Goal: Task Accomplishment & Management: Use online tool/utility

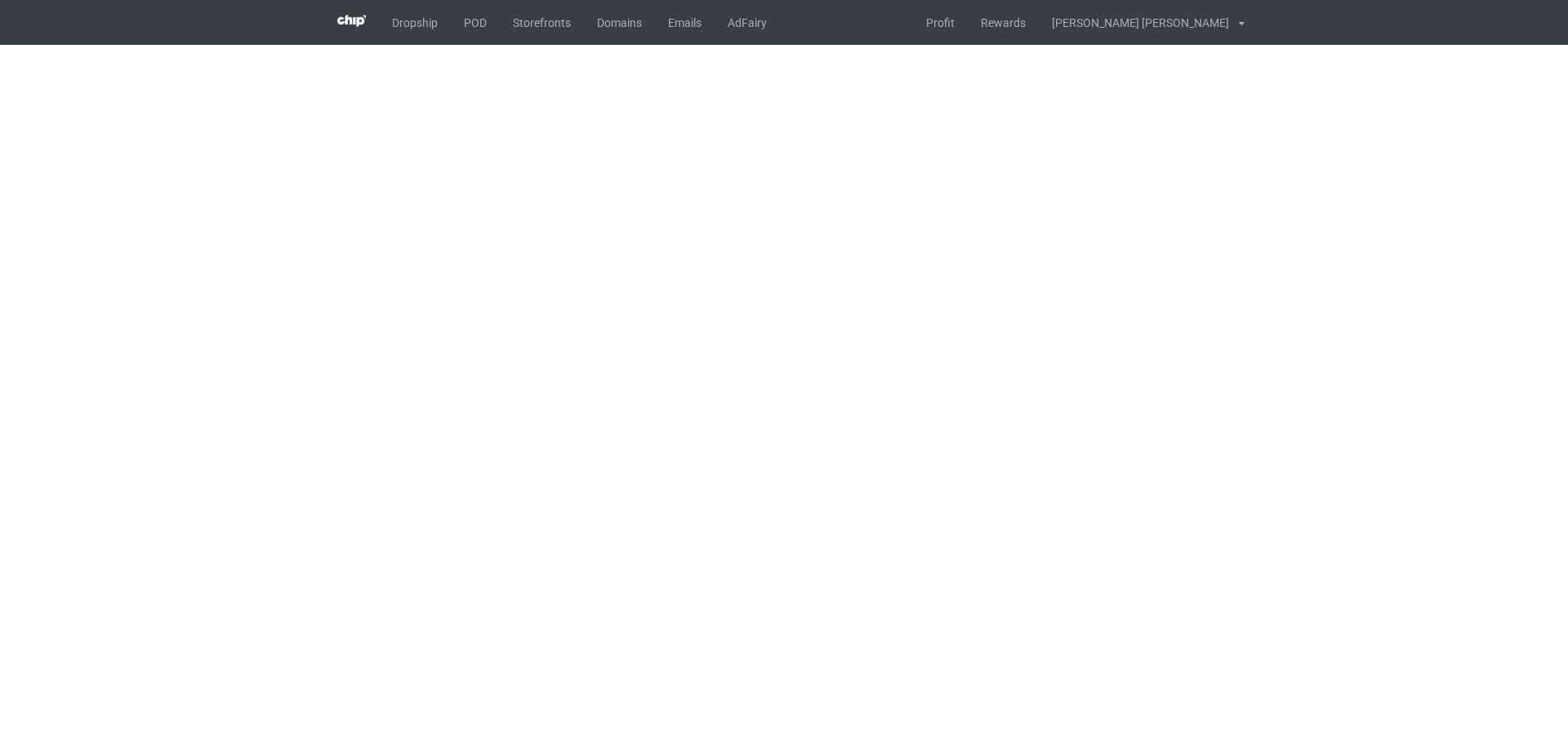
click at [880, 372] on body "Dropship POD Storefronts Domains Emails AdFairy Profit Rewards [PERSON_NAME] [P…" at bounding box center [784, 375] width 1568 height 750
click at [880, 372] on body "Dropship POD Storefronts Domains Emails AdFairy Profit Rewards [PERSON_NAME] [P…" at bounding box center [784, 375] width 1568 height 750
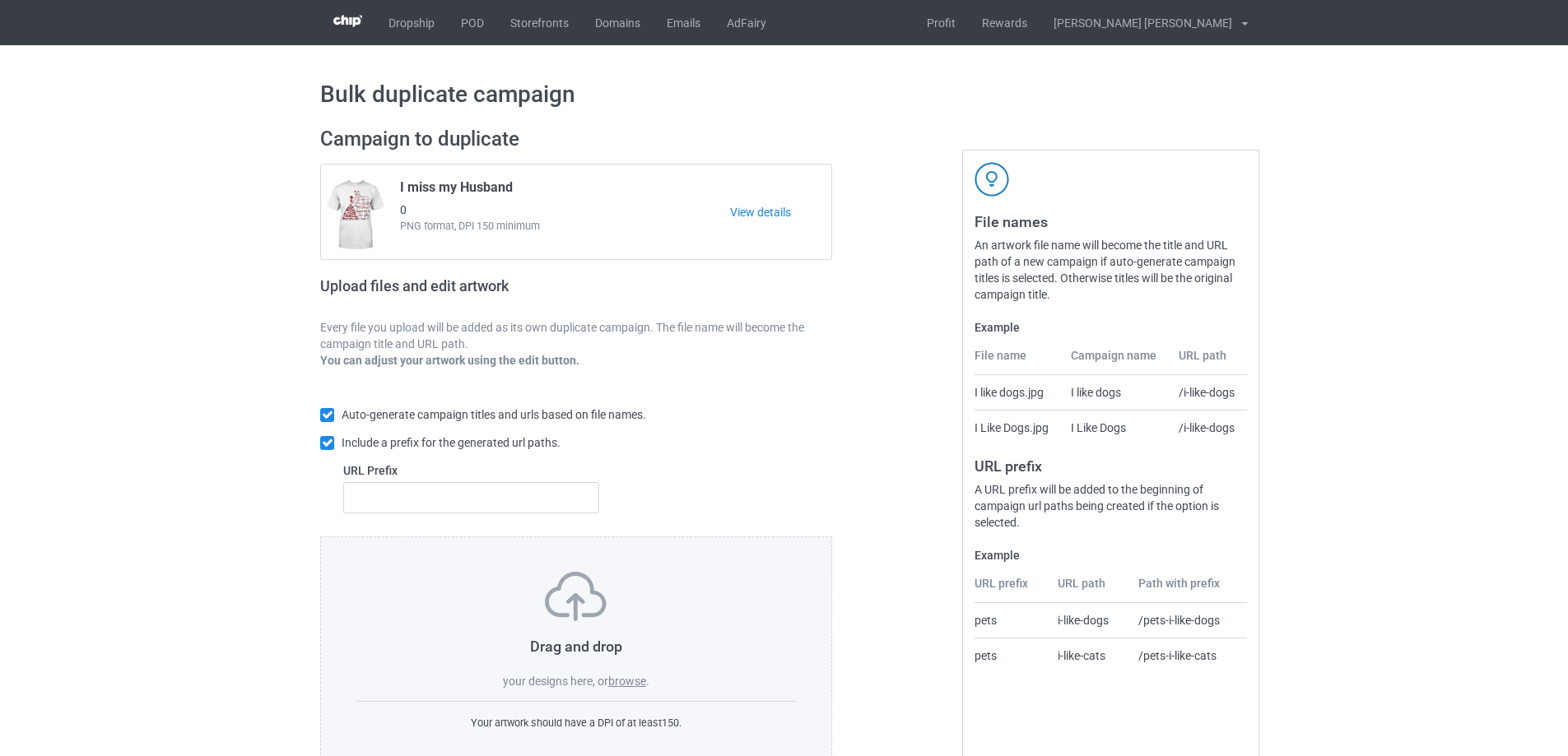
click at [621, 679] on label "browse" at bounding box center [628, 681] width 38 height 13
click at [0, 0] on input "browse" at bounding box center [0, 0] width 0 height 0
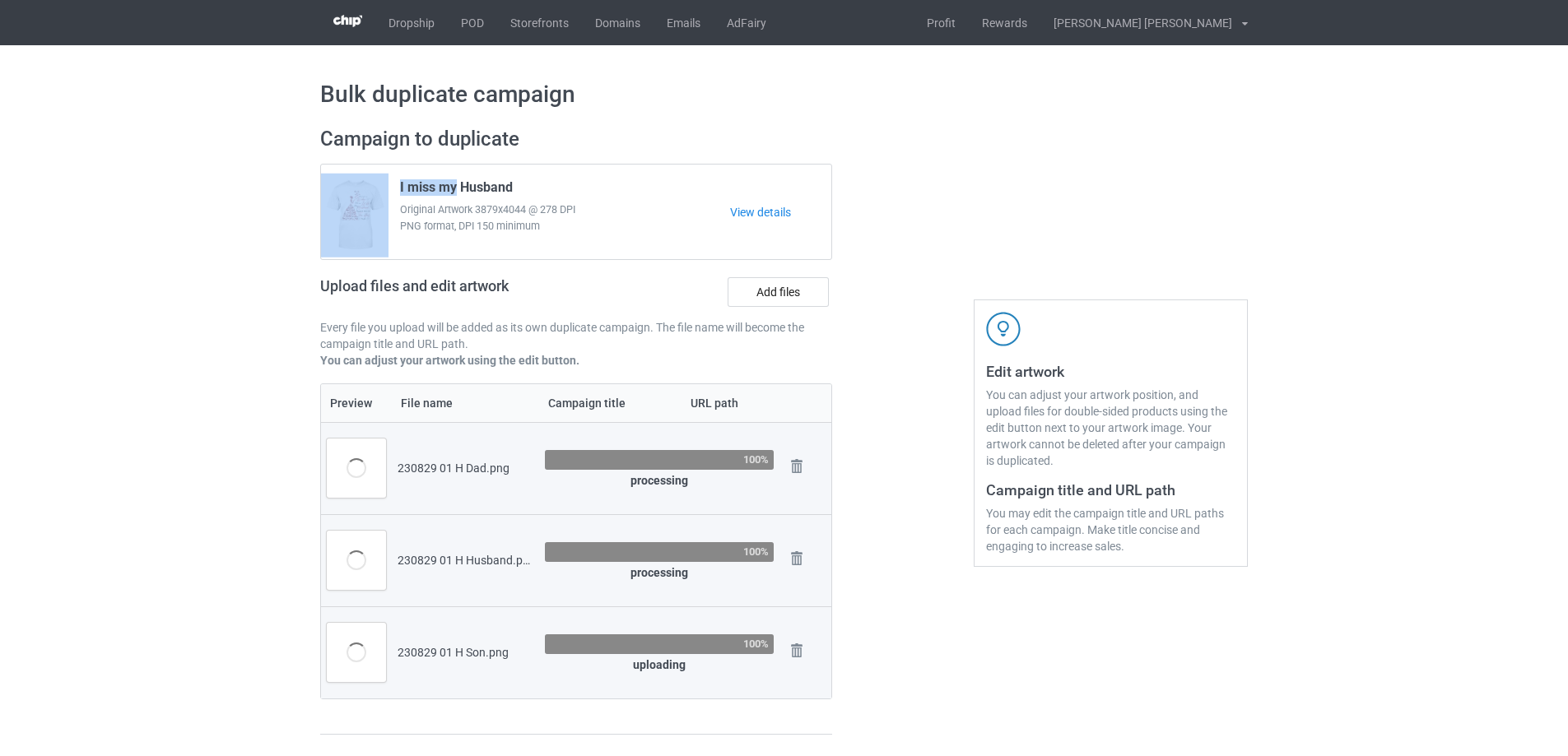
drag, startPoint x: 456, startPoint y: 191, endPoint x: 361, endPoint y: 188, distance: 95.0
click at [361, 188] on div "I miss my Husband Original Artwork 3879x4044 @ 278 DPI PNG format, DPI 150 mini…" at bounding box center [576, 212] width 510 height 95
copy div "I miss my"
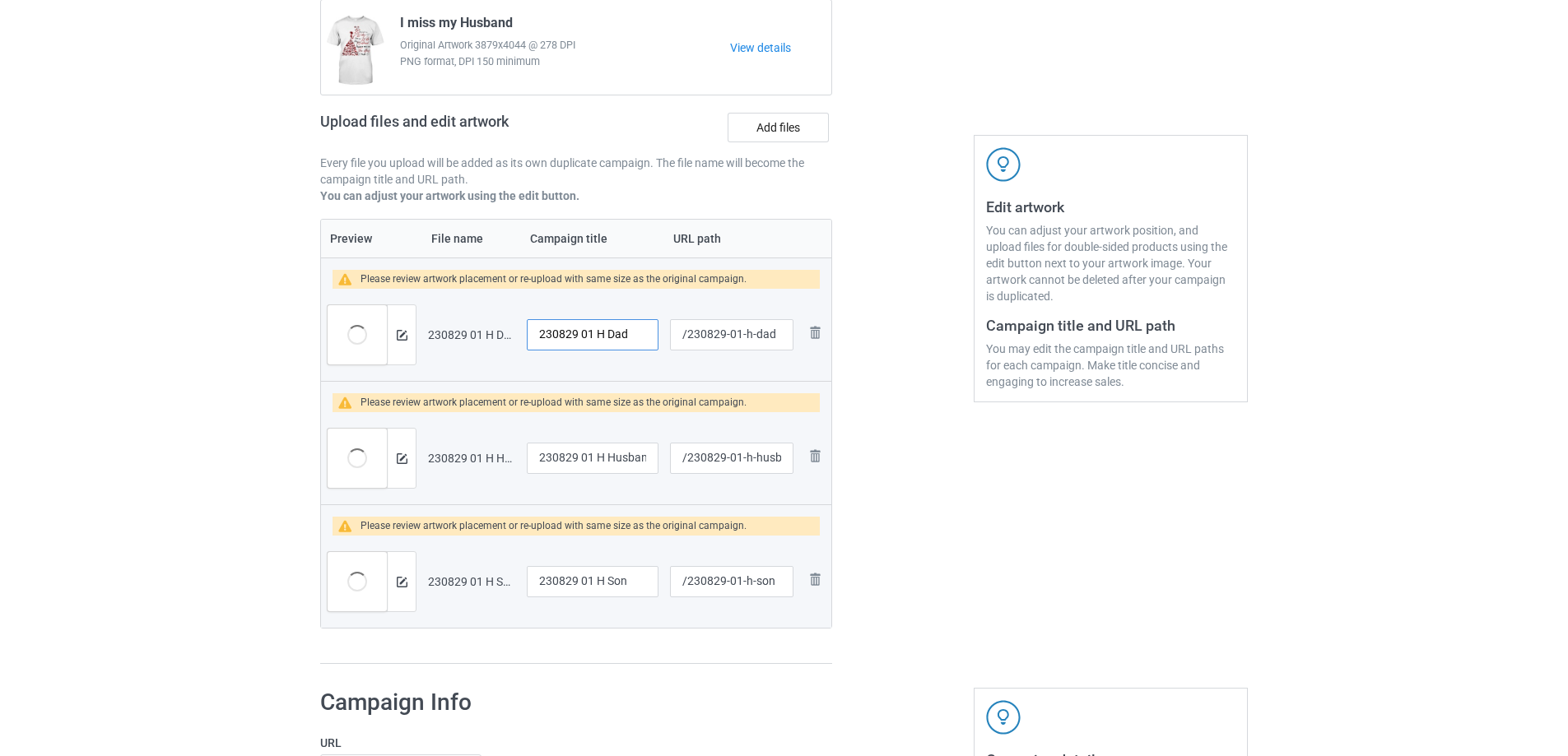
drag, startPoint x: 608, startPoint y: 334, endPoint x: 523, endPoint y: 334, distance: 85.0
click at [523, 334] on td "230829 01 H Dad" at bounding box center [593, 334] width 144 height 92
click at [604, 335] on input "230829 01 H Dad" at bounding box center [593, 335] width 132 height 32
click at [601, 335] on input "230829 01 H Dad" at bounding box center [593, 335] width 132 height 32
drag, startPoint x: 604, startPoint y: 337, endPoint x: 497, endPoint y: 337, distance: 107.0
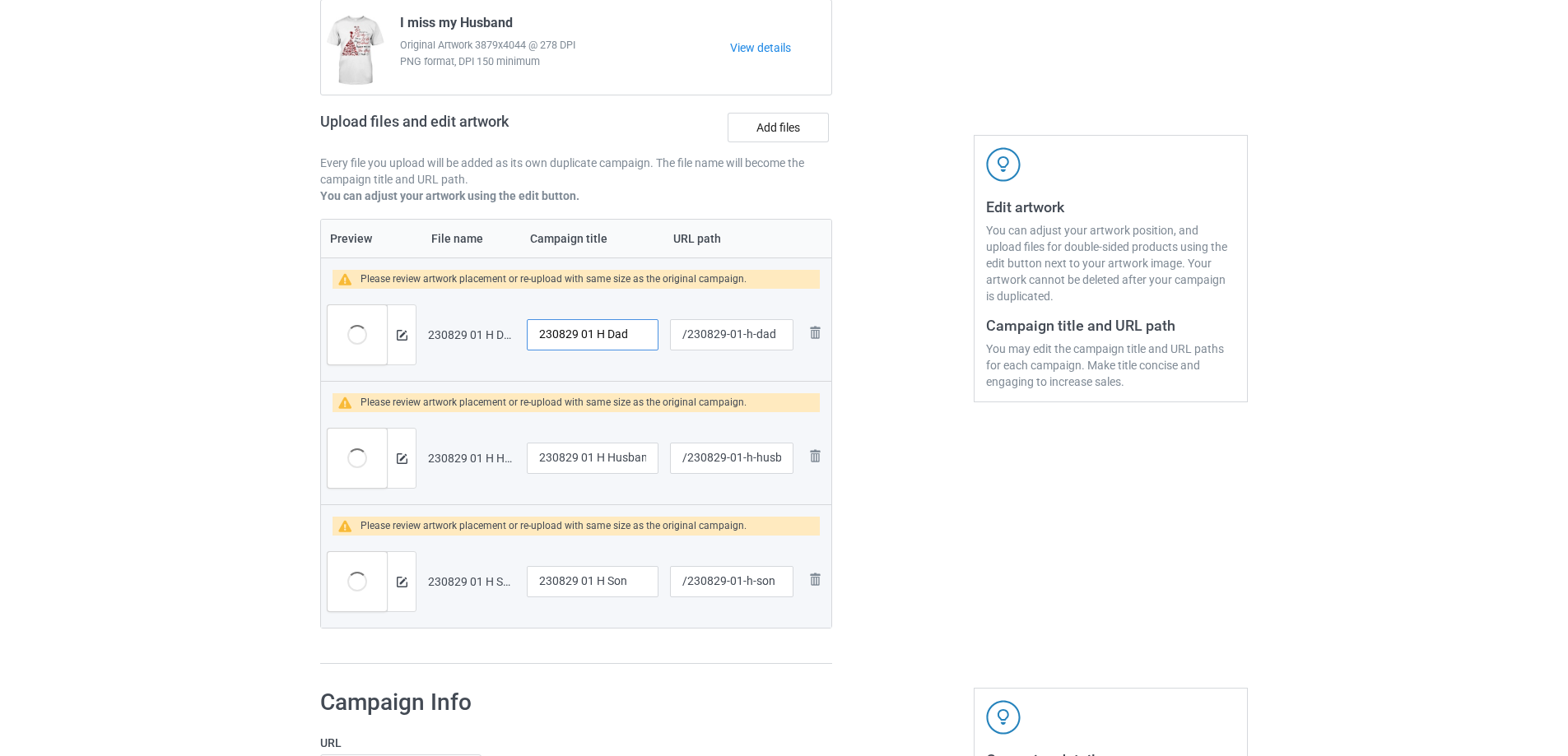
click at [497, 337] on tr "Preview and edit artwork 230829 01 H Dad.png 230829 01 H Dad /230829-01-h-dad R…" at bounding box center [576, 334] width 510 height 92
paste input "I miss my"
type input "I miss my Dad"
drag, startPoint x: 604, startPoint y: 457, endPoint x: 493, endPoint y: 459, distance: 111.0
click at [493, 459] on tr "Preview and edit artwork 230829 01 H Husband.png 230829 01 H Husband /230829-01…" at bounding box center [576, 458] width 510 height 92
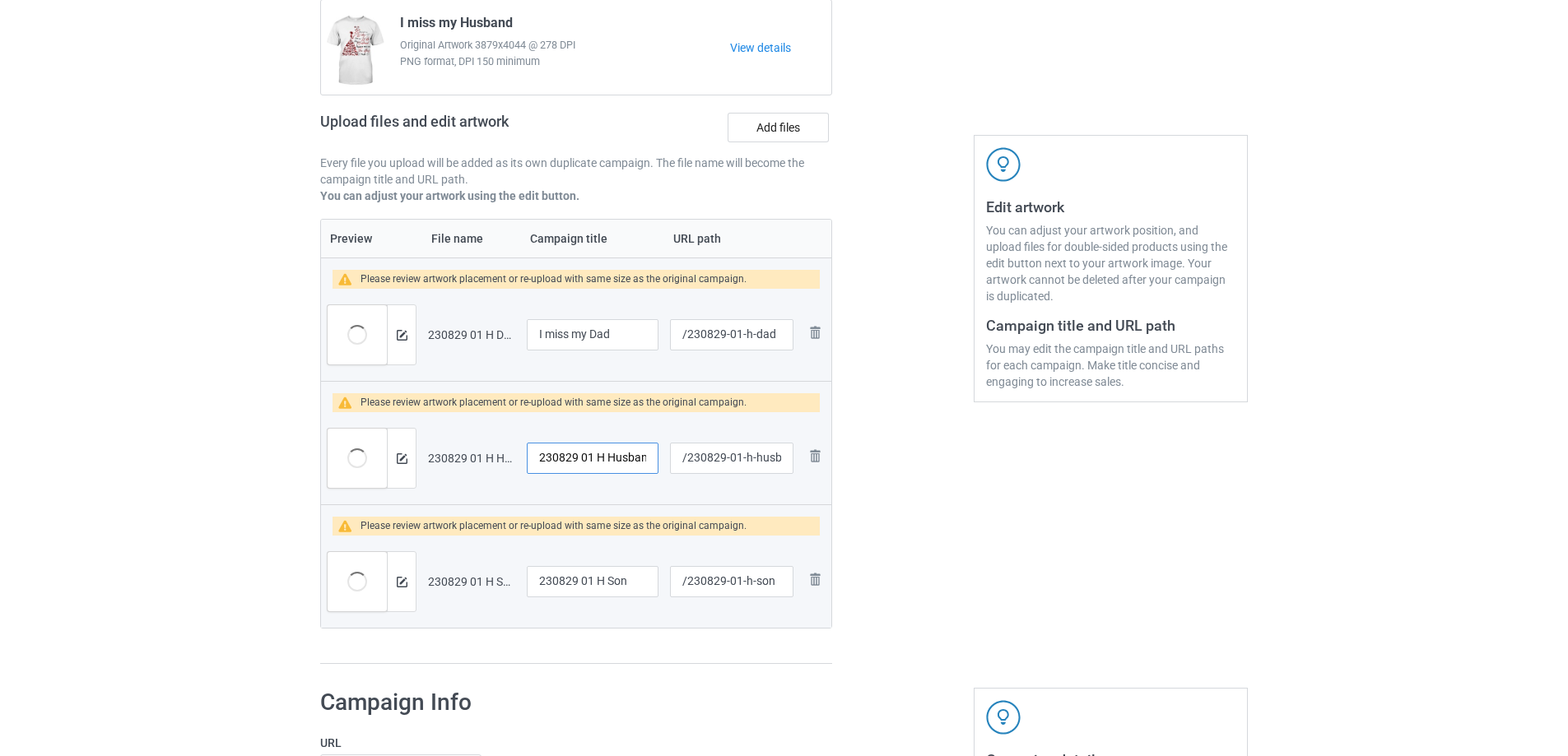
paste input "I miss my"
type input "I miss my Husband"
drag, startPoint x: 604, startPoint y: 580, endPoint x: 484, endPoint y: 586, distance: 120.1
click at [484, 586] on tr "Preview and edit artwork 230829 01 H Son.png 230829 01 H Son /230829-01-h-son R…" at bounding box center [576, 581] width 510 height 92
paste input "I miss my"
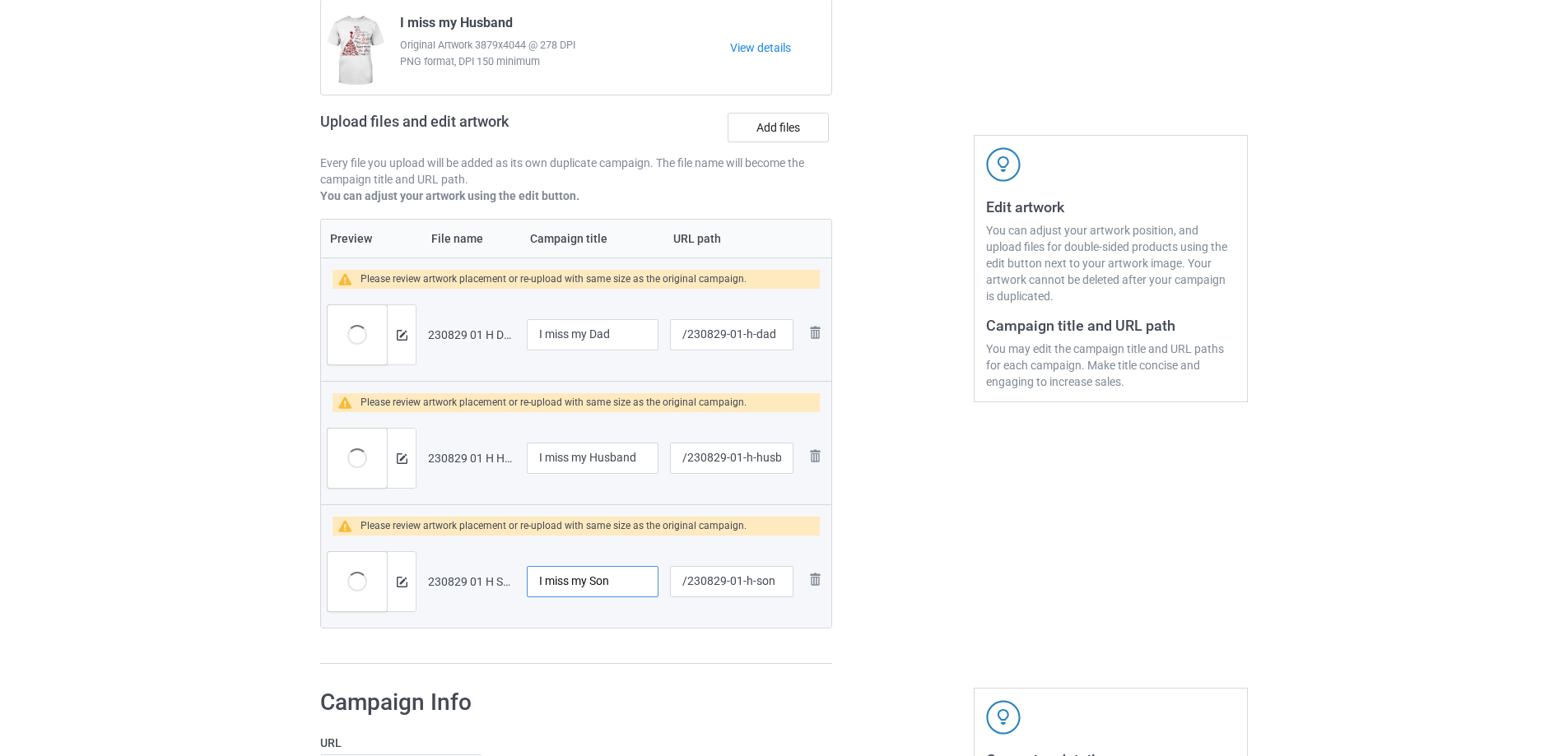
type input "I miss my Son"
drag, startPoint x: 740, startPoint y: 334, endPoint x: 781, endPoint y: 337, distance: 41.1
click at [781, 337] on input "/230829-01-h-dad" at bounding box center [731, 335] width 124 height 32
type input "/230829-01"
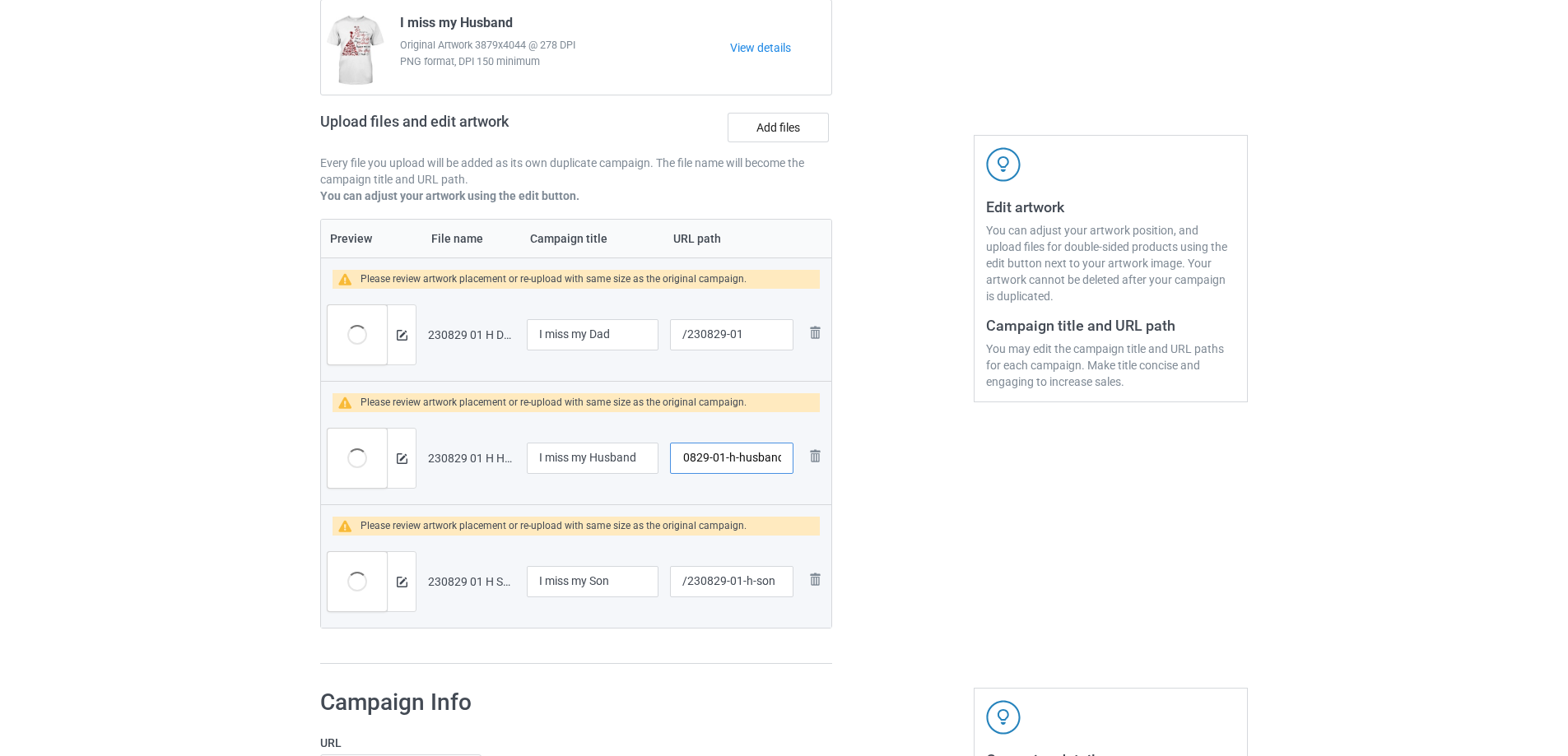
drag, startPoint x: 734, startPoint y: 457, endPoint x: 788, endPoint y: 456, distance: 54.0
click at [788, 459] on input "/230829-01-h-husband" at bounding box center [731, 458] width 124 height 32
type input "/230829-02"
drag, startPoint x: 735, startPoint y: 583, endPoint x: 779, endPoint y: 583, distance: 44.0
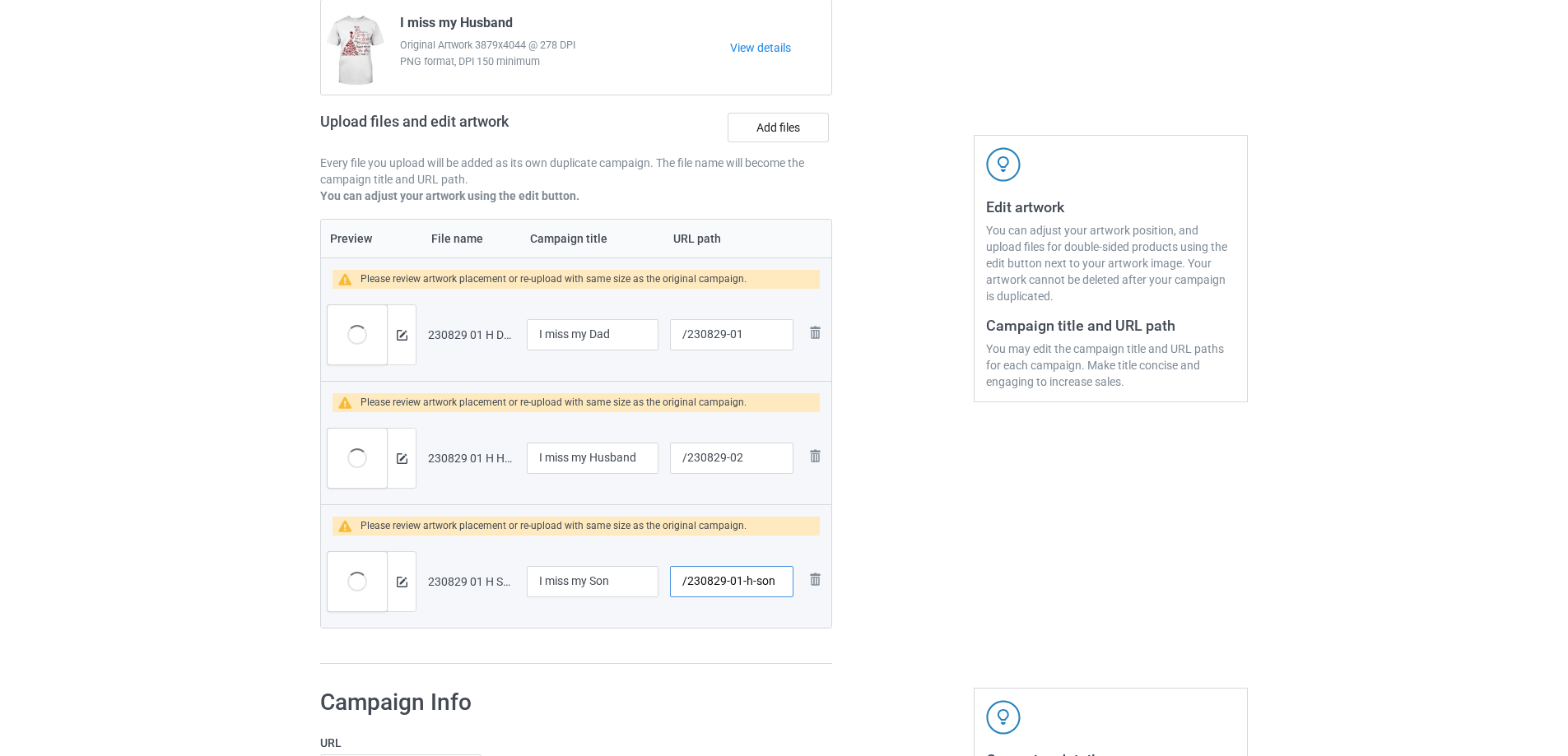
click at [778, 583] on input "/230829-01-h-son" at bounding box center [731, 582] width 124 height 32
type input "/230829-03"
click at [402, 337] on img at bounding box center [402, 335] width 11 height 11
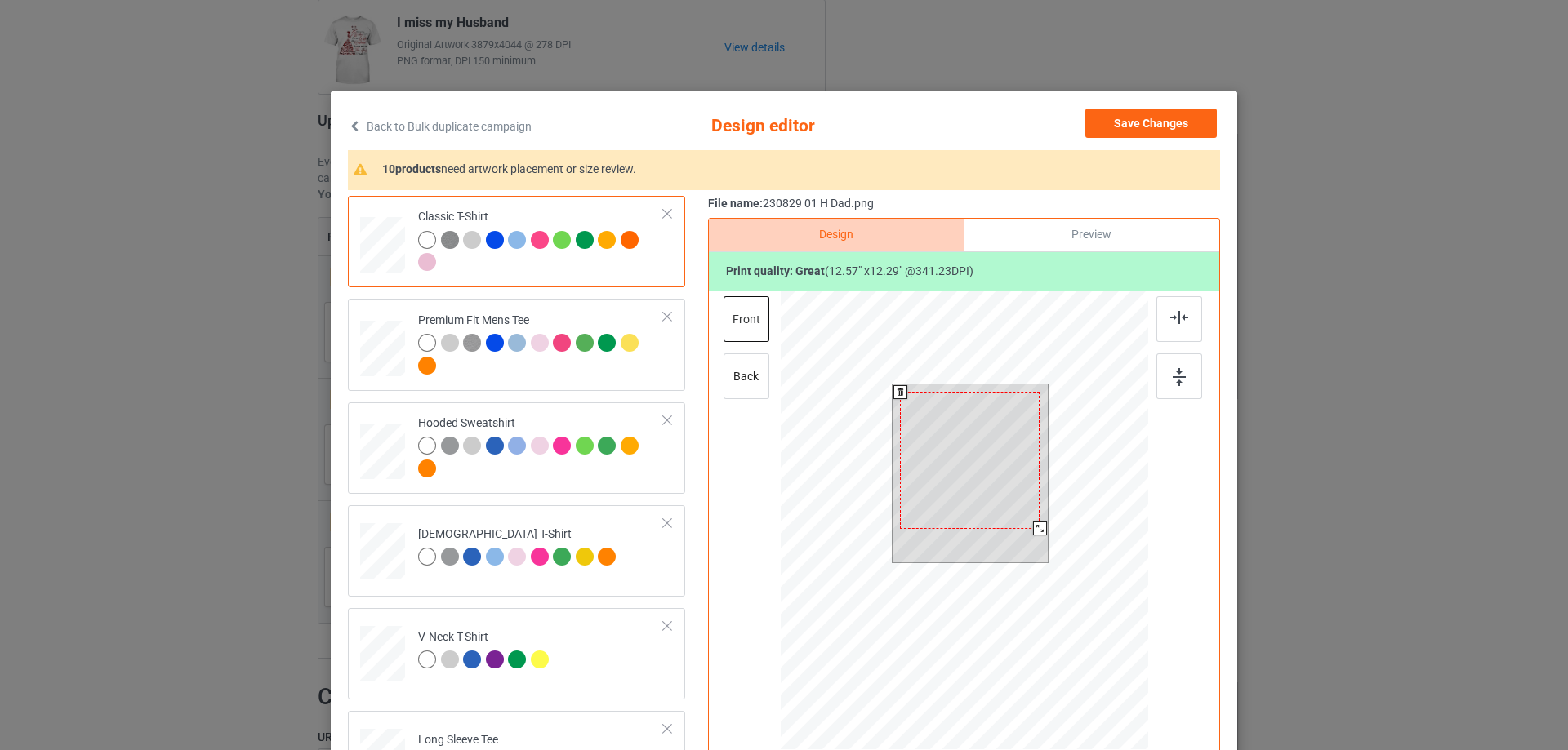
drag, startPoint x: 1041, startPoint y: 536, endPoint x: 1033, endPoint y: 529, distance: 10.6
click at [1033, 529] on div at bounding box center [1039, 529] width 14 height 14
click at [989, 510] on div at bounding box center [963, 458] width 140 height 137
click at [980, 477] on div at bounding box center [969, 462] width 140 height 137
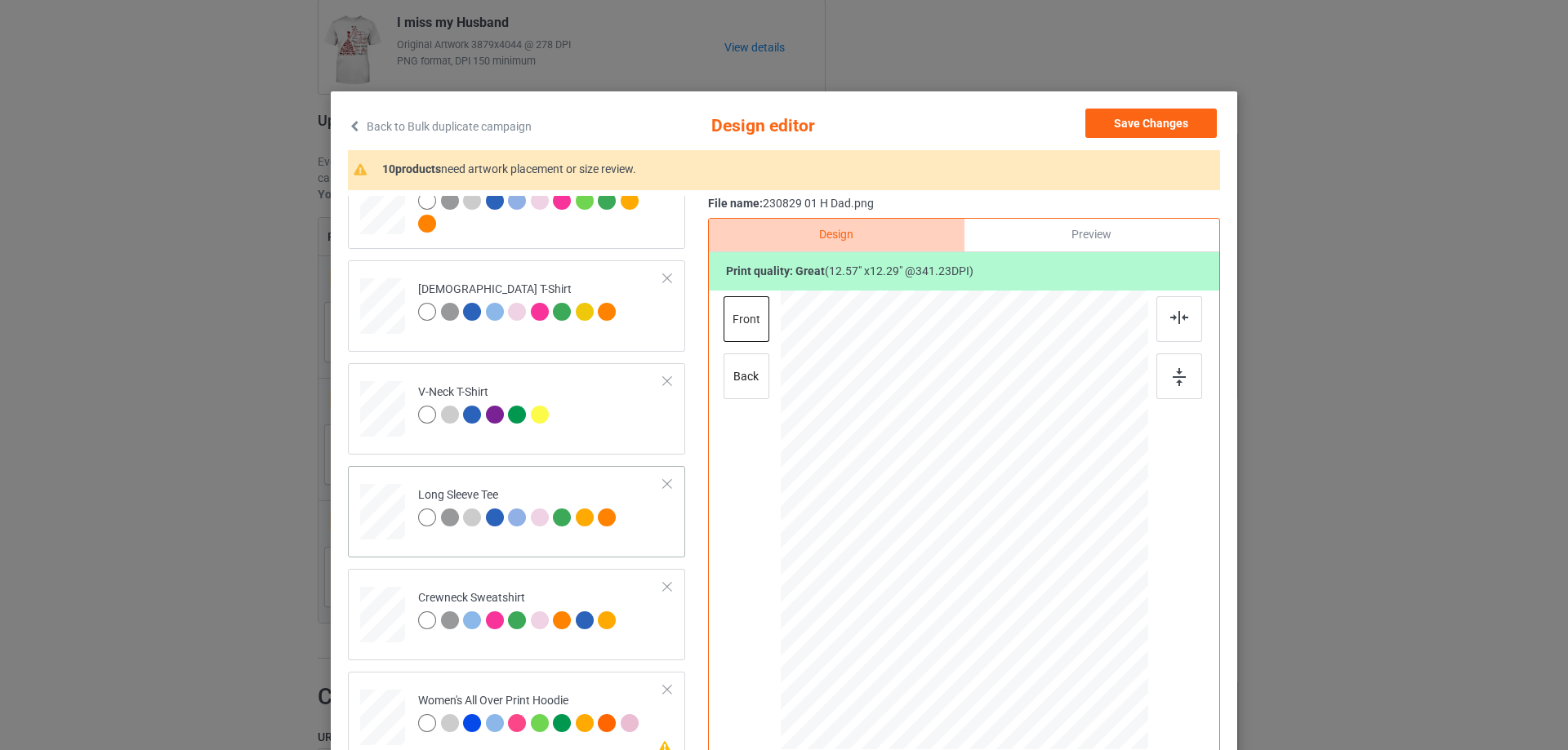
scroll to position [408, 0]
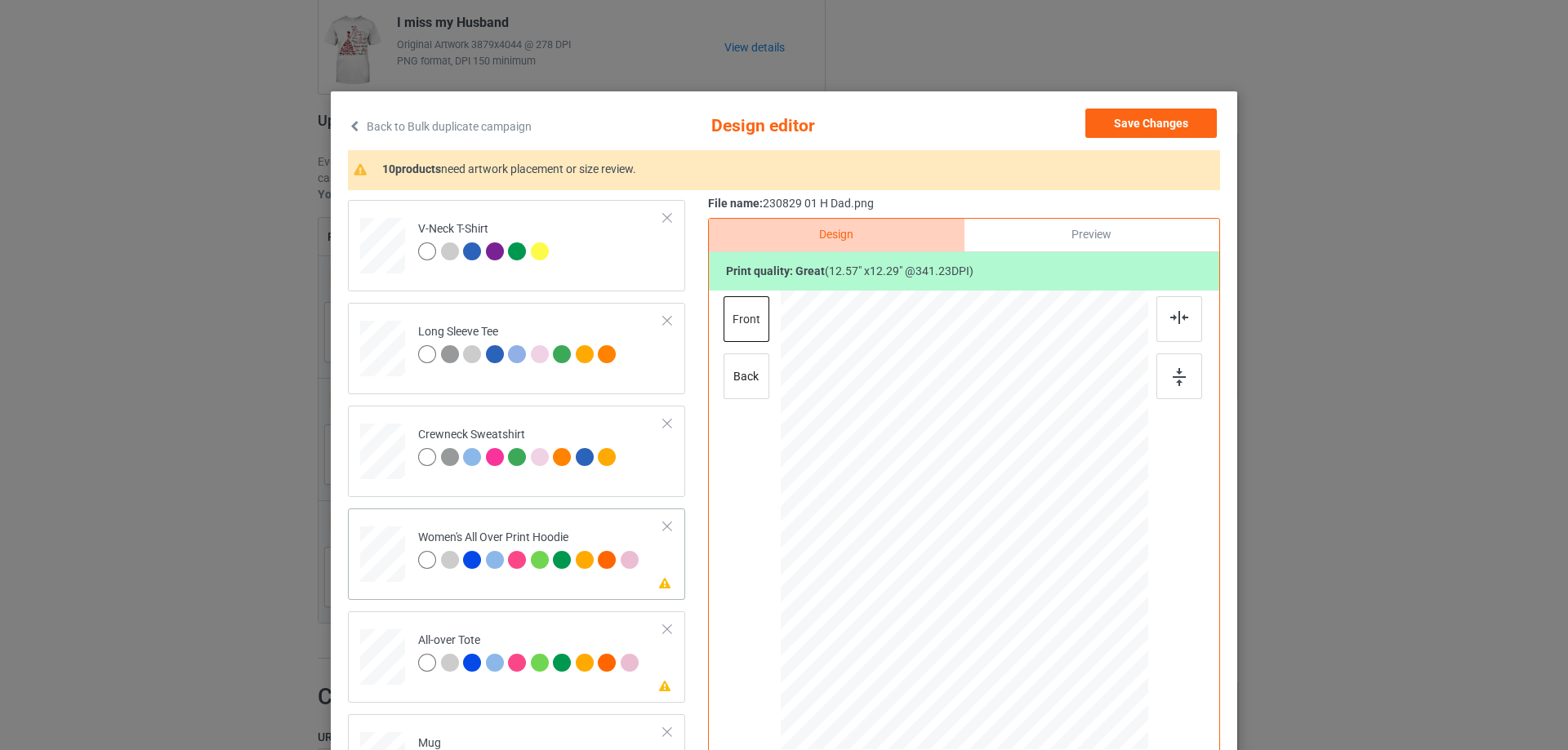
click at [369, 563] on div at bounding box center [382, 553] width 45 height 50
drag, startPoint x: 1072, startPoint y: 627, endPoint x: 1020, endPoint y: 580, distance: 70.1
click at [1043, 582] on div at bounding box center [964, 521] width 367 height 416
drag, startPoint x: 1020, startPoint y: 557, endPoint x: 1017, endPoint y: 524, distance: 33.1
click at [1017, 524] on div at bounding box center [961, 467] width 148 height 145
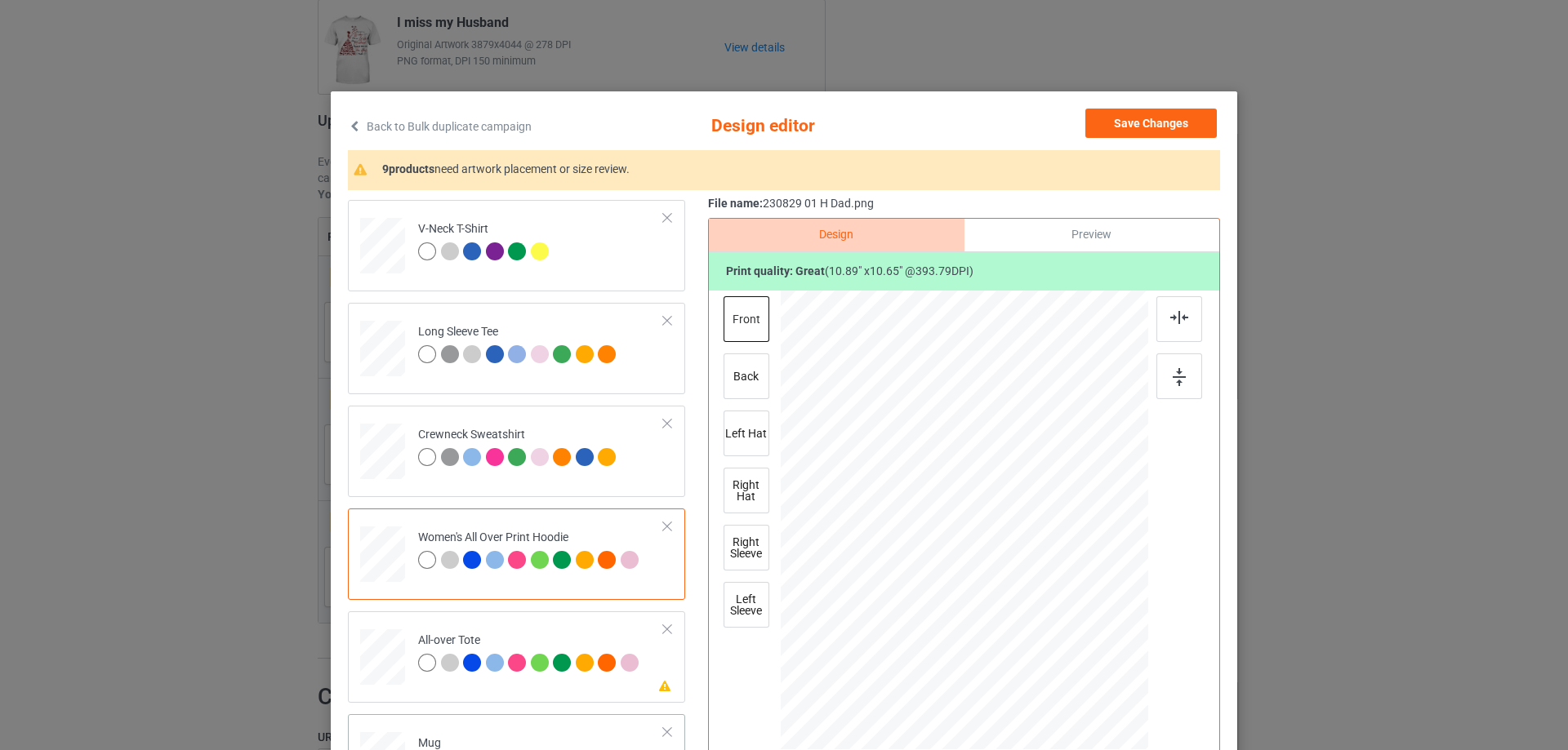
scroll to position [571, 0]
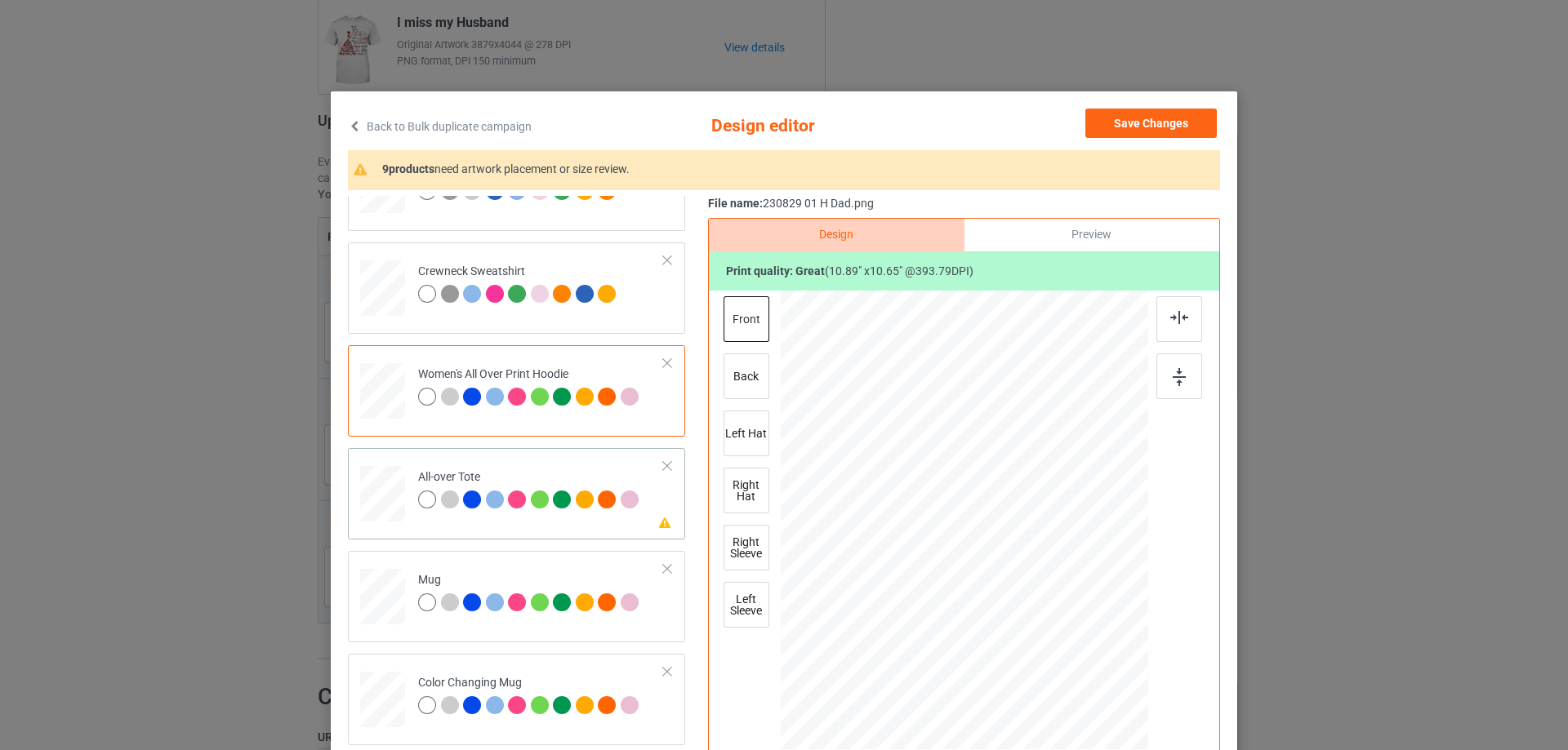
click at [378, 503] on div at bounding box center [382, 494] width 45 height 45
drag, startPoint x: 1080, startPoint y: 647, endPoint x: 1085, endPoint y: 665, distance: 18.7
click at [1085, 665] on div at bounding box center [964, 519] width 367 height 367
click at [1049, 621] on div at bounding box center [960, 519] width 277 height 271
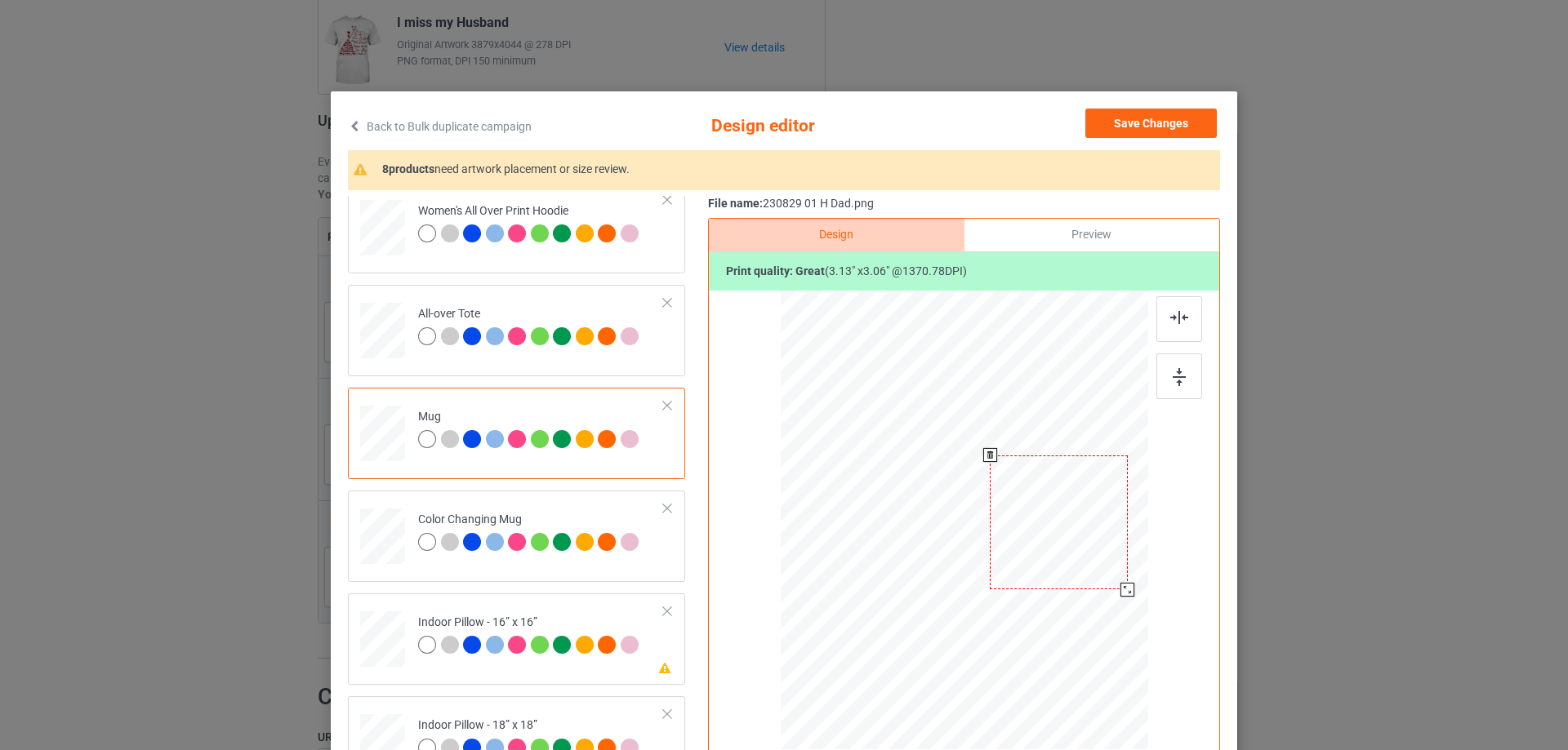
click at [1101, 543] on div at bounding box center [1058, 523] width 138 height 135
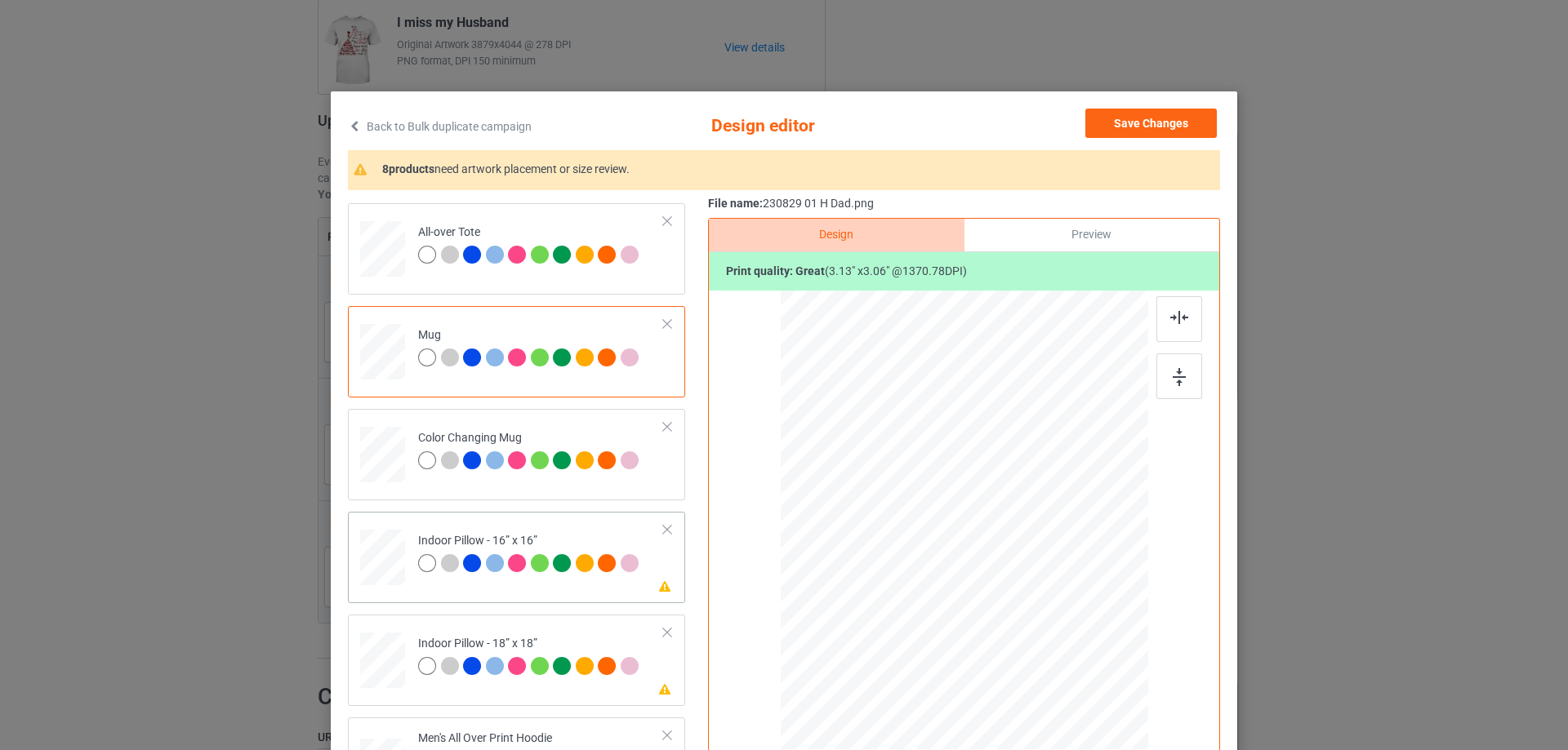
click at [384, 559] on div at bounding box center [382, 557] width 45 height 45
drag, startPoint x: 1065, startPoint y: 635, endPoint x: 1089, endPoint y: 658, distance: 33.2
click at [1090, 658] on div at bounding box center [1097, 650] width 14 height 14
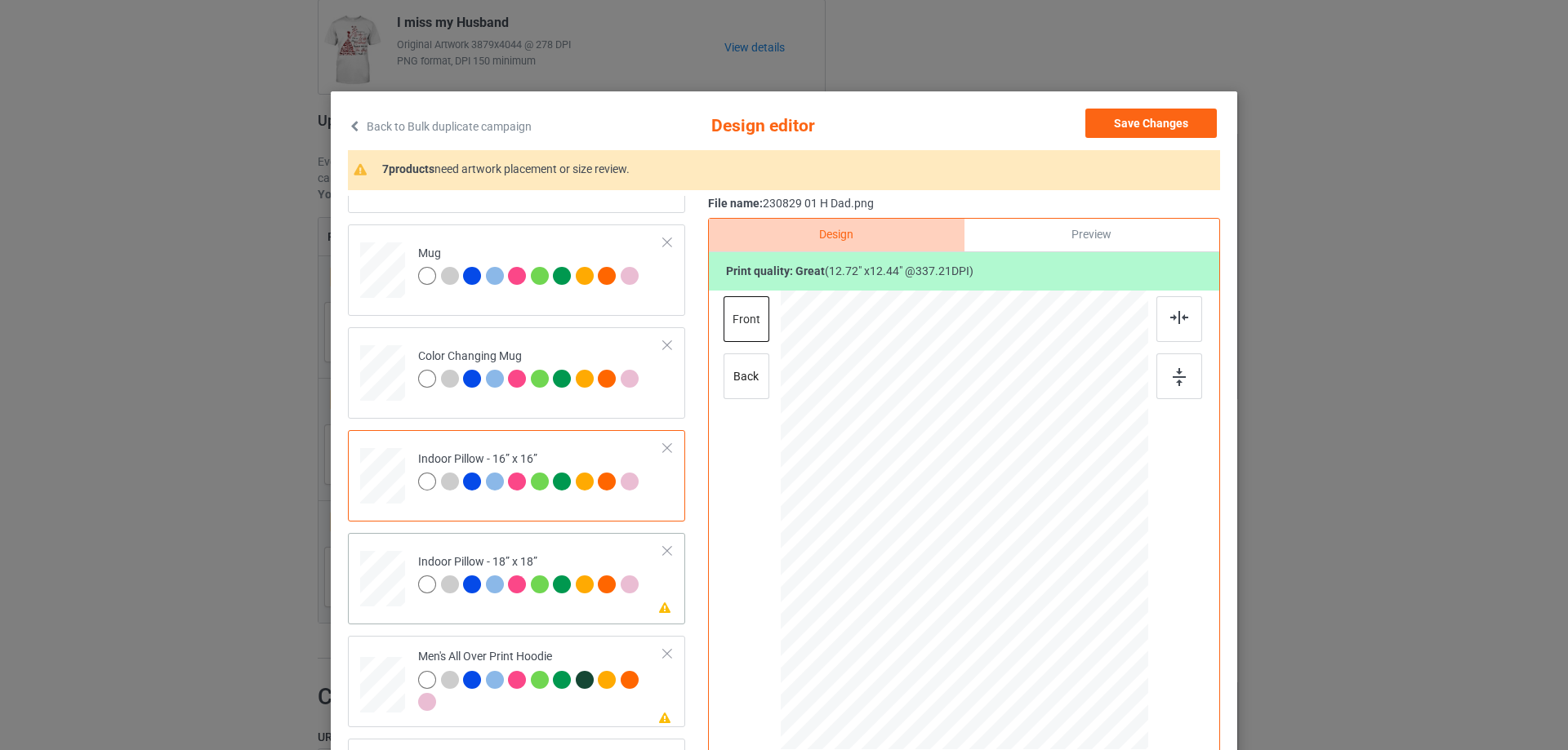
click at [399, 579] on td at bounding box center [384, 575] width 49 height 72
drag, startPoint x: 1072, startPoint y: 633, endPoint x: 1081, endPoint y: 642, distance: 12.7
click at [1081, 642] on div at bounding box center [1082, 636] width 14 height 14
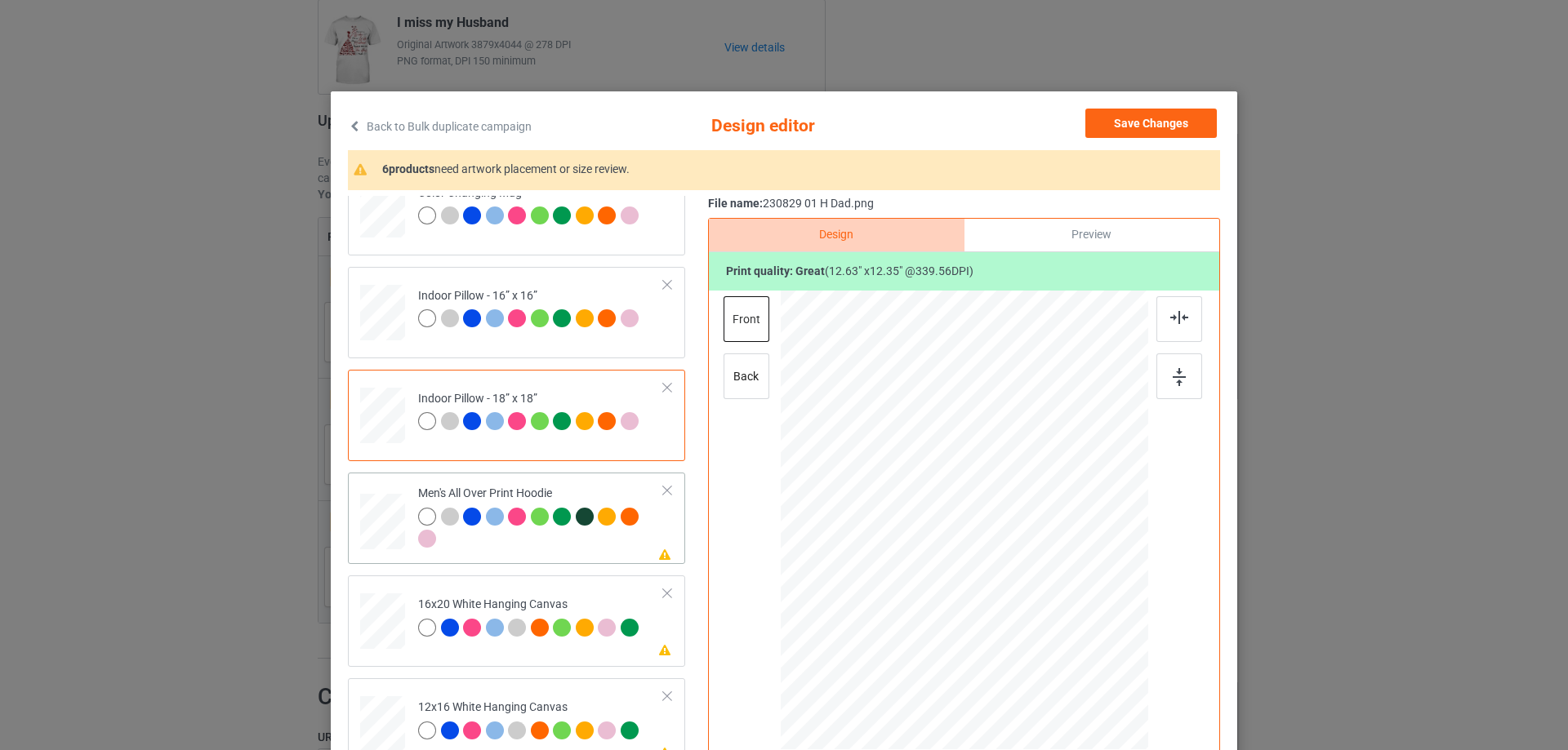
click at [366, 526] on div at bounding box center [382, 523] width 45 height 48
drag, startPoint x: 1071, startPoint y: 627, endPoint x: 1039, endPoint y: 566, distance: 68.9
click at [1039, 566] on div at bounding box center [964, 520] width 367 height 390
click at [996, 518] on div at bounding box center [965, 475] width 132 height 129
click at [1029, 547] on div at bounding box center [1035, 543] width 14 height 14
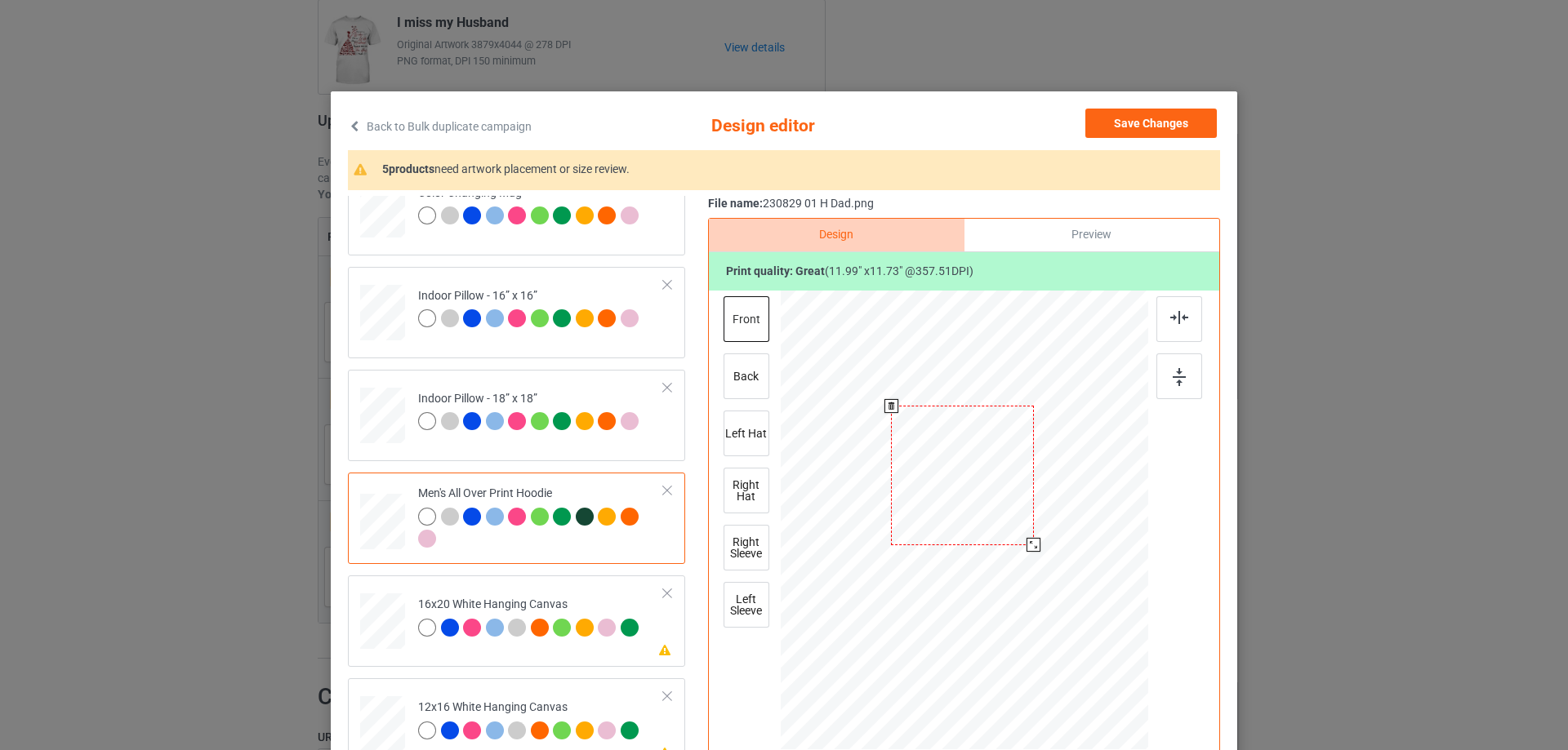
click at [1005, 532] on div at bounding box center [963, 476] width 143 height 140
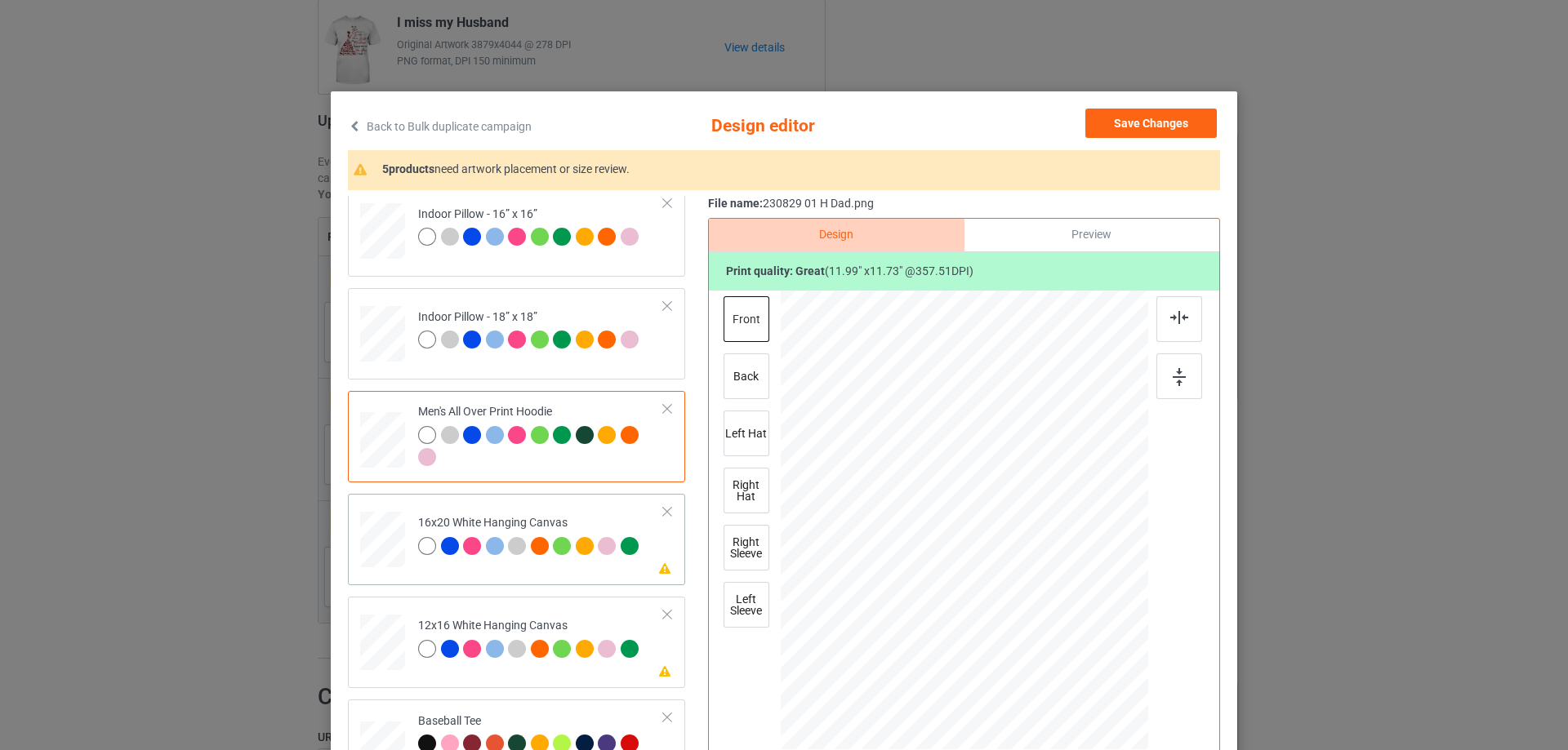
click at [380, 552] on div at bounding box center [382, 540] width 45 height 56
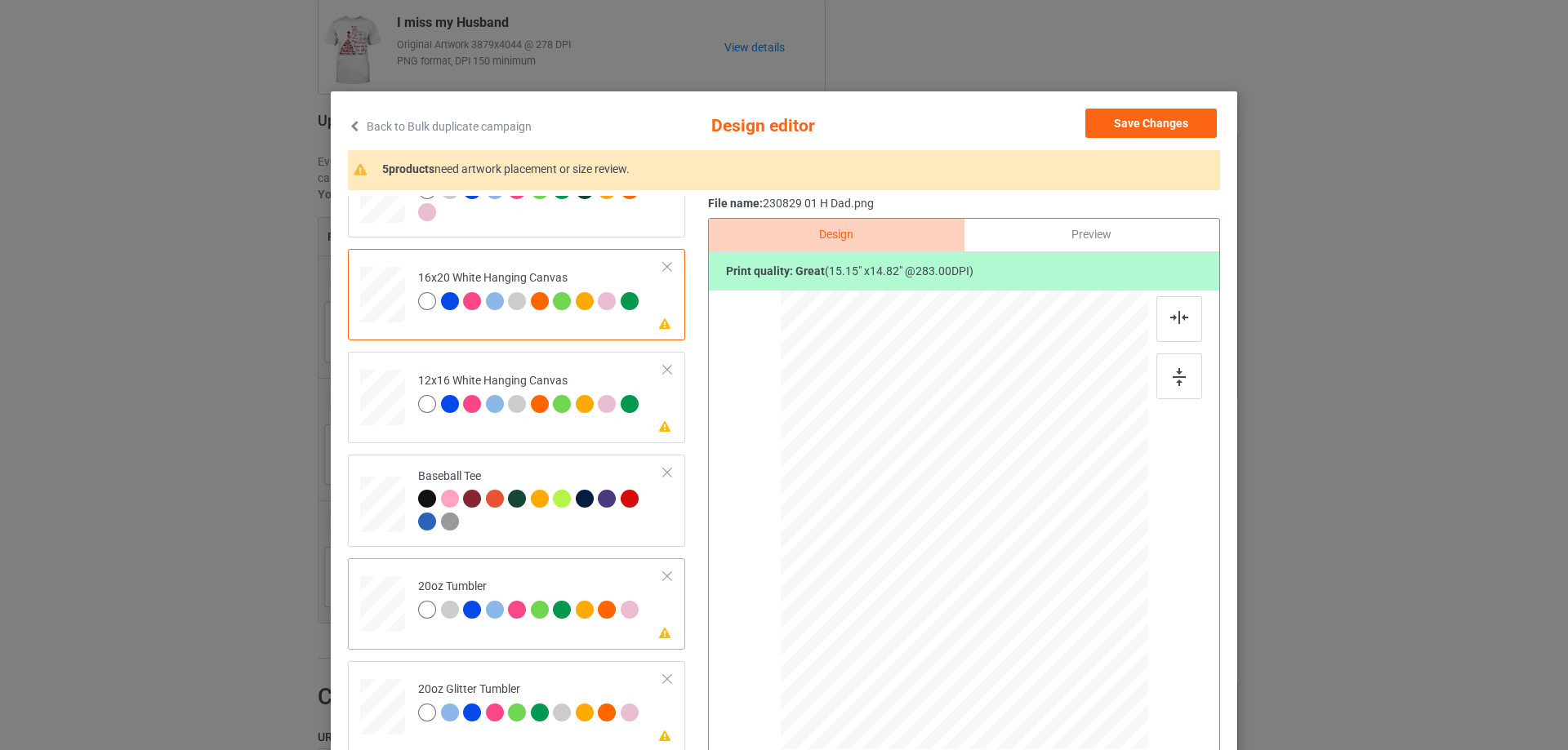
scroll to position [1470, 0]
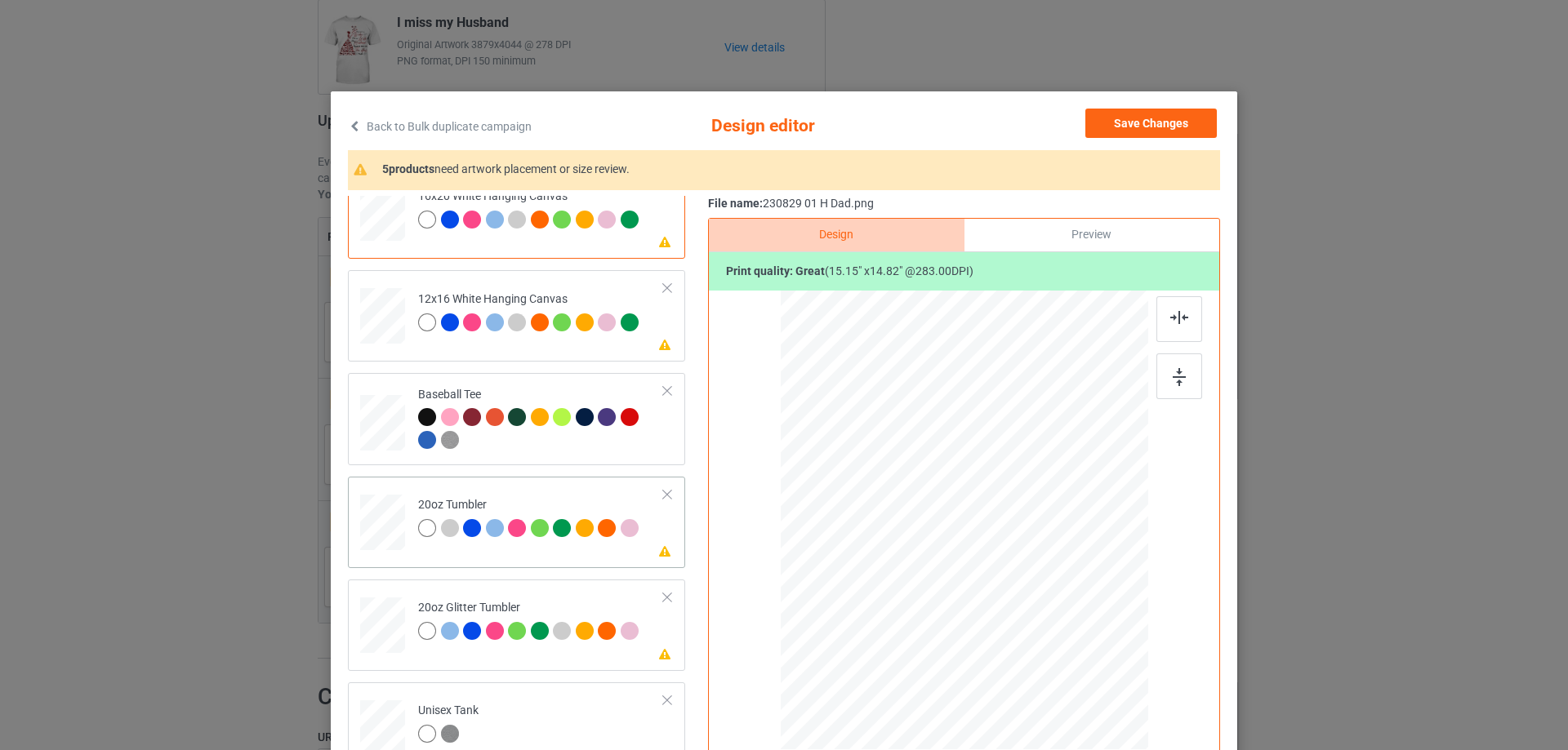
click at [390, 528] on div at bounding box center [382, 523] width 43 height 26
click at [886, 528] on div at bounding box center [878, 517] width 138 height 135
click at [941, 585] on div at bounding box center [948, 586] width 14 height 14
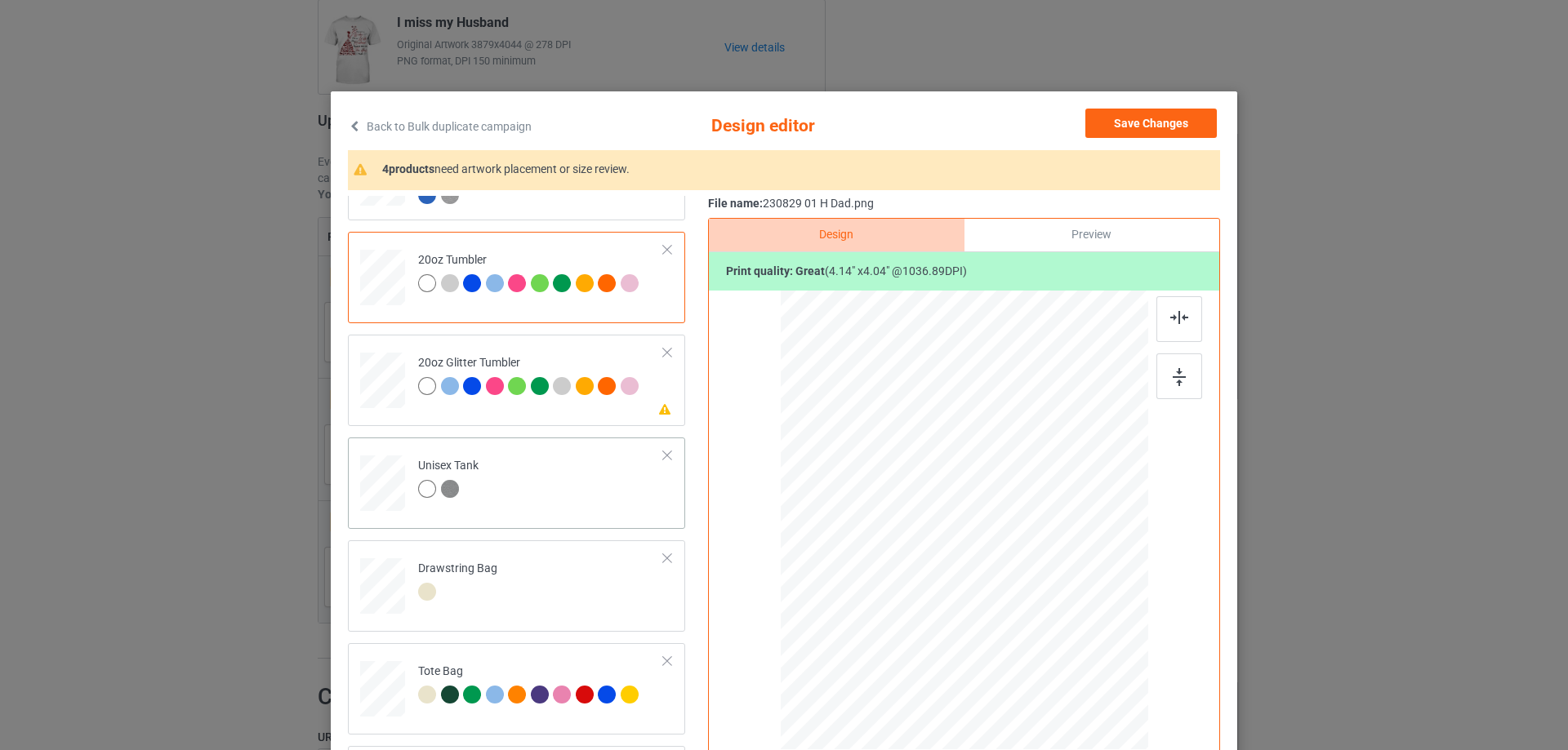
scroll to position [1719, 0]
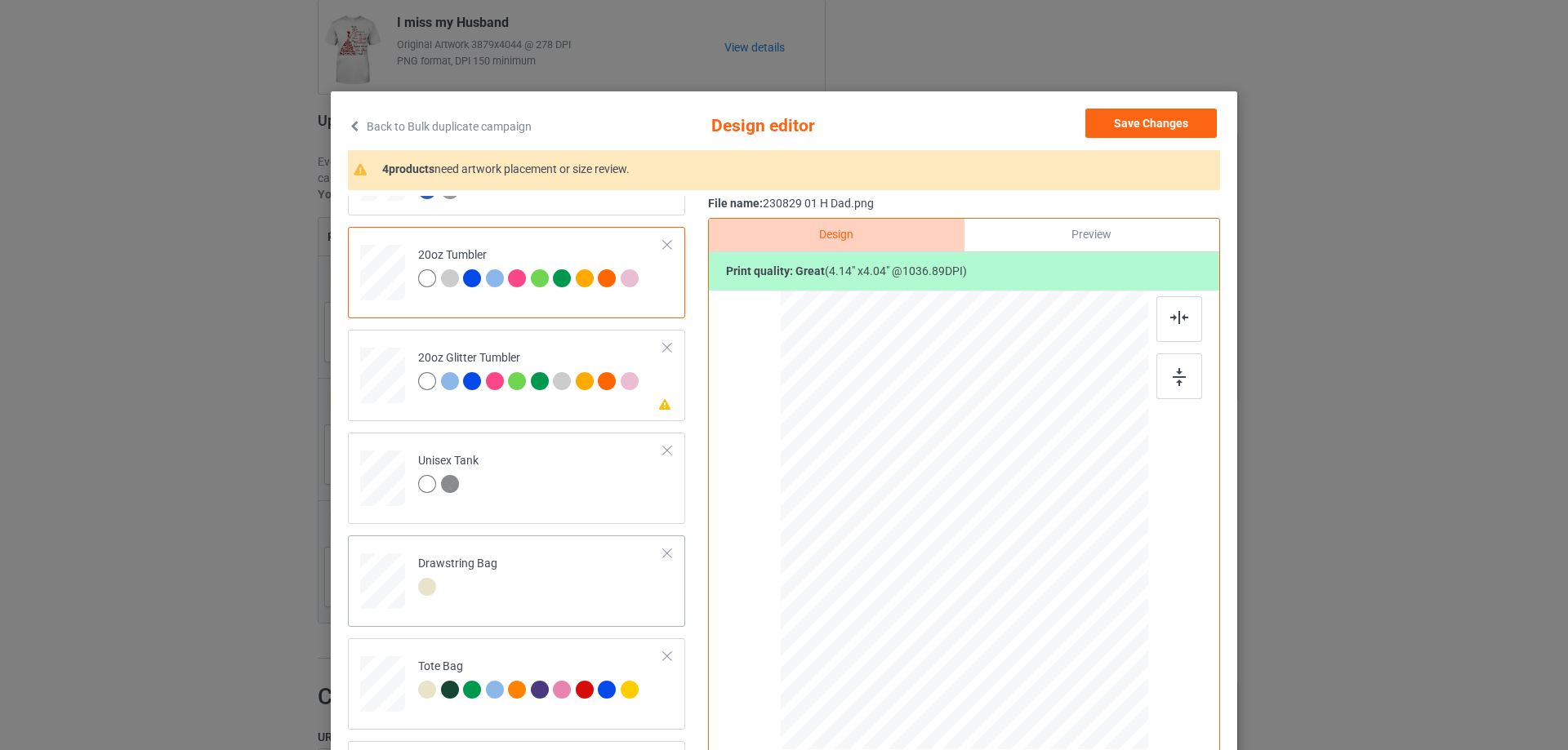
click at [385, 575] on div at bounding box center [382, 583] width 45 height 60
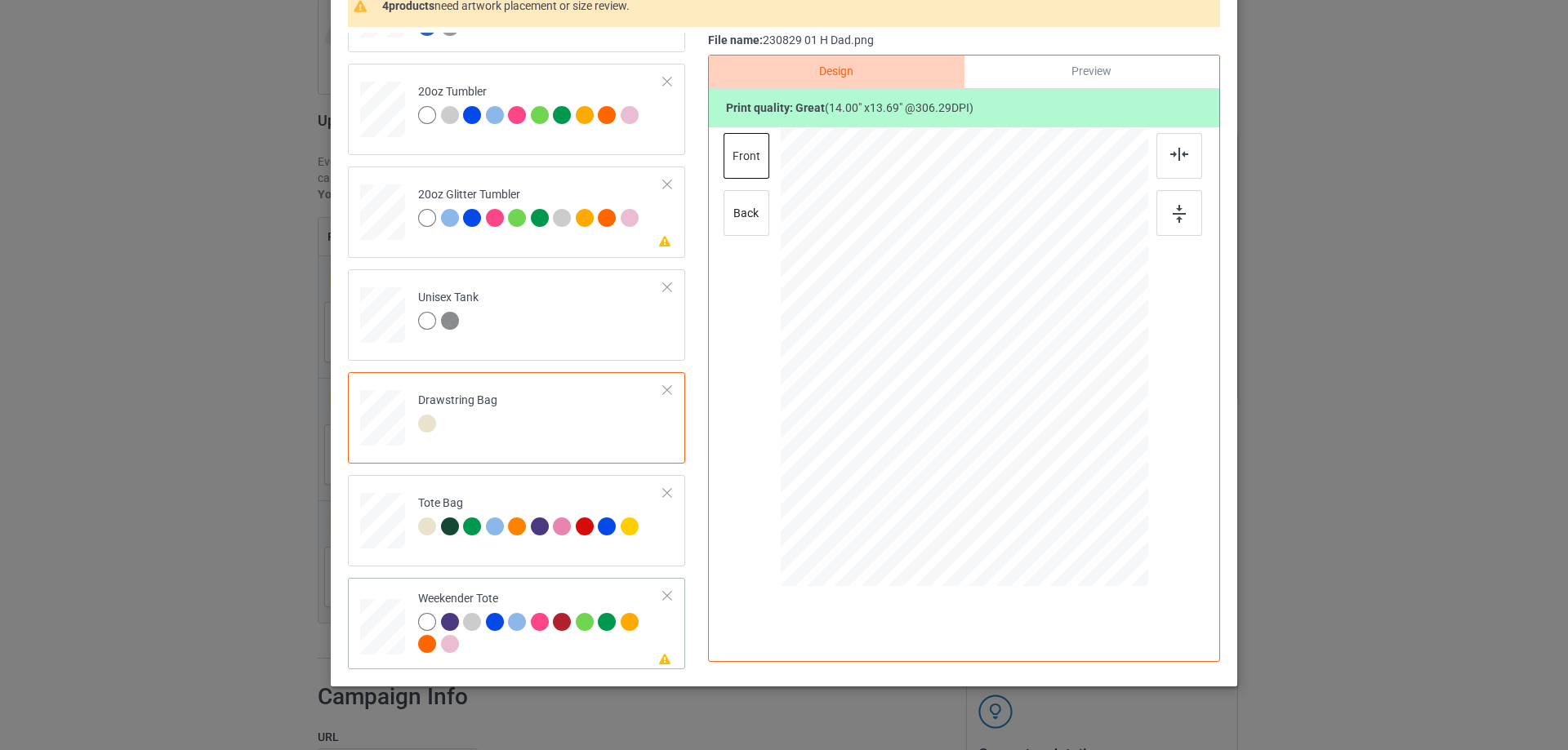
scroll to position [192, 0]
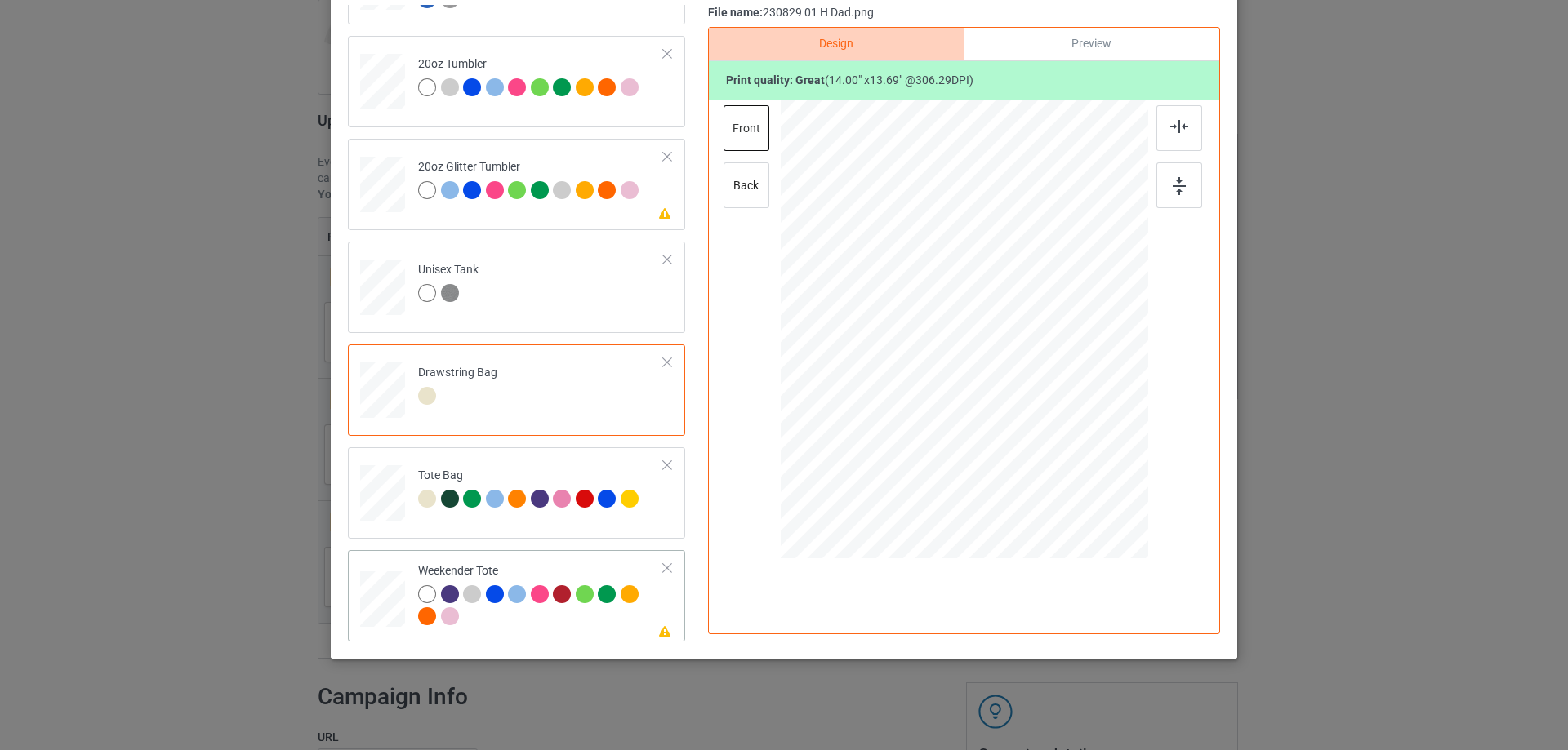
click at [373, 606] on div at bounding box center [382, 599] width 45 height 29
drag, startPoint x: 1065, startPoint y: 432, endPoint x: 1034, endPoint y: 398, distance: 46.0
click at [1051, 408] on div at bounding box center [964, 330] width 366 height 237
click at [1023, 392] on div at bounding box center [958, 327] width 180 height 175
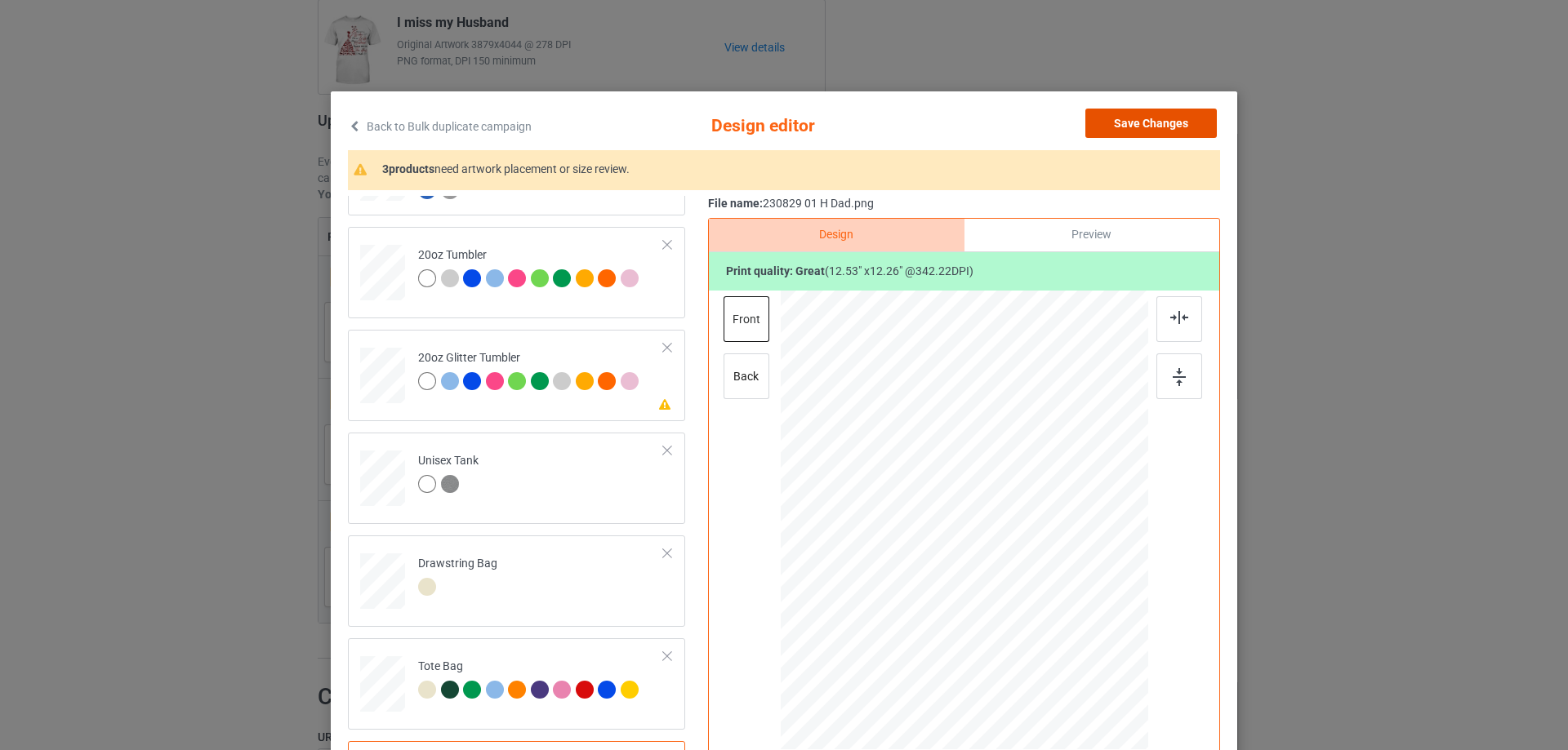
click at [1172, 124] on button "Save Changes" at bounding box center [1151, 123] width 132 height 30
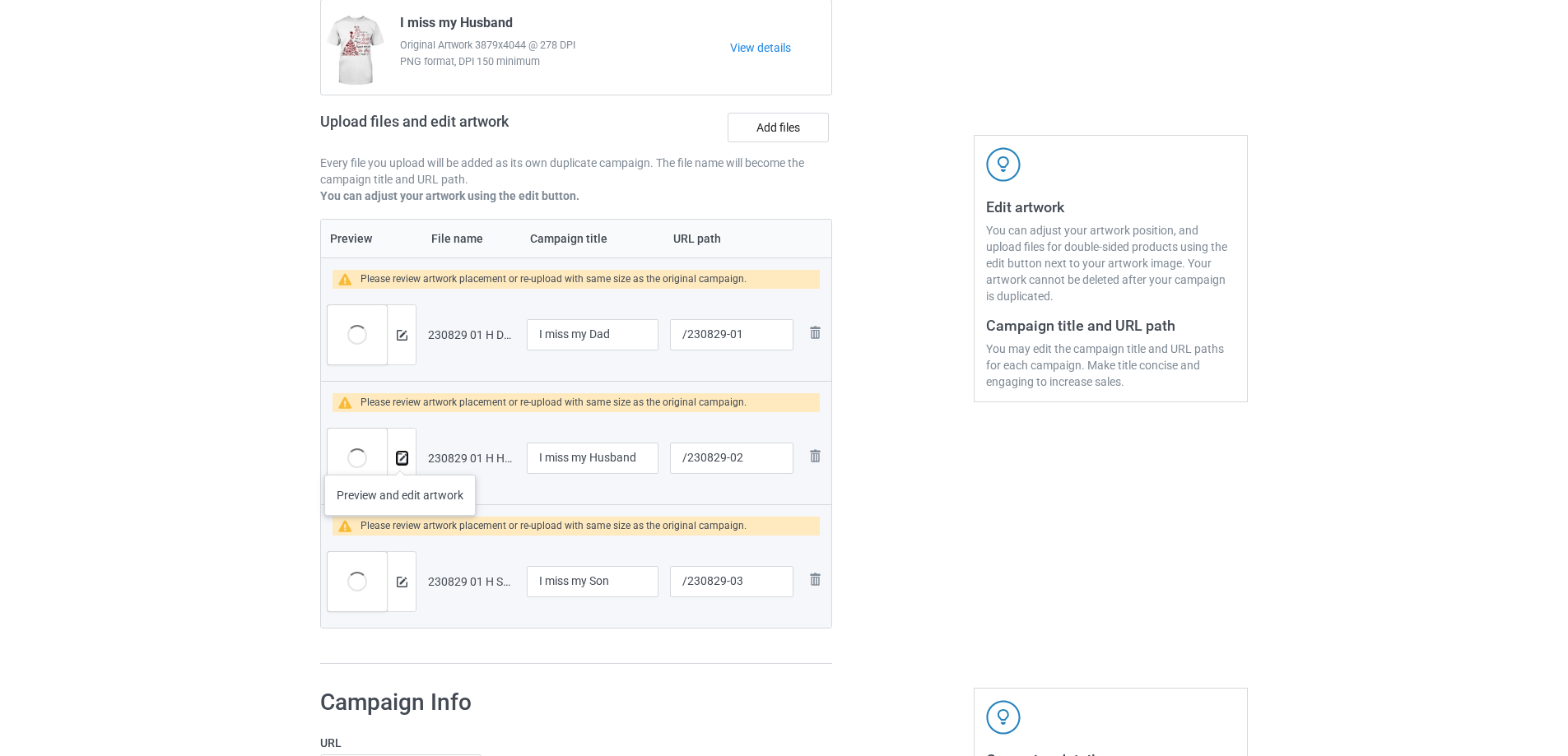
click at [400, 458] on img at bounding box center [402, 458] width 11 height 11
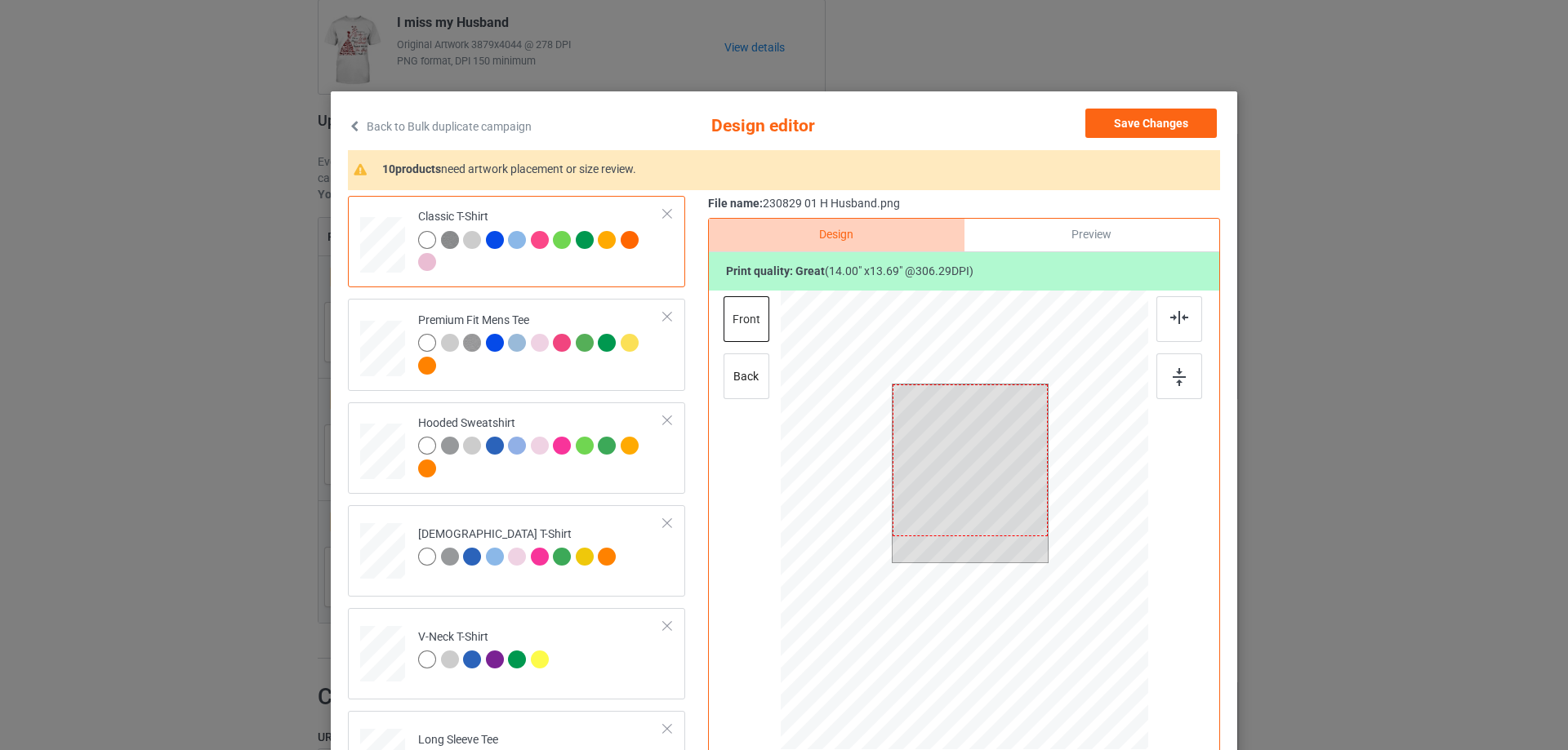
click at [956, 461] on div at bounding box center [970, 460] width 156 height 151
drag, startPoint x: 1043, startPoint y: 541, endPoint x: 1037, endPoint y: 534, distance: 9.2
click at [1040, 534] on div at bounding box center [1047, 535] width 14 height 14
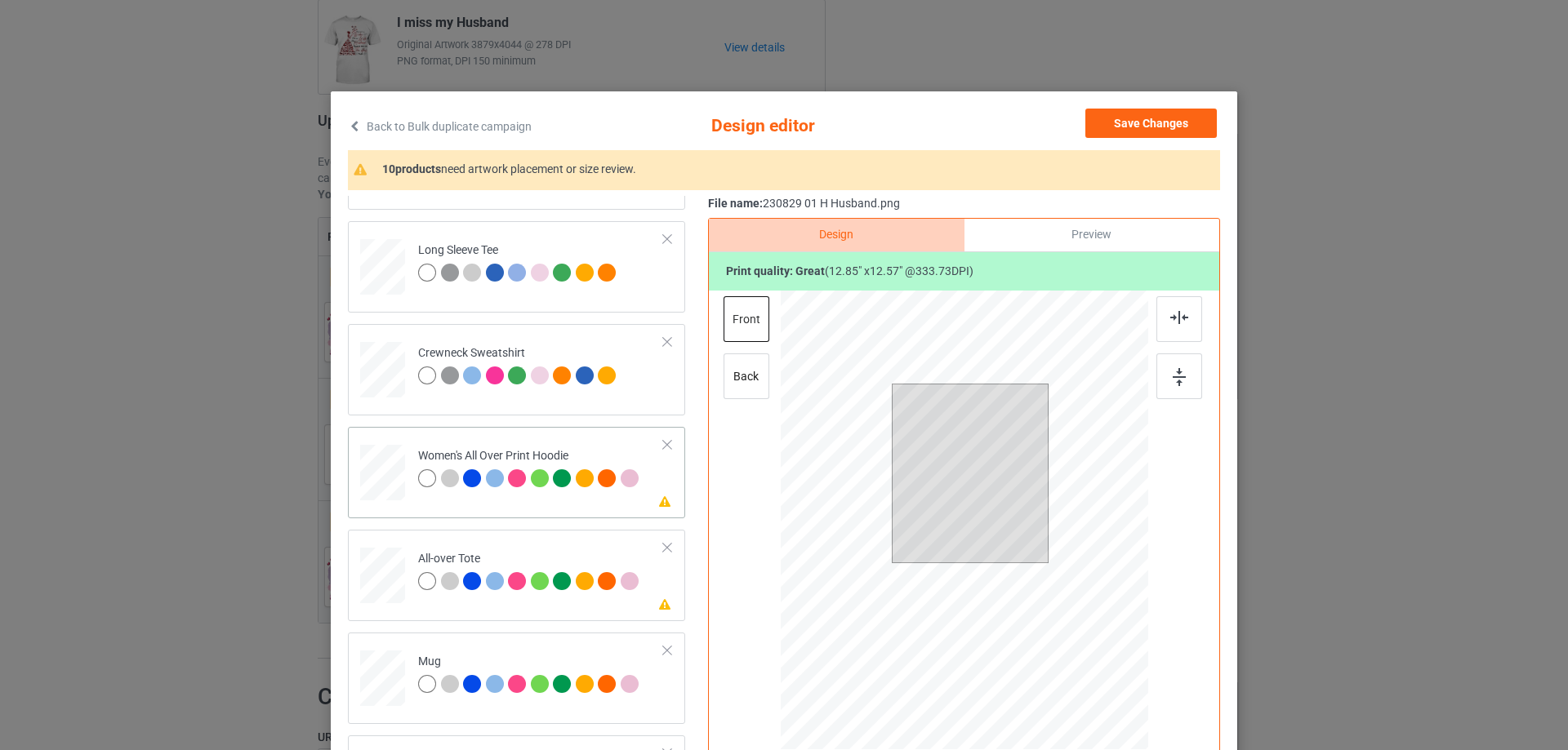
scroll to position [571, 0]
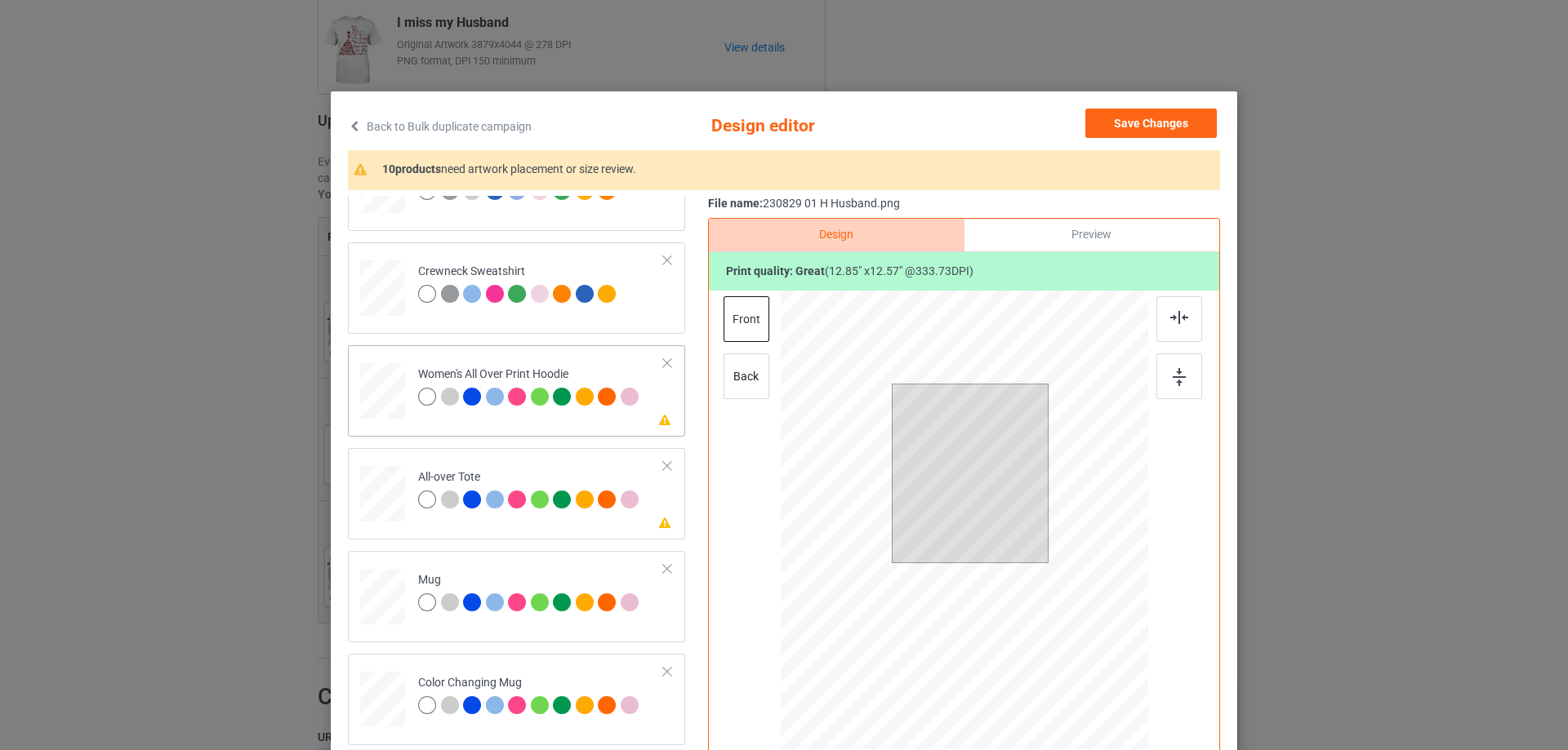
click at [388, 398] on div at bounding box center [382, 390] width 45 height 50
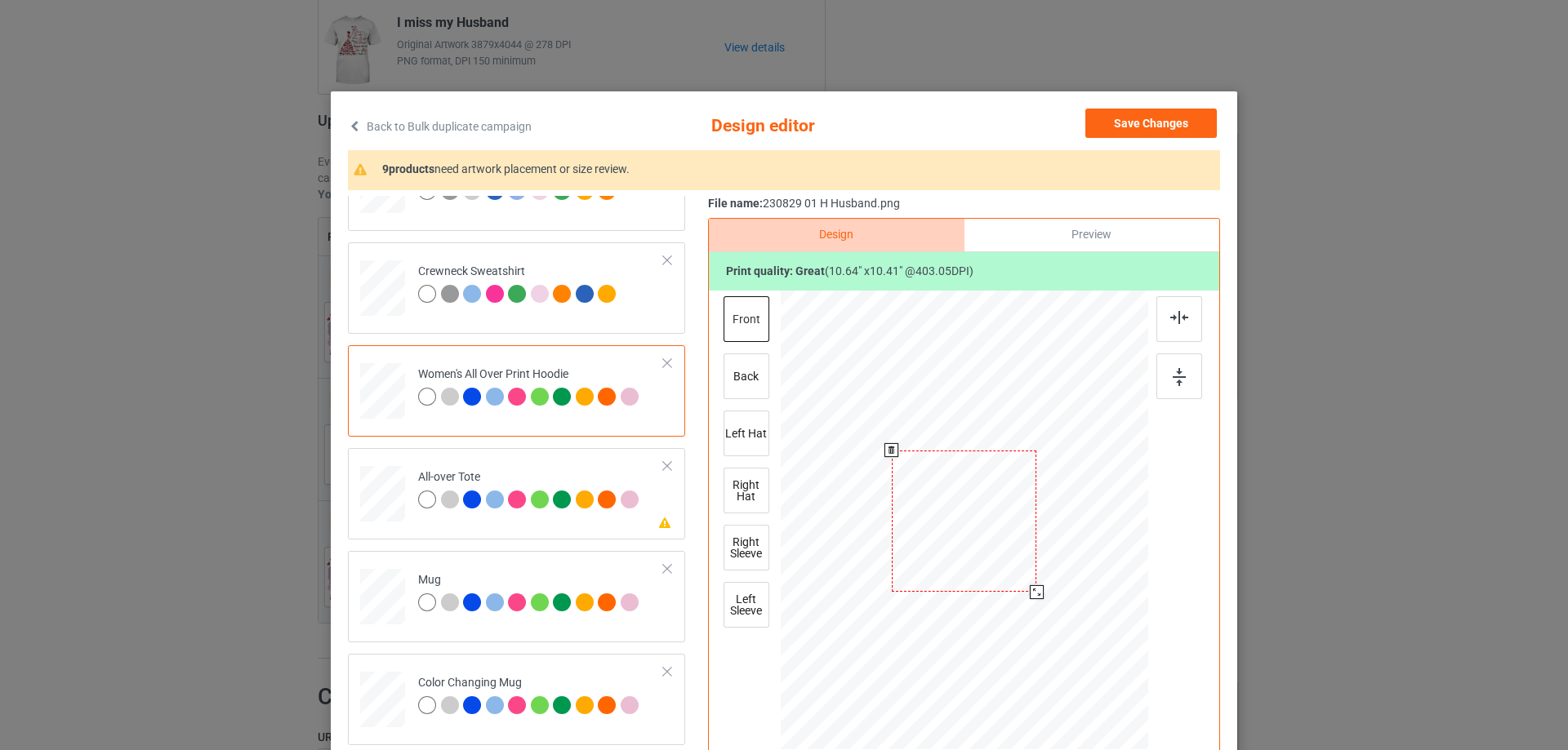
drag, startPoint x: 1068, startPoint y: 631, endPoint x: 1041, endPoint y: 581, distance: 56.8
click at [1041, 581] on div at bounding box center [964, 521] width 367 height 416
drag, startPoint x: 1009, startPoint y: 571, endPoint x: 1003, endPoint y: 520, distance: 51.4
click at [1003, 520] on div at bounding box center [958, 471] width 145 height 142
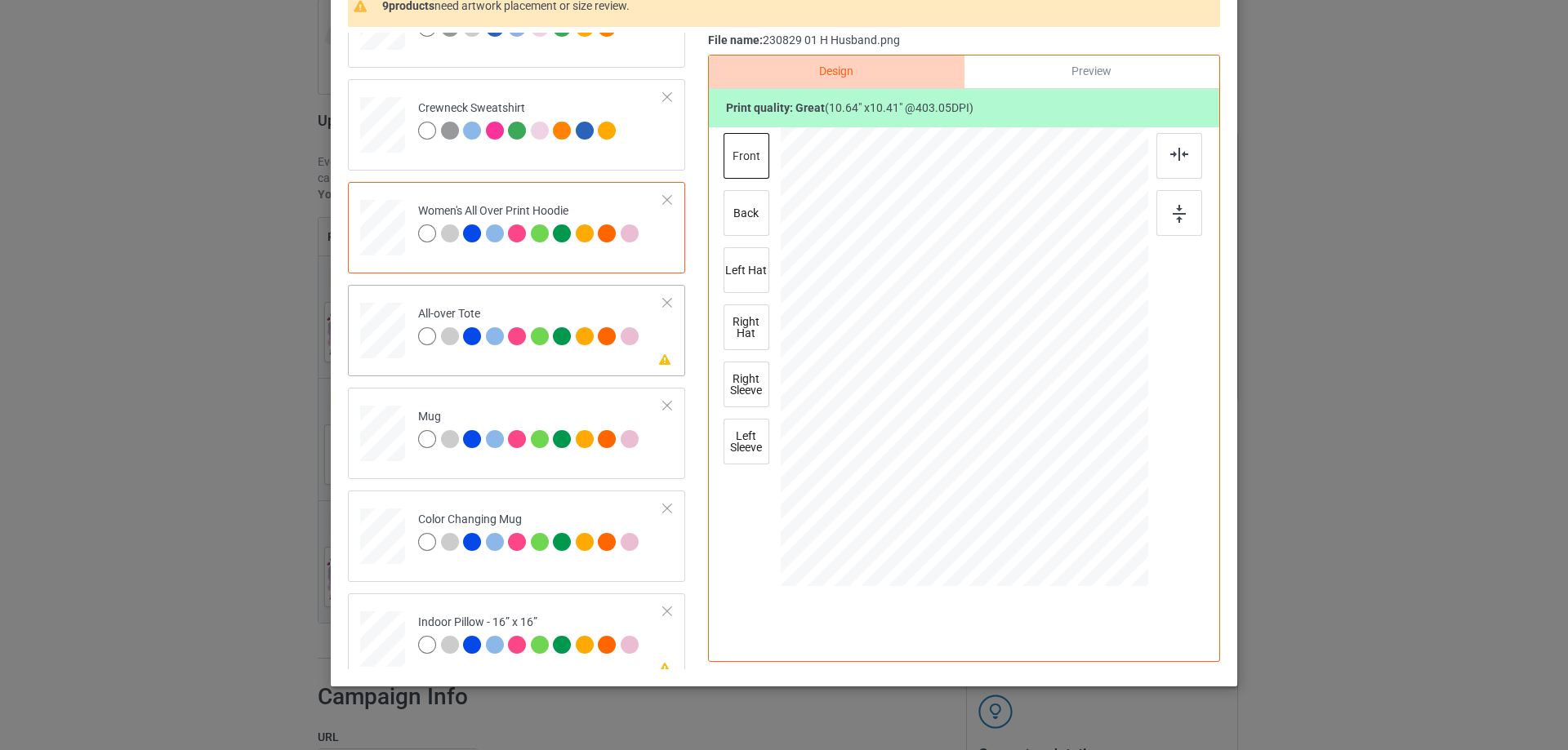
click at [387, 353] on div at bounding box center [382, 331] width 45 height 45
drag, startPoint x: 1069, startPoint y: 467, endPoint x: 1084, endPoint y: 494, distance: 30.9
click at [1084, 494] on div at bounding box center [964, 356] width 367 height 367
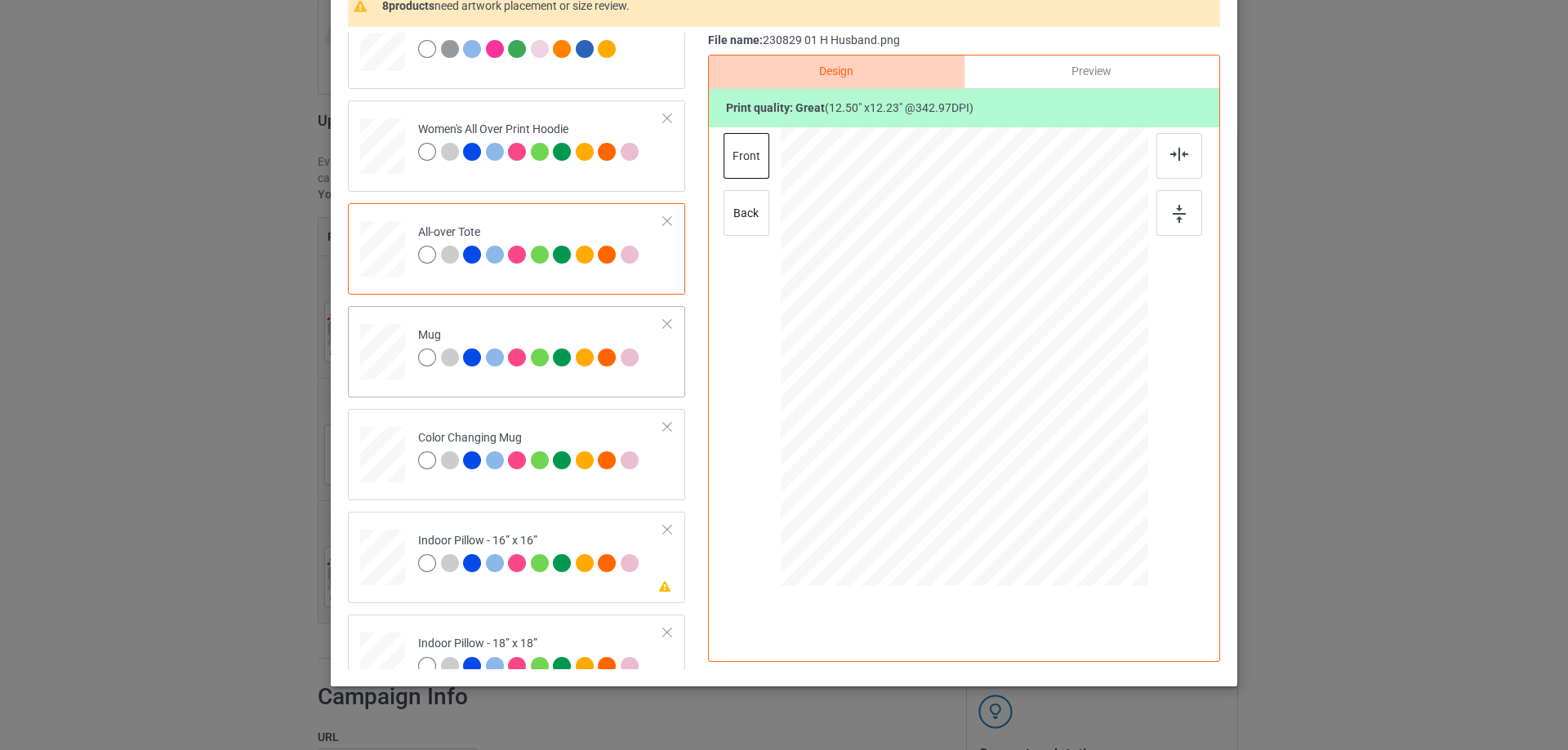
click at [370, 359] on div at bounding box center [382, 352] width 45 height 19
click at [1123, 430] on div at bounding box center [1128, 426] width 14 height 14
click at [1093, 407] on div at bounding box center [1055, 360] width 145 height 142
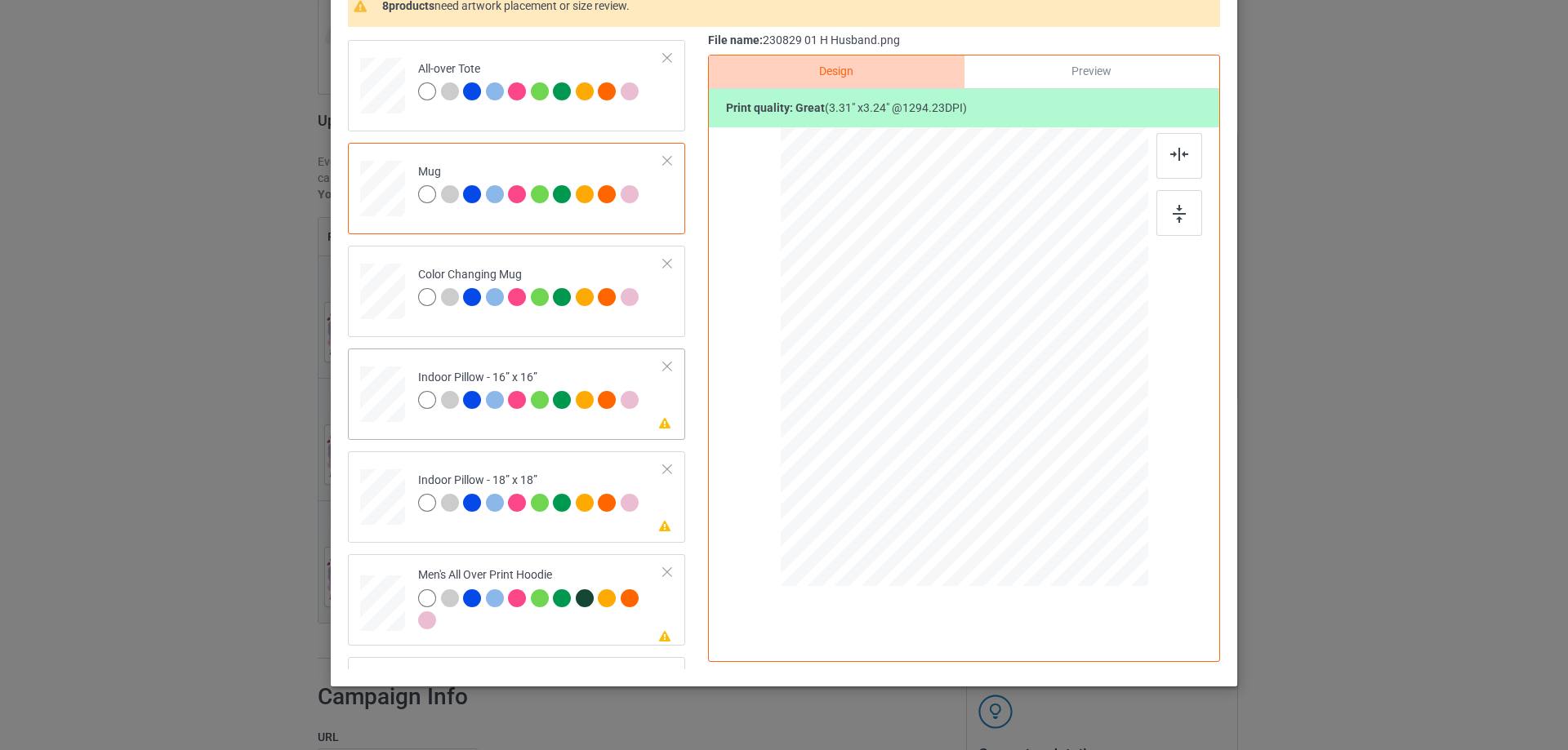
click at [371, 394] on div at bounding box center [382, 394] width 45 height 45
drag, startPoint x: 1067, startPoint y: 467, endPoint x: 1080, endPoint y: 487, distance: 23.9
click at [1084, 487] on div at bounding box center [1090, 481] width 14 height 14
click at [360, 505] on div at bounding box center [382, 497] width 45 height 45
click at [1090, 491] on div at bounding box center [1097, 487] width 14 height 14
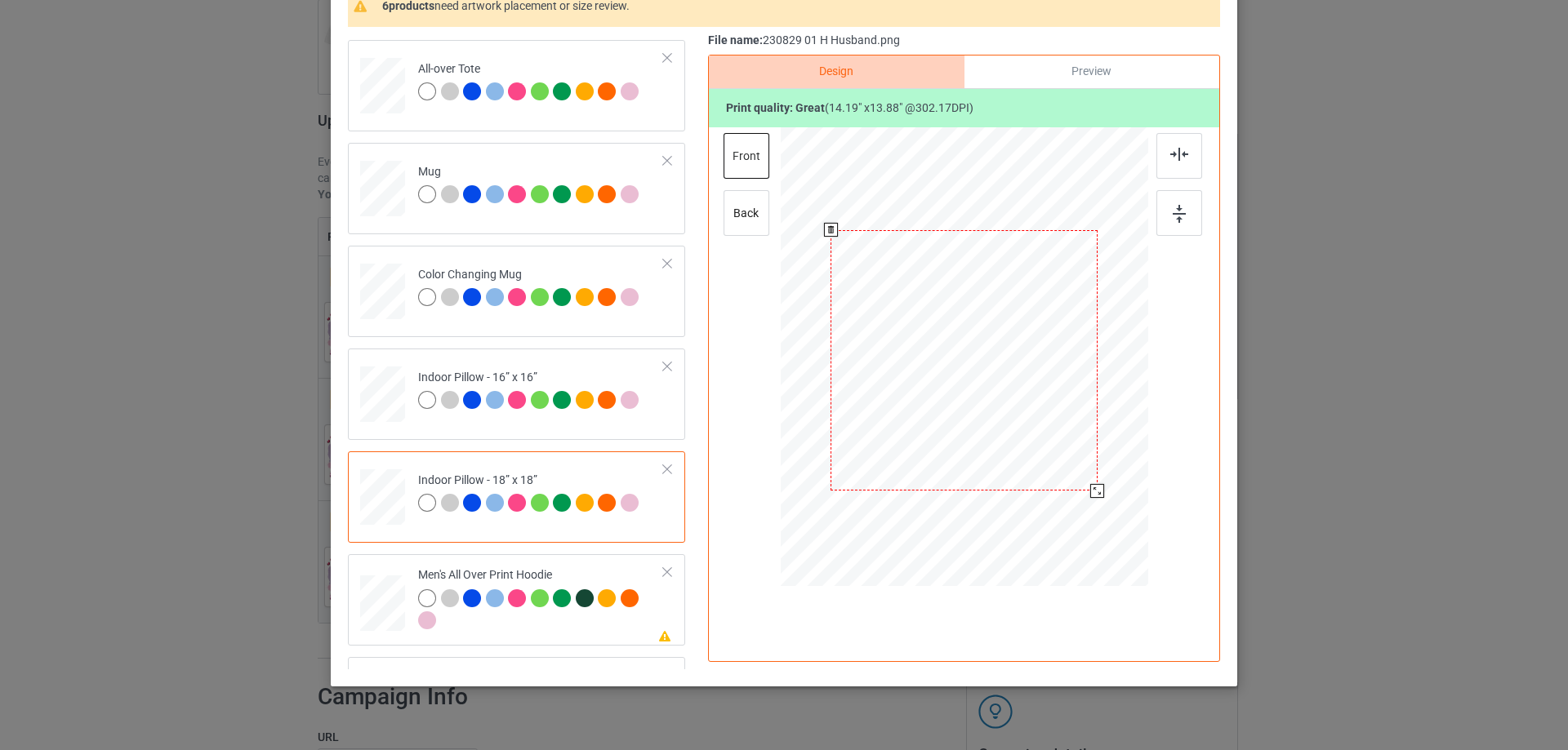
click at [1049, 461] on div at bounding box center [964, 361] width 267 height 261
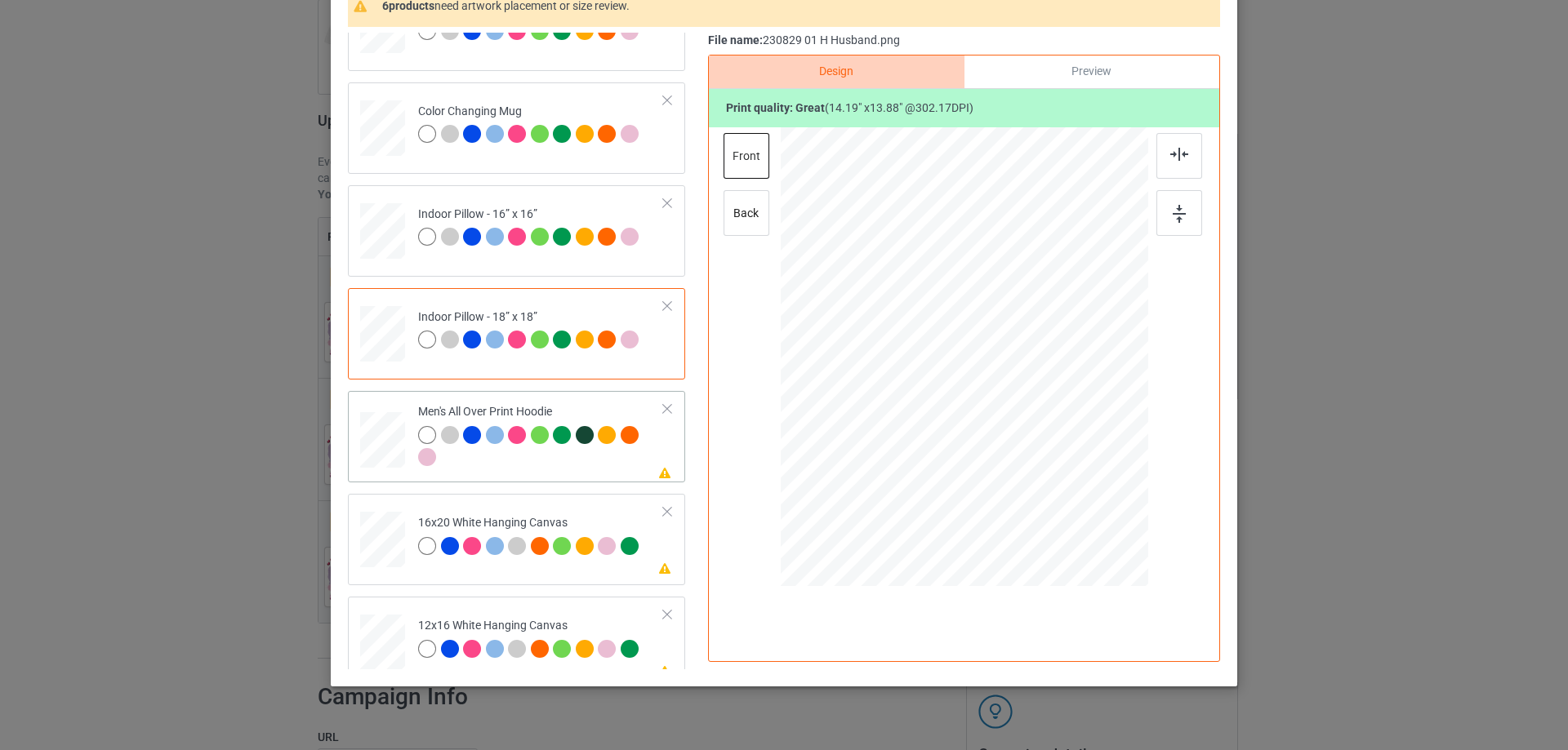
click at [392, 442] on div at bounding box center [382, 441] width 45 height 48
drag, startPoint x: 1066, startPoint y: 467, endPoint x: 1027, endPoint y: 414, distance: 65.8
click at [1040, 421] on div at bounding box center [964, 356] width 367 height 390
click at [1009, 359] on div at bounding box center [957, 313] width 148 height 145
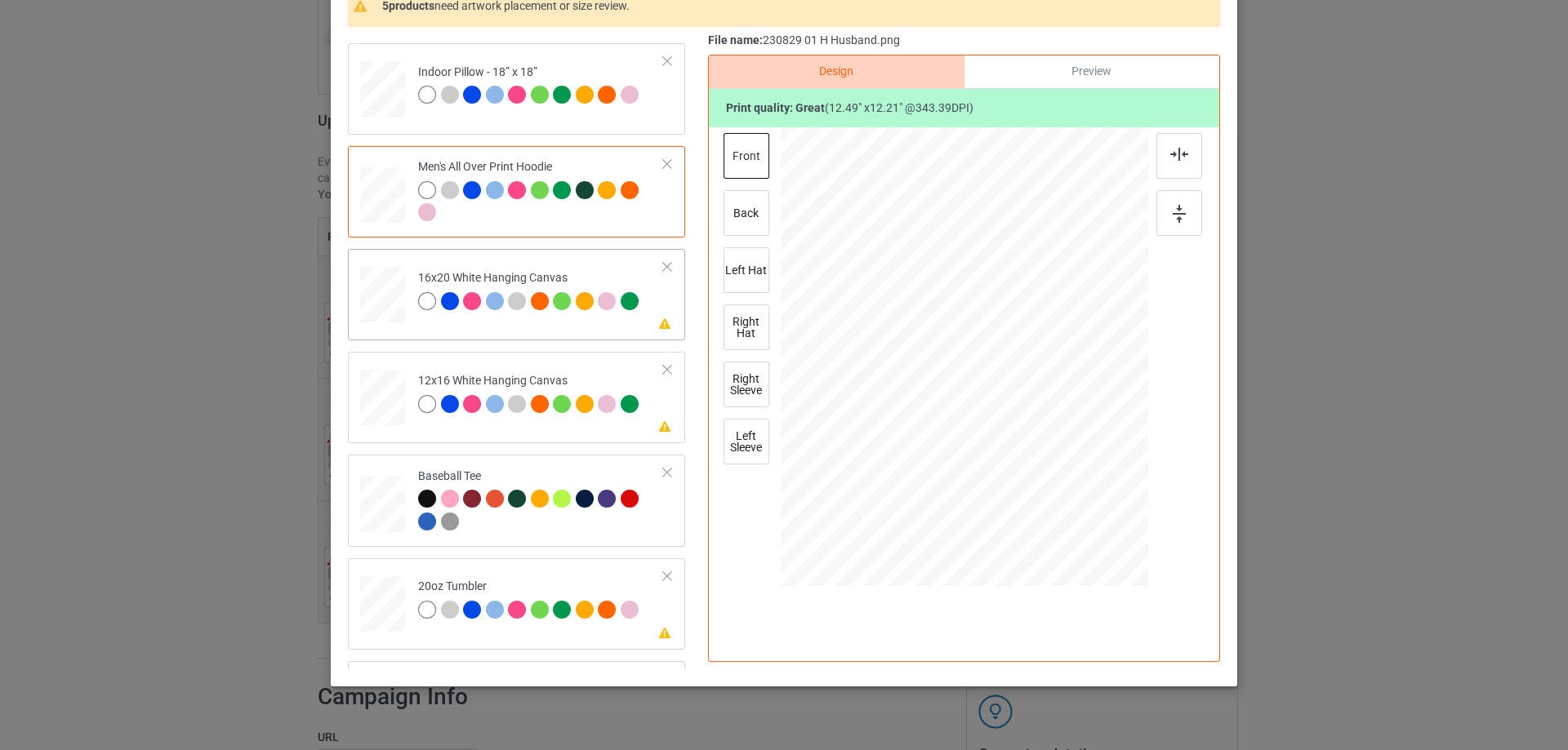
click at [380, 296] on div at bounding box center [382, 295] width 45 height 56
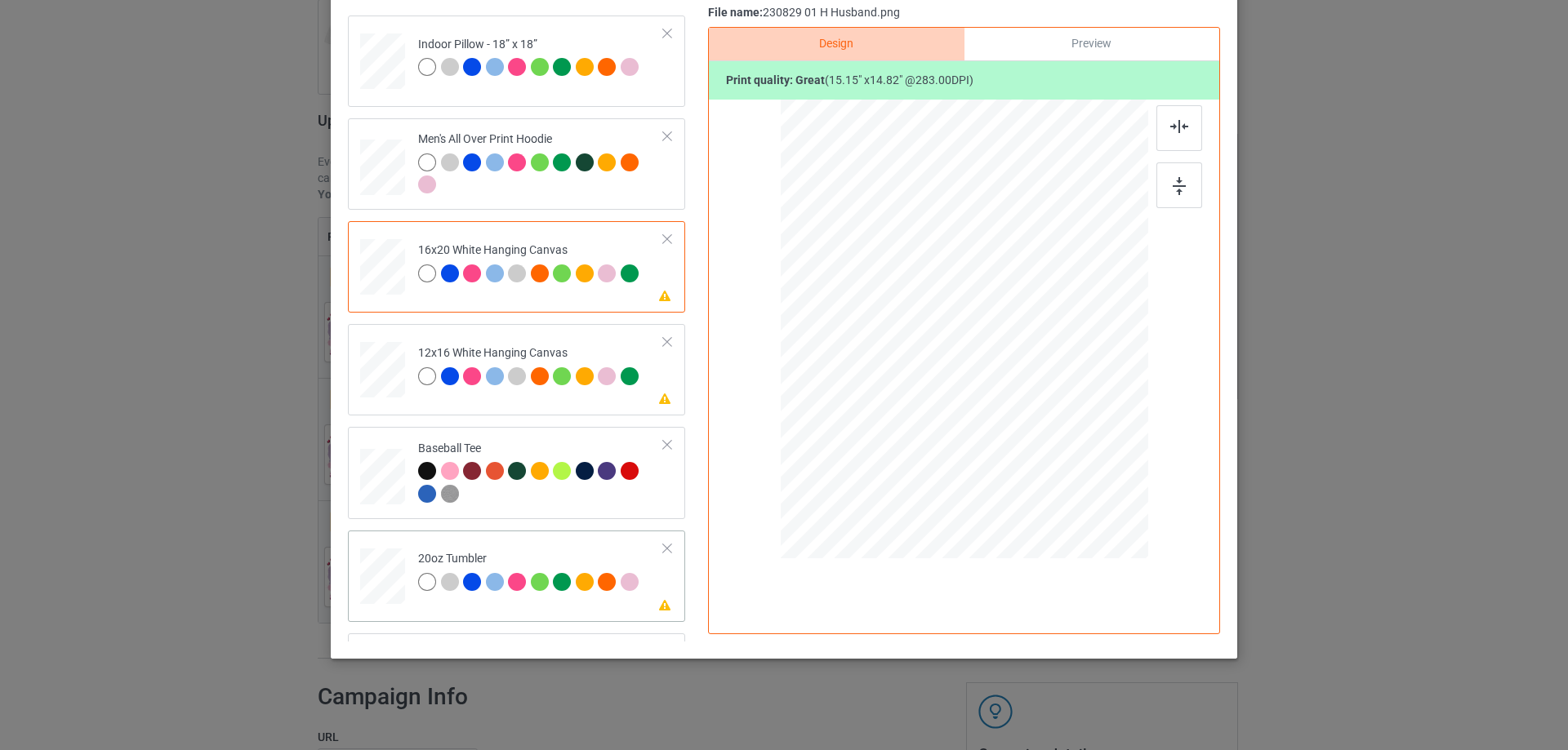
click at [380, 584] on div at bounding box center [382, 576] width 43 height 26
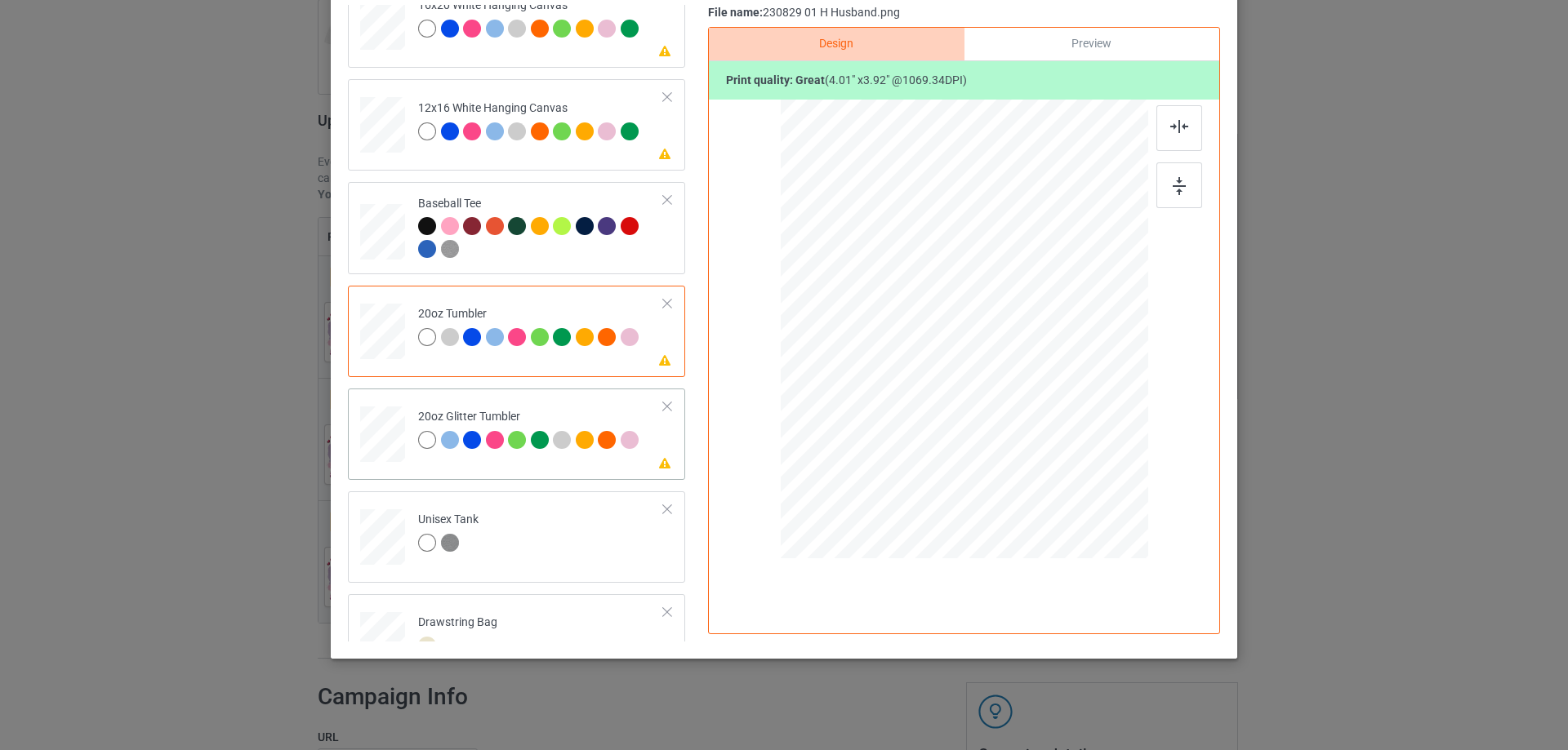
click at [386, 445] on div at bounding box center [383, 435] width 43 height 36
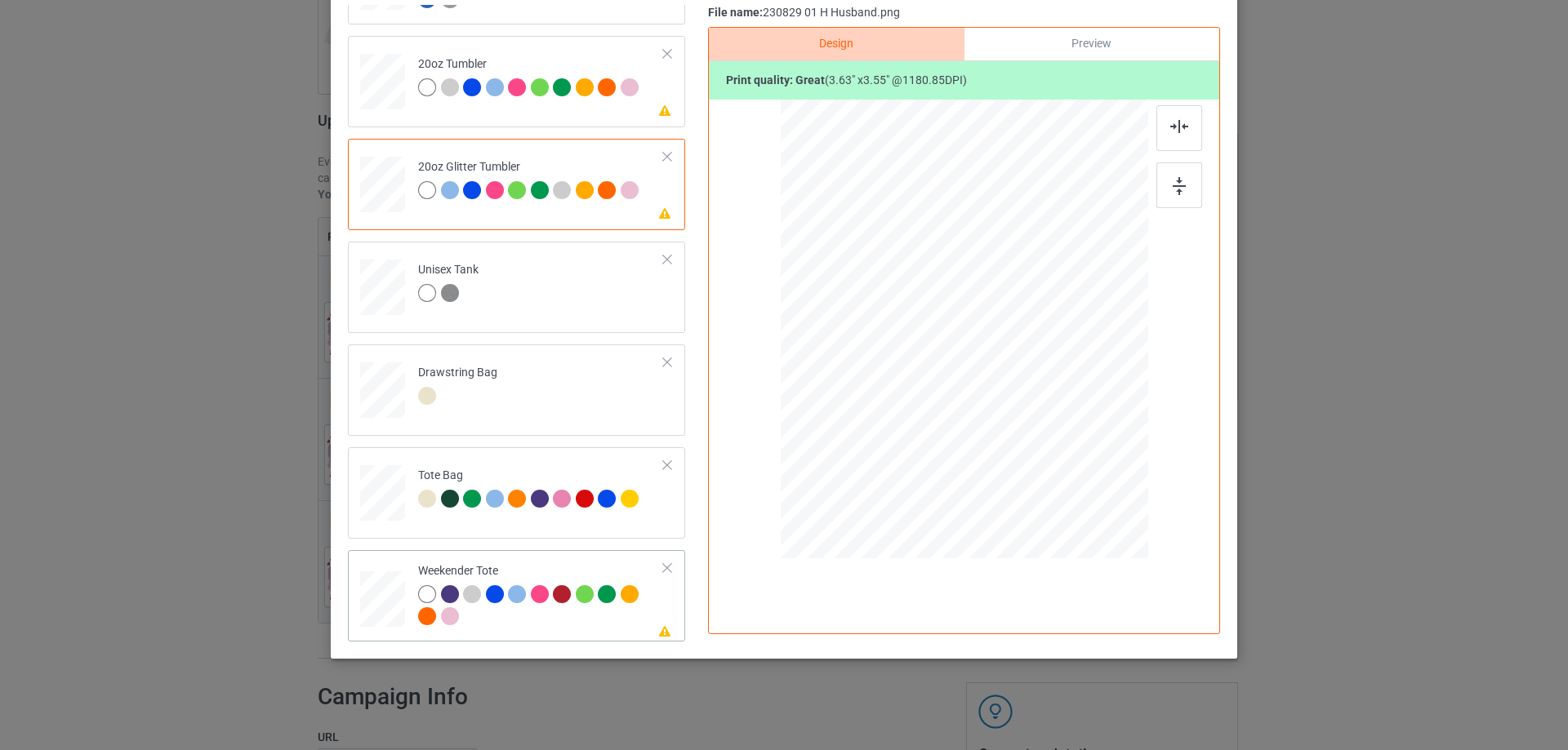
click at [383, 596] on div at bounding box center [382, 599] width 45 height 29
drag, startPoint x: 1068, startPoint y: 436, endPoint x: 1047, endPoint y: 410, distance: 33.4
click at [1047, 410] on div at bounding box center [1049, 412] width 14 height 14
drag, startPoint x: 1027, startPoint y: 391, endPoint x: 1021, endPoint y: 383, distance: 10.0
click at [1021, 383] on div at bounding box center [958, 321] width 170 height 167
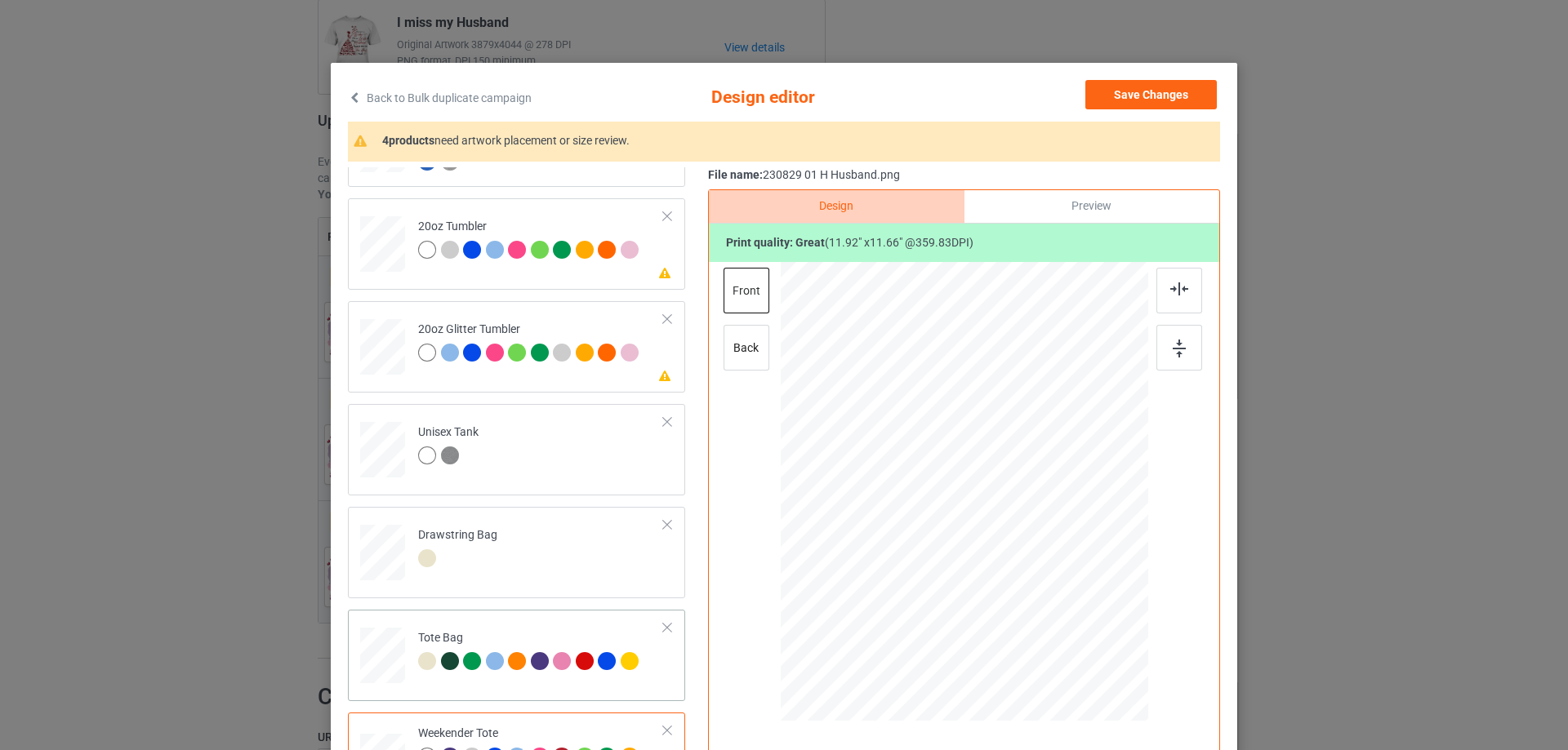
scroll to position [192, 0]
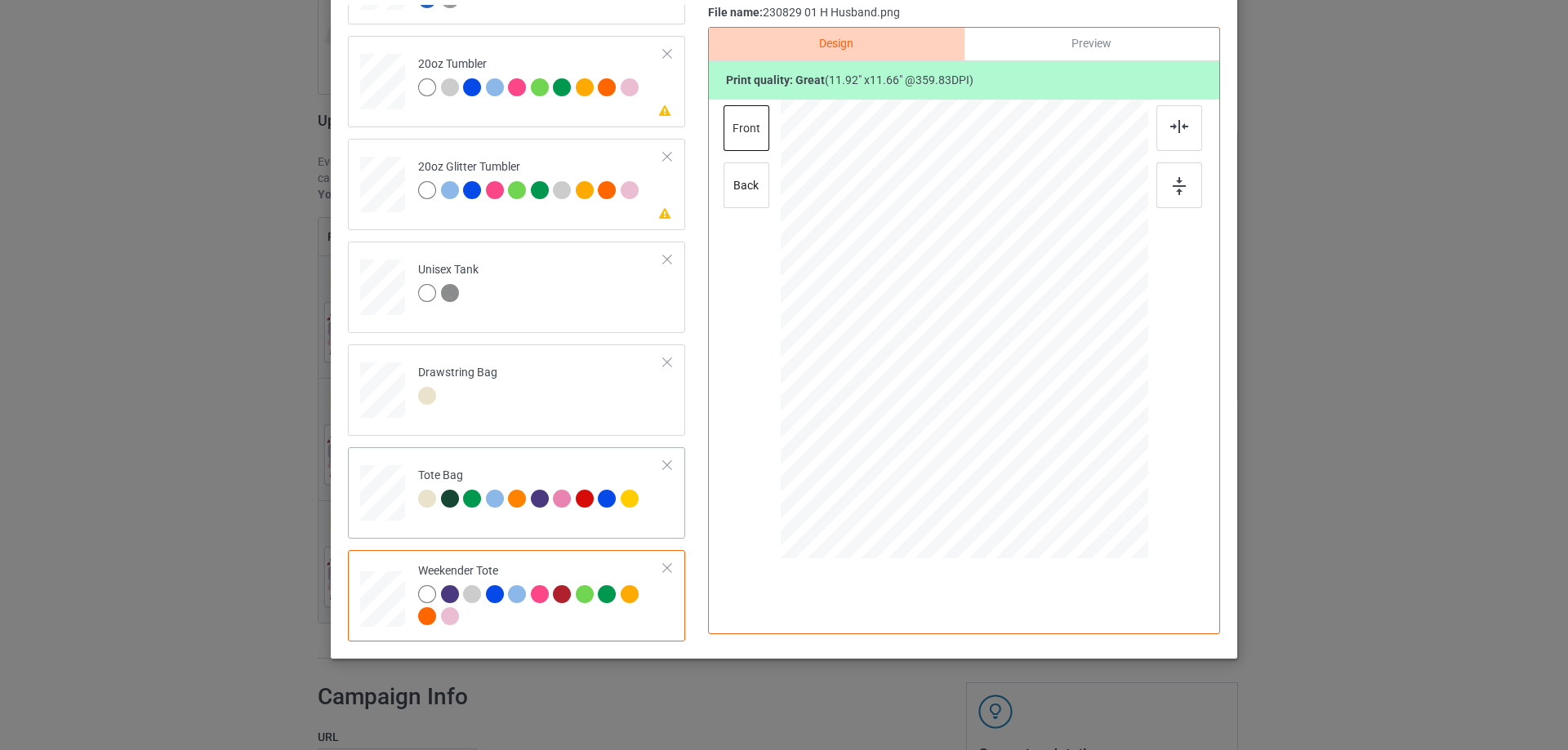
click at [380, 510] on div at bounding box center [383, 501] width 21 height 25
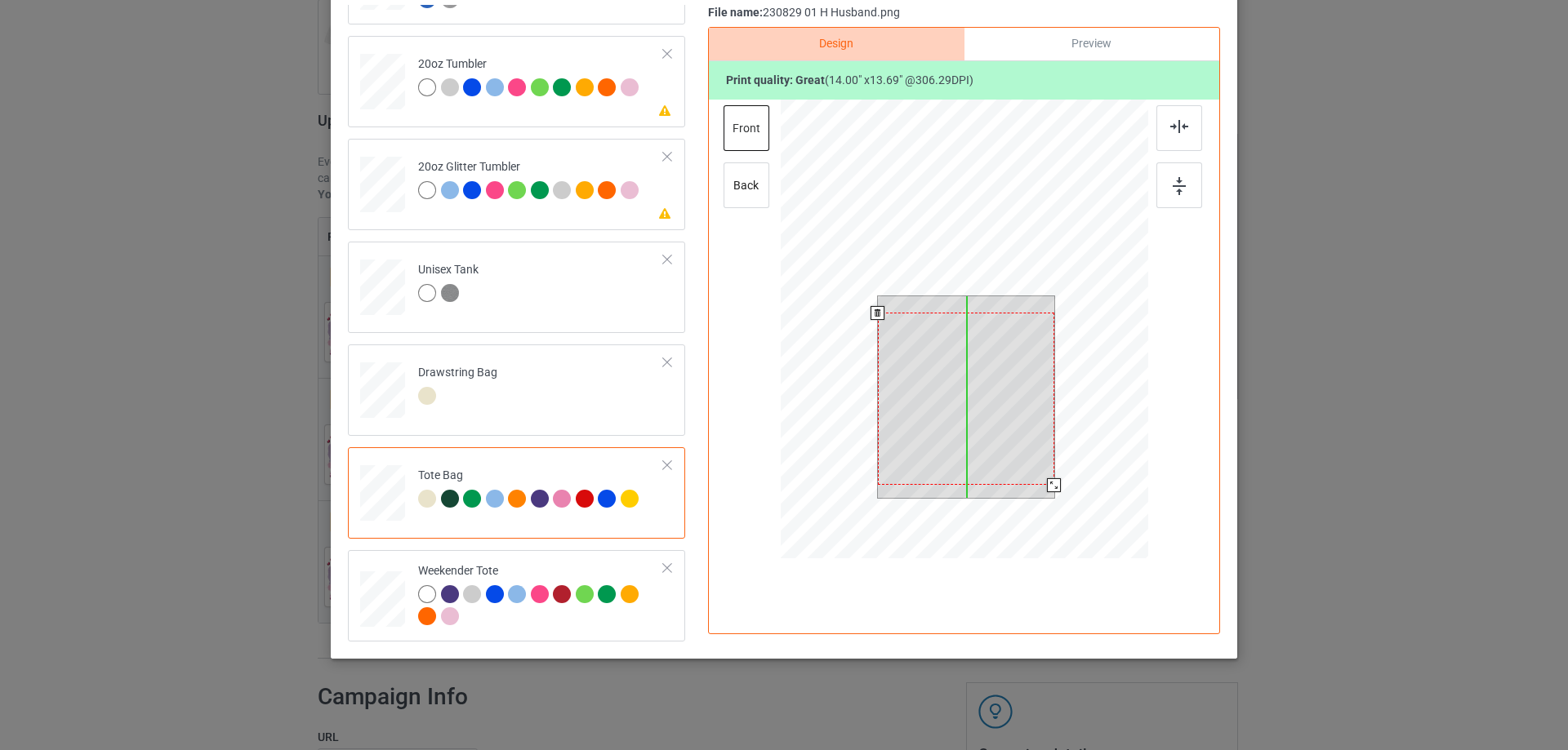
click at [988, 393] on div at bounding box center [966, 398] width 176 height 172
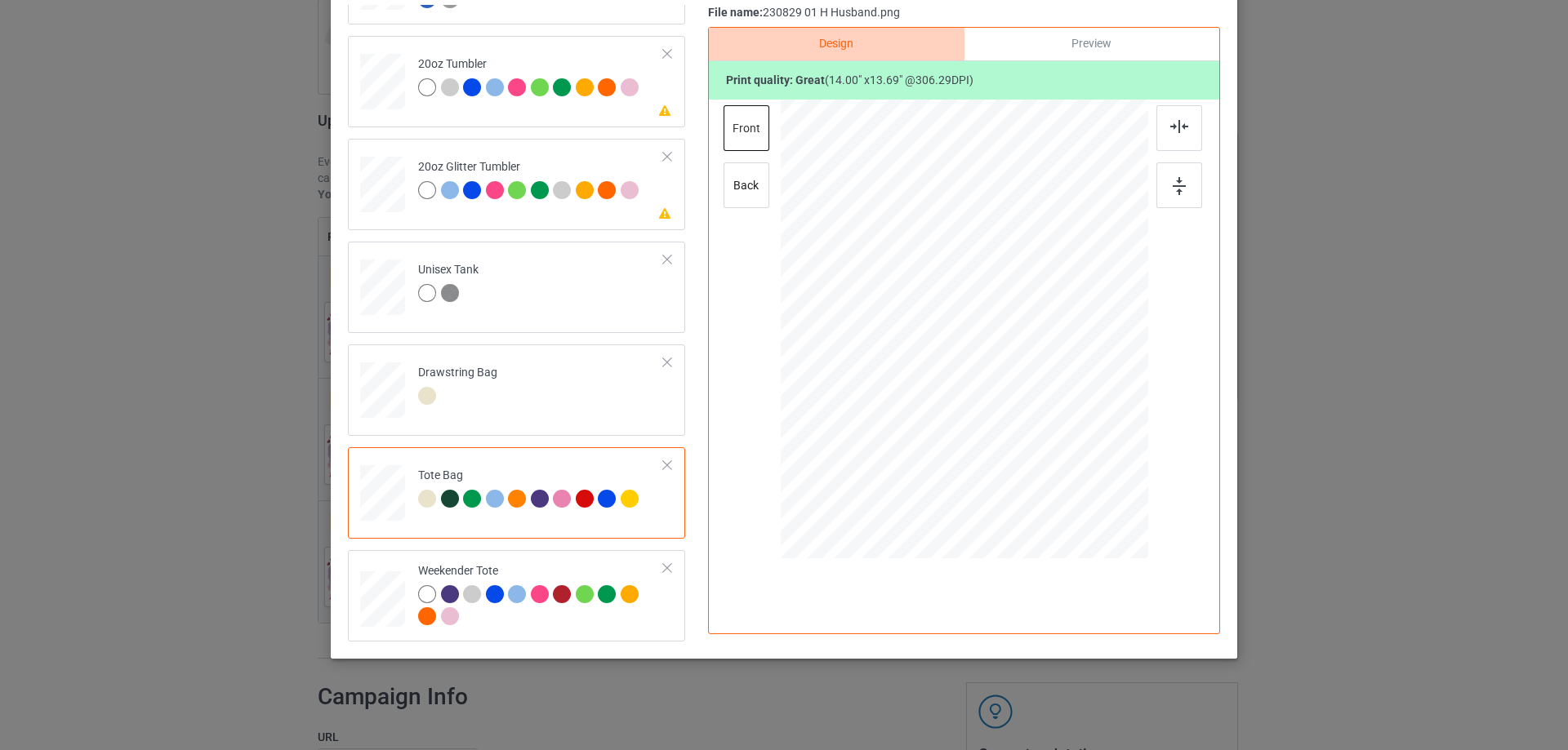
scroll to position [29, 0]
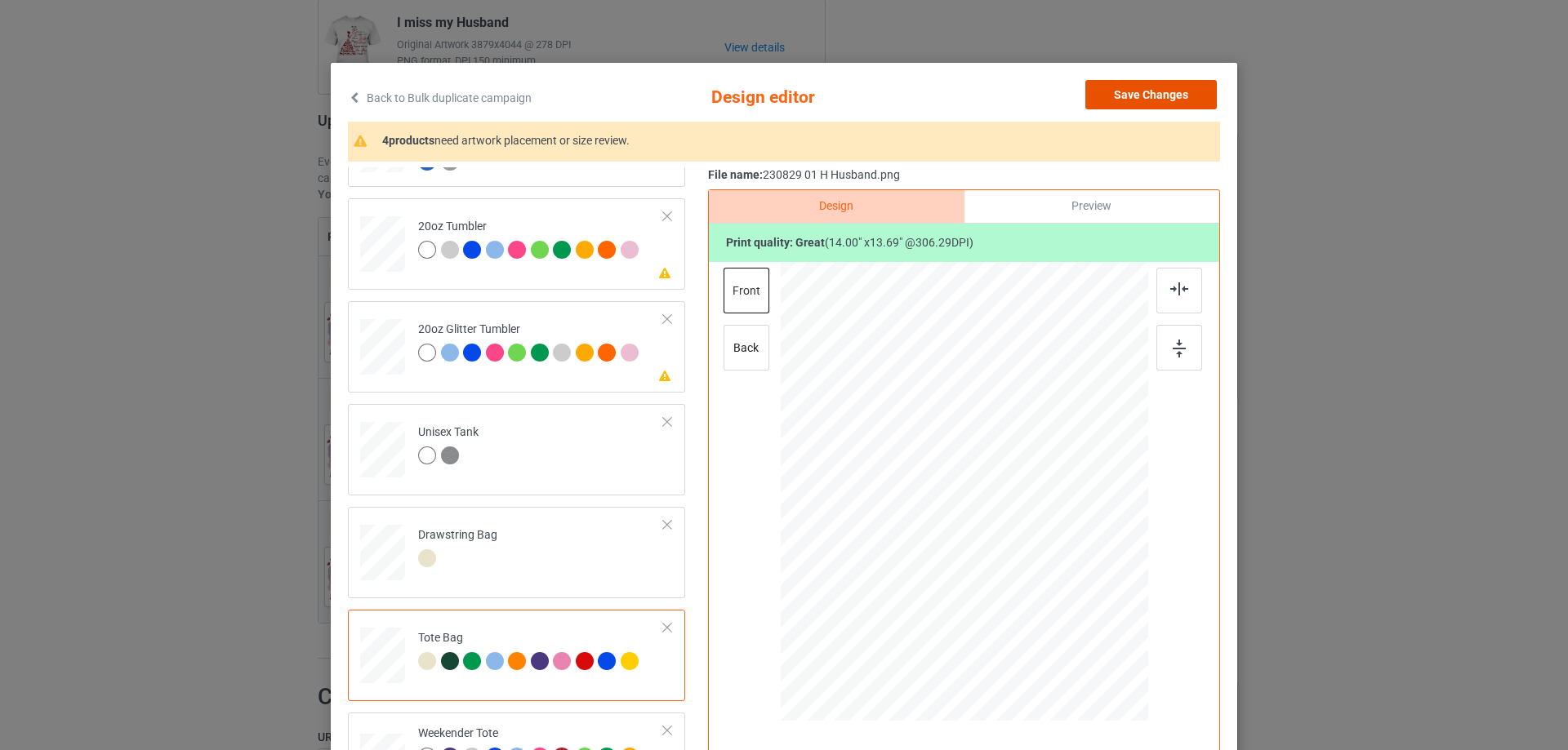
click at [1182, 90] on button "Save Changes" at bounding box center [1151, 95] width 132 height 30
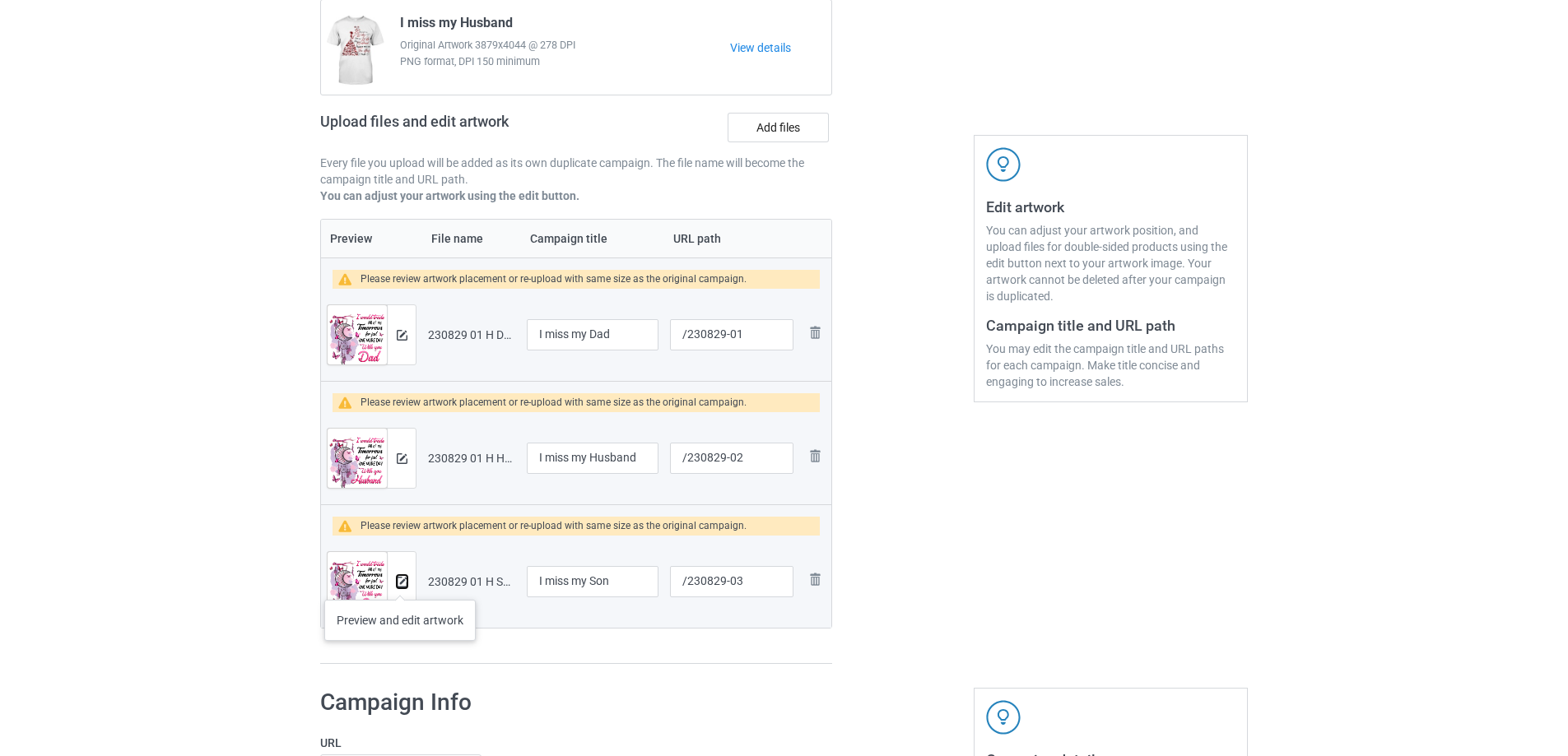
click at [400, 583] on img at bounding box center [402, 582] width 11 height 11
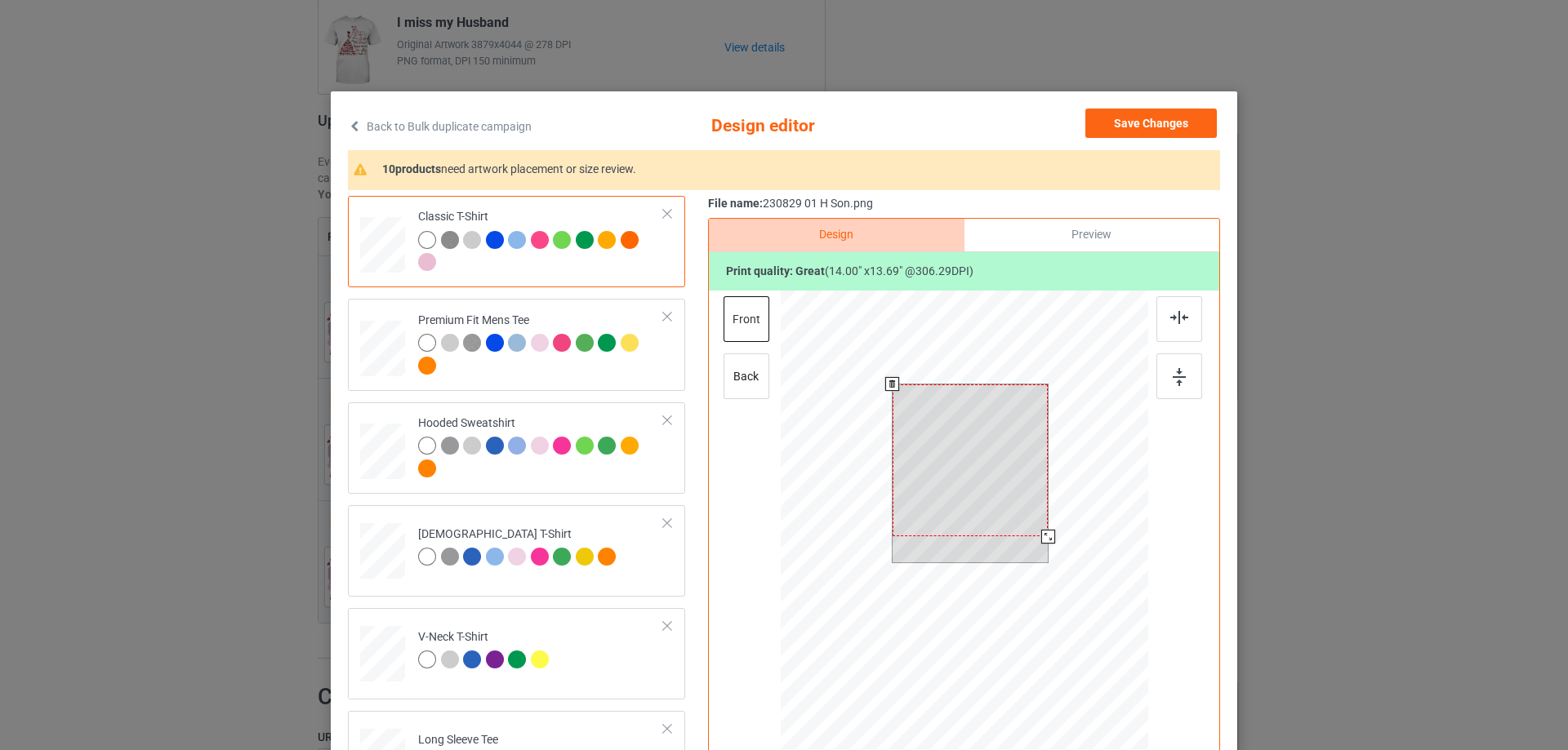
click at [969, 482] on div at bounding box center [970, 460] width 156 height 151
drag, startPoint x: 1040, startPoint y: 536, endPoint x: 1032, endPoint y: 528, distance: 11.3
click at [1033, 528] on div at bounding box center [1039, 529] width 14 height 14
click at [1016, 511] on div at bounding box center [968, 455] width 139 height 136
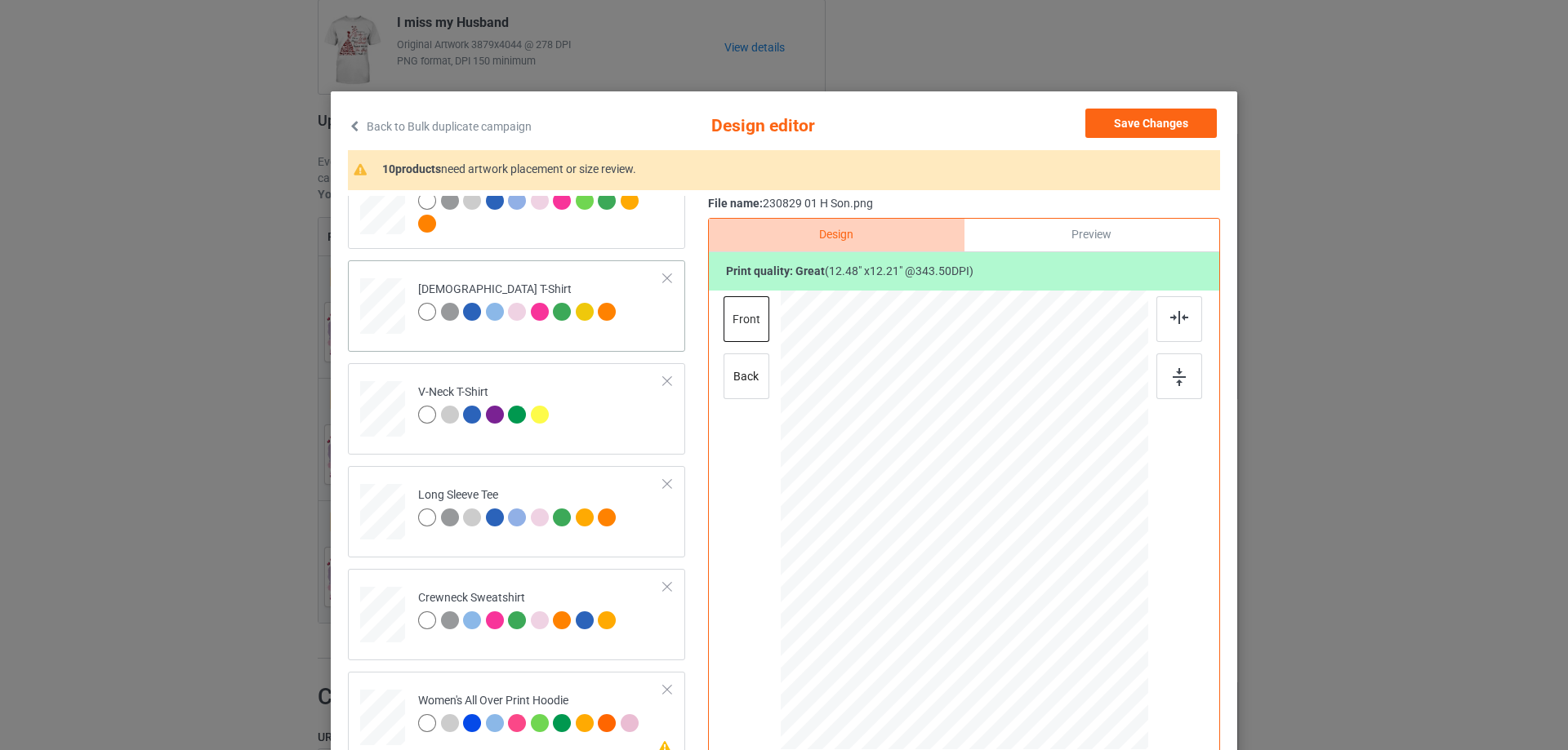
scroll to position [490, 0]
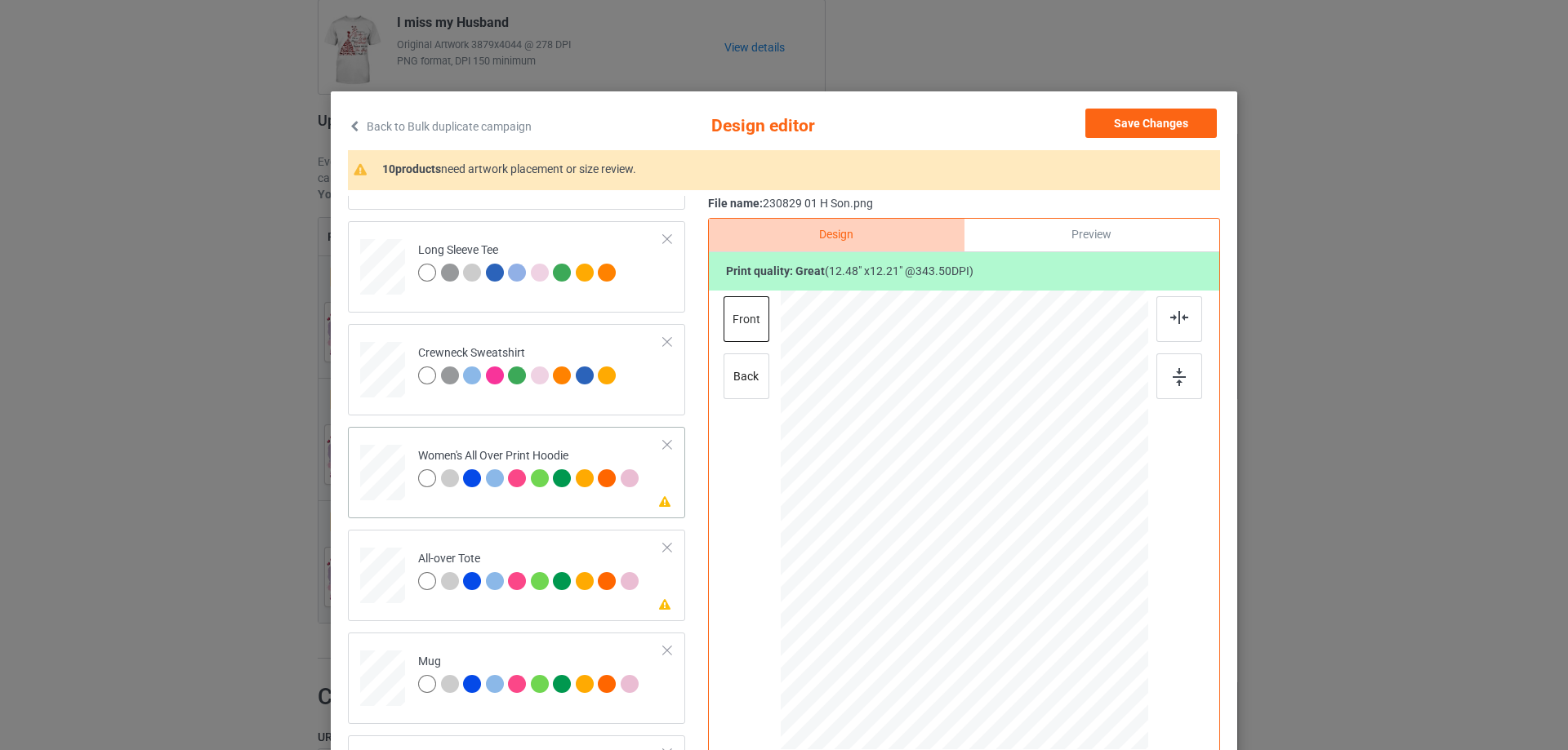
click at [381, 484] on div at bounding box center [382, 472] width 45 height 50
click at [968, 499] on div at bounding box center [964, 521] width 221 height 216
drag, startPoint x: 1071, startPoint y: 631, endPoint x: 1038, endPoint y: 587, distance: 55.0
click at [1038, 587] on div at bounding box center [964, 521] width 367 height 416
drag, startPoint x: 1006, startPoint y: 532, endPoint x: 1014, endPoint y: 515, distance: 18.8
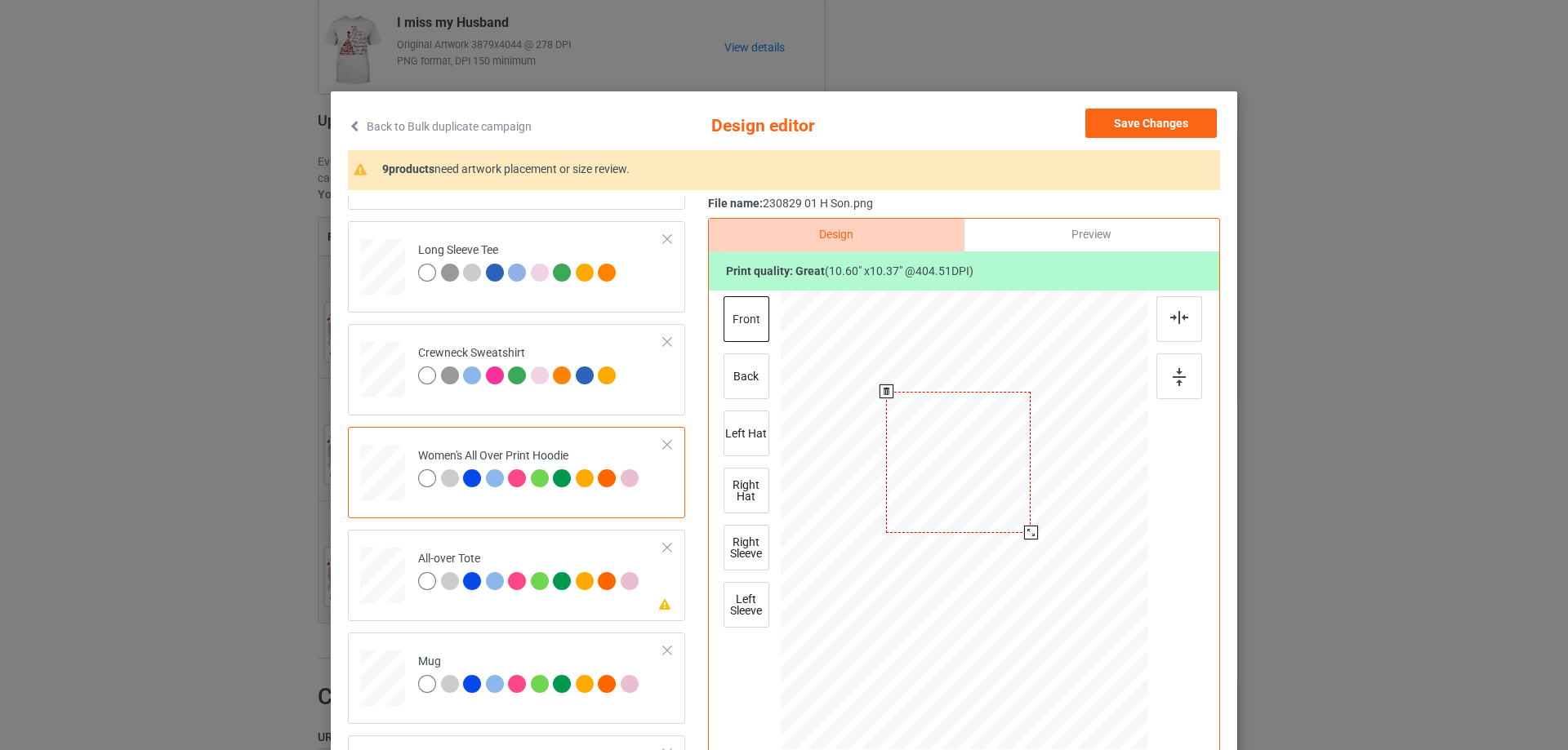
click at [1014, 515] on div at bounding box center [958, 463] width 144 height 142
click at [1013, 524] on div at bounding box center [959, 465] width 144 height 142
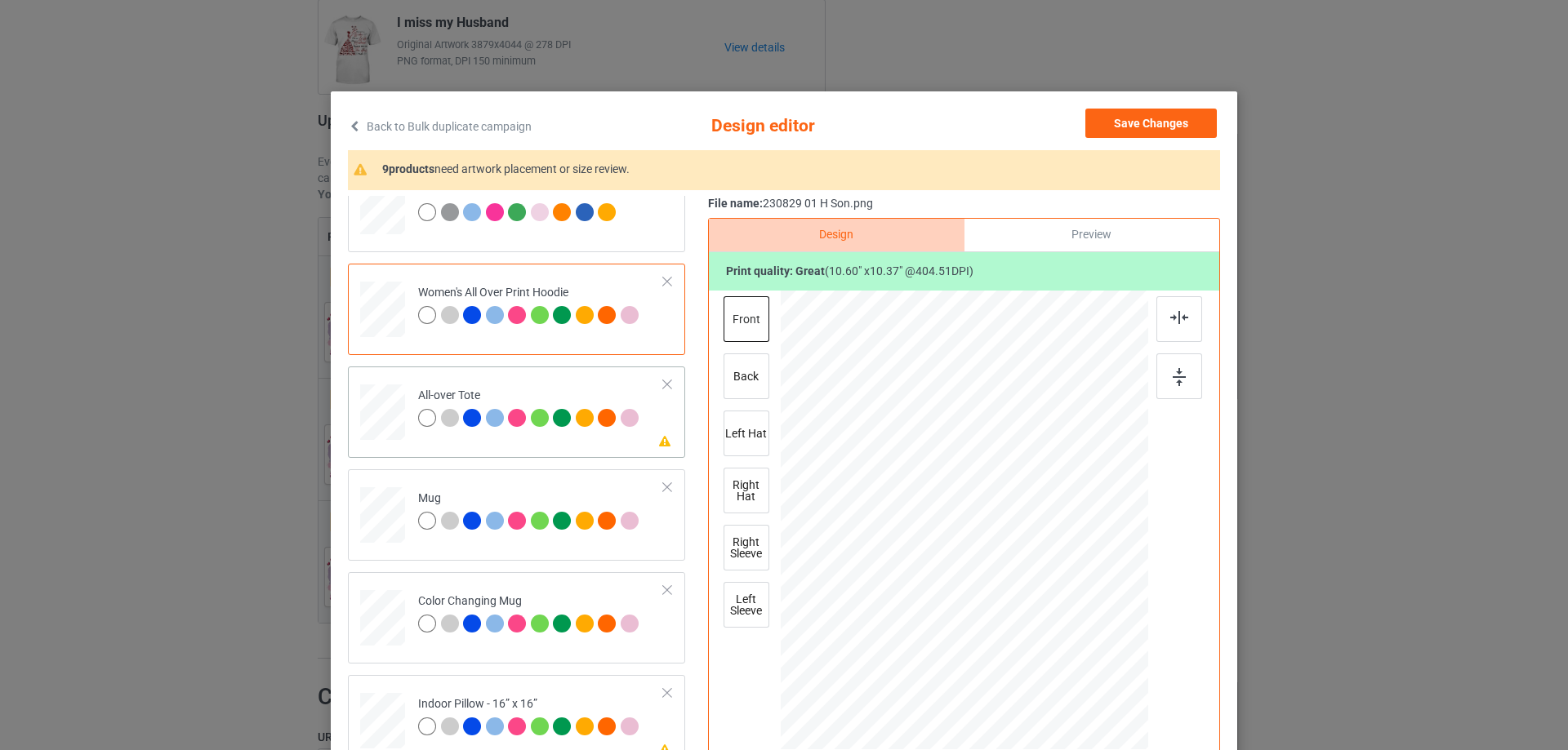
click at [384, 421] on div at bounding box center [382, 412] width 45 height 45
drag, startPoint x: 1074, startPoint y: 631, endPoint x: 1090, endPoint y: 665, distance: 37.6
click at [1090, 665] on div at bounding box center [964, 519] width 367 height 367
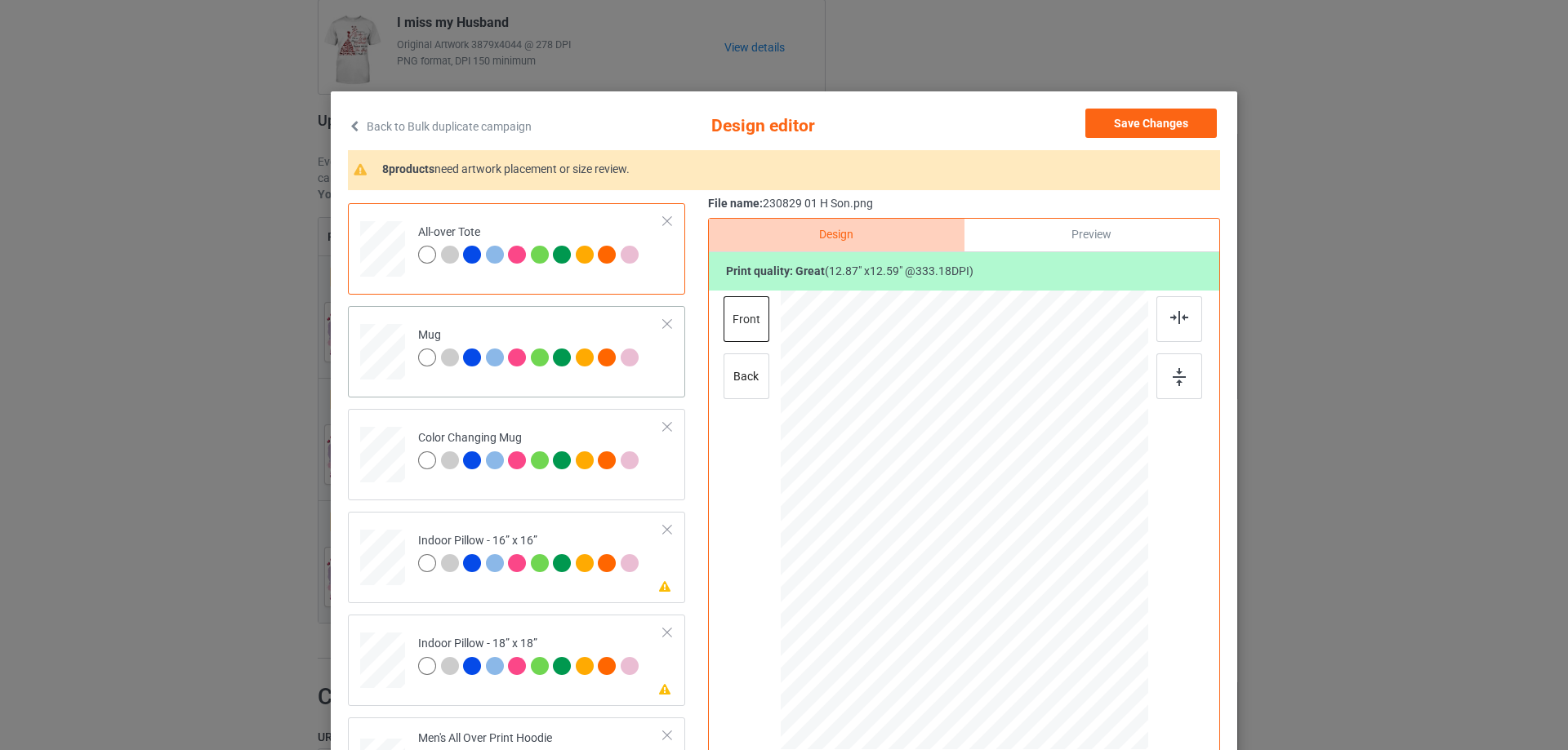
click at [391, 354] on div at bounding box center [382, 352] width 45 height 19
click at [1122, 596] on div at bounding box center [1128, 590] width 14 height 14
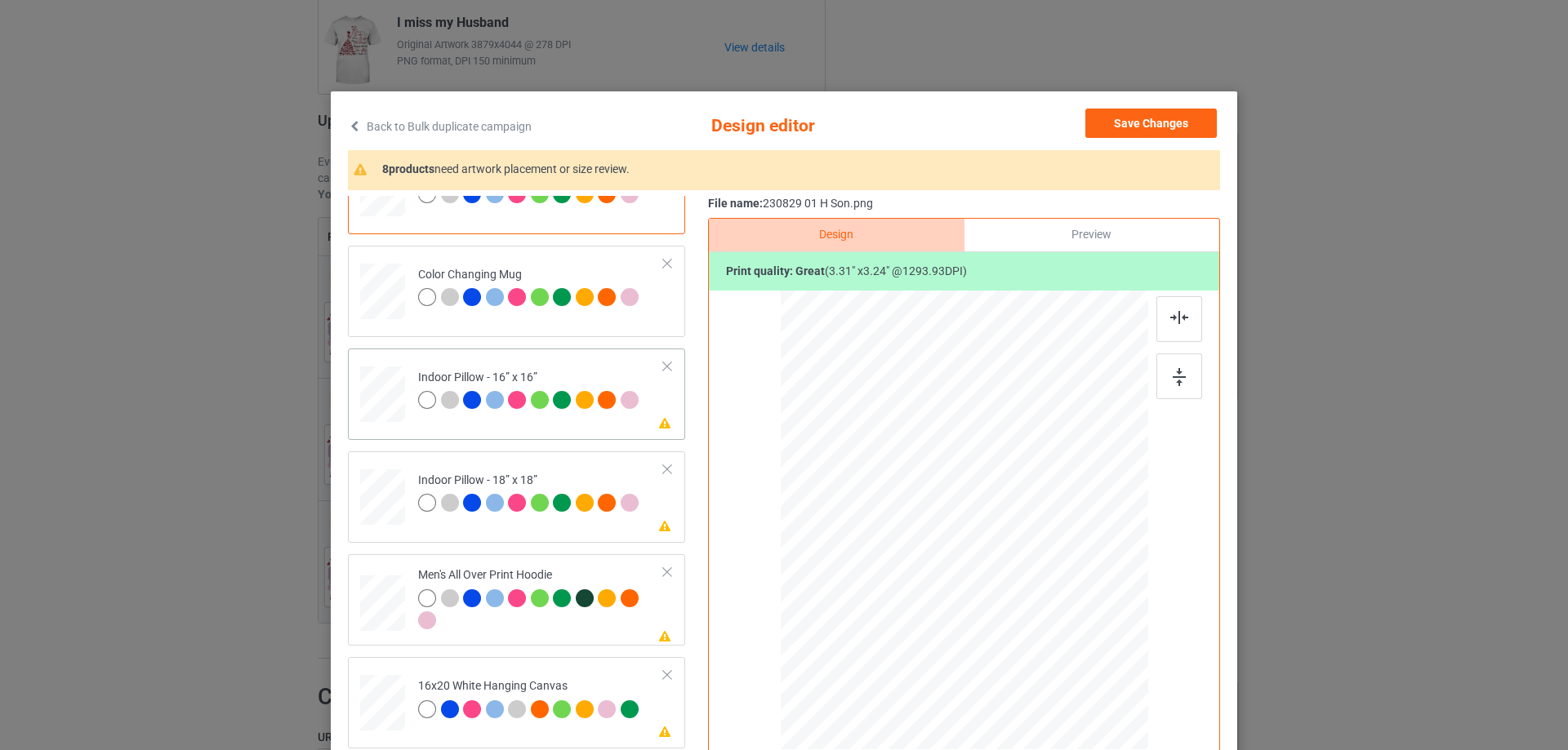
click at [372, 397] on div at bounding box center [382, 394] width 45 height 45
drag, startPoint x: 1070, startPoint y: 629, endPoint x: 1085, endPoint y: 650, distance: 25.8
click at [1085, 650] on div at bounding box center [1092, 645] width 14 height 14
click at [1052, 628] on div at bounding box center [961, 519] width 257 height 251
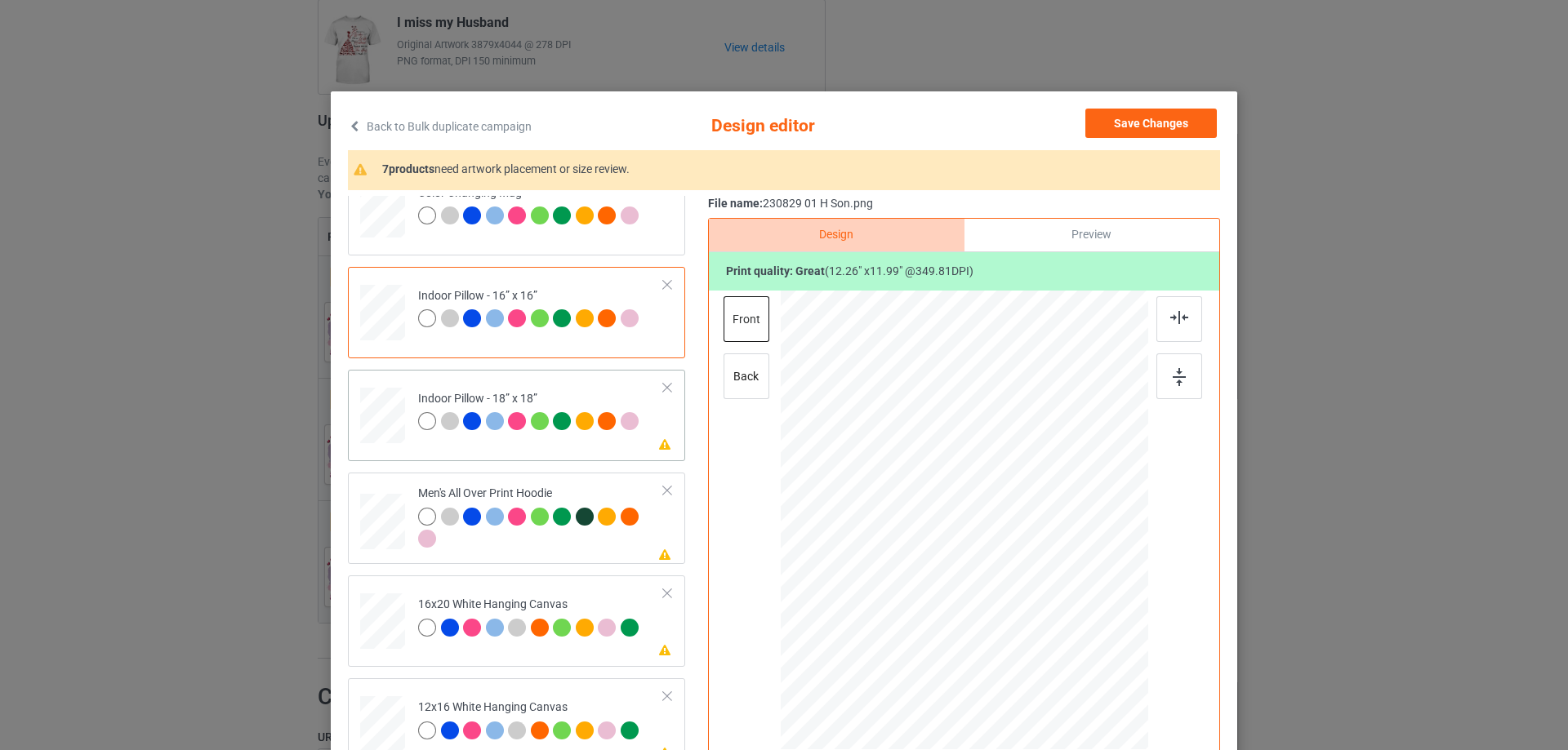
click at [379, 431] on div at bounding box center [382, 416] width 45 height 45
drag, startPoint x: 1073, startPoint y: 633, endPoint x: 1090, endPoint y: 662, distance: 33.6
click at [1090, 662] on div at bounding box center [964, 519] width 366 height 366
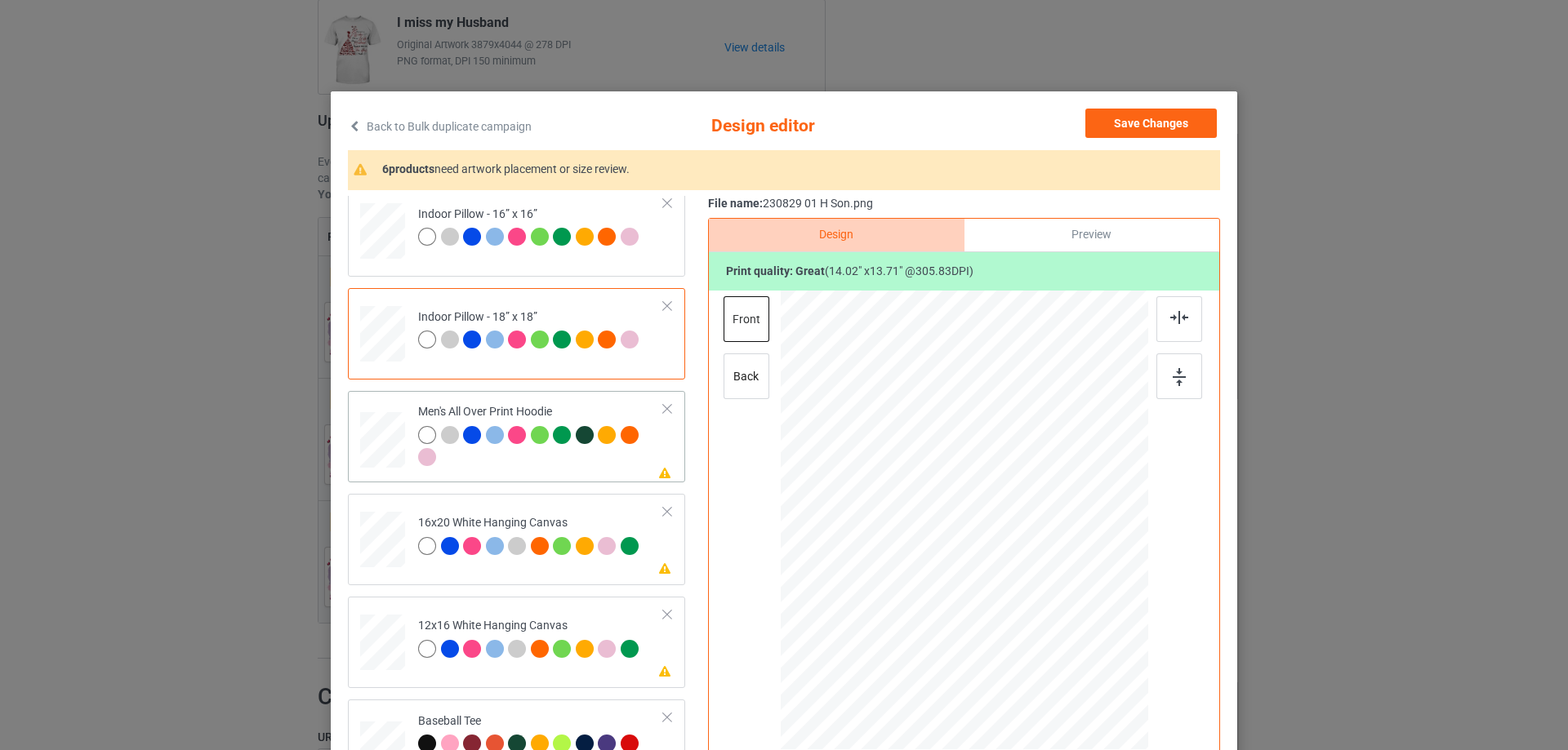
click at [384, 446] on div at bounding box center [382, 441] width 45 height 48
drag, startPoint x: 1069, startPoint y: 631, endPoint x: 1020, endPoint y: 573, distance: 75.9
click at [1037, 583] on div at bounding box center [964, 520] width 367 height 390
drag, startPoint x: 1017, startPoint y: 547, endPoint x: 1016, endPoint y: 529, distance: 18.0
click at [1016, 529] on div at bounding box center [961, 478] width 142 height 138
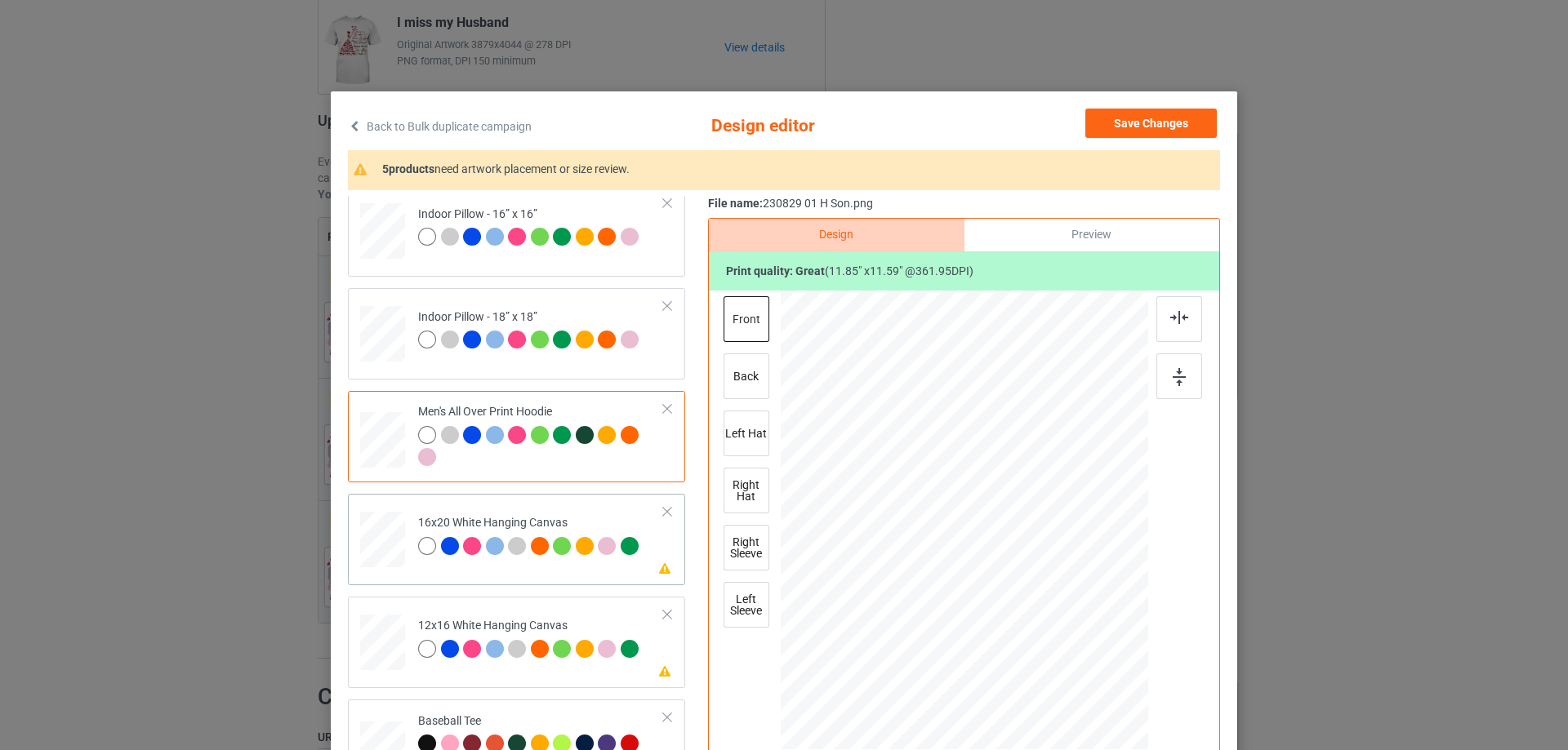
click at [367, 533] on div at bounding box center [382, 540] width 45 height 56
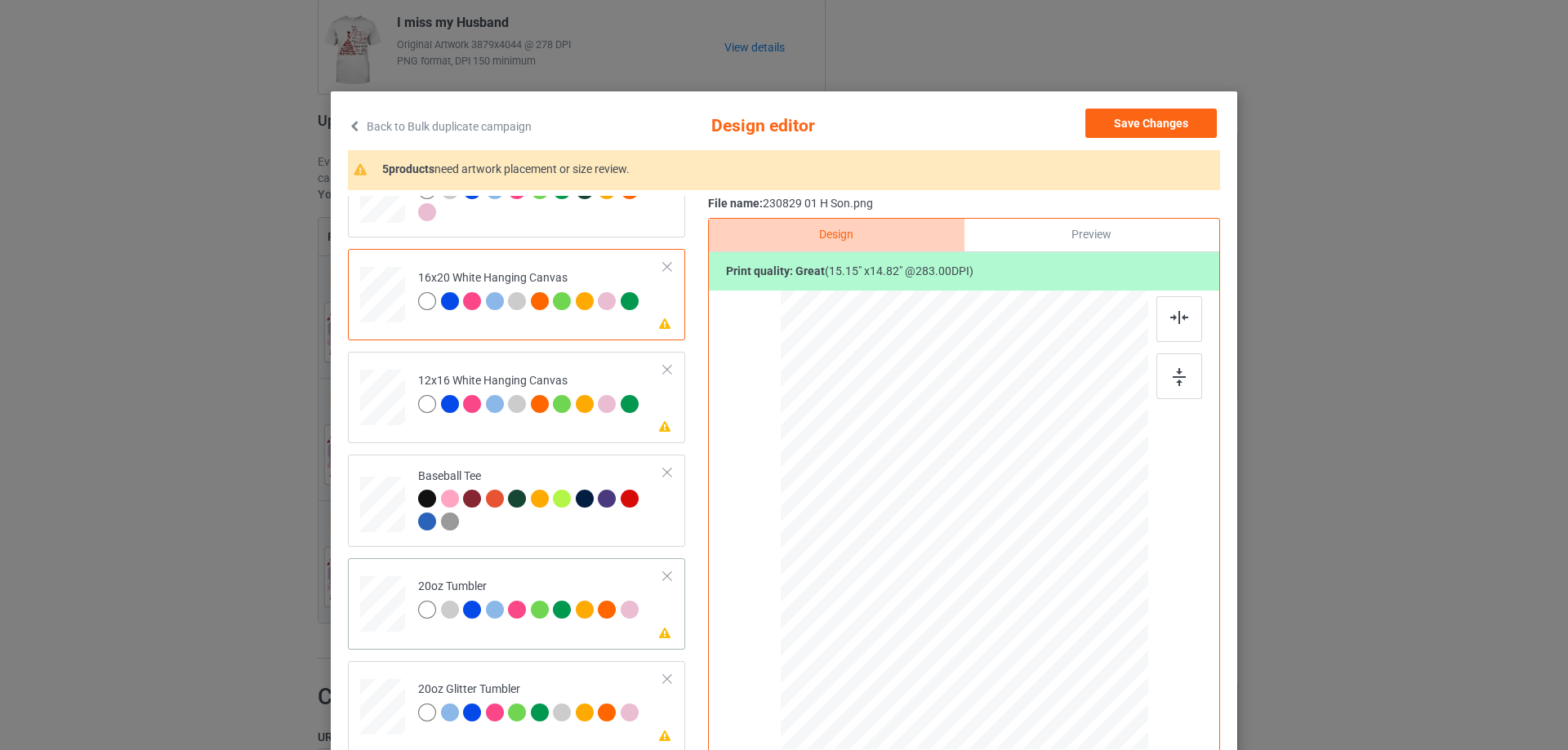
click at [378, 604] on div at bounding box center [382, 604] width 43 height 26
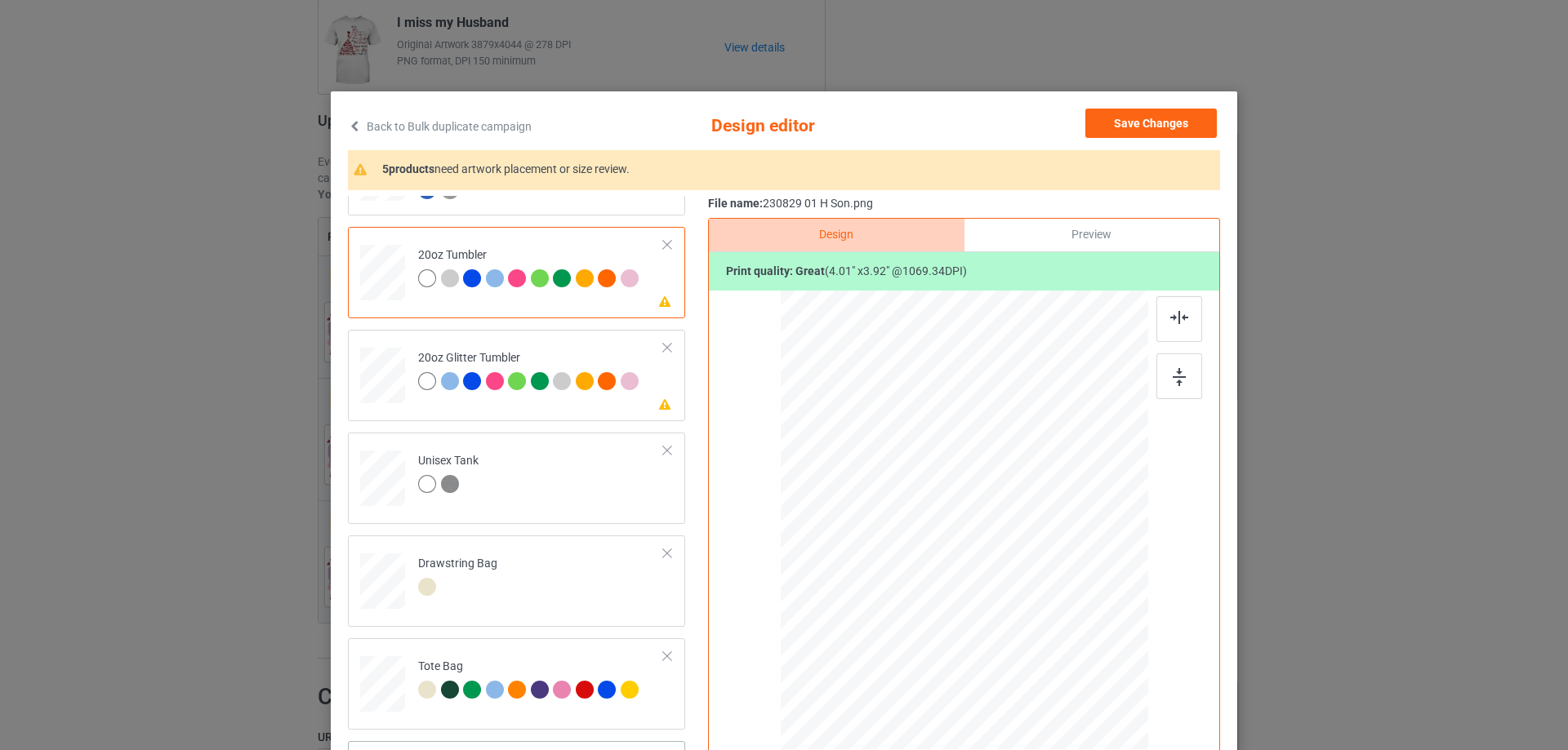
scroll to position [192, 0]
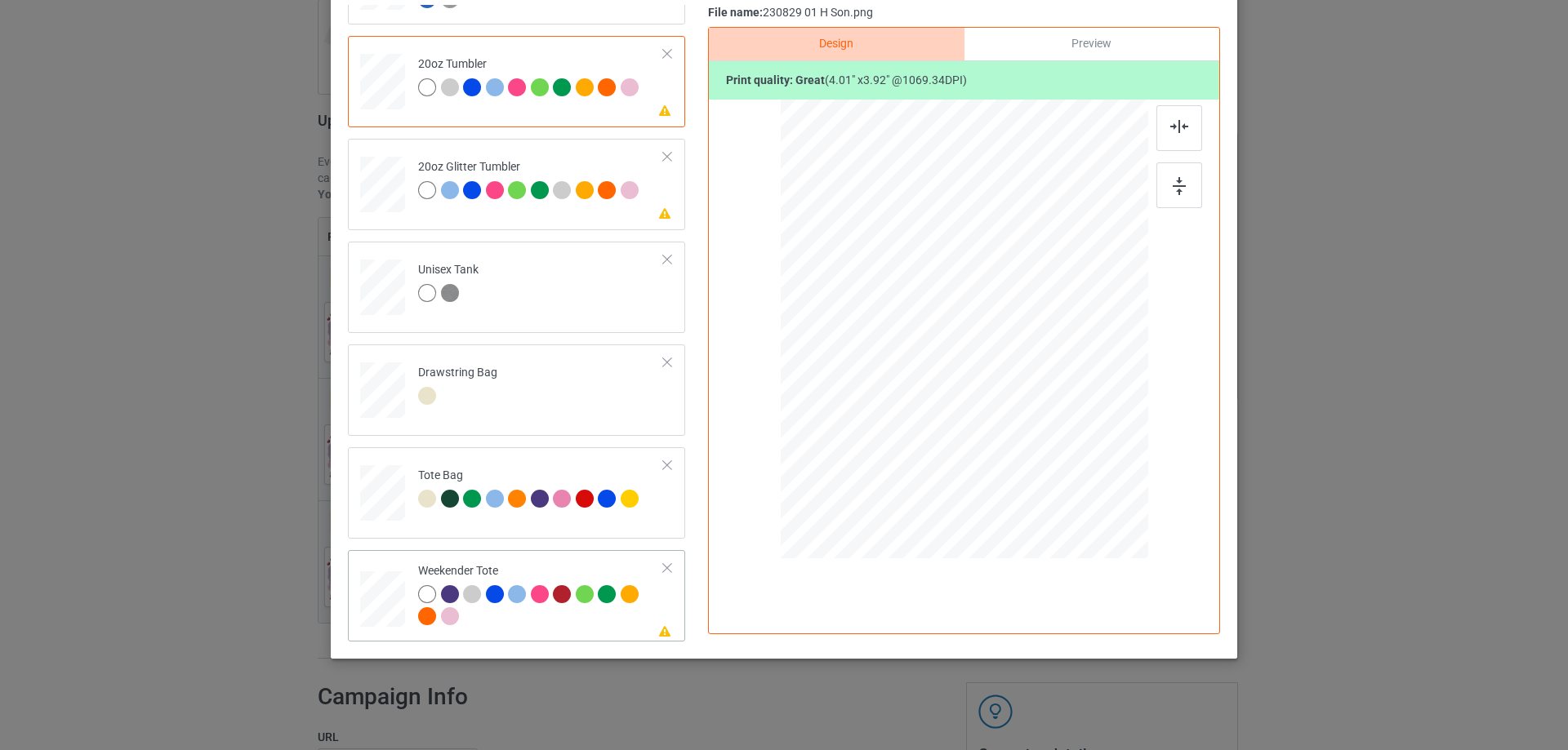
click at [385, 602] on div at bounding box center [382, 599] width 45 height 29
drag, startPoint x: 1071, startPoint y: 436, endPoint x: 1032, endPoint y: 402, distance: 51.7
click at [1055, 409] on div at bounding box center [964, 330] width 366 height 237
click at [1033, 395] on div at bounding box center [965, 323] width 178 height 174
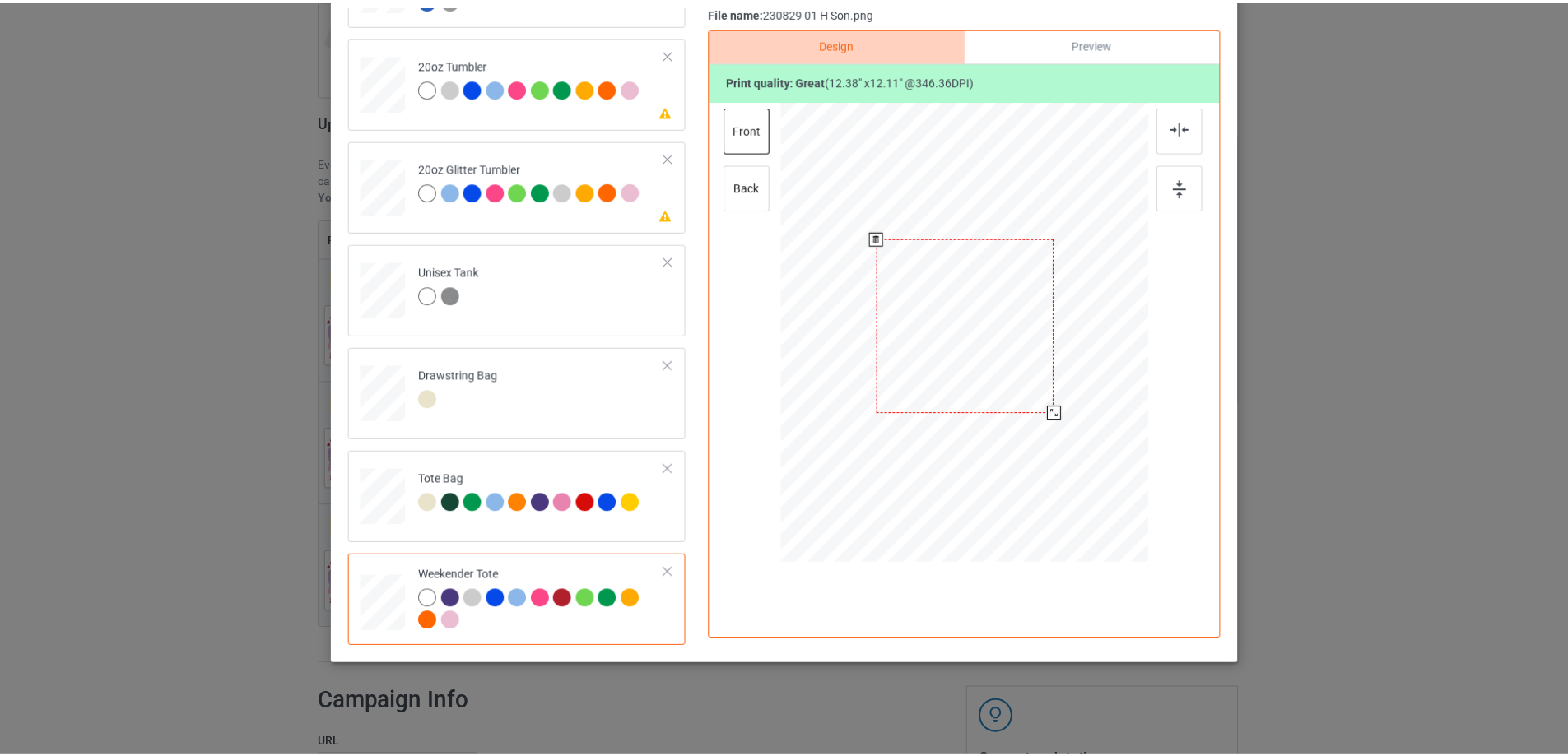
scroll to position [0, 0]
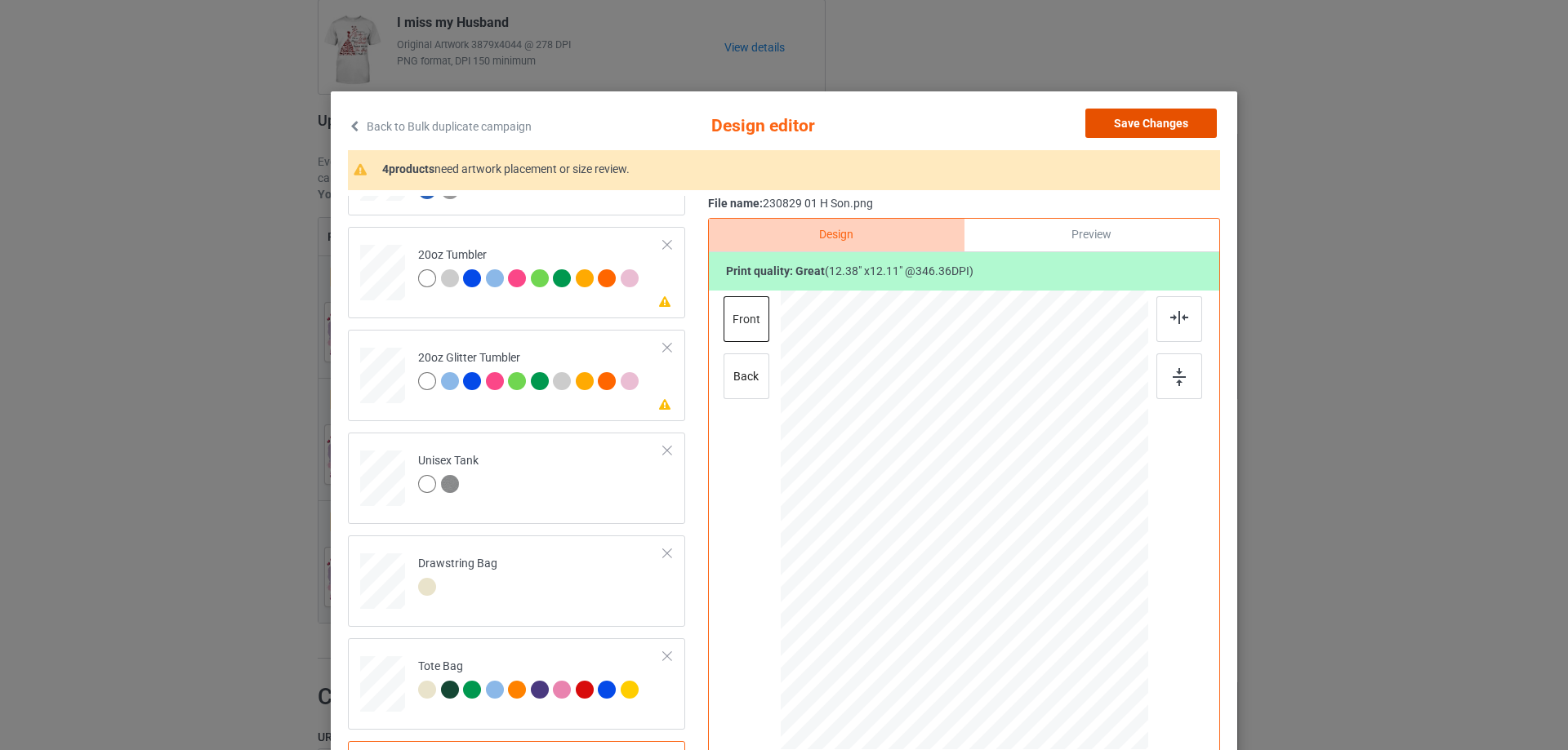
click at [1150, 127] on button "Save Changes" at bounding box center [1151, 123] width 132 height 30
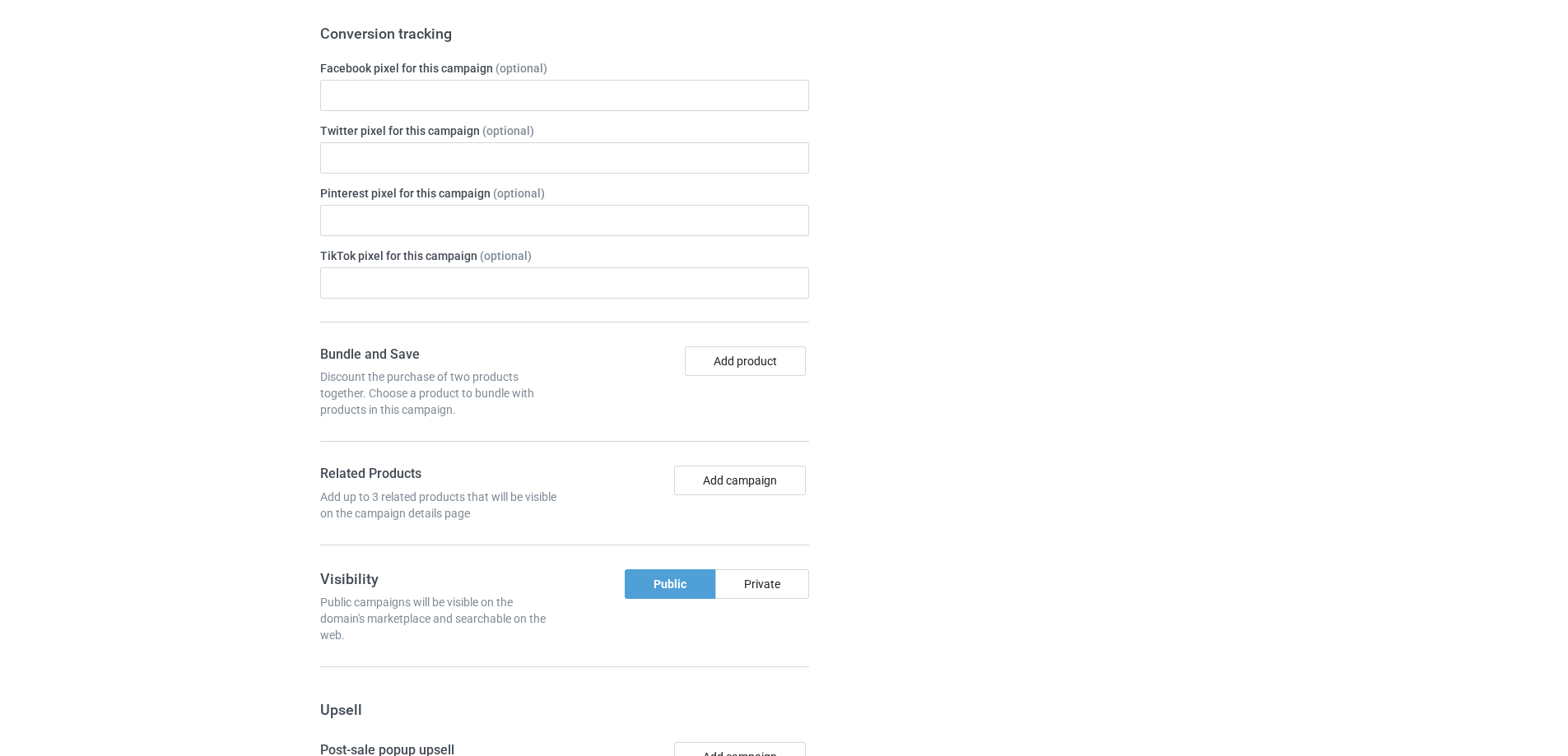
scroll to position [1641, 0]
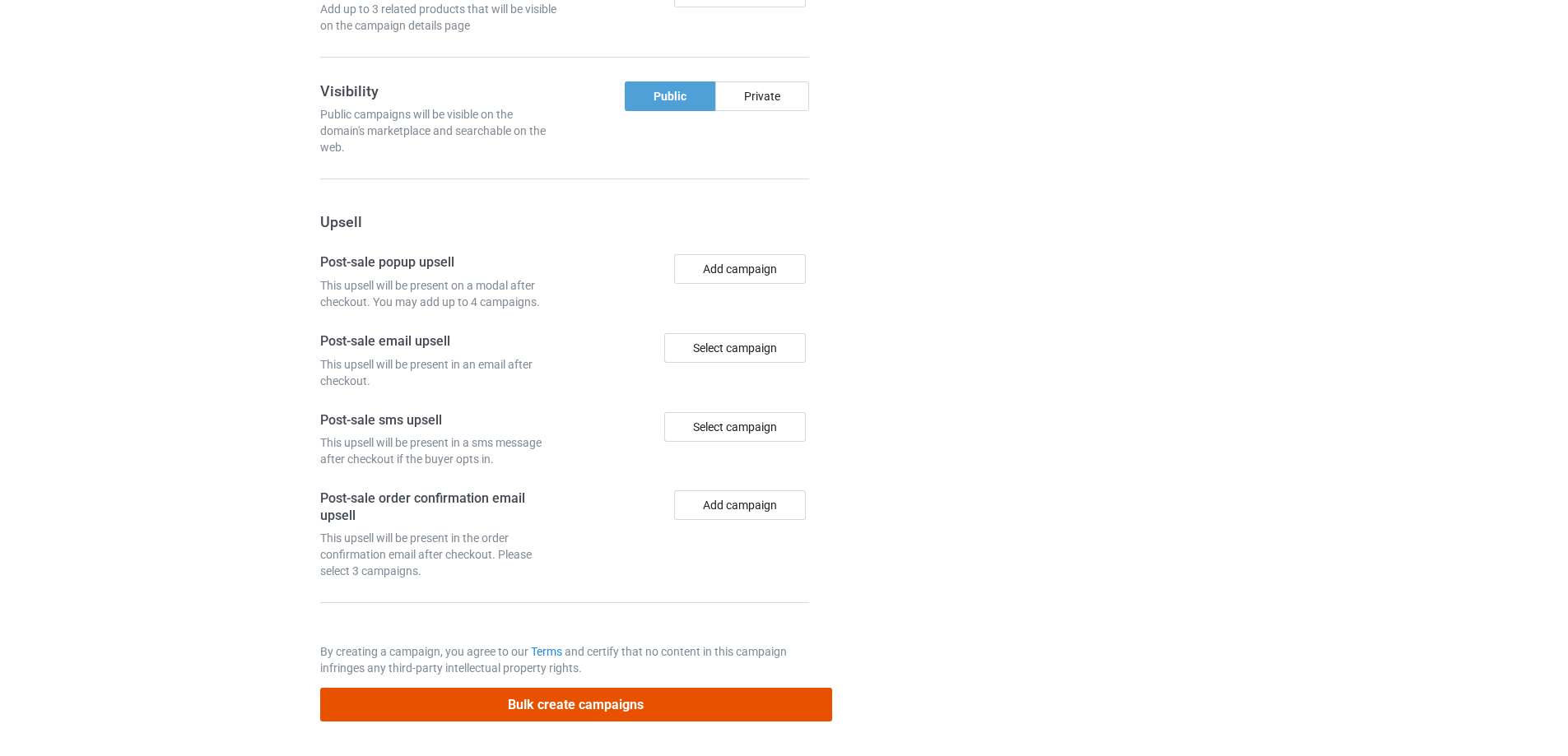
click at [589, 711] on button "Bulk create campaigns" at bounding box center [576, 705] width 512 height 34
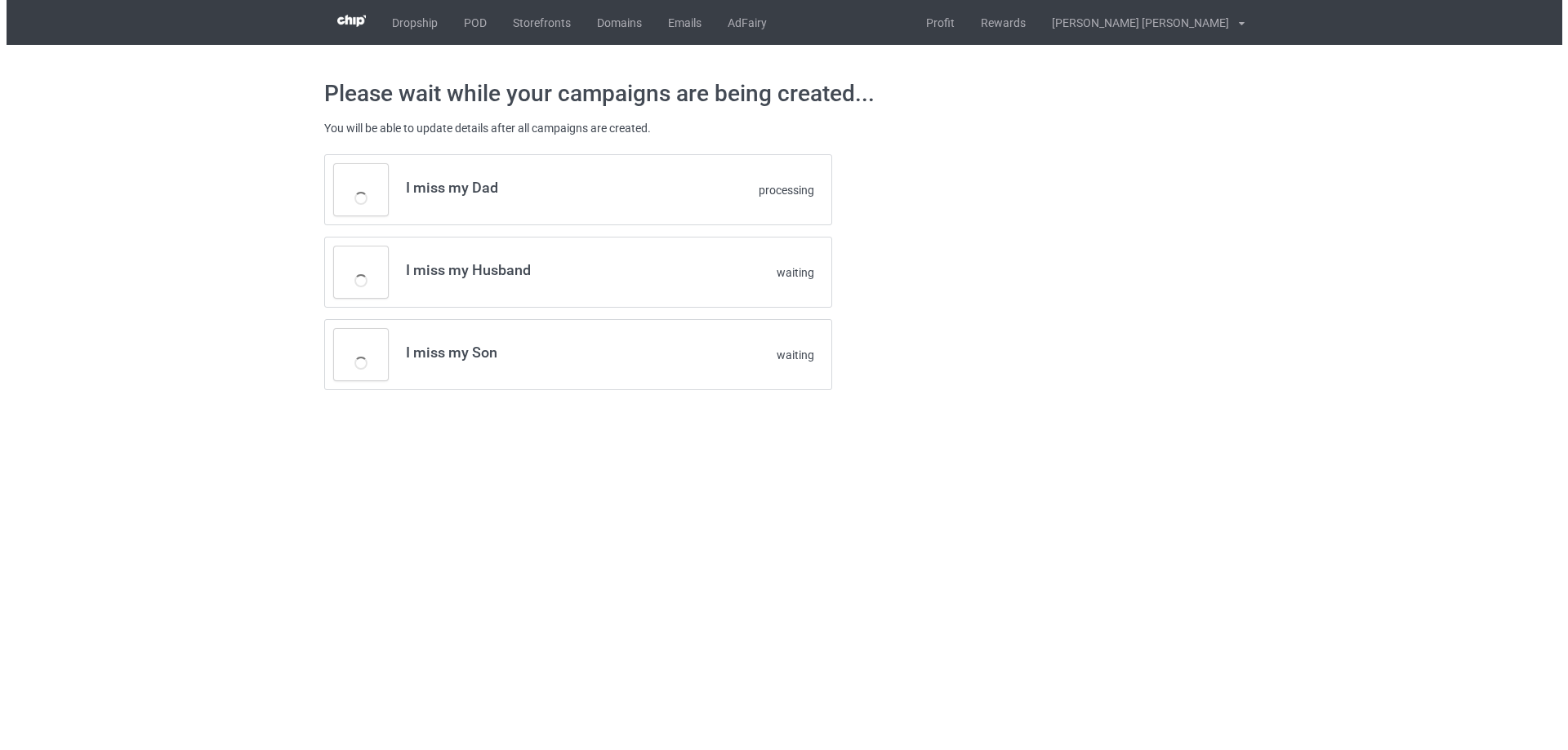
scroll to position [0, 0]
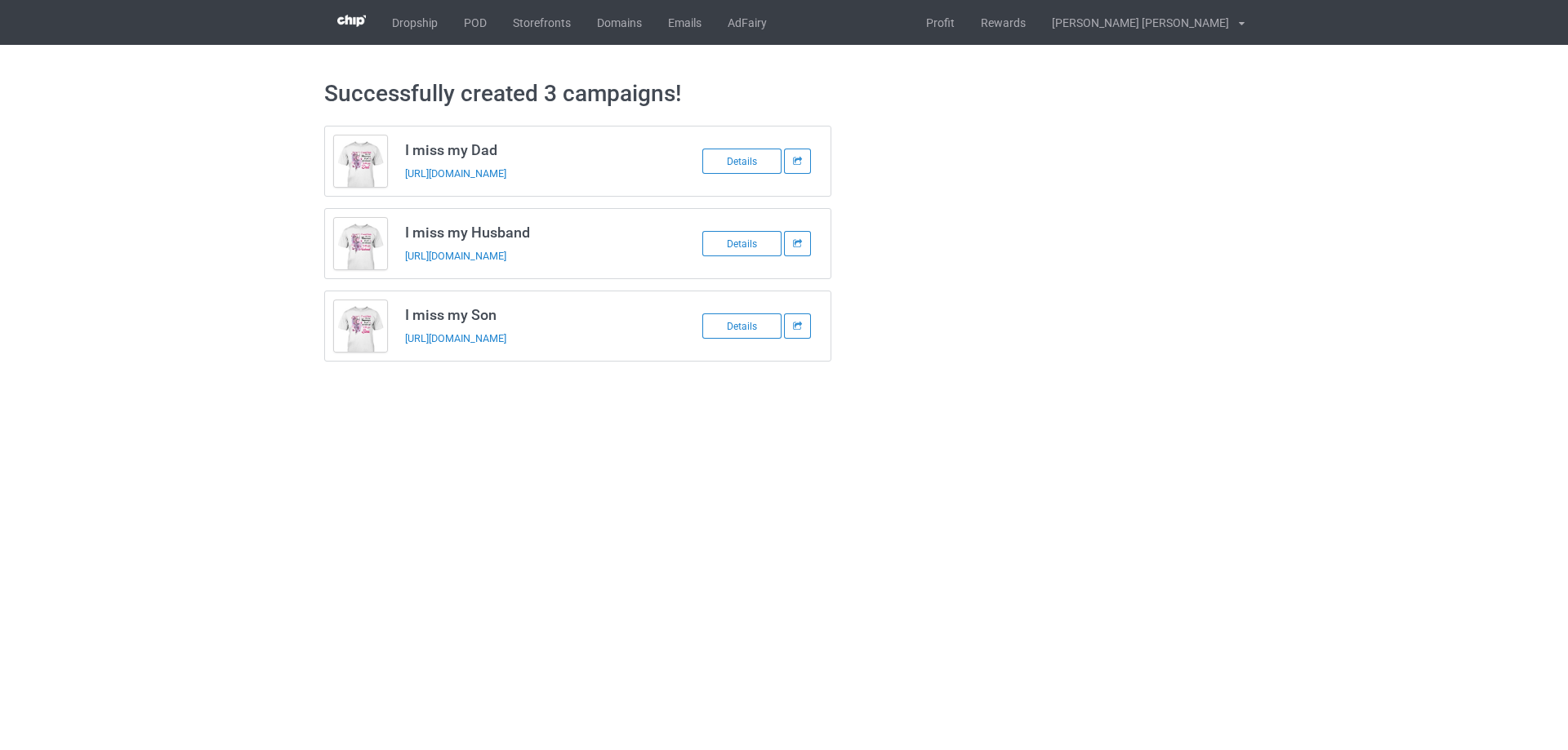
drag, startPoint x: 747, startPoint y: 243, endPoint x: 742, endPoint y: 291, distance: 48.3
drag, startPoint x: 745, startPoint y: 239, endPoint x: 746, endPoint y: 249, distance: 10.0
drag, startPoint x: 519, startPoint y: 174, endPoint x: 528, endPoint y: 174, distance: 9.0
click at [478, 16] on link "POD" at bounding box center [474, 22] width 49 height 45
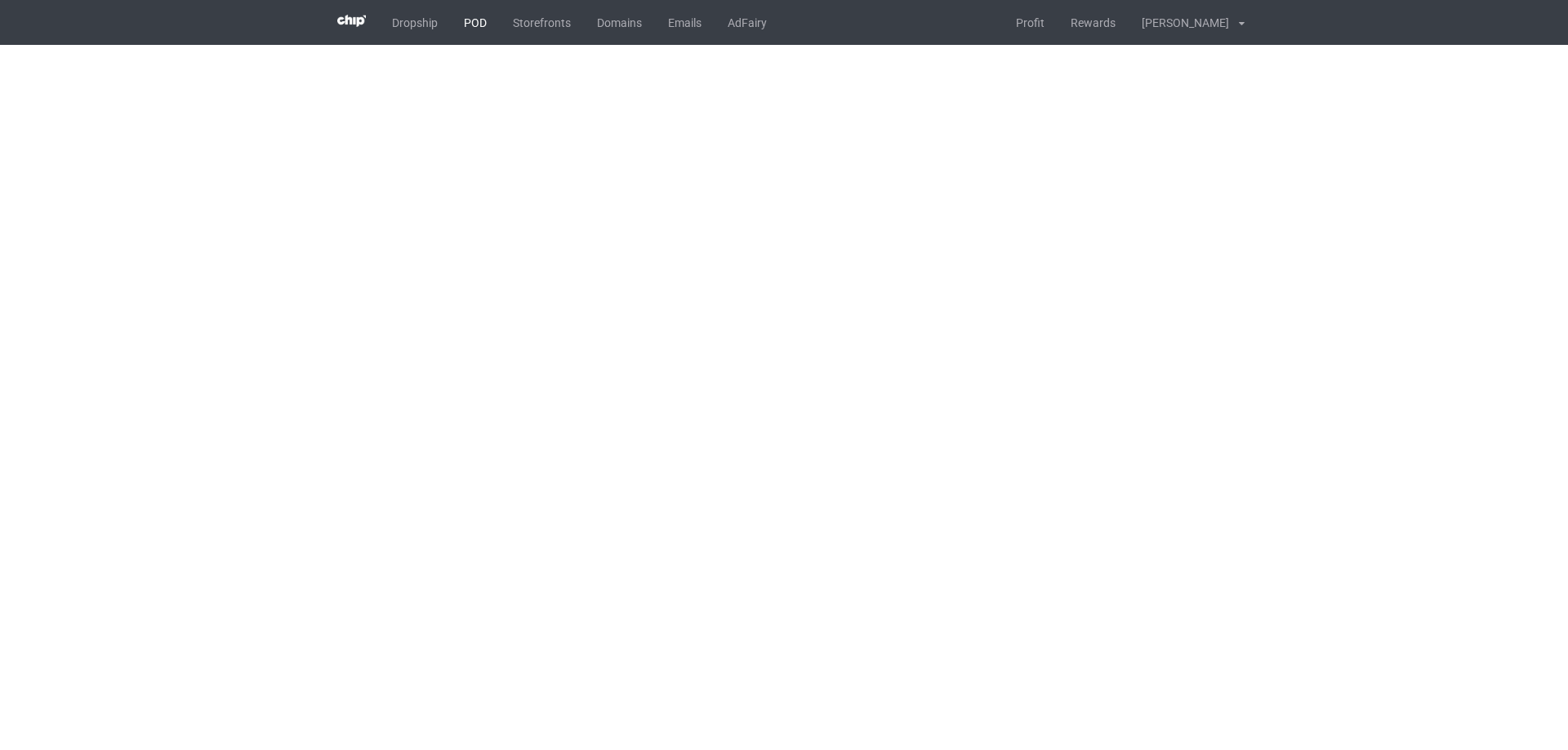
click at [469, 22] on link "POD" at bounding box center [474, 22] width 49 height 45
click at [706, 427] on body "Dropship POD Storefronts Domains Emails AdFairy Profit Rewards [PERSON_NAME] [P…" at bounding box center [784, 375] width 1568 height 750
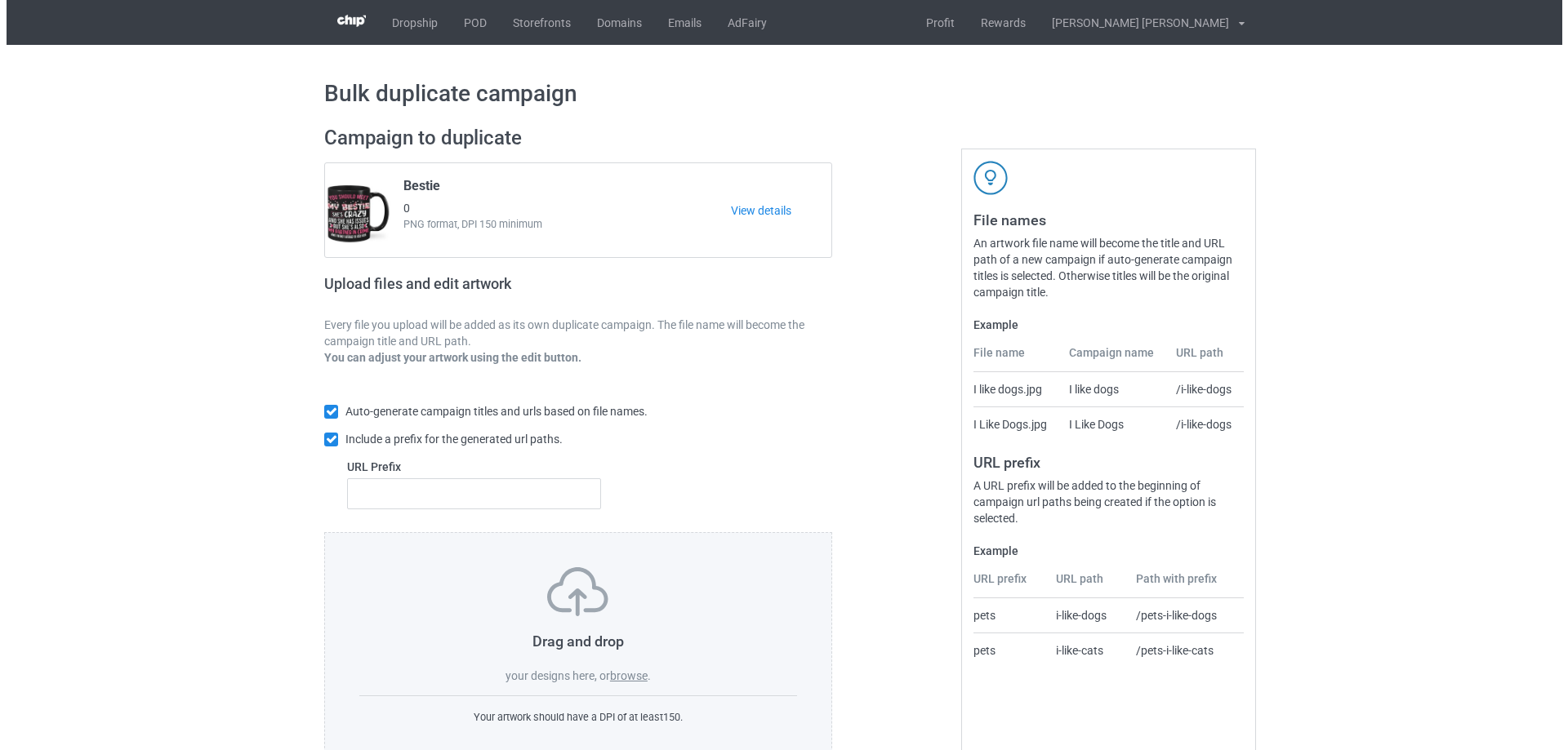
scroll to position [46, 0]
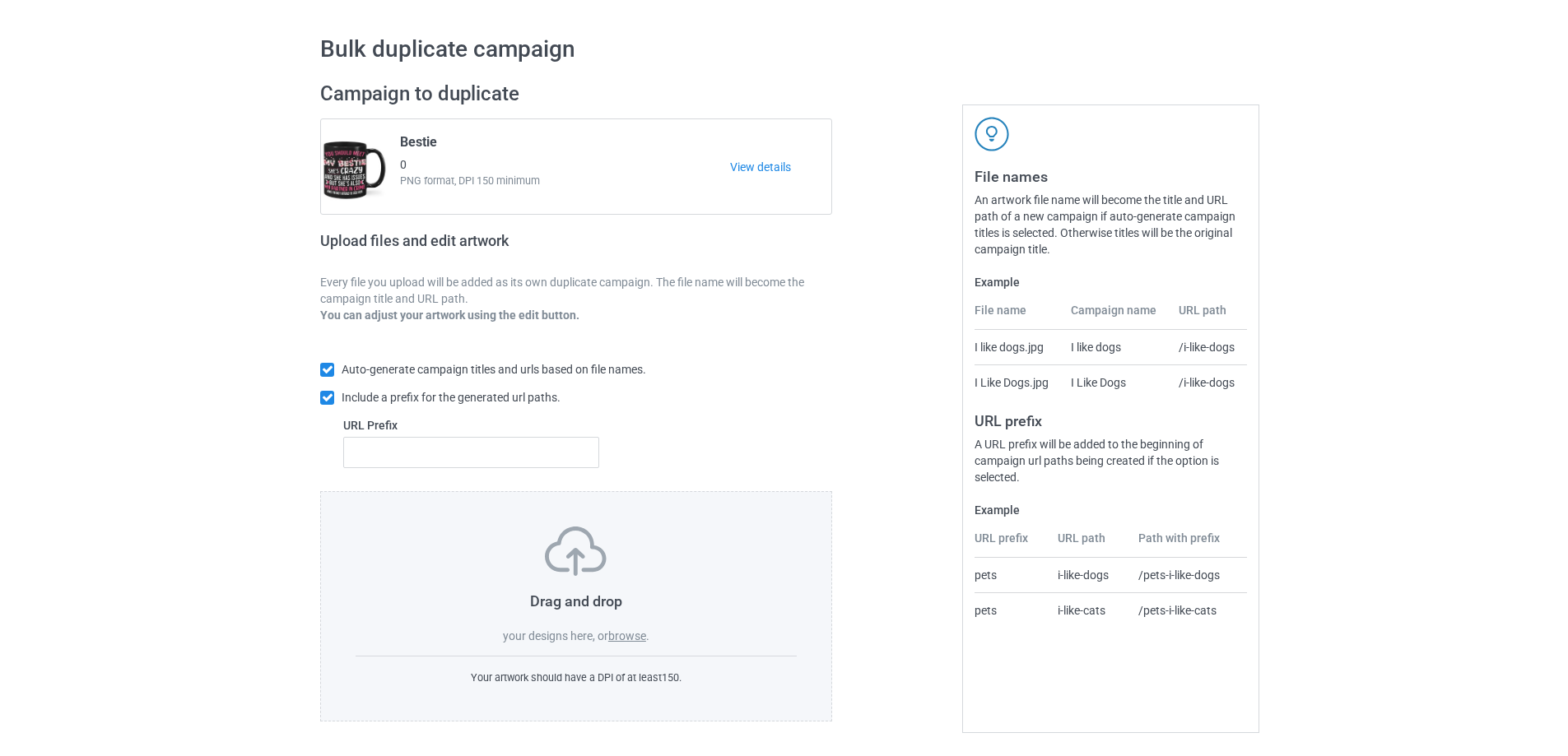
click at [632, 636] on label "browse" at bounding box center [628, 636] width 38 height 13
click at [0, 0] on input "browse" at bounding box center [0, 0] width 0 height 0
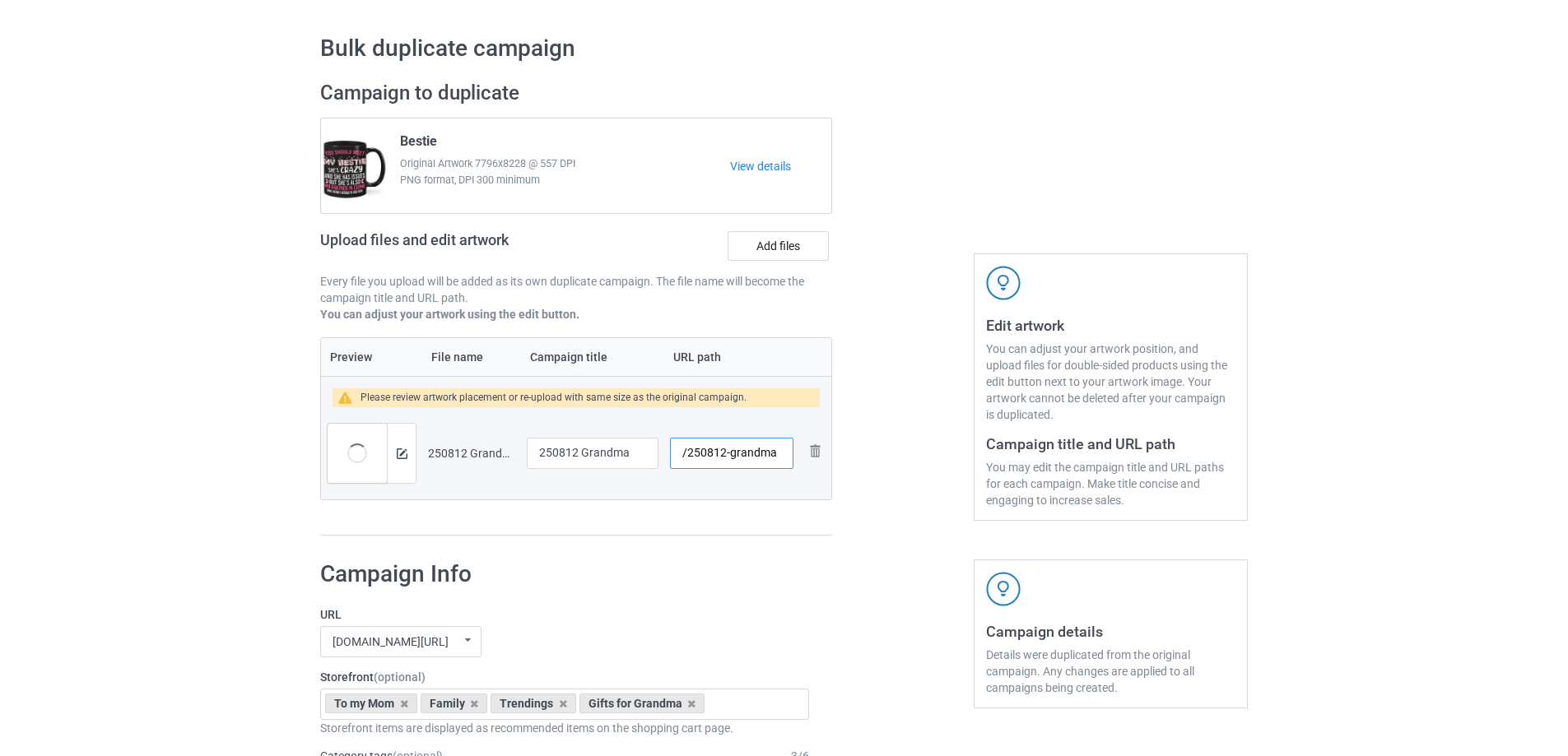
click at [732, 454] on input "/250812-grandma" at bounding box center [731, 453] width 124 height 32
drag, startPoint x: 730, startPoint y: 455, endPoint x: 786, endPoint y: 458, distance: 56.1
click at [786, 458] on input "/250812-grandma" at bounding box center [731, 453] width 124 height 32
click at [732, 455] on input "/250812-1" at bounding box center [731, 453] width 124 height 32
drag, startPoint x: 727, startPoint y: 456, endPoint x: 738, endPoint y: 456, distance: 11.0
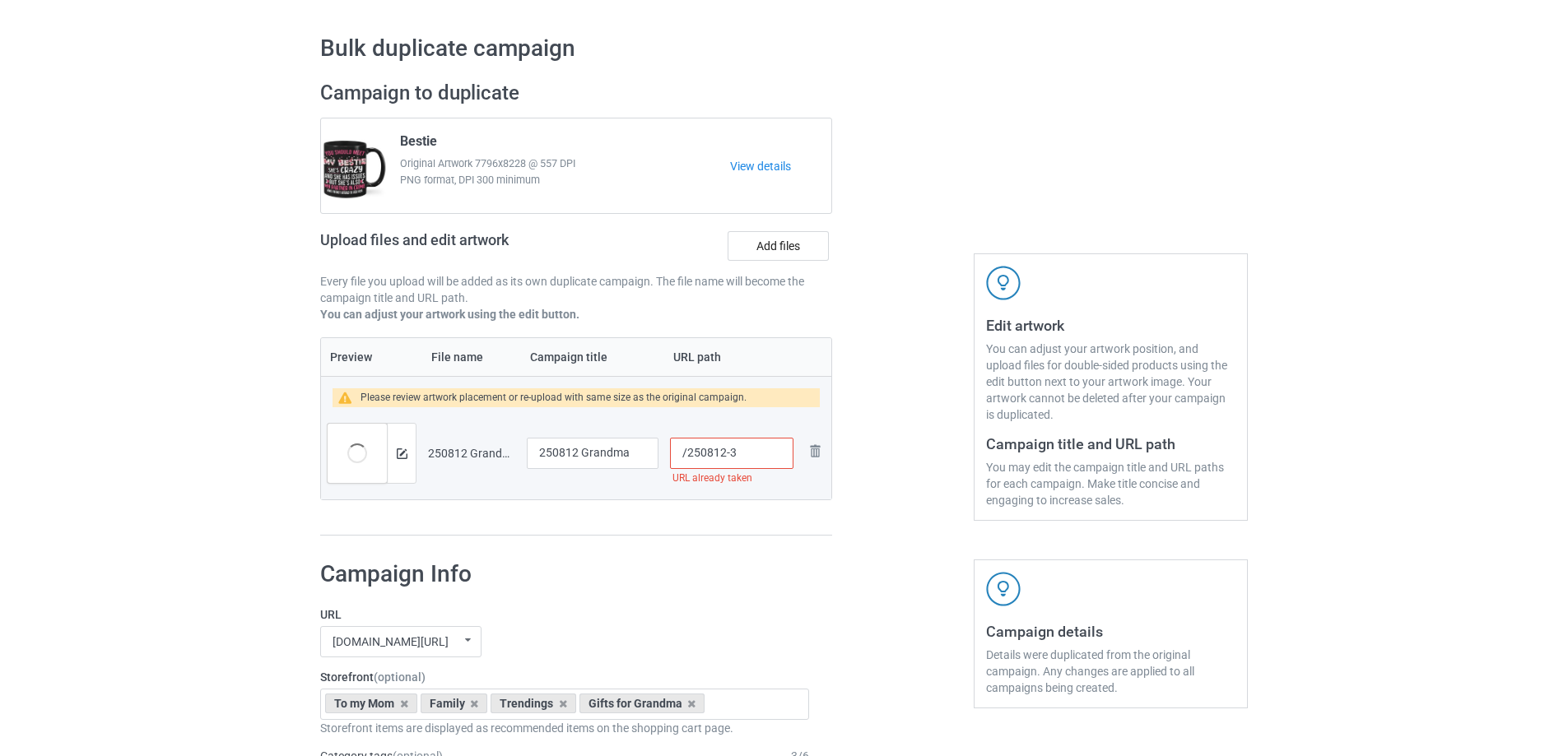
click at [738, 456] on input "/250812-3" at bounding box center [731, 453] width 124 height 32
click at [737, 456] on input "/250812-4" at bounding box center [731, 453] width 124 height 32
click at [734, 453] on input "/250812-5" at bounding box center [731, 453] width 124 height 32
drag, startPoint x: 729, startPoint y: 455, endPoint x: 739, endPoint y: 455, distance: 10.0
click at [739, 455] on input "/250812-6" at bounding box center [731, 453] width 124 height 32
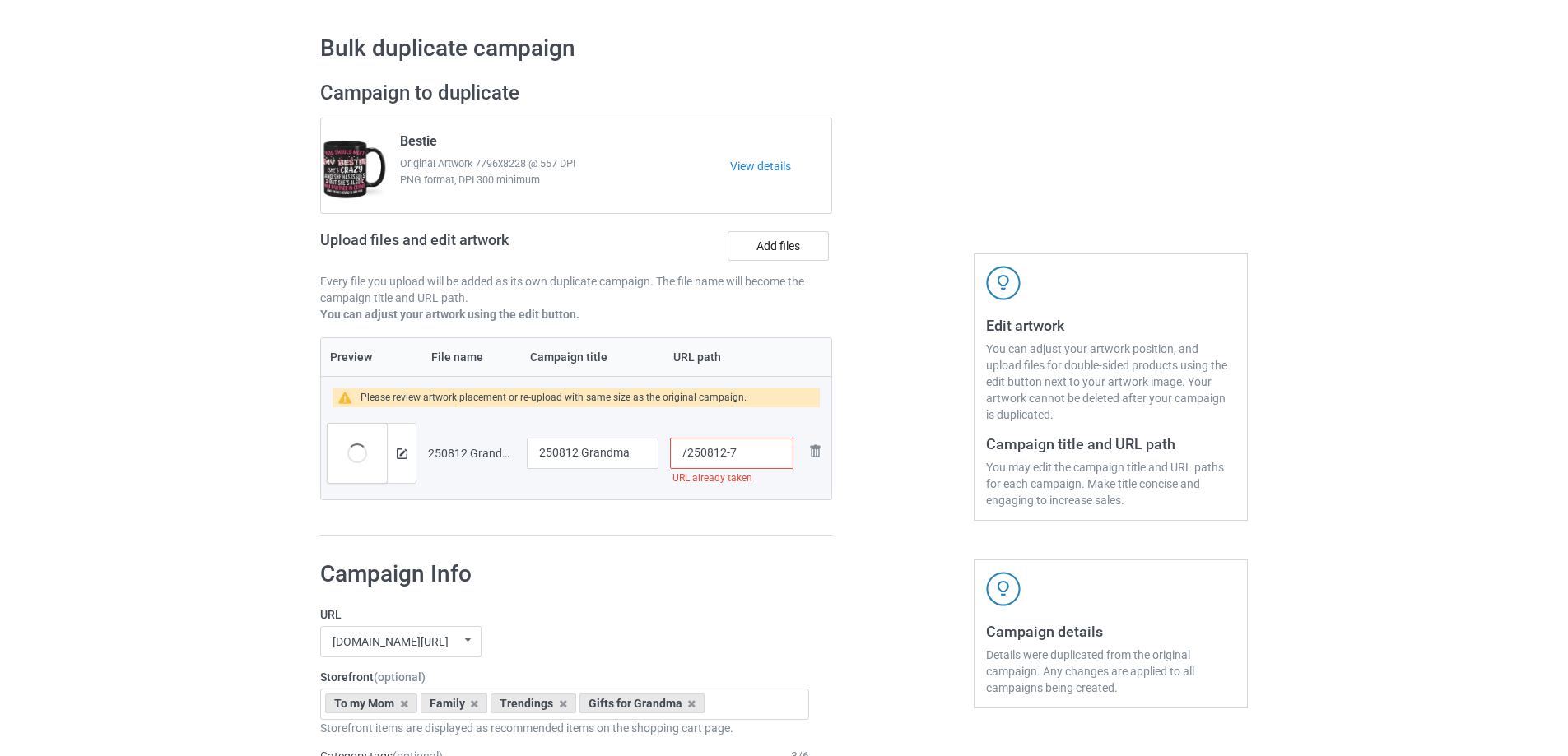
click at [735, 452] on input "/250812-7" at bounding box center [731, 453] width 124 height 32
click at [736, 455] on input "/250812-8" at bounding box center [731, 453] width 124 height 32
type input "/250812-9"
click at [604, 461] on input "250812 Grandma" at bounding box center [593, 453] width 132 height 32
type input "Grandkid love"
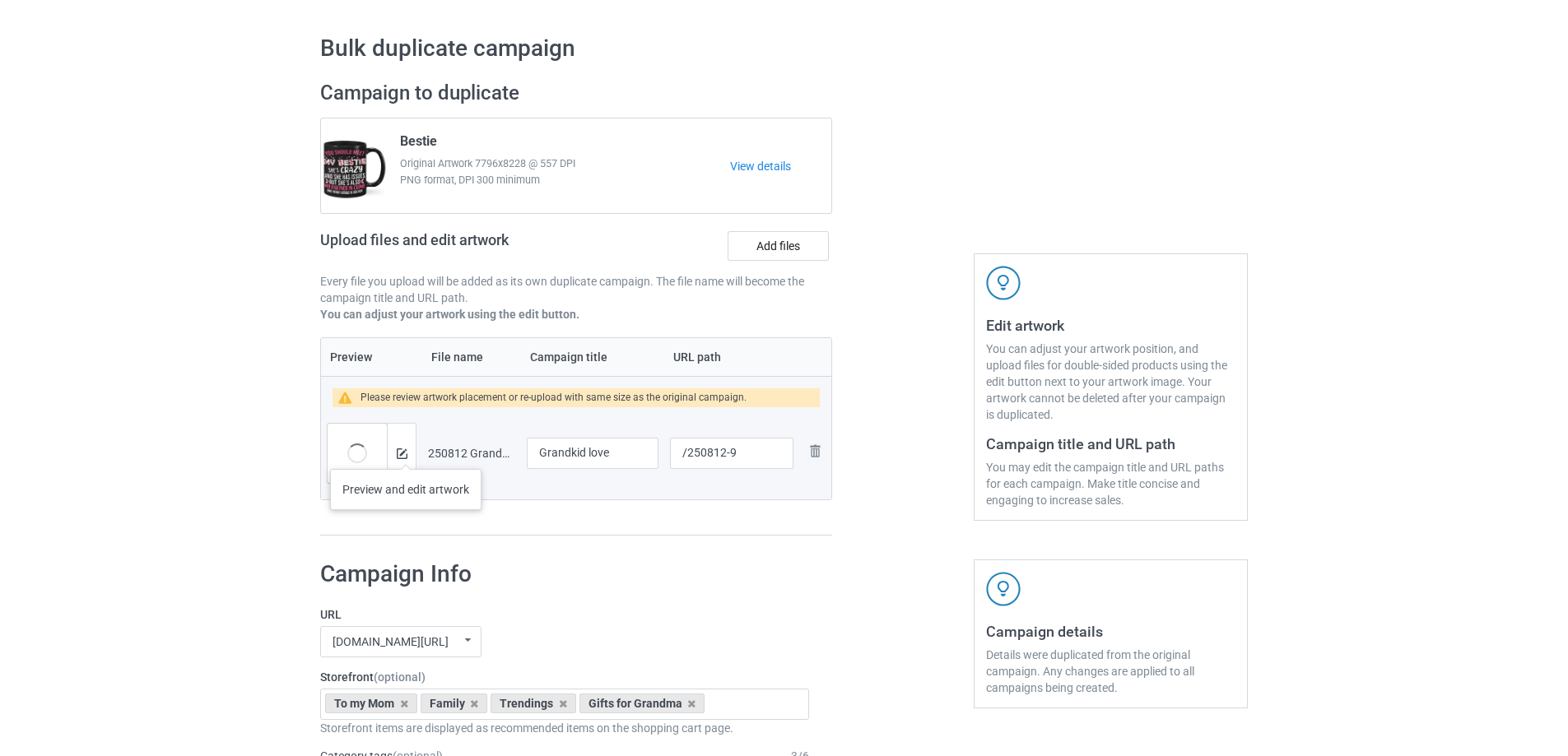
click at [406, 452] on div at bounding box center [401, 453] width 29 height 59
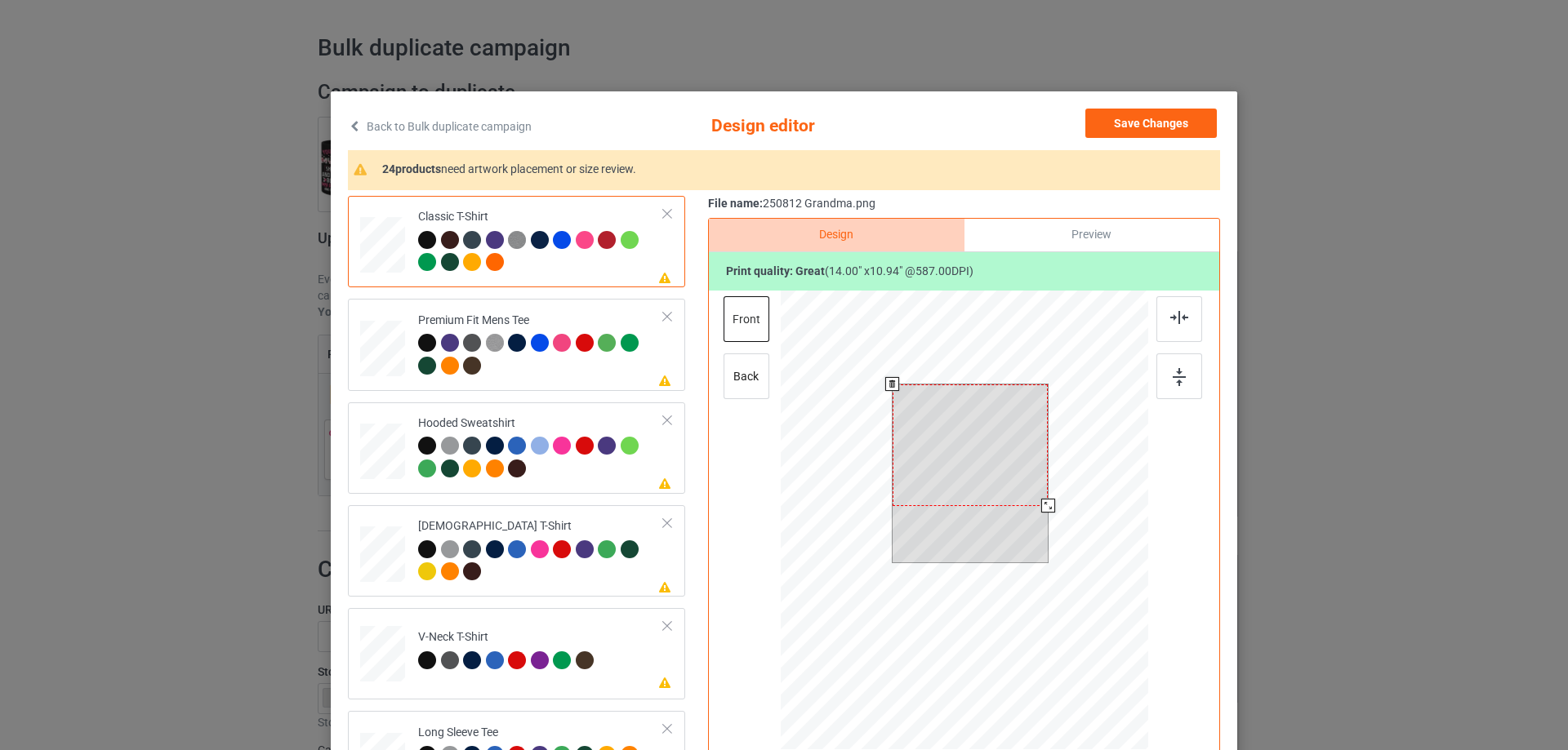
drag, startPoint x: 978, startPoint y: 460, endPoint x: 1039, endPoint y: 505, distance: 75.8
click at [981, 473] on div at bounding box center [970, 445] width 156 height 122
drag, startPoint x: 1039, startPoint y: 515, endPoint x: 1029, endPoint y: 505, distance: 14.1
click at [1029, 505] on div at bounding box center [1035, 509] width 14 height 14
click at [1017, 485] on div at bounding box center [973, 445] width 132 height 103
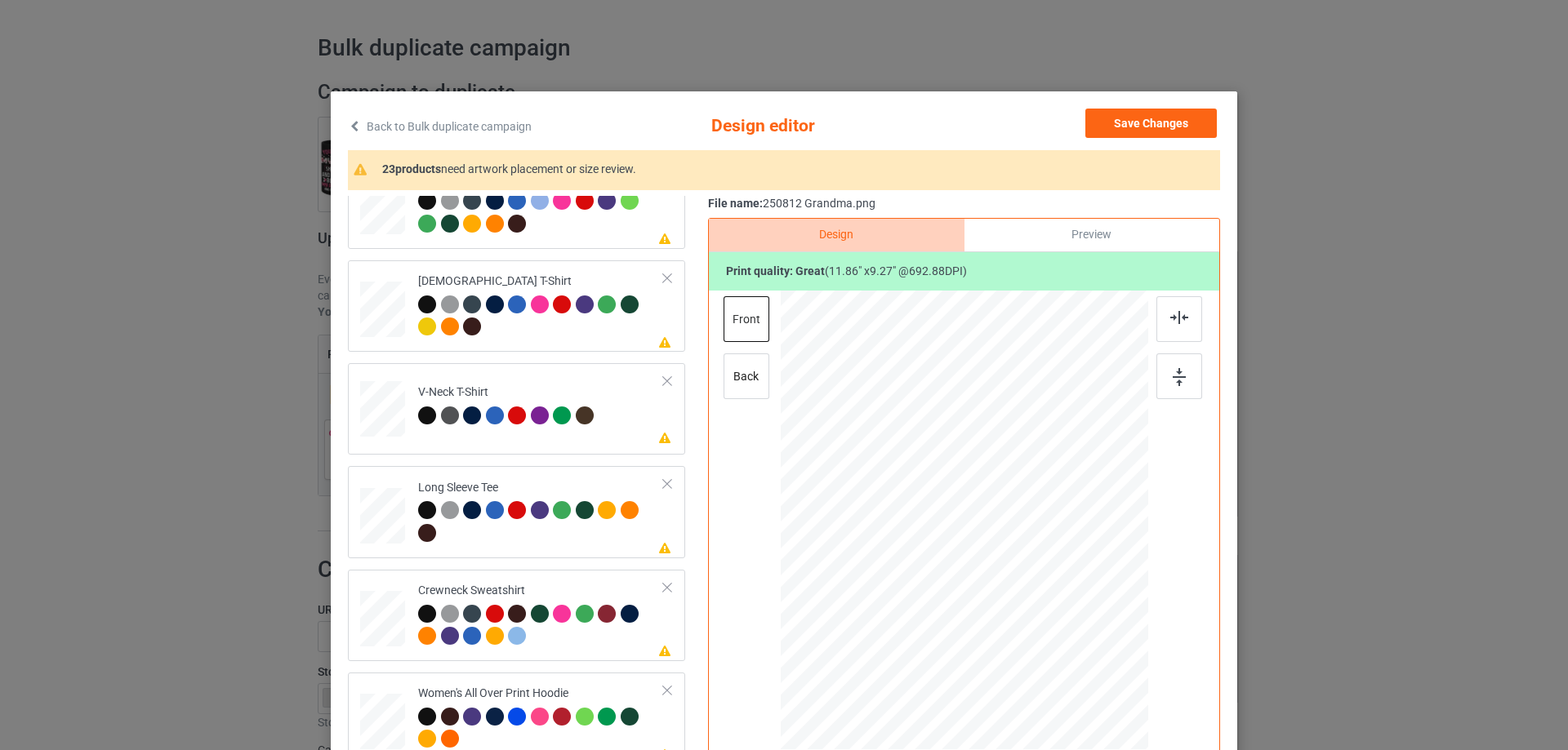
scroll to position [571, 0]
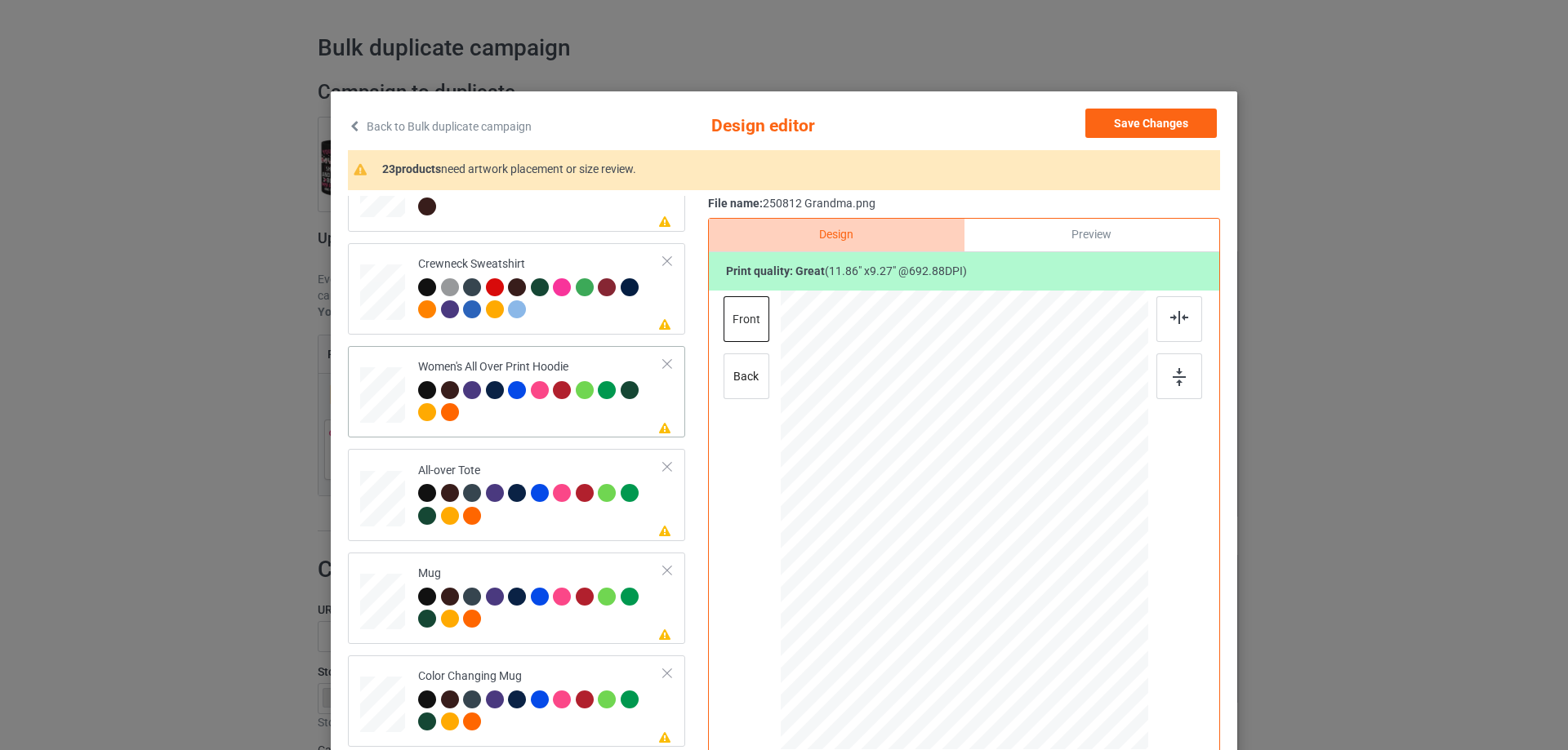
click at [380, 392] on div at bounding box center [382, 395] width 45 height 50
drag, startPoint x: 1066, startPoint y: 609, endPoint x: 1038, endPoint y: 569, distance: 48.8
click at [1038, 569] on div at bounding box center [964, 521] width 367 height 416
drag, startPoint x: 1015, startPoint y: 563, endPoint x: 1015, endPoint y: 513, distance: 50.0
click at [1015, 513] on div at bounding box center [964, 471] width 147 height 115
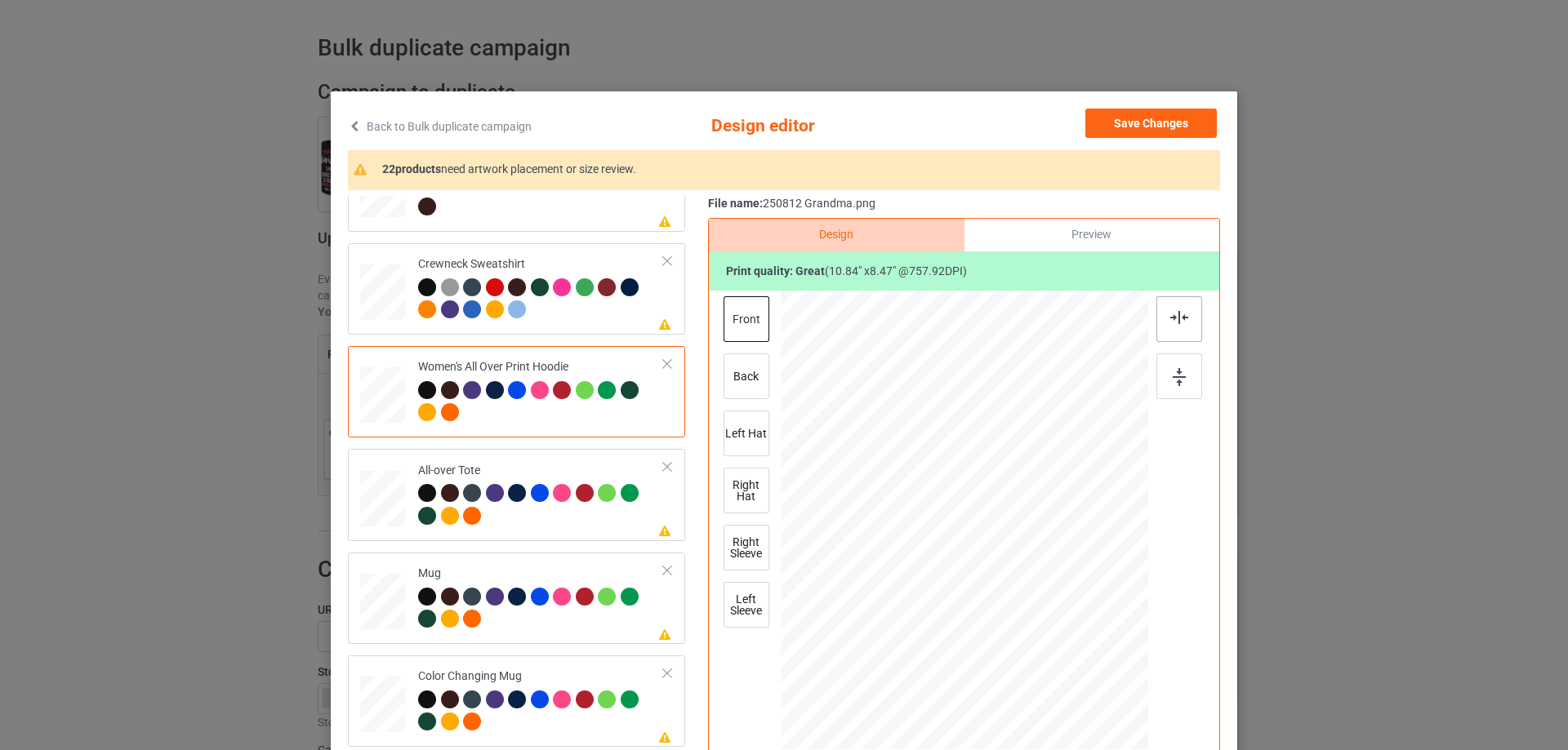
click at [1169, 326] on div at bounding box center [1179, 319] width 46 height 46
click at [1176, 318] on img at bounding box center [1179, 318] width 18 height 13
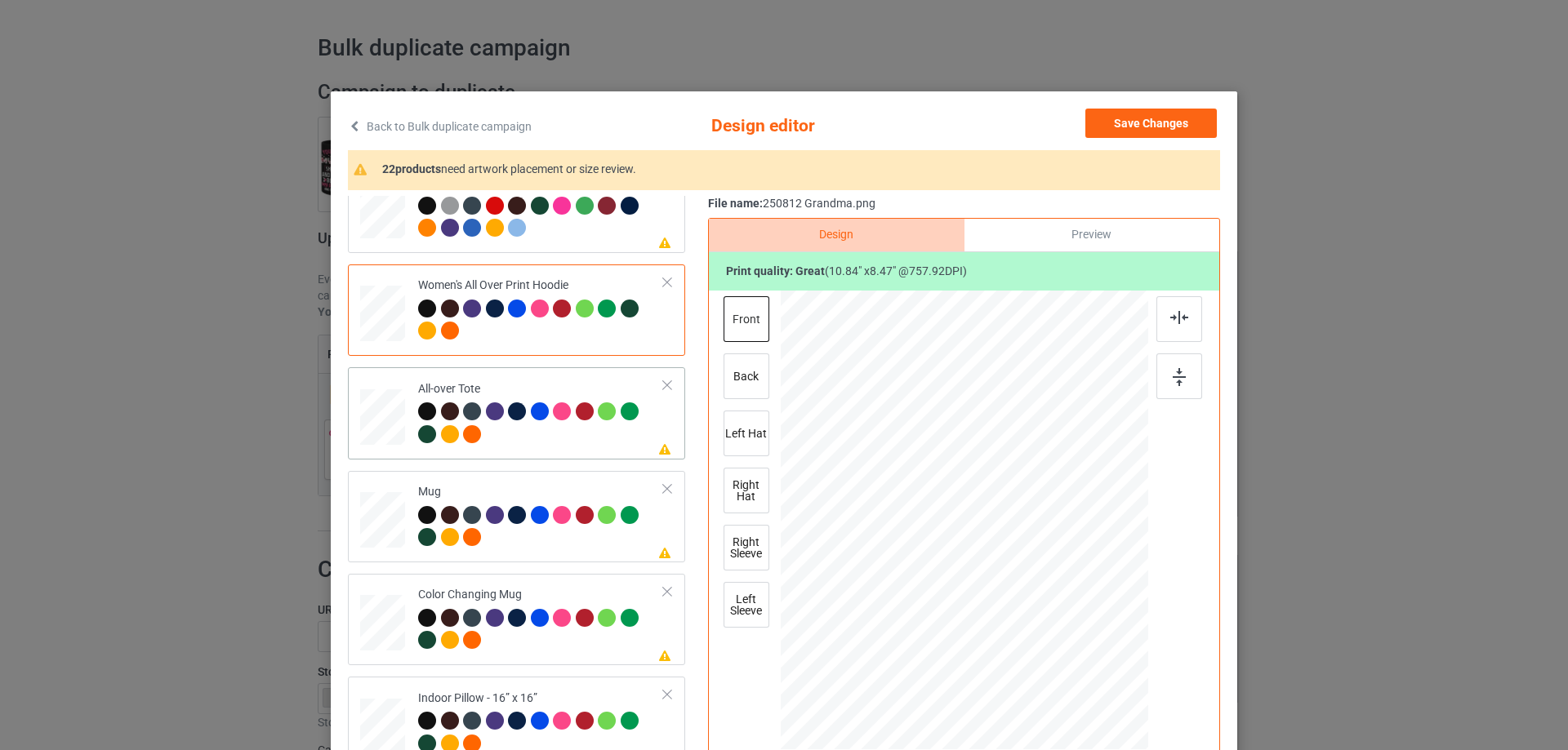
click at [385, 426] on div at bounding box center [382, 417] width 45 height 45
drag, startPoint x: 1081, startPoint y: 636, endPoint x: 1086, endPoint y: 650, distance: 14.9
click at [1086, 650] on div at bounding box center [964, 519] width 367 height 367
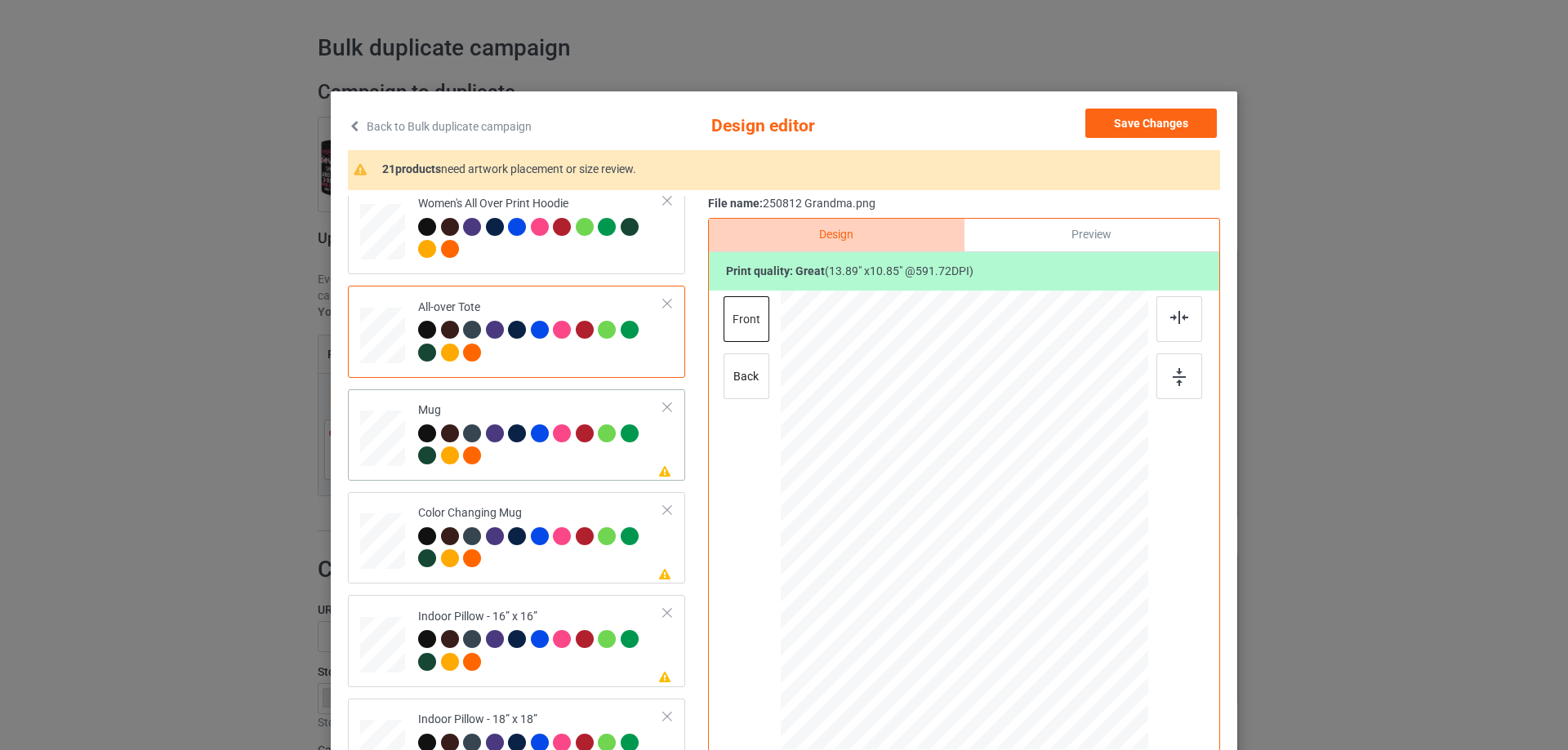
click at [403, 435] on td at bounding box center [384, 435] width 49 height 78
drag, startPoint x: 1070, startPoint y: 610, endPoint x: 985, endPoint y: 566, distance: 95.7
click at [1014, 577] on div at bounding box center [964, 519] width 367 height 152
drag, startPoint x: 964, startPoint y: 555, endPoint x: 1066, endPoint y: 553, distance: 102.0
click at [1066, 553] on div at bounding box center [1066, 518] width 123 height 95
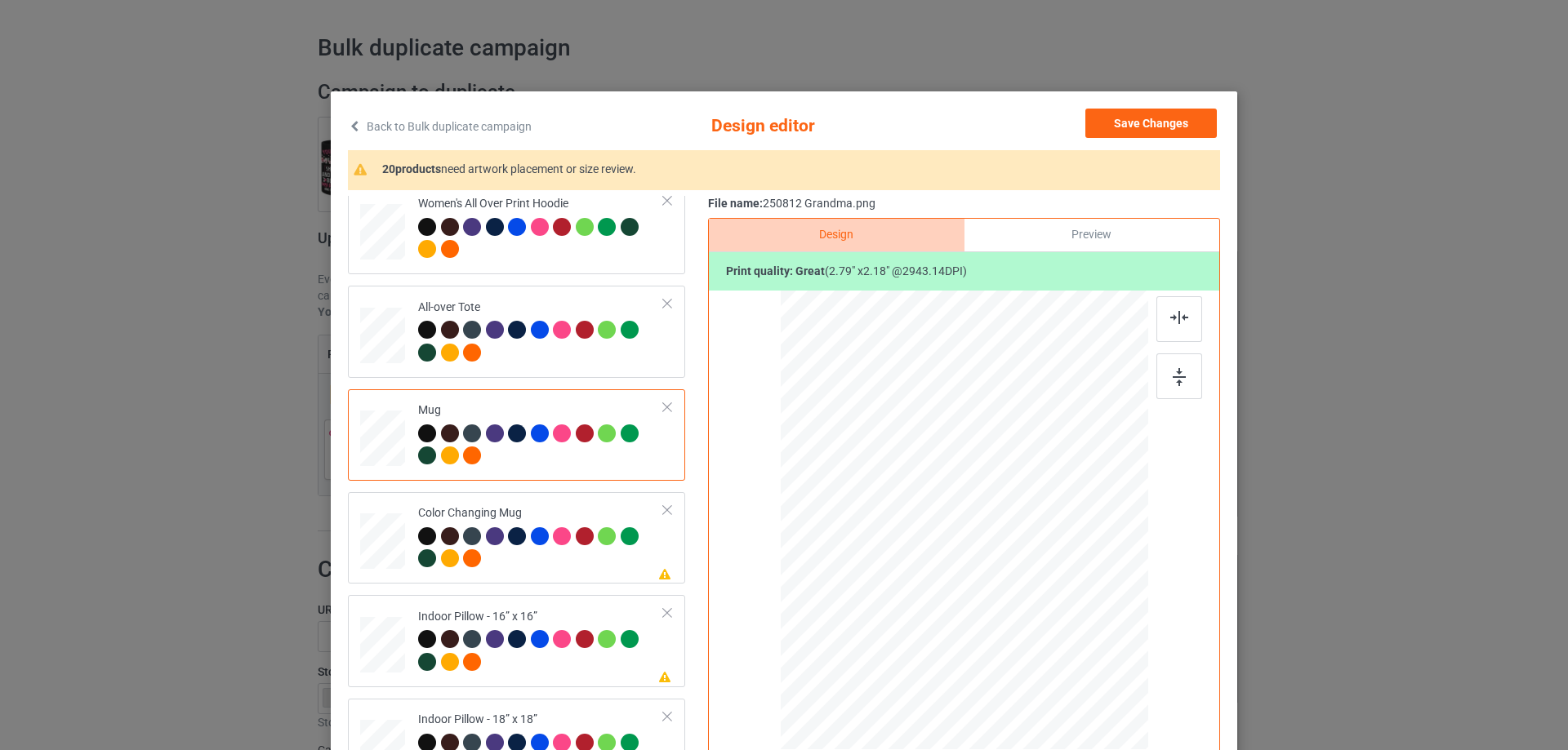
click at [1070, 240] on div "Preview" at bounding box center [1091, 235] width 254 height 33
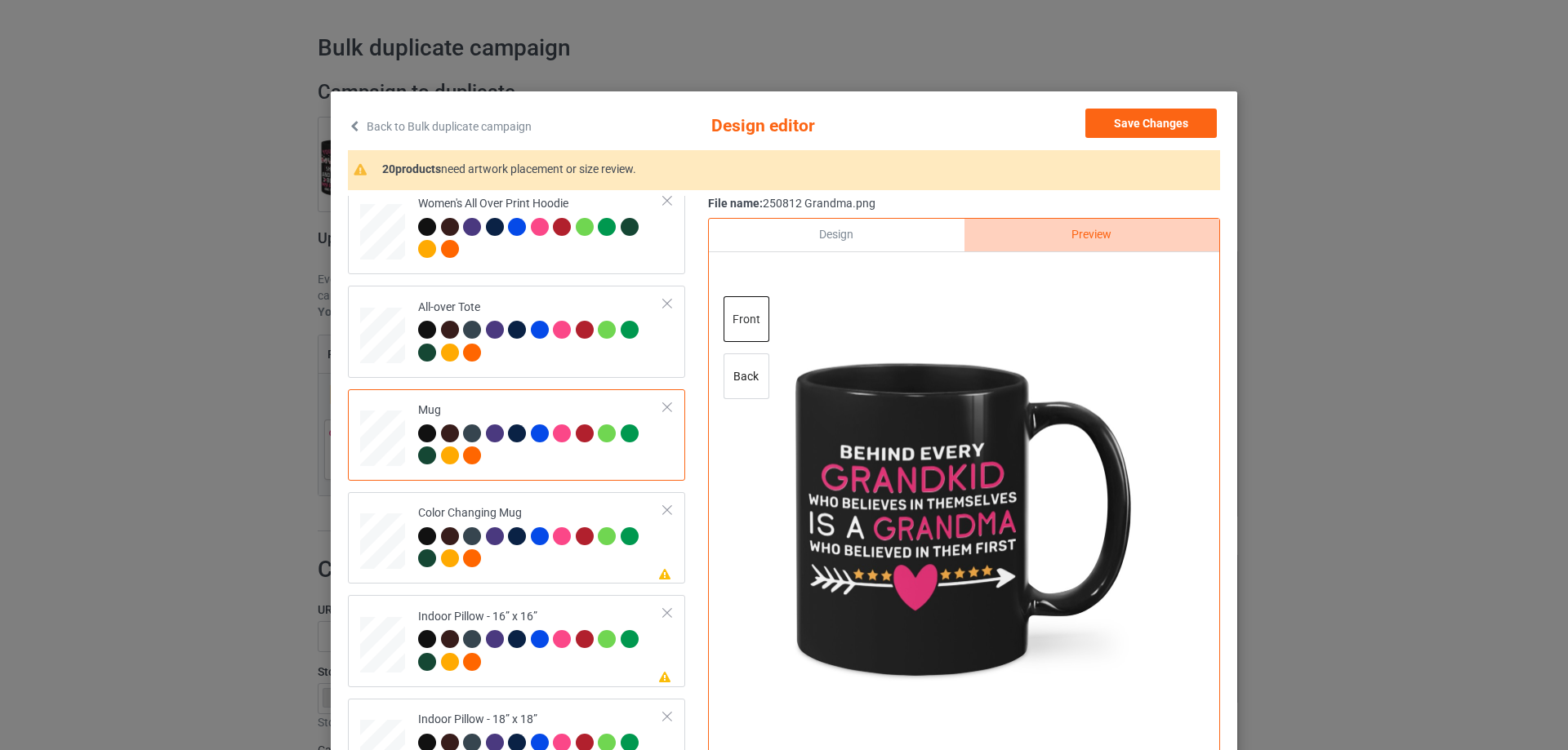
click at [830, 232] on div "Design" at bounding box center [836, 235] width 254 height 33
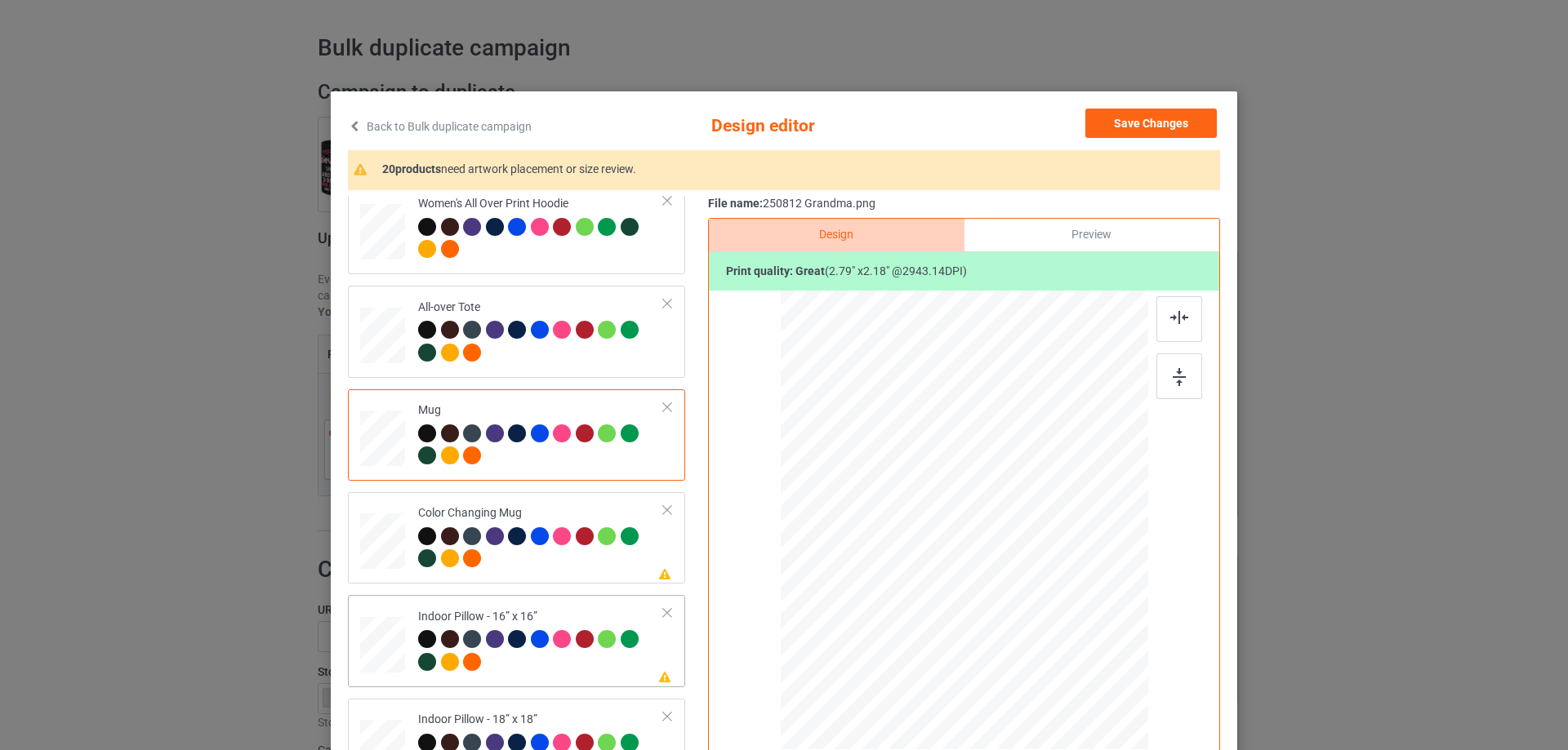
click at [385, 648] on div at bounding box center [382, 645] width 45 height 45
drag, startPoint x: 1066, startPoint y: 609, endPoint x: 1111, endPoint y: 624, distance: 47.4
click at [1111, 624] on div at bounding box center [964, 519] width 367 height 366
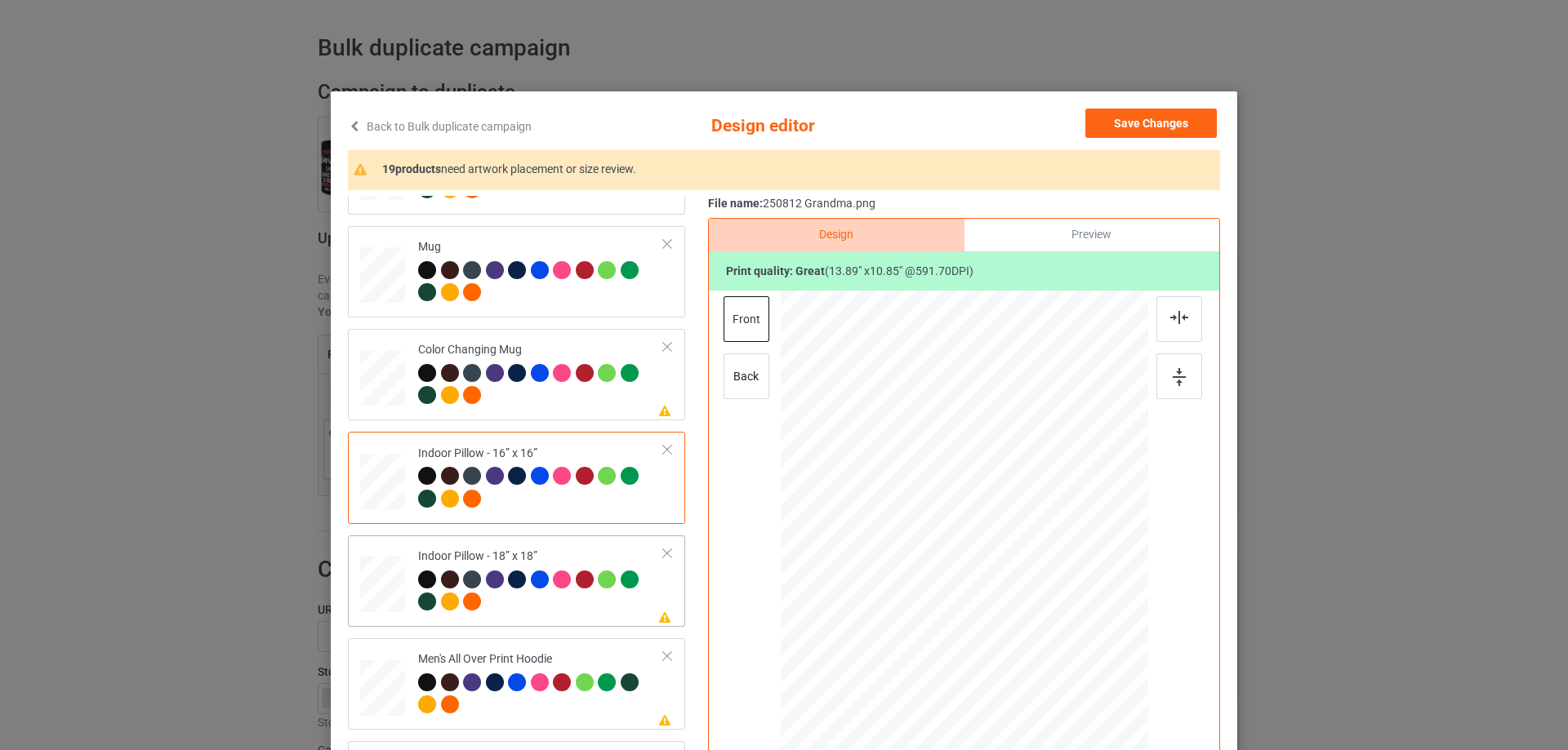
click at [409, 591] on td "Please review artwork placement Indoor Pillow - 18” x 18”" at bounding box center [541, 580] width 264 height 78
drag, startPoint x: 1068, startPoint y: 609, endPoint x: 1114, endPoint y: 631, distance: 51.0
click at [1114, 631] on div at bounding box center [1113, 636] width 14 height 14
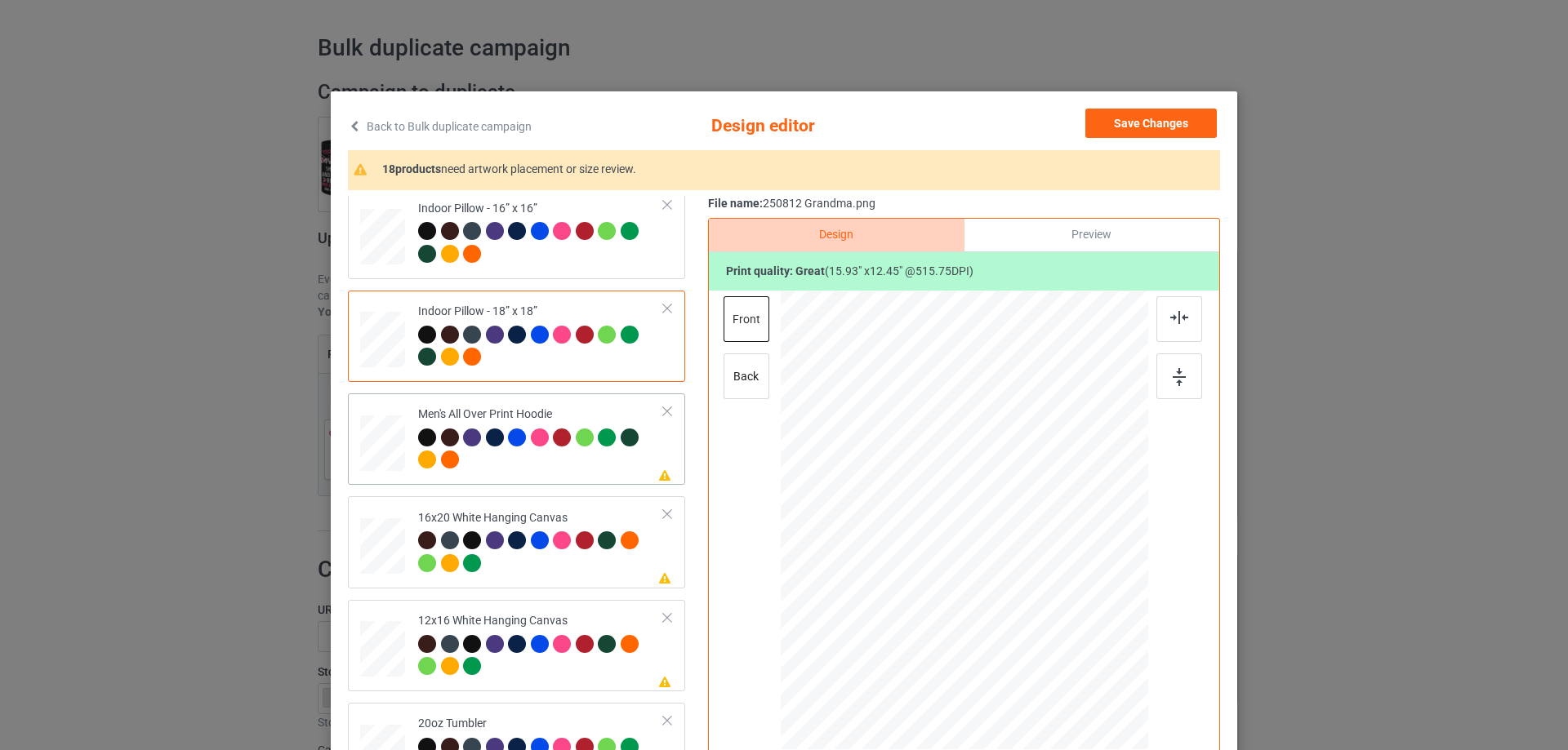
click at [374, 439] on div at bounding box center [382, 444] width 45 height 48
drag, startPoint x: 1072, startPoint y: 609, endPoint x: 999, endPoint y: 580, distance: 78.5
click at [1053, 581] on div at bounding box center [964, 520] width 367 height 390
drag, startPoint x: 999, startPoint y: 580, endPoint x: 996, endPoint y: 549, distance: 31.1
click at [996, 549] on div at bounding box center [961, 490] width 172 height 135
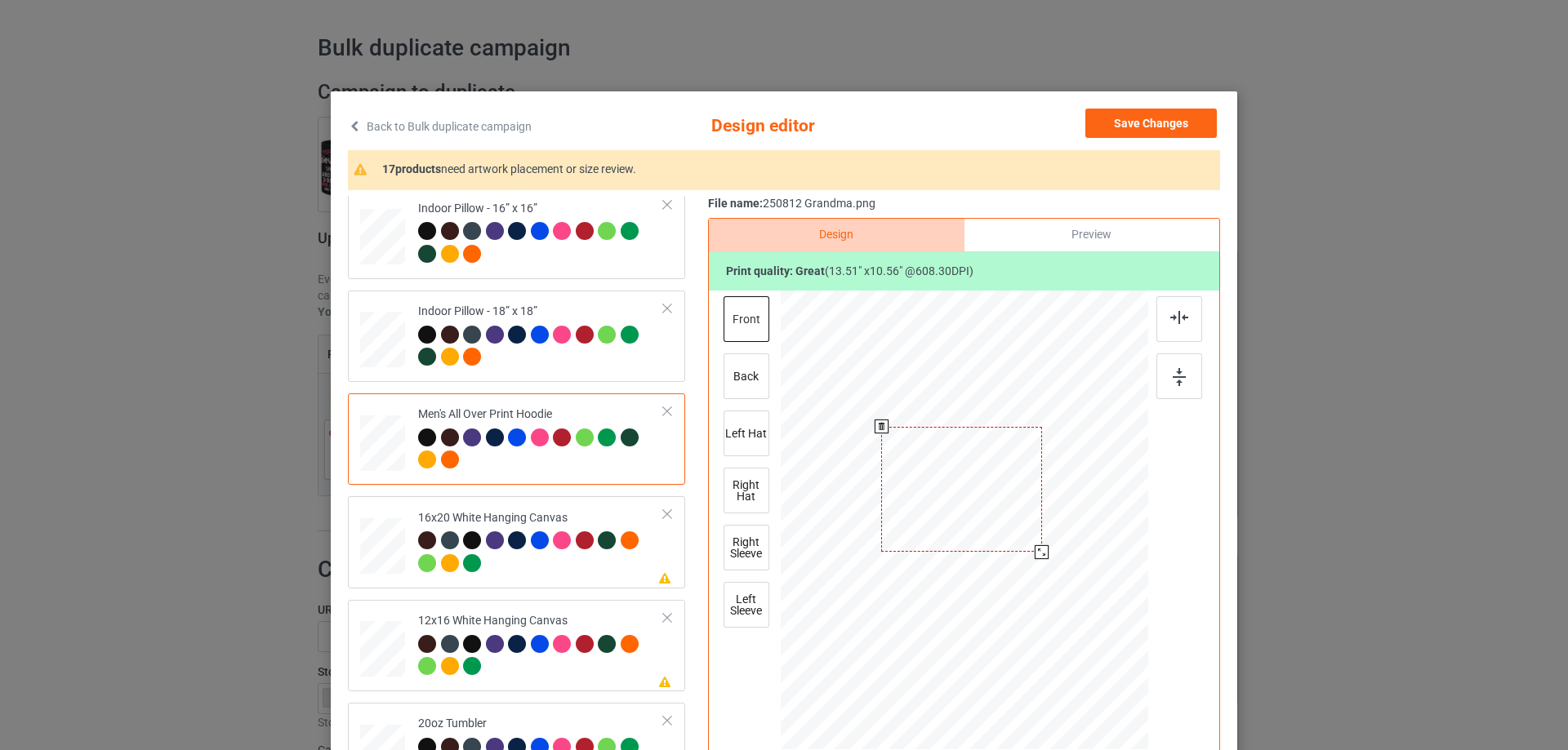
drag, startPoint x: 1041, startPoint y: 560, endPoint x: 1038, endPoint y: 551, distance: 9.5
click at [1038, 551] on div at bounding box center [1041, 552] width 14 height 14
drag, startPoint x: 1006, startPoint y: 534, endPoint x: 1012, endPoint y: 523, distance: 12.5
click at [1012, 523] on div at bounding box center [968, 477] width 161 height 126
click at [1183, 322] on img at bounding box center [1179, 318] width 18 height 13
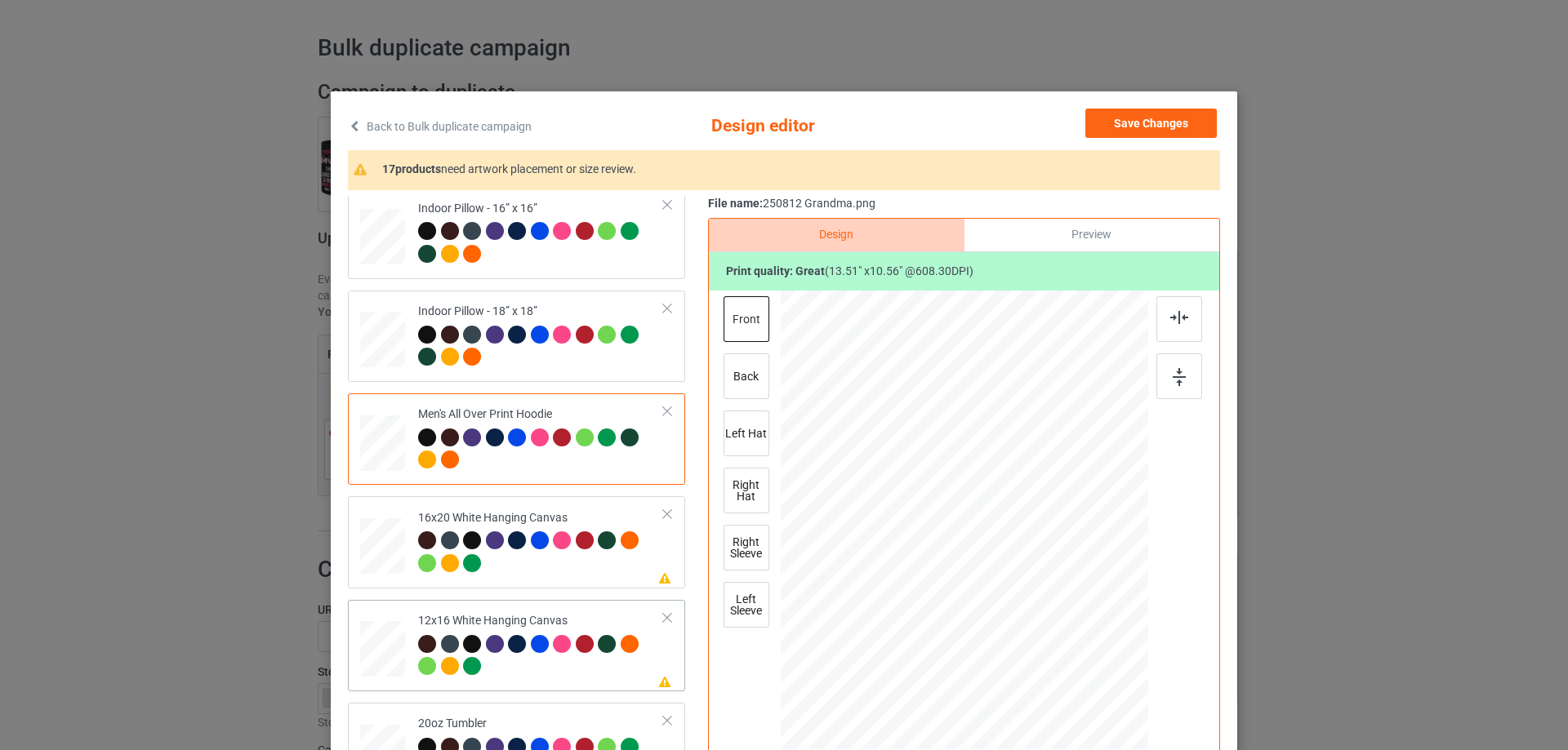
scroll to position [1306, 0]
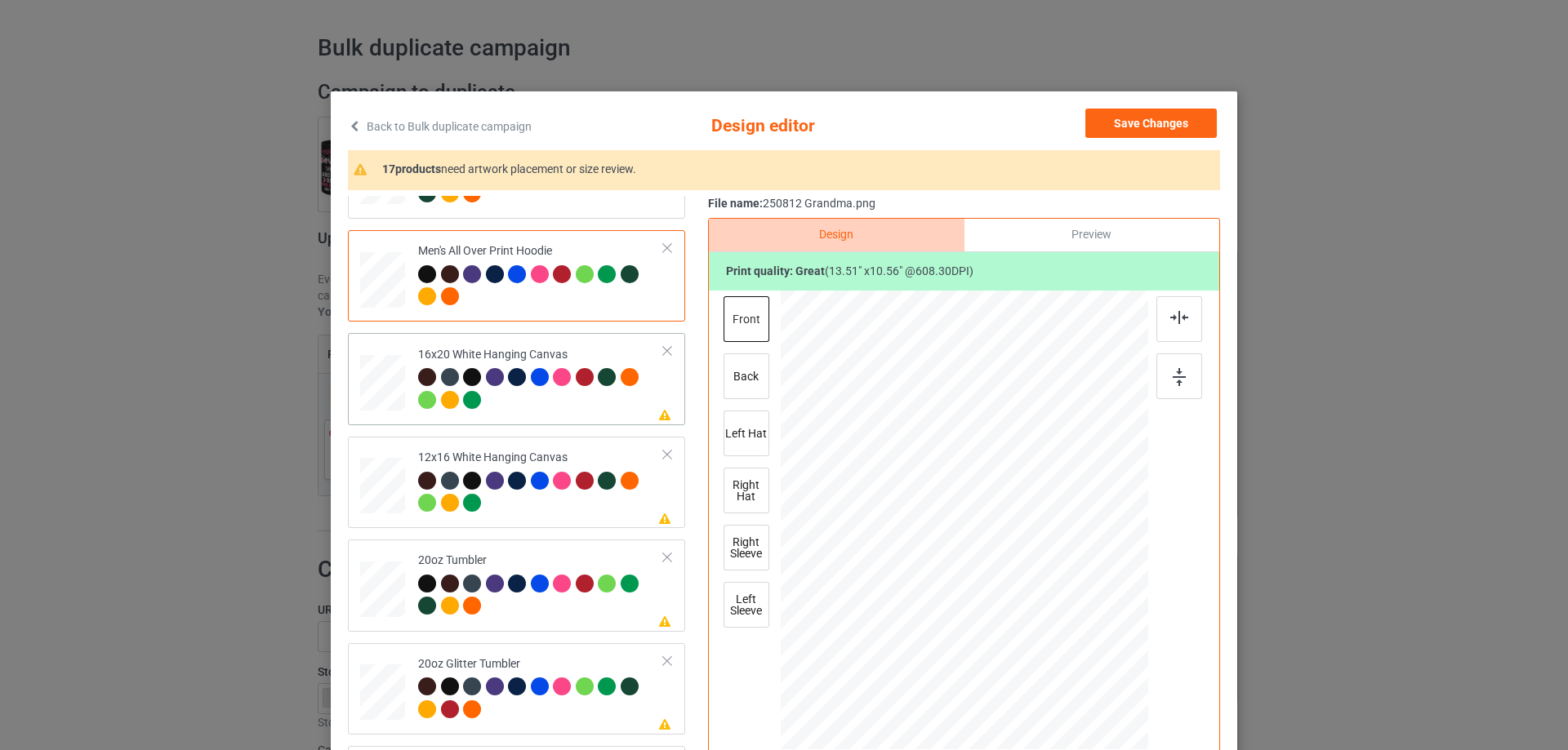
click at [352, 386] on div "Please review artwork placement 16x20 White Hanging Canvas" at bounding box center [516, 379] width 337 height 91
drag, startPoint x: 1073, startPoint y: 608, endPoint x: 1119, endPoint y: 668, distance: 75.6
click at [1119, 668] on div at bounding box center [964, 520] width 367 height 459
drag, startPoint x: 1007, startPoint y: 563, endPoint x: 1008, endPoint y: 540, distance: 23.0
click at [1008, 540] on div at bounding box center [965, 497] width 336 height 262
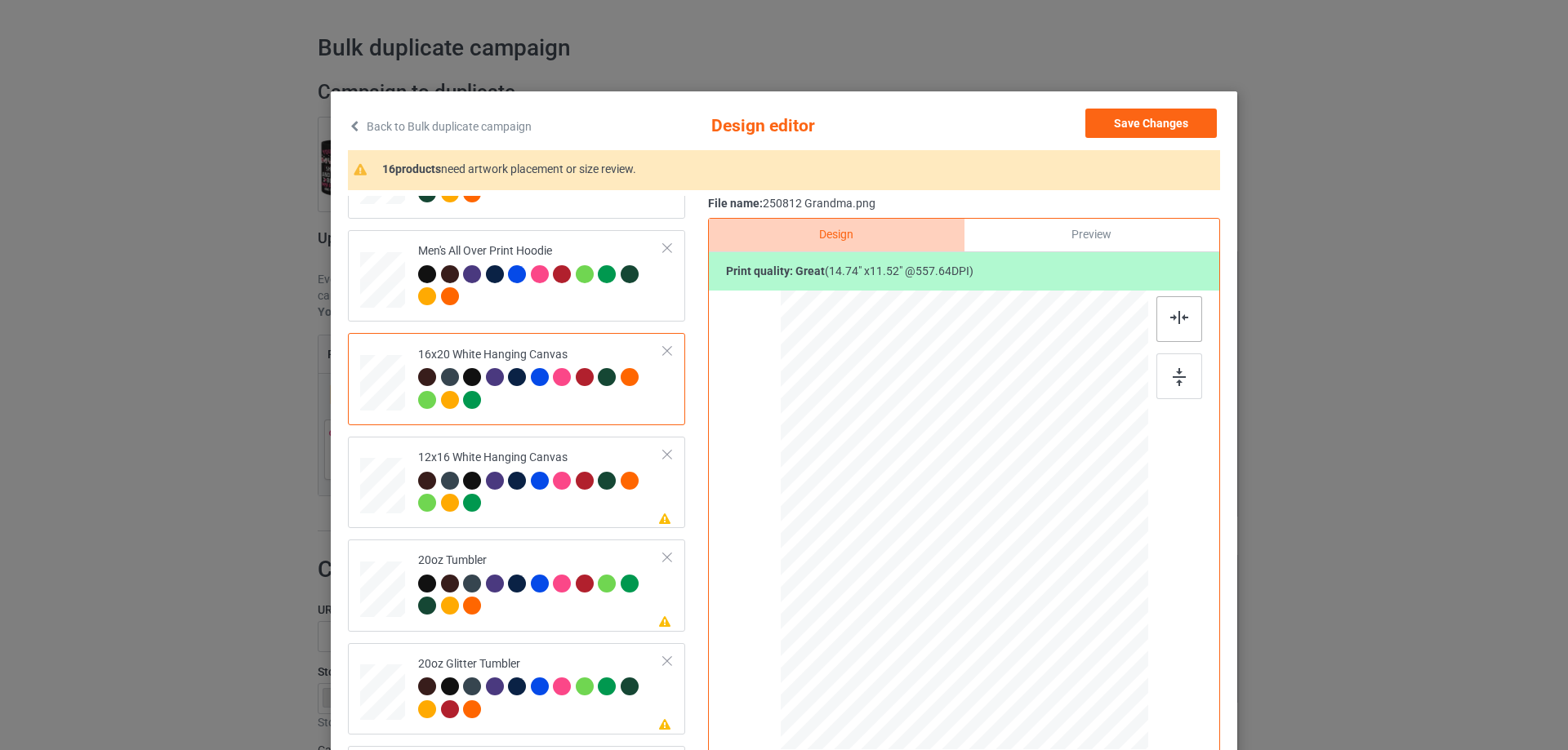
click at [1187, 320] on div at bounding box center [1179, 319] width 46 height 46
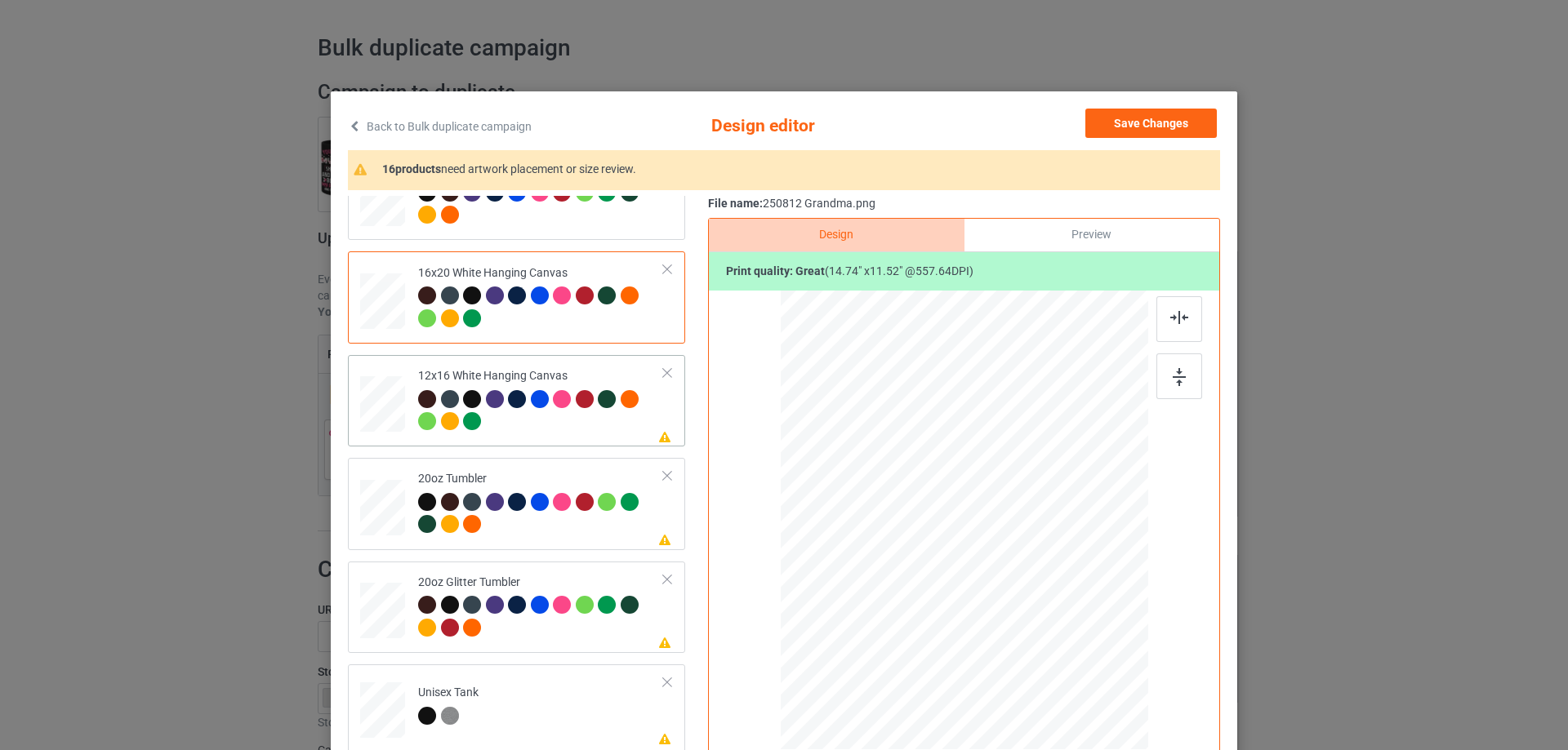
scroll to position [1470, 0]
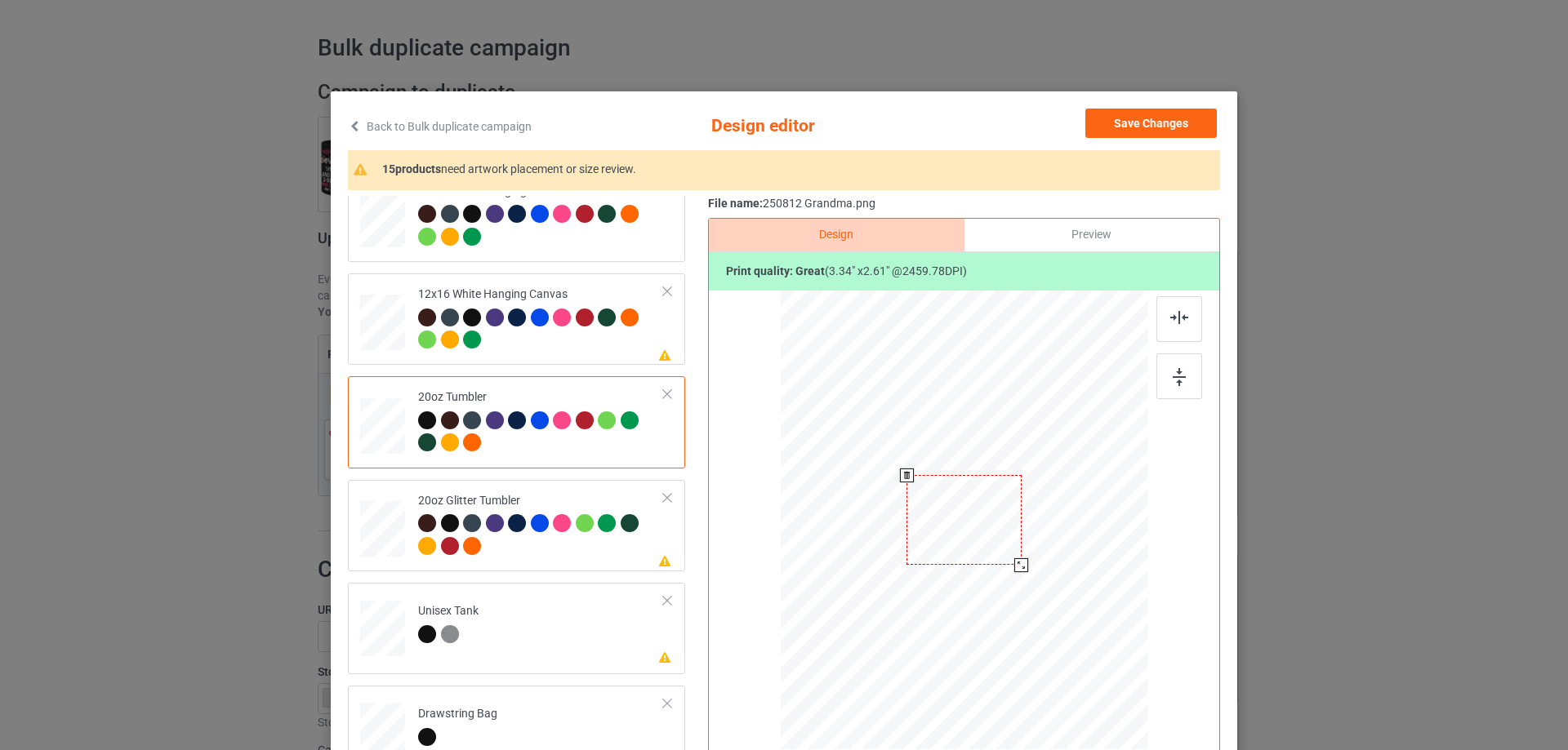
drag, startPoint x: 1062, startPoint y: 604, endPoint x: 1016, endPoint y: 565, distance: 60.3
click at [1016, 565] on div at bounding box center [1020, 565] width 14 height 14
drag, startPoint x: 992, startPoint y: 549, endPoint x: 905, endPoint y: 535, distance: 88.1
click at [905, 535] on div at bounding box center [877, 505] width 115 height 90
drag, startPoint x: 928, startPoint y: 550, endPoint x: 932, endPoint y: 557, distance: 8.1
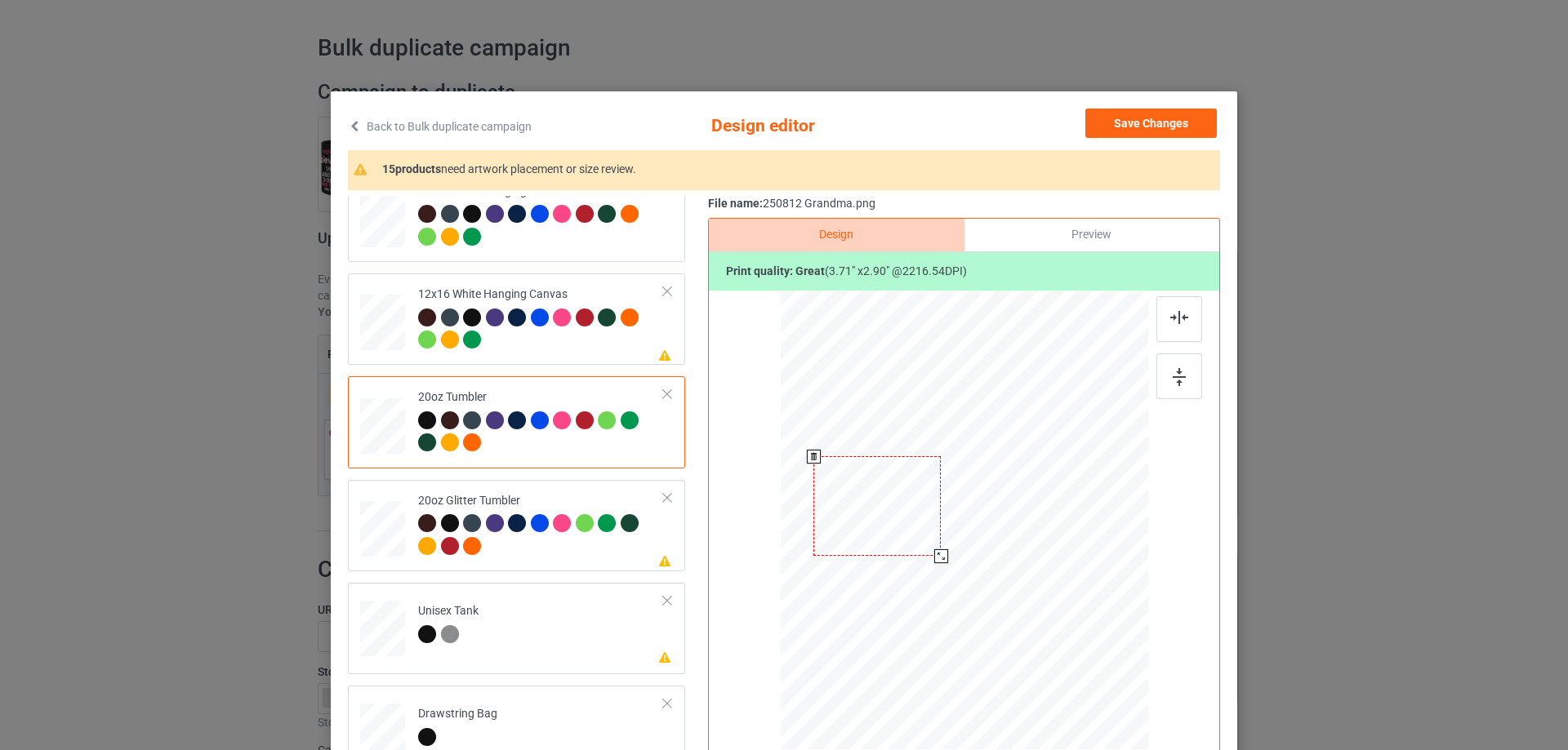
click at [934, 557] on div at bounding box center [940, 556] width 14 height 14
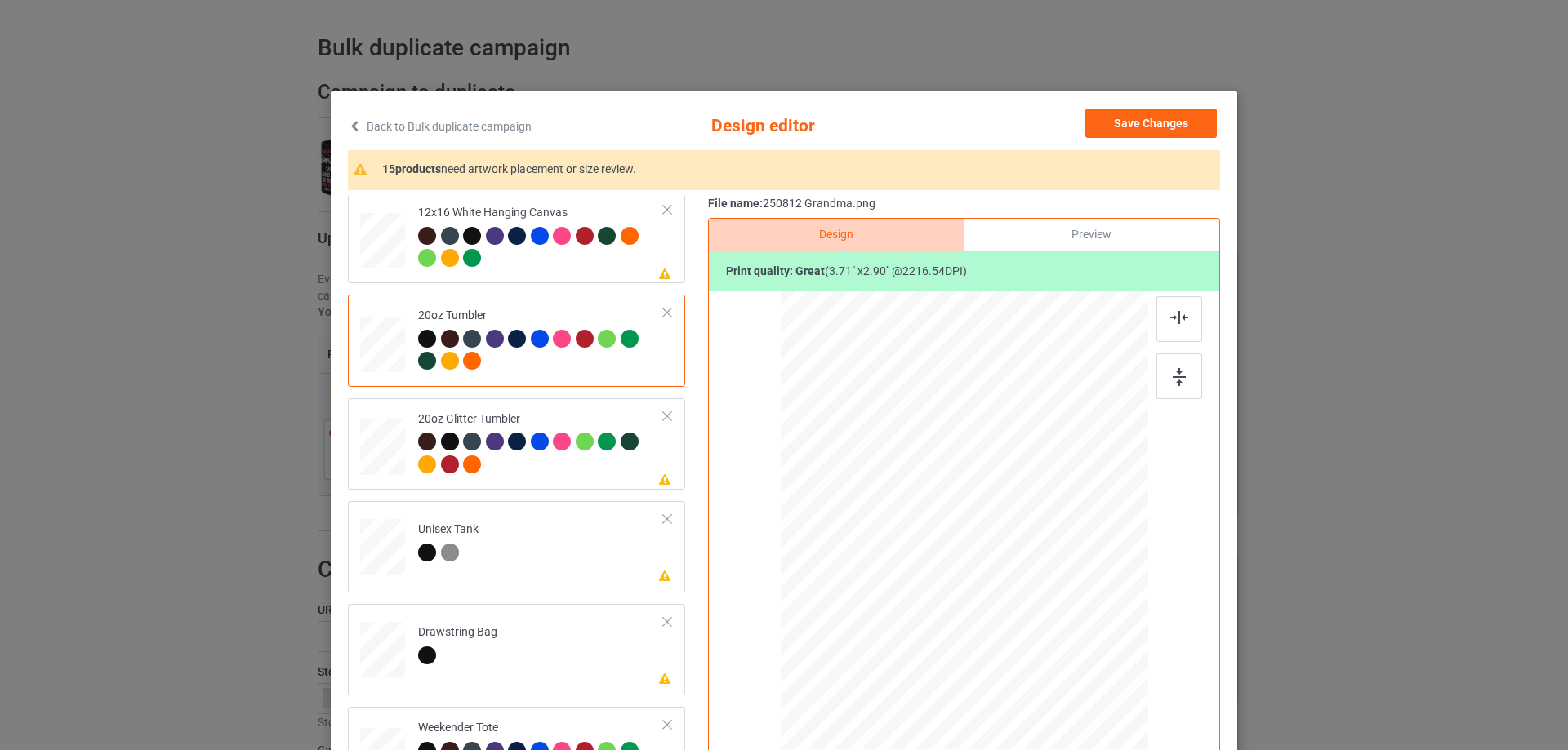
scroll to position [1633, 0]
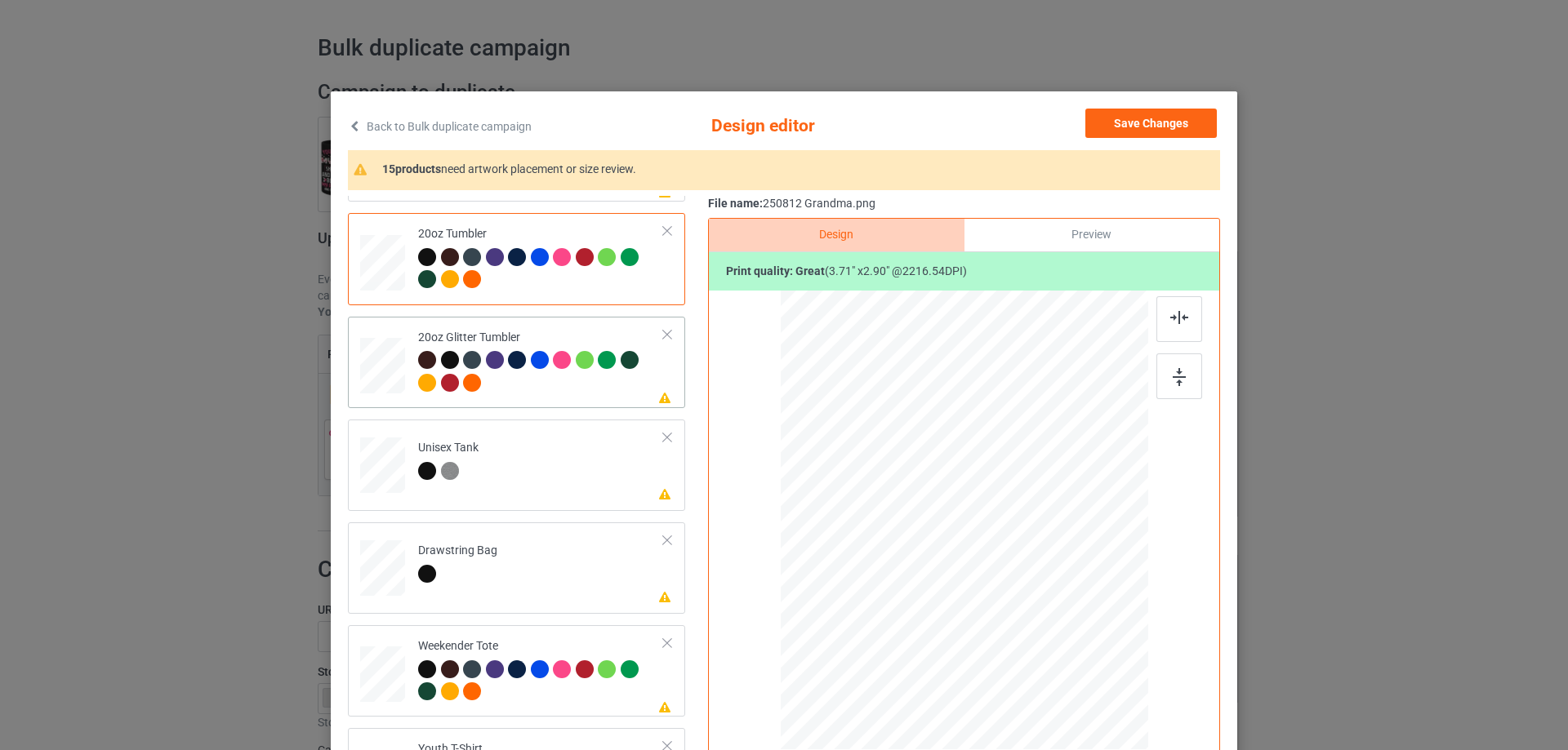
click at [379, 375] on div at bounding box center [383, 366] width 43 height 36
drag, startPoint x: 1065, startPoint y: 603, endPoint x: 953, endPoint y: 547, distance: 125.2
click at [1023, 577] on div at bounding box center [1029, 571] width 14 height 14
drag, startPoint x: 953, startPoint y: 547, endPoint x: 924, endPoint y: 524, distance: 37.0
click at [924, 524] on div at bounding box center [880, 473] width 128 height 100
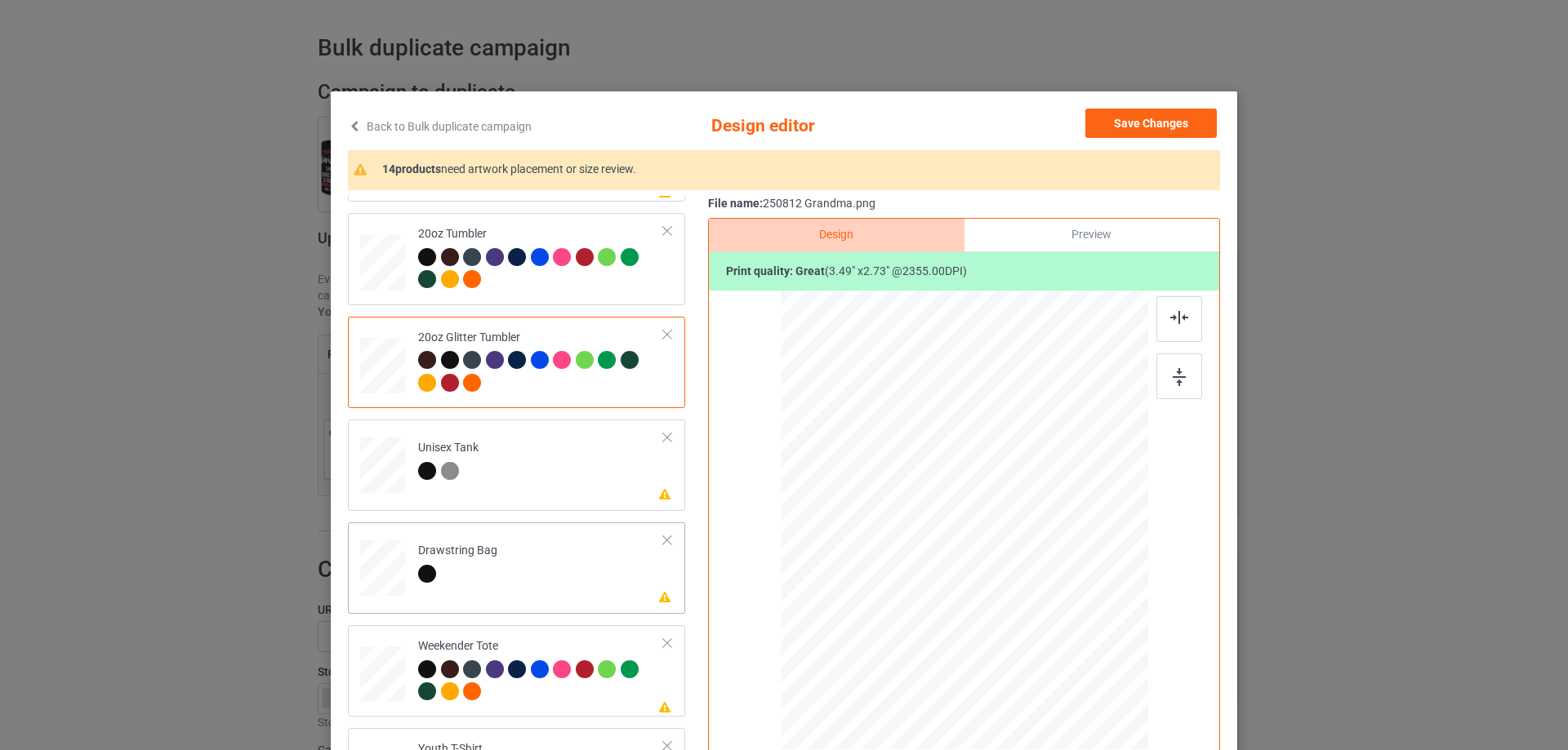
scroll to position [1714, 0]
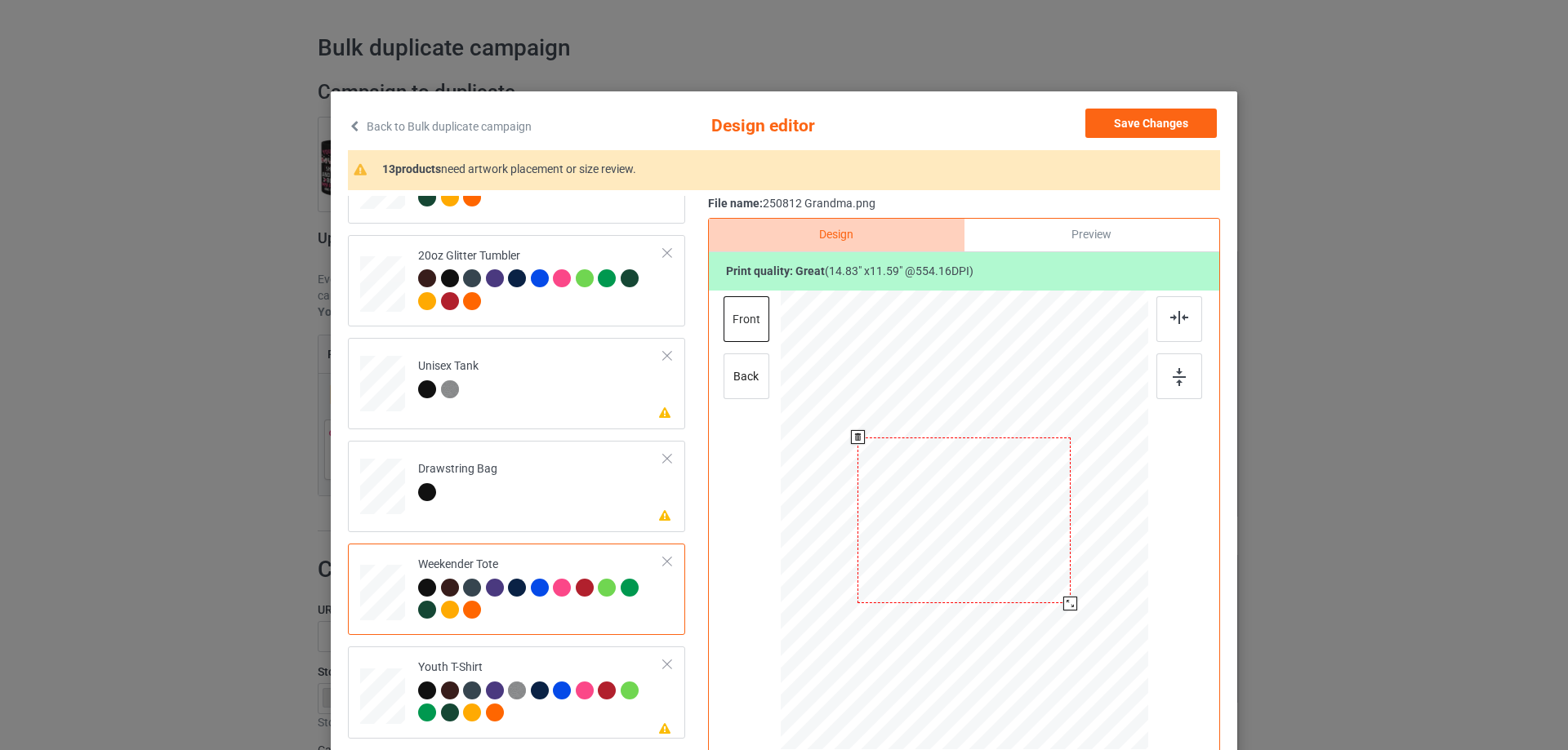
drag, startPoint x: 1068, startPoint y: 609, endPoint x: 1024, endPoint y: 583, distance: 51.1
click at [1066, 604] on div at bounding box center [1070, 603] width 14 height 14
click at [1024, 576] on div at bounding box center [964, 514] width 212 height 165
click at [1170, 319] on img at bounding box center [1179, 318] width 18 height 13
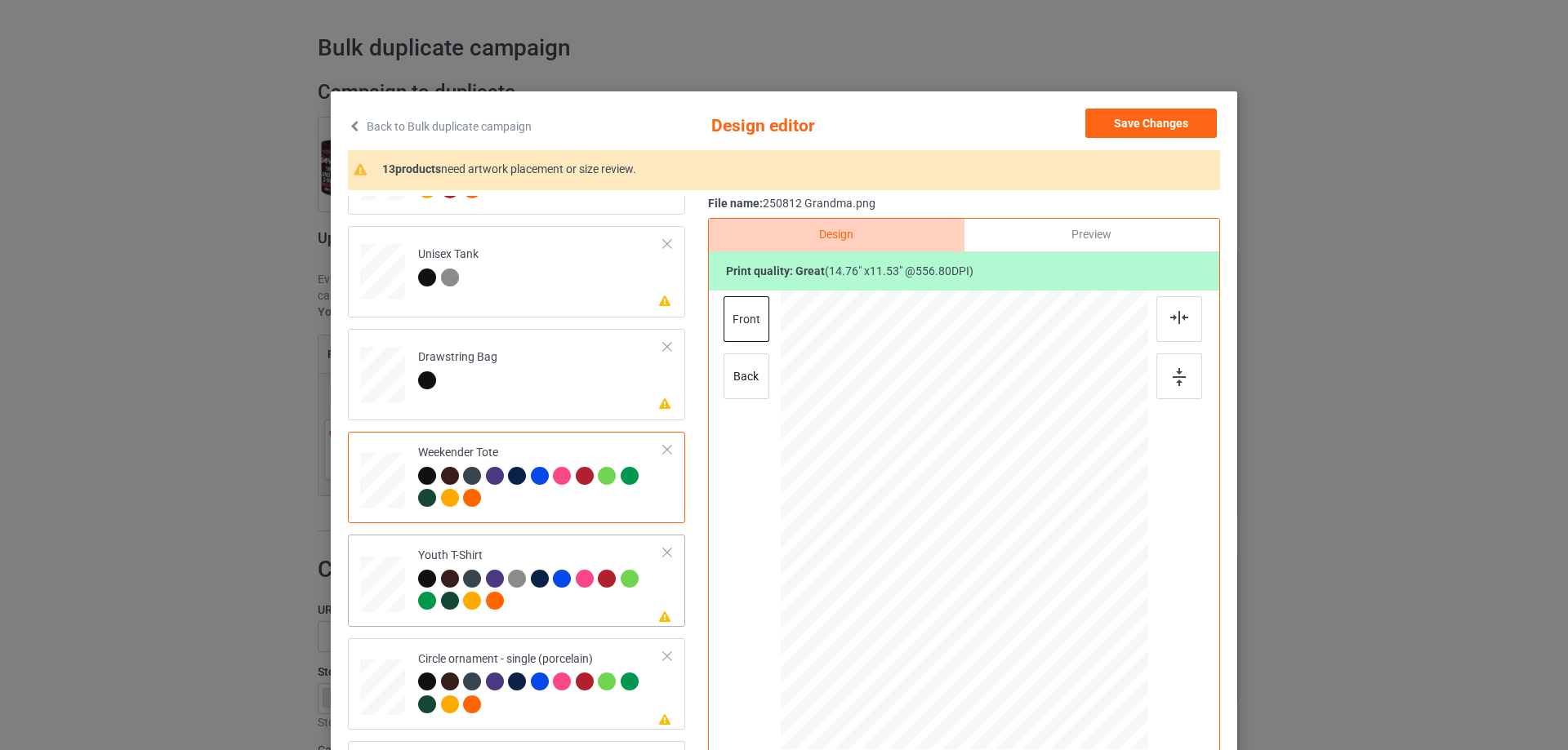
scroll to position [82, 0]
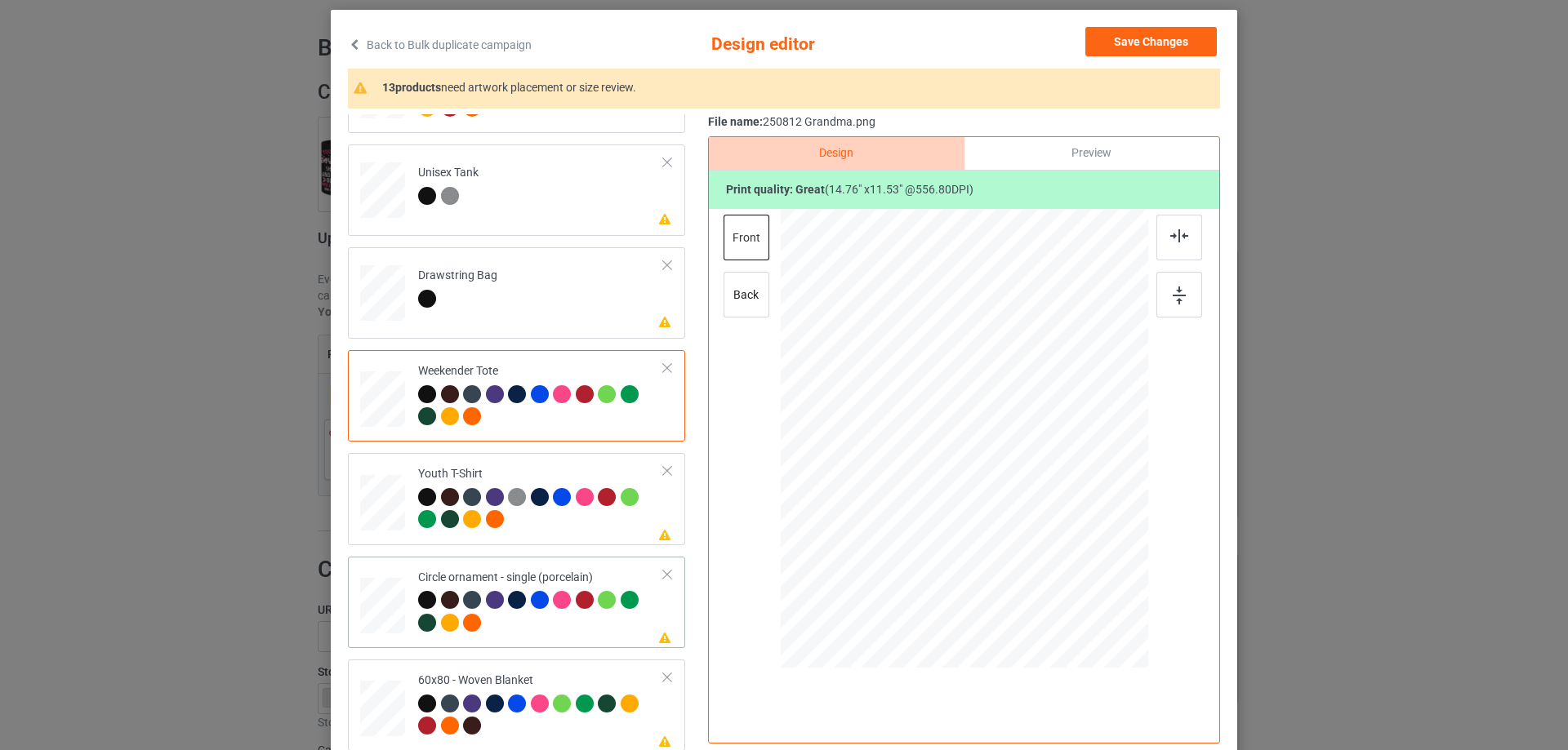
click at [382, 585] on div at bounding box center [382, 608] width 45 height 60
click at [1117, 577] on div at bounding box center [964, 439] width 367 height 367
click at [1067, 534] on div at bounding box center [964, 445] width 324 height 253
click at [1079, 147] on div "Preview" at bounding box center [1091, 154] width 254 height 33
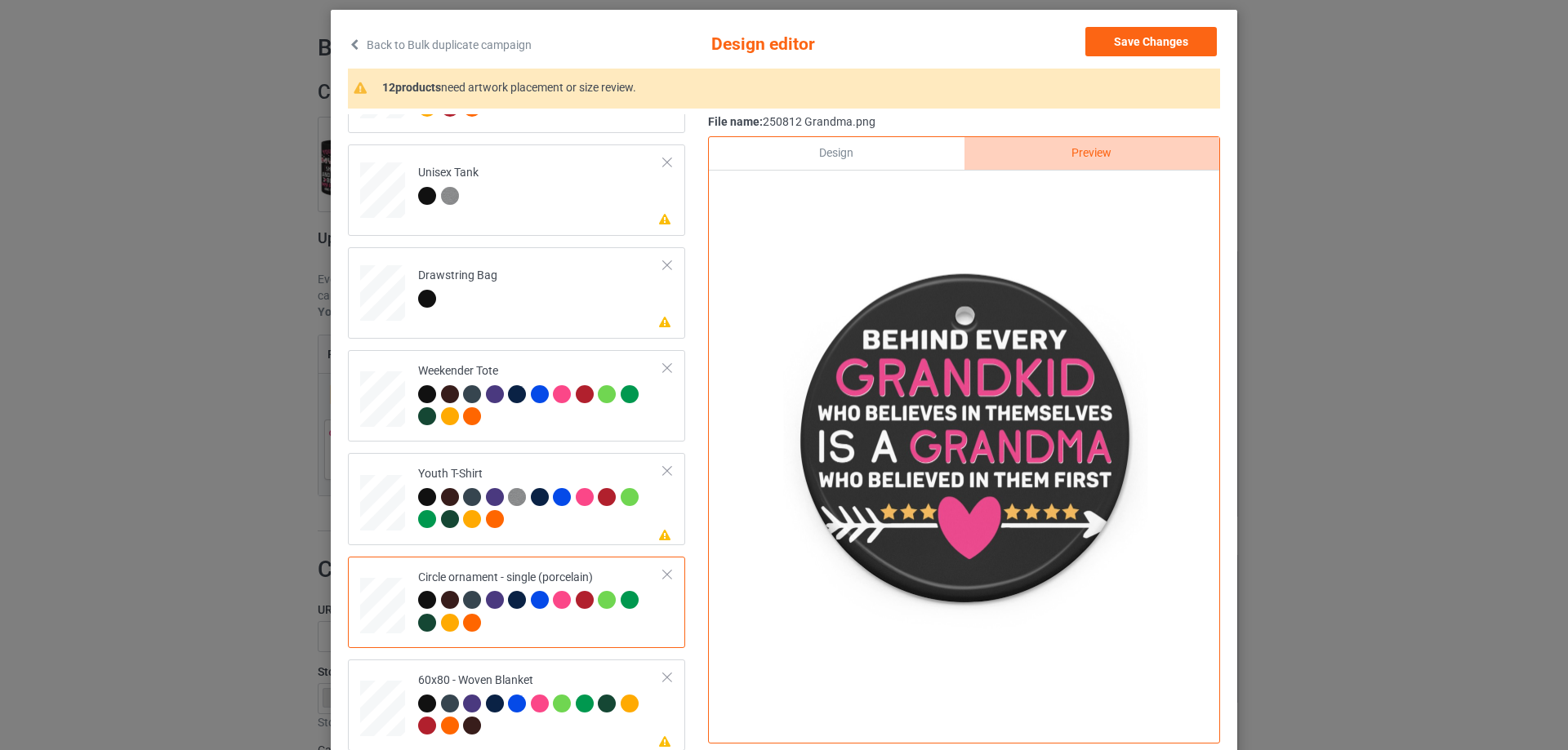
click at [887, 147] on div "Design" at bounding box center [836, 154] width 254 height 33
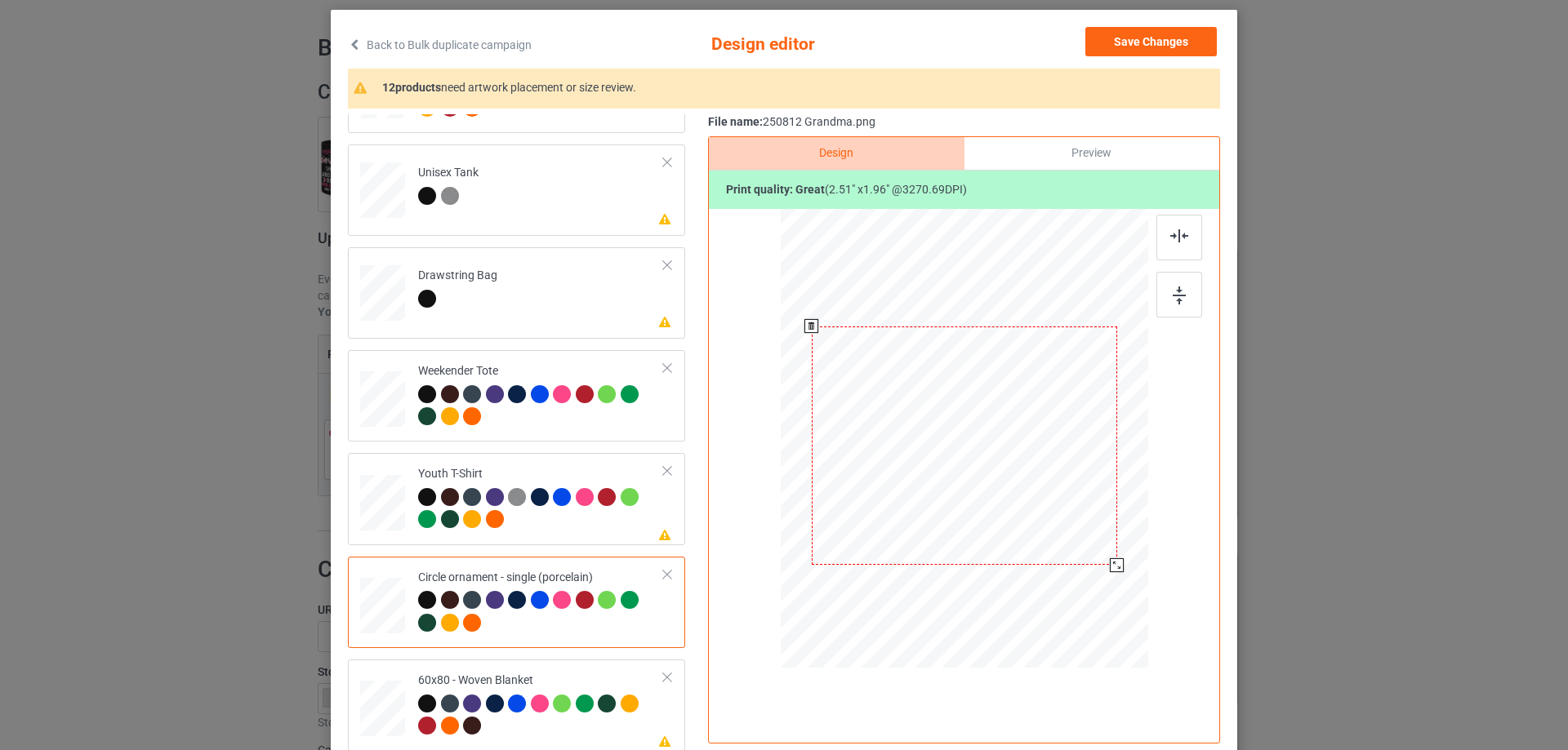
drag, startPoint x: 1123, startPoint y: 573, endPoint x: 1115, endPoint y: 564, distance: 12.0
click at [1115, 564] on div at bounding box center [1116, 565] width 14 height 14
click at [1092, 148] on div "Preview" at bounding box center [1091, 154] width 254 height 33
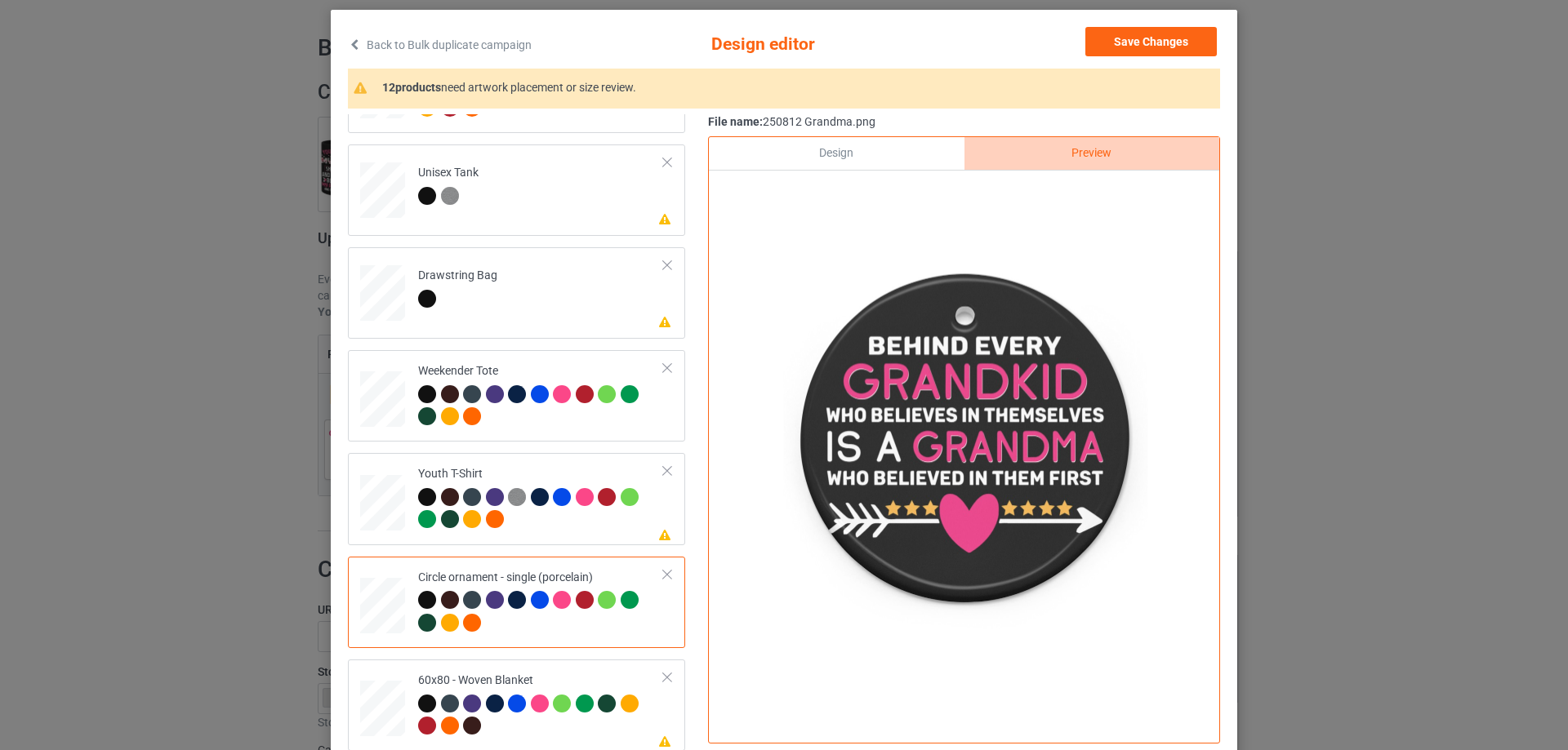
click at [810, 148] on div "Design" at bounding box center [836, 154] width 254 height 33
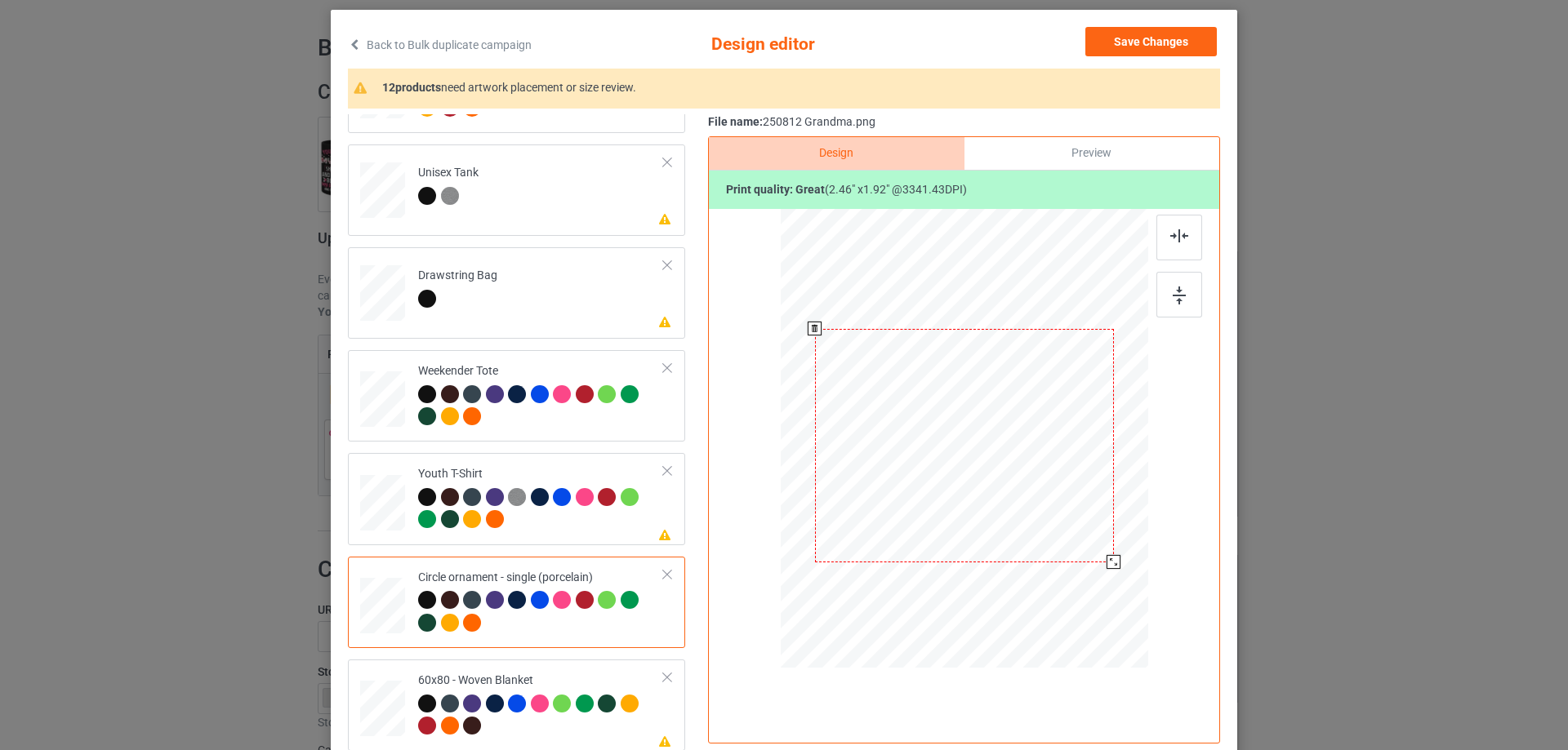
click at [1106, 566] on div at bounding box center [1113, 561] width 14 height 14
click at [1012, 511] on div at bounding box center [964, 448] width 299 height 234
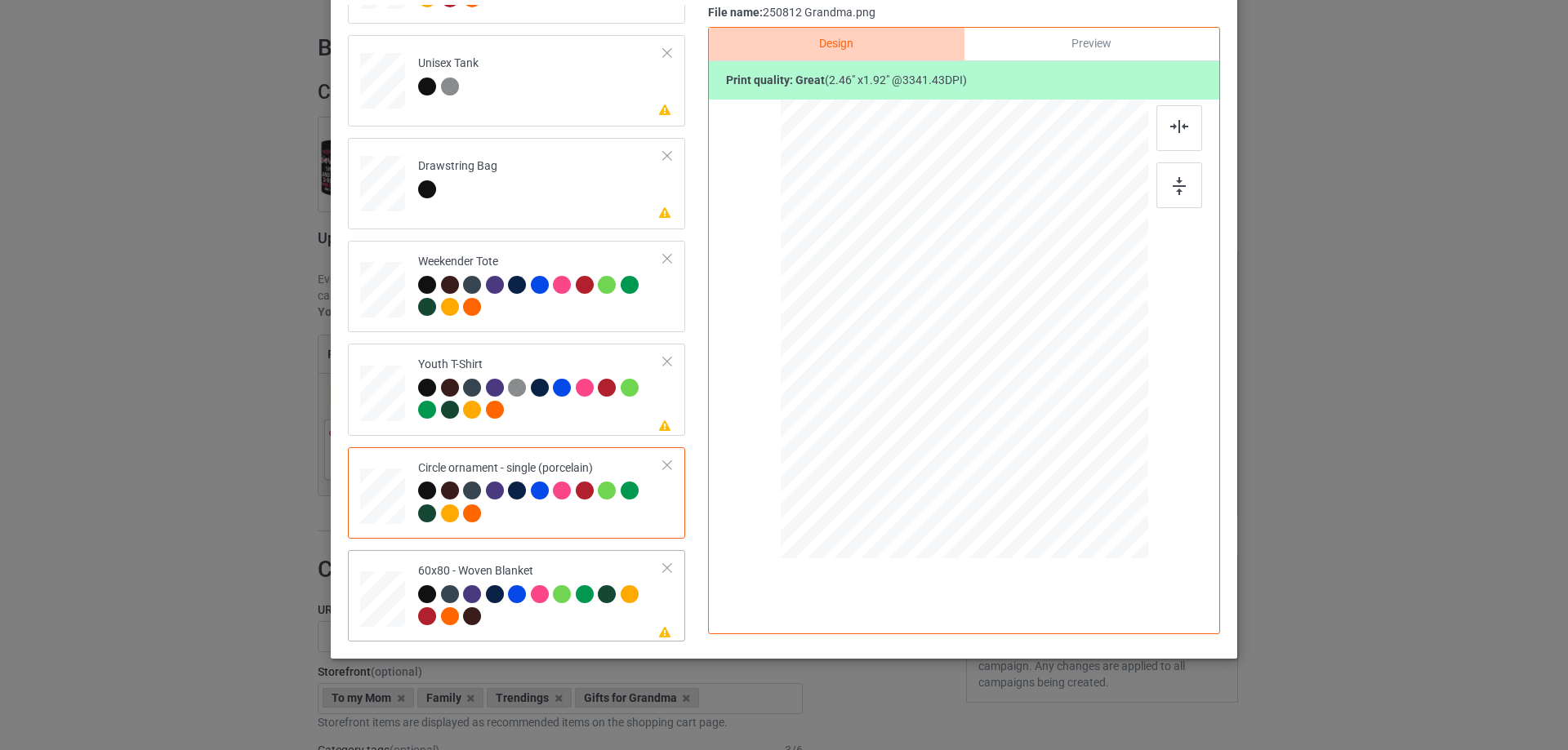
click at [376, 611] on div at bounding box center [383, 599] width 41 height 54
drag, startPoint x: 1060, startPoint y: 409, endPoint x: 1084, endPoint y: 477, distance: 72.1
click at [1084, 477] on div at bounding box center [964, 329] width 334 height 445
click at [1033, 386] on div at bounding box center [966, 293] width 301 height 235
click at [1171, 133] on div at bounding box center [1179, 128] width 46 height 46
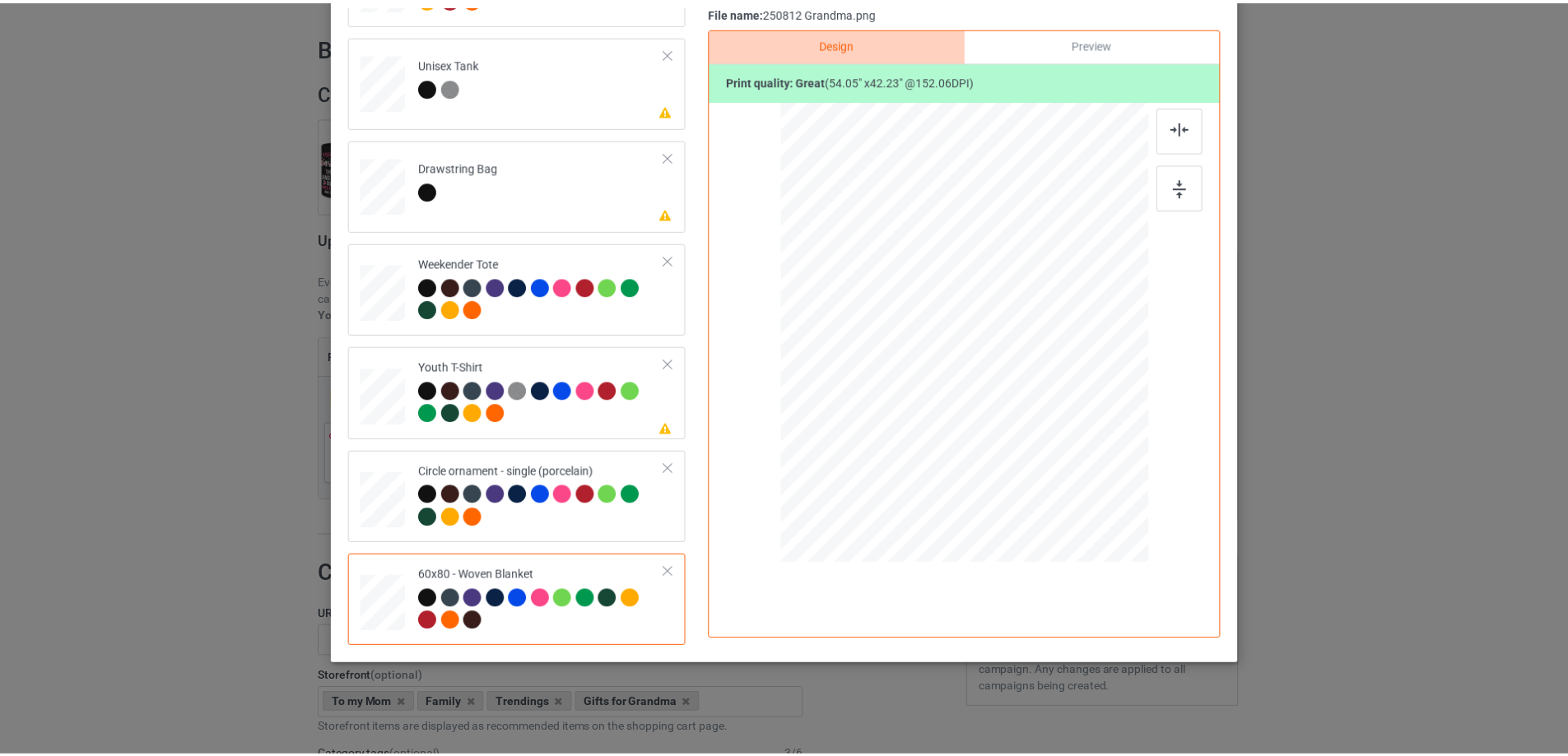
scroll to position [0, 0]
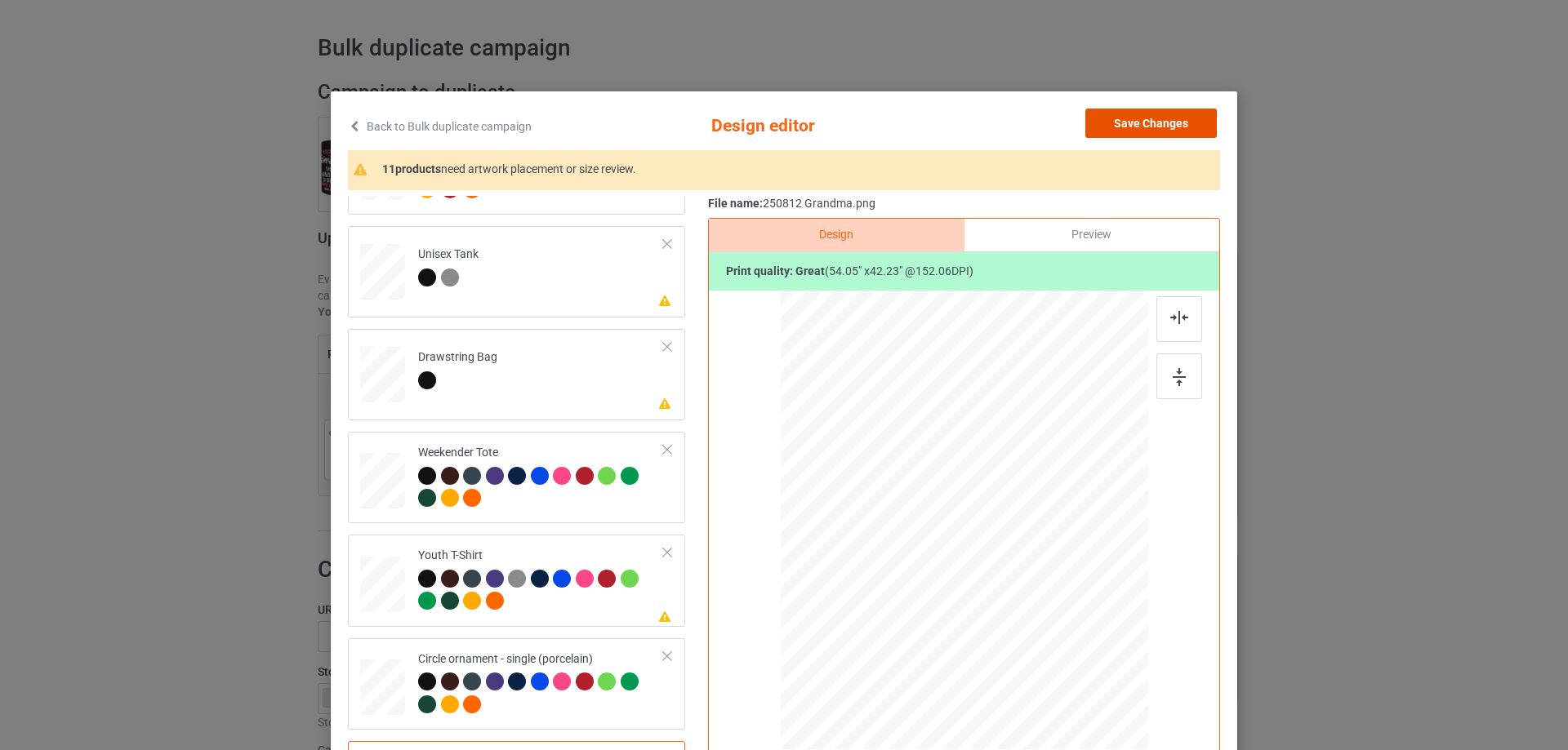
click at [1174, 120] on button "Save Changes" at bounding box center [1151, 123] width 132 height 30
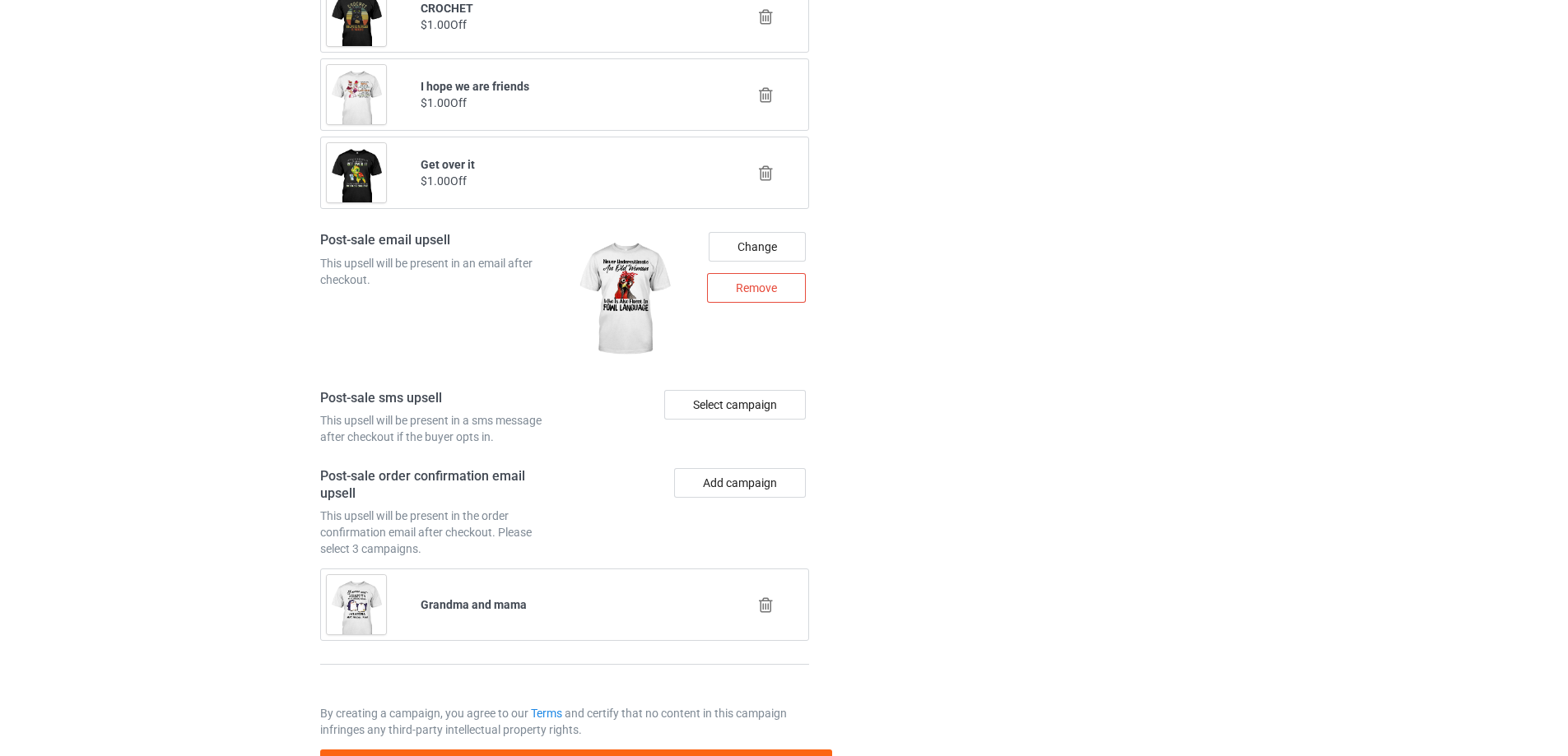
scroll to position [2093, 0]
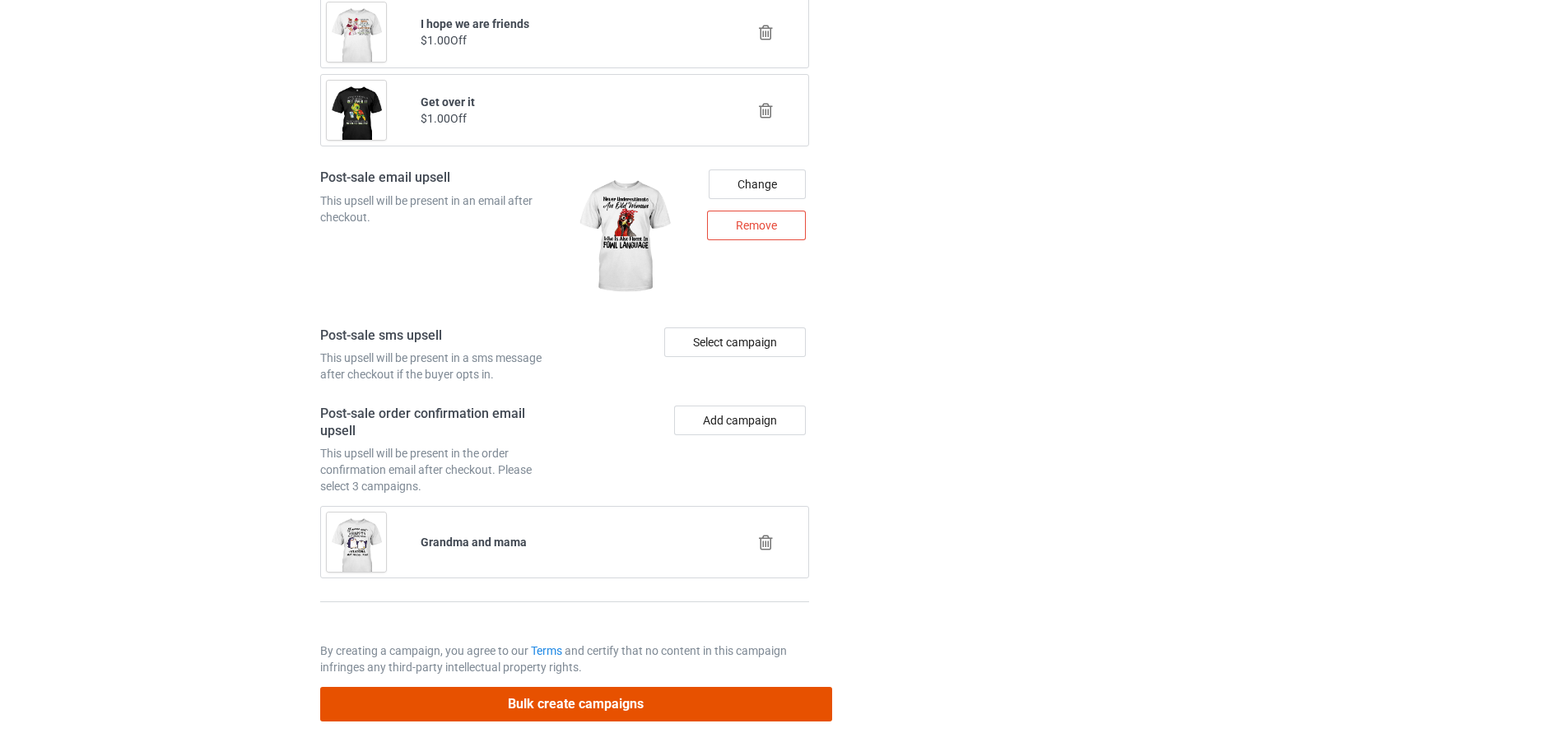
click at [611, 700] on button "Bulk create campaigns" at bounding box center [576, 704] width 512 height 34
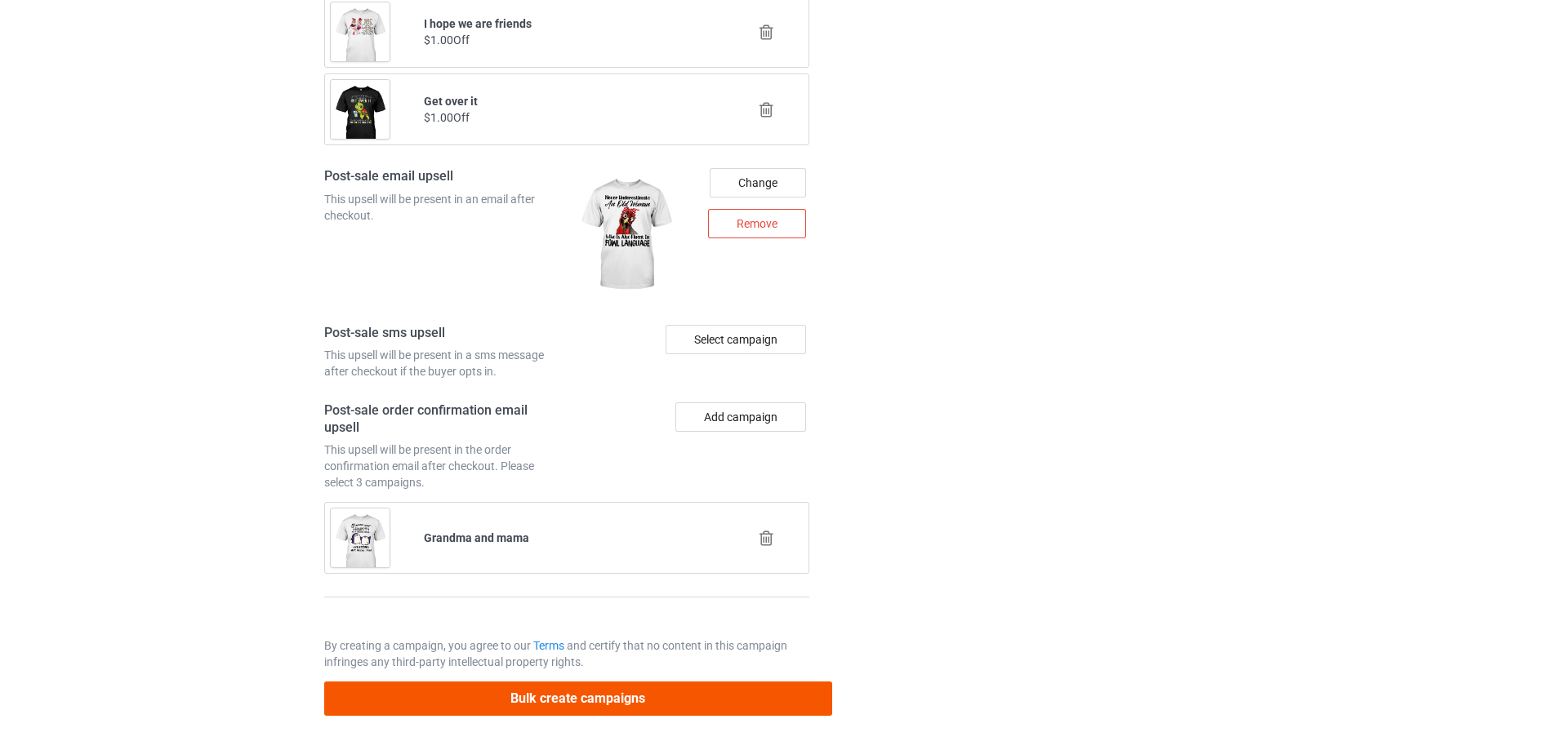
scroll to position [0, 0]
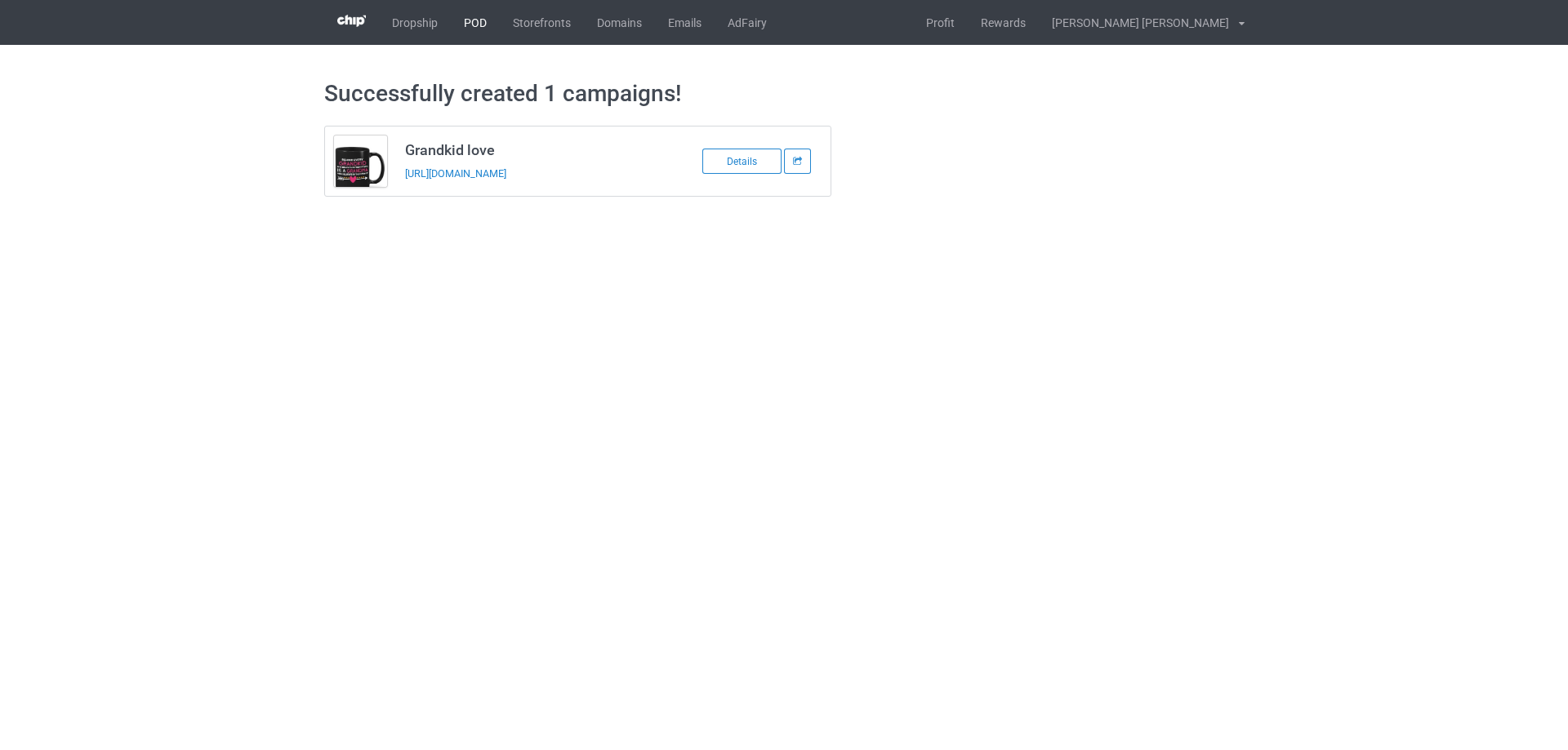
click at [468, 26] on link "POD" at bounding box center [474, 22] width 49 height 45
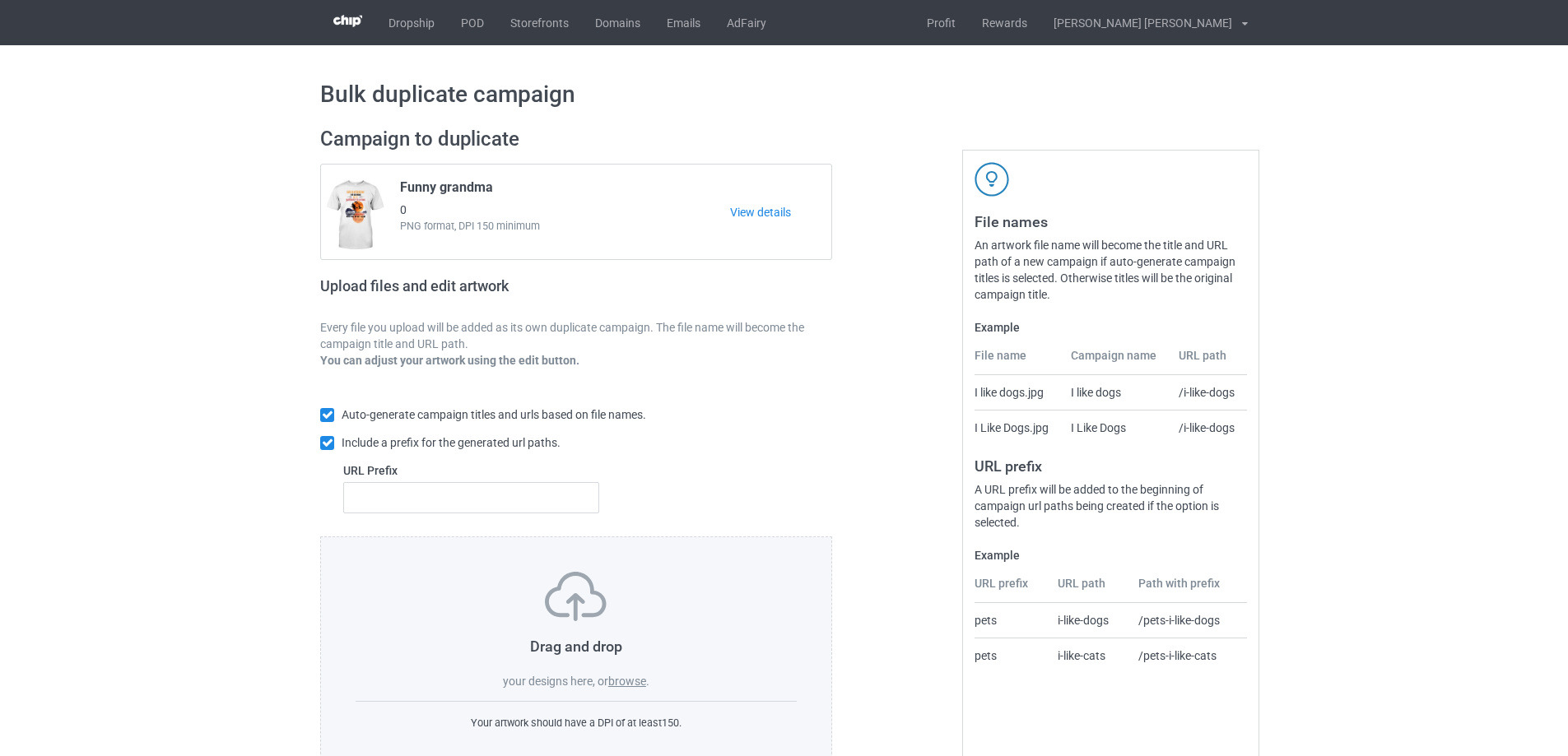
click at [630, 679] on label "browse" at bounding box center [628, 681] width 38 height 13
click at [0, 0] on input "browse" at bounding box center [0, 0] width 0 height 0
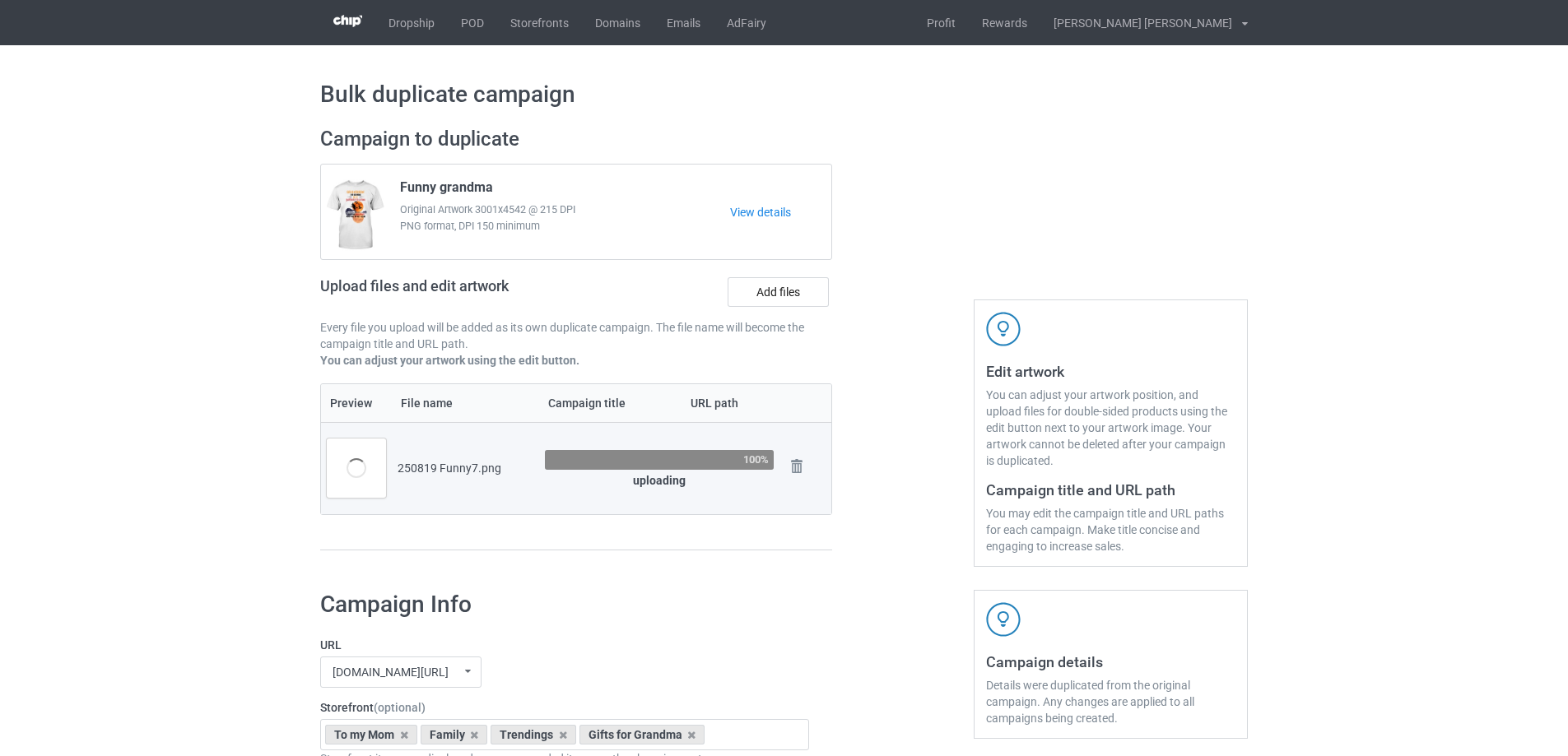
click at [706, 523] on div "Preview File name Campaign title URL path 250819 Funny7.png 100% uploading Remo…" at bounding box center [576, 467] width 512 height 168
click at [795, 556] on div "Campaign to duplicate Funny grandma Original Artwork 3001x4542 @ 215 DPI PNG fo…" at bounding box center [576, 347] width 535 height 463
click at [788, 556] on div "Campaign to duplicate Funny grandma Original Artwork 3001x4542 @ 215 DPI PNG fo…" at bounding box center [576, 347] width 535 height 463
click at [710, 543] on div "Preview File name Campaign title URL path 250819 Funny7.png 100% uploading Remo…" at bounding box center [576, 467] width 512 height 168
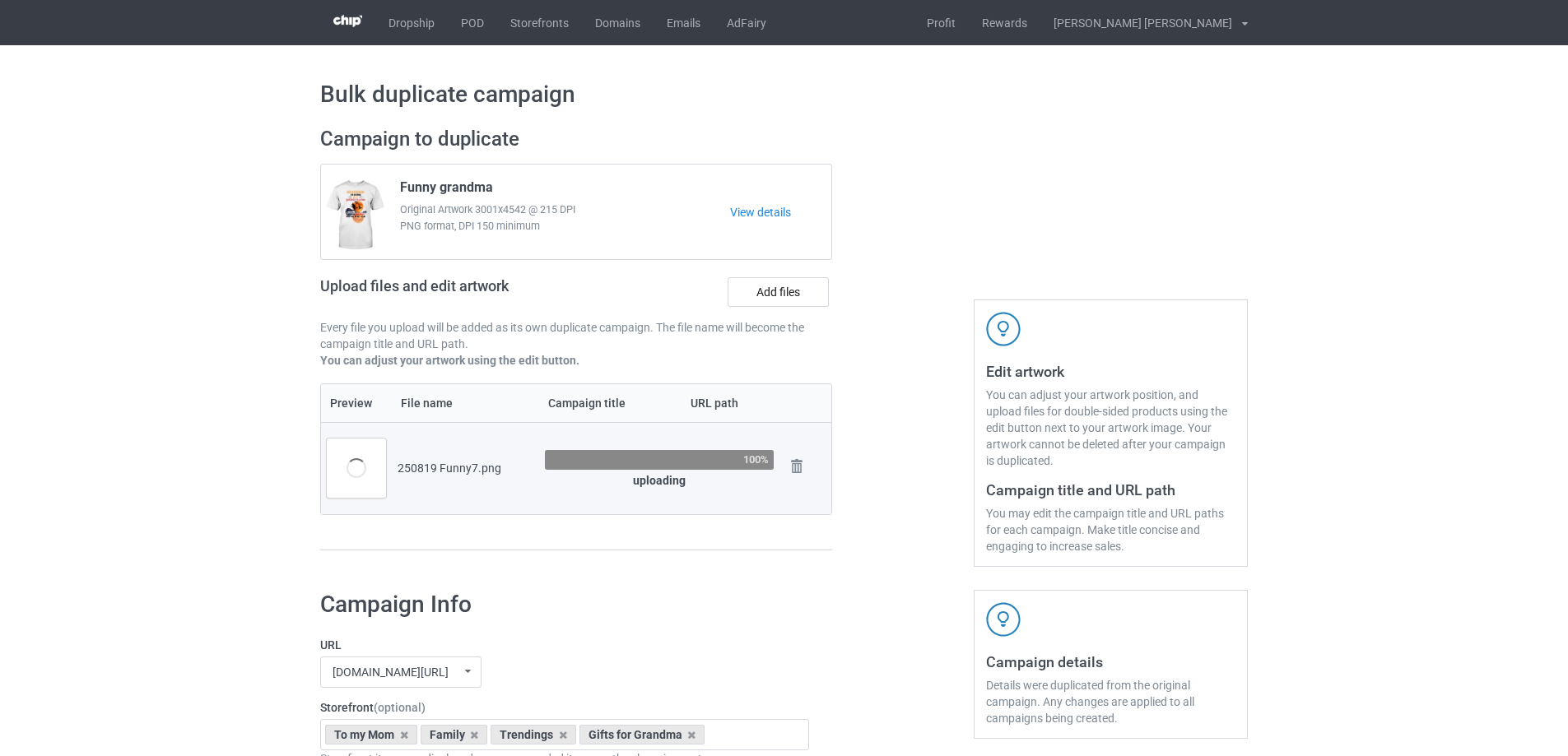
click at [763, 565] on div "Campaign to duplicate Funny grandma Original Artwork 3001x4542 @ 215 DPI PNG fo…" at bounding box center [576, 347] width 535 height 463
click at [789, 295] on label "Add files" at bounding box center [778, 292] width 101 height 30
click at [0, 0] on input "Add files" at bounding box center [0, 0] width 0 height 0
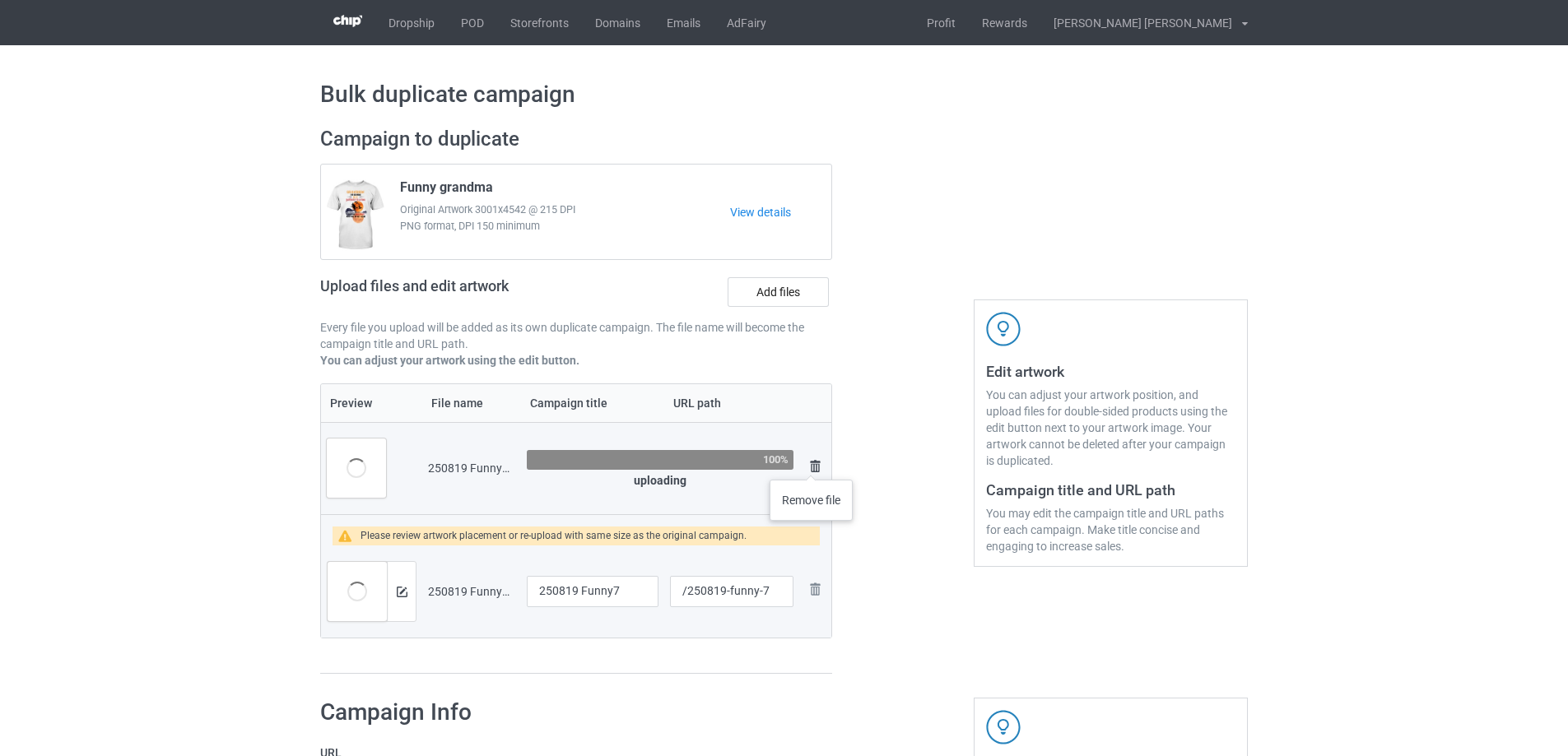
click at [812, 463] on img at bounding box center [815, 466] width 20 height 20
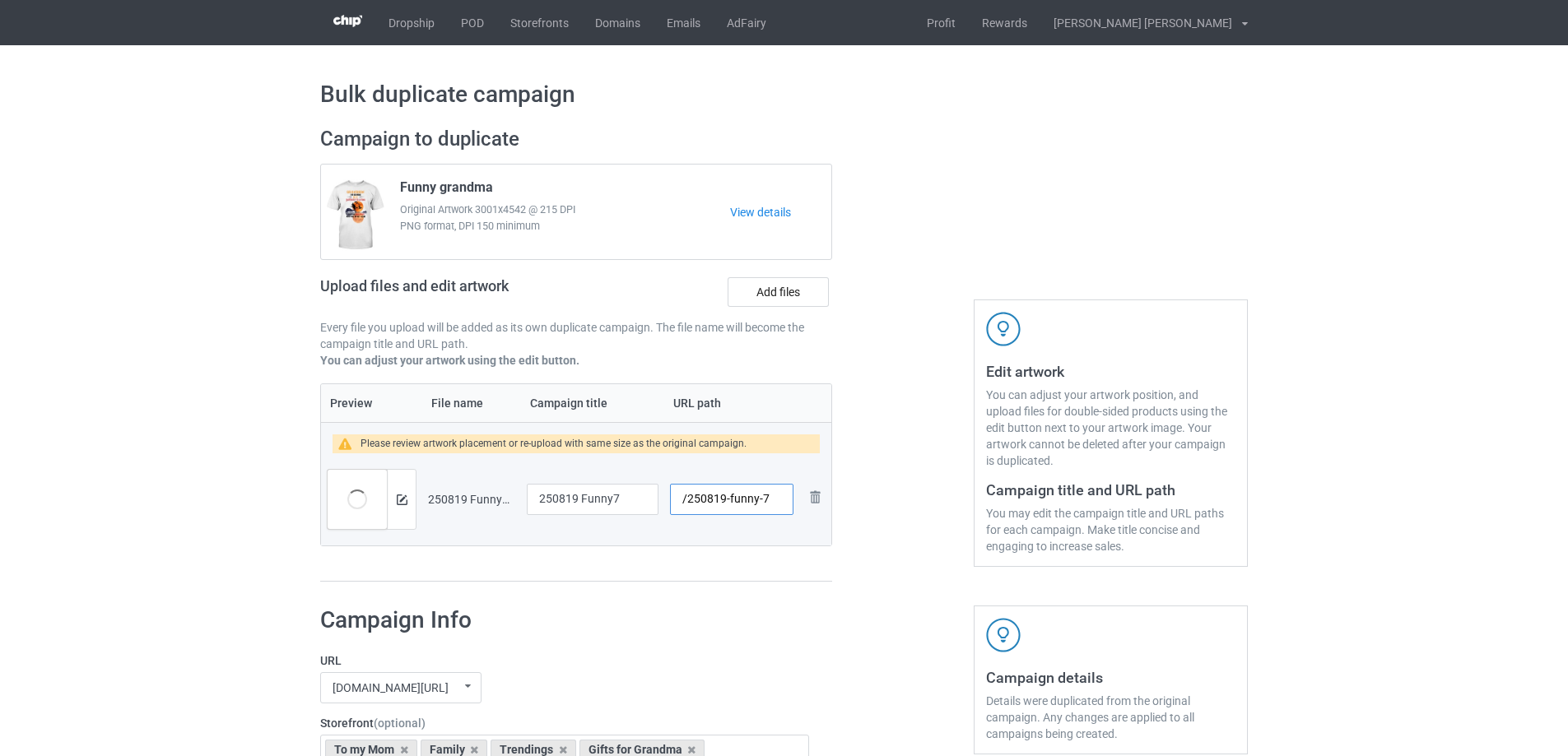
drag, startPoint x: 727, startPoint y: 500, endPoint x: 762, endPoint y: 503, distance: 35.1
click at [762, 503] on input "/250819-funny-7" at bounding box center [731, 500] width 124 height 32
type input "/250819-7"
click at [397, 502] on img at bounding box center [402, 500] width 11 height 11
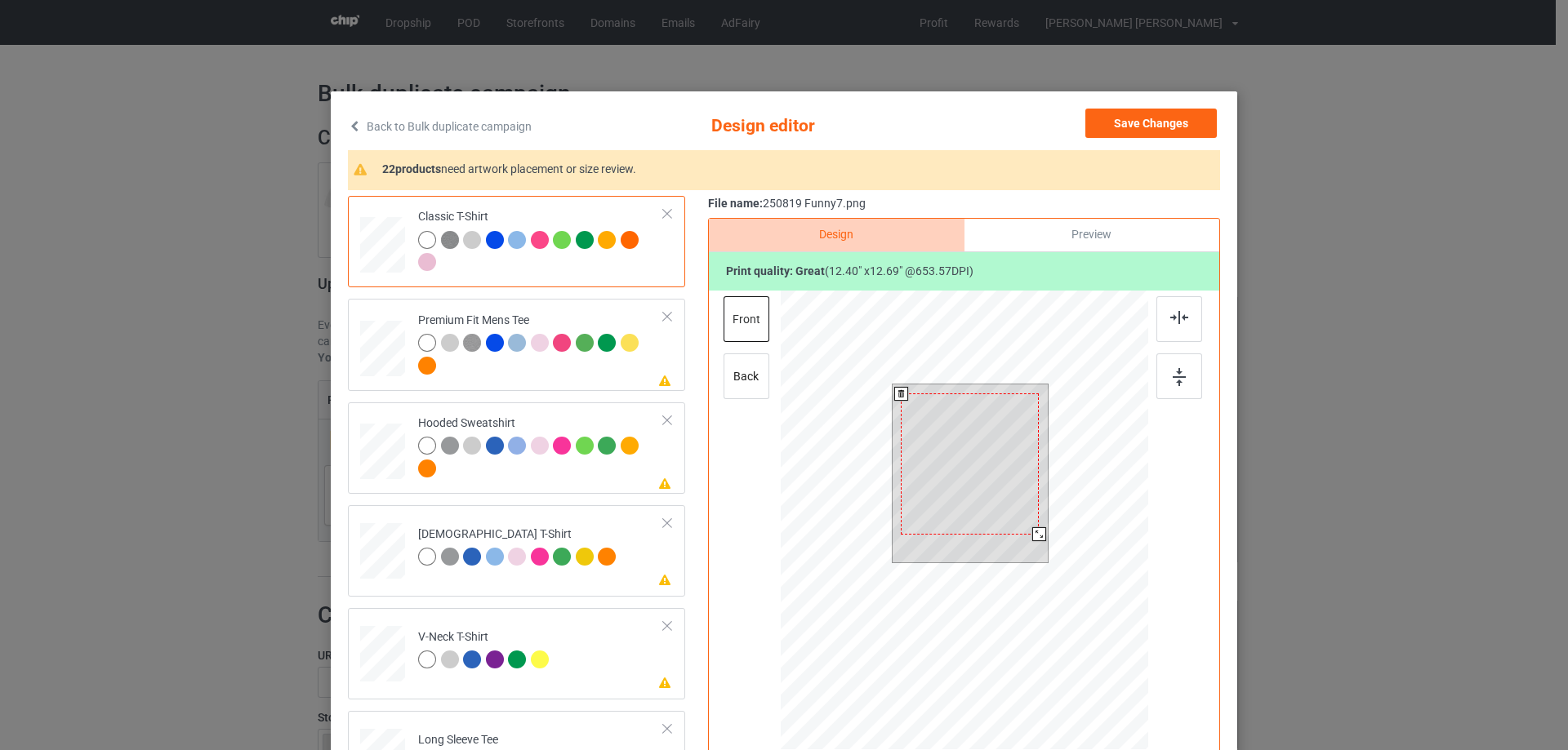
drag, startPoint x: 1036, startPoint y: 545, endPoint x: 1032, endPoint y: 532, distance: 13.6
click at [1032, 532] on div at bounding box center [1038, 534] width 14 height 14
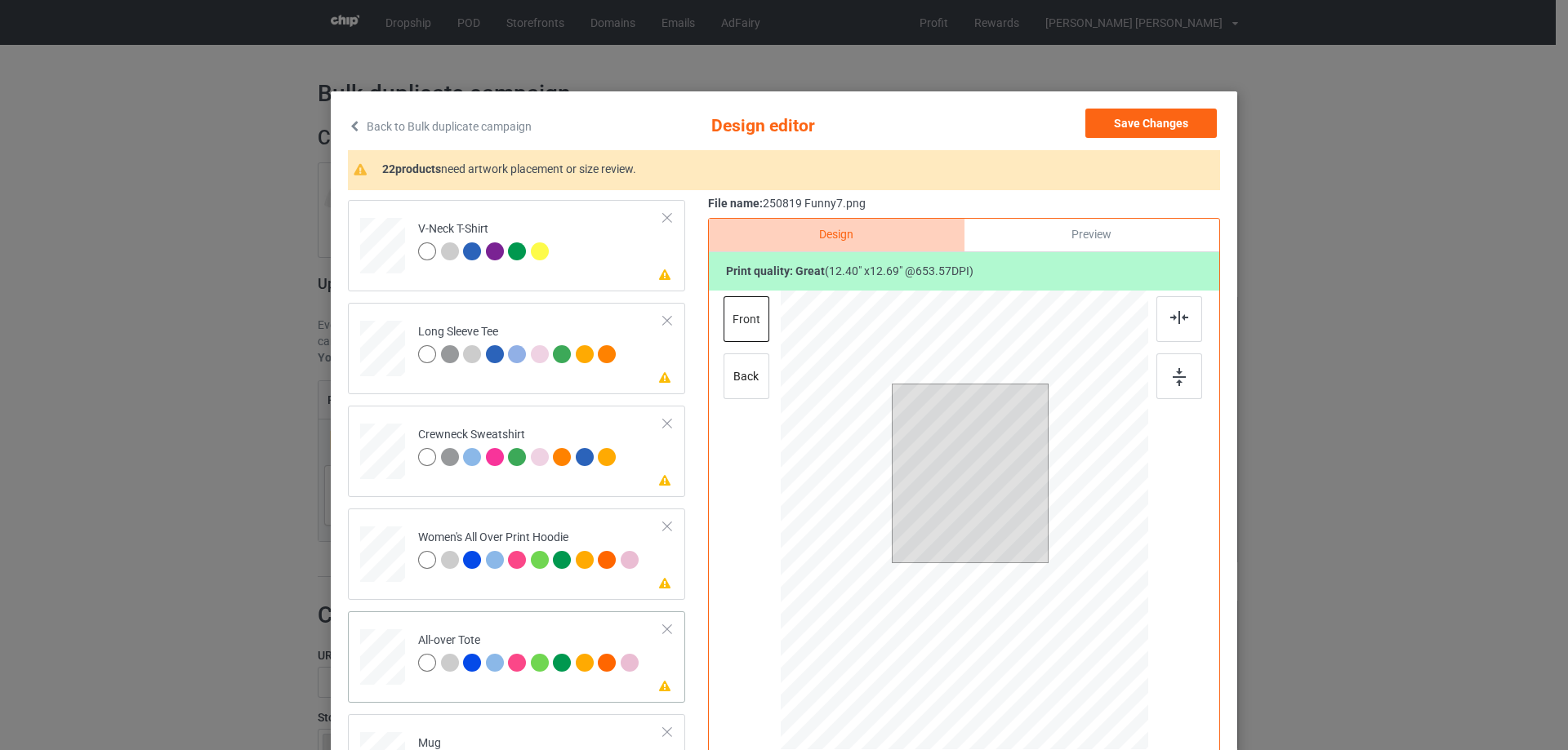
scroll to position [571, 0]
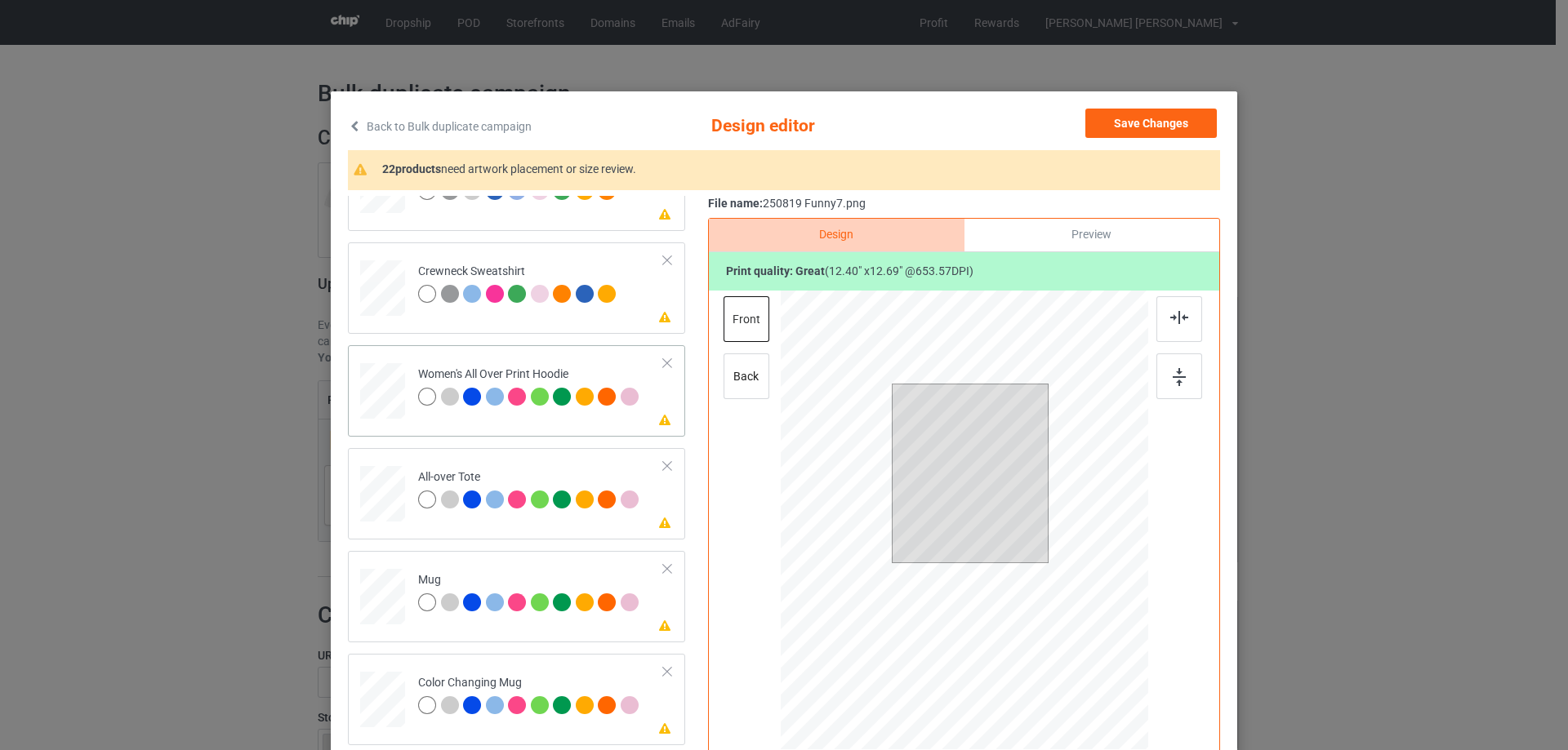
click at [385, 407] on div at bounding box center [382, 390] width 45 height 50
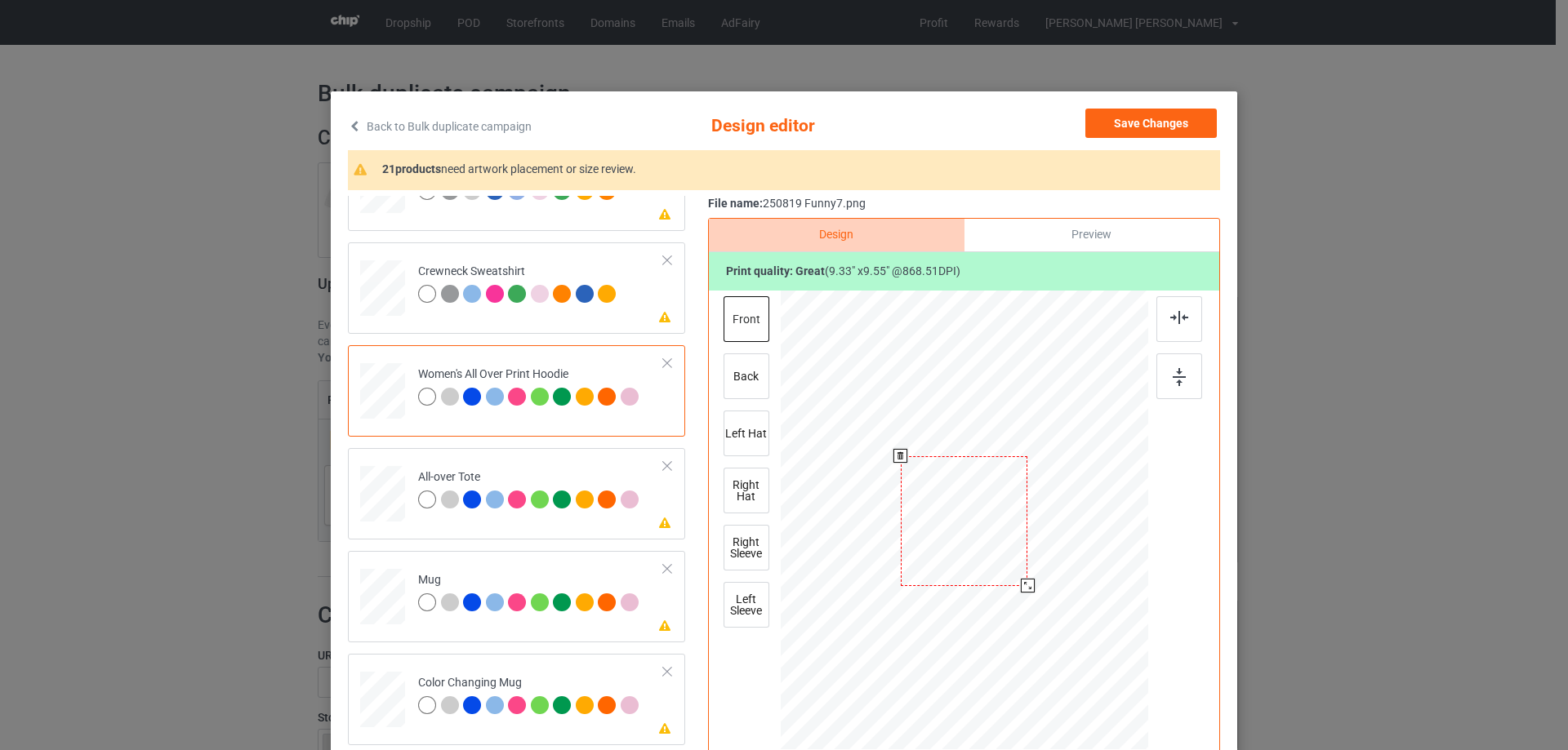
drag, startPoint x: 1063, startPoint y: 635, endPoint x: 1029, endPoint y: 576, distance: 68.1
click at [1029, 576] on div at bounding box center [964, 521] width 367 height 416
drag, startPoint x: 1000, startPoint y: 529, endPoint x: 1005, endPoint y: 515, distance: 14.9
click at [1005, 515] on div at bounding box center [968, 462] width 128 height 130
click at [1028, 535] on div at bounding box center [1034, 531] width 14 height 14
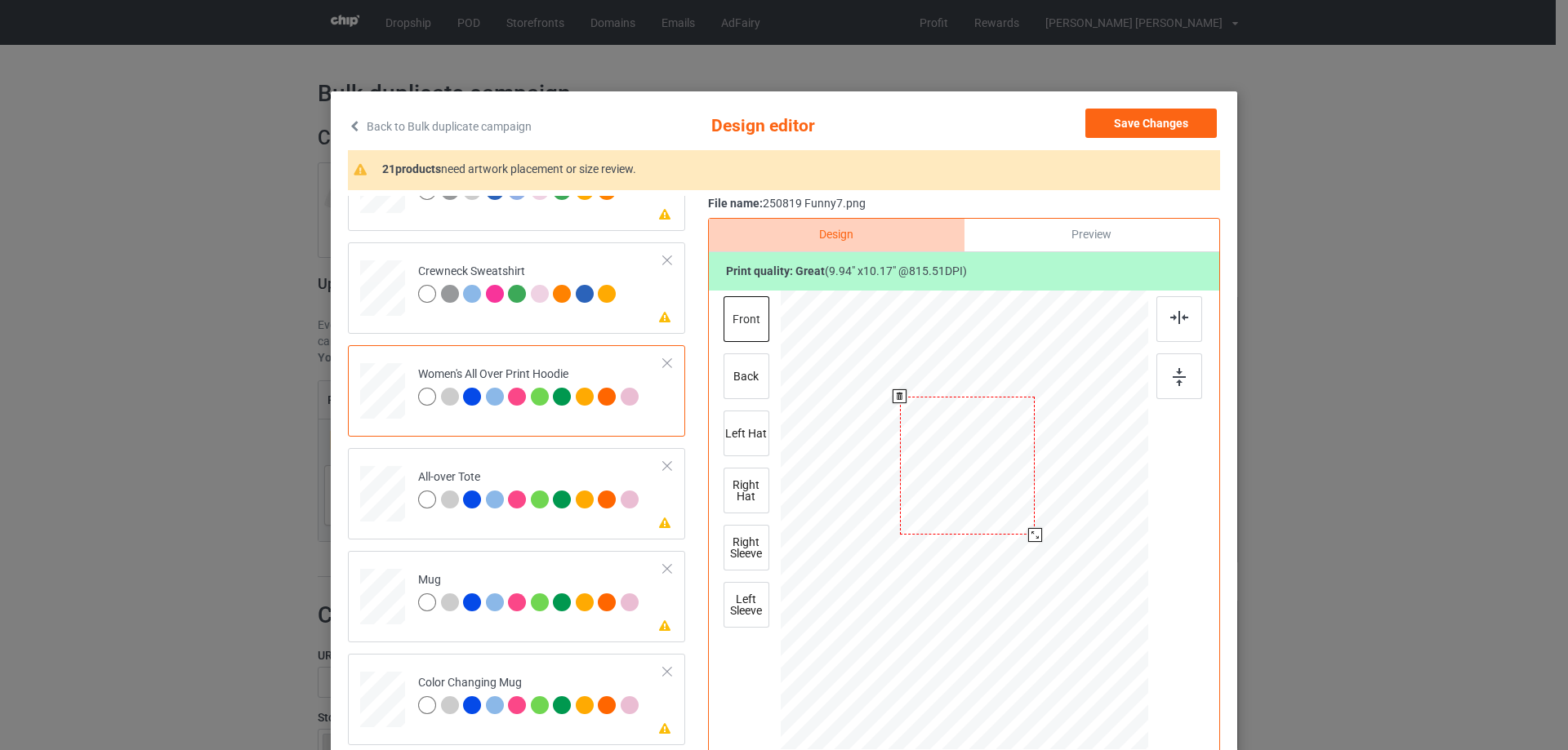
click at [1004, 500] on div at bounding box center [968, 466] width 136 height 139
click at [1179, 328] on div at bounding box center [1179, 319] width 46 height 46
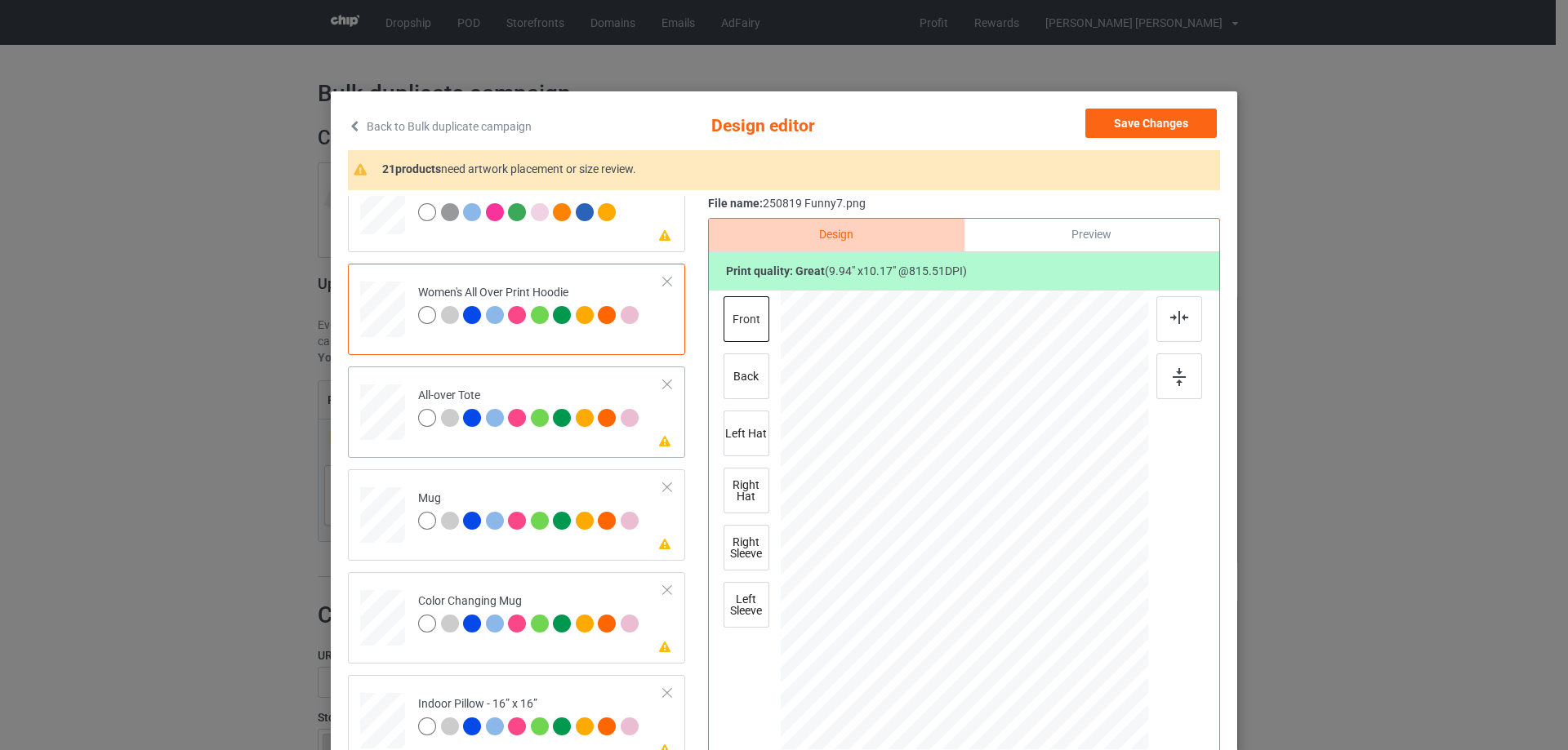
click at [377, 421] on div at bounding box center [382, 412] width 45 height 45
drag, startPoint x: 1072, startPoint y: 633, endPoint x: 1082, endPoint y: 673, distance: 41.2
click at [1082, 673] on div at bounding box center [964, 519] width 367 height 367
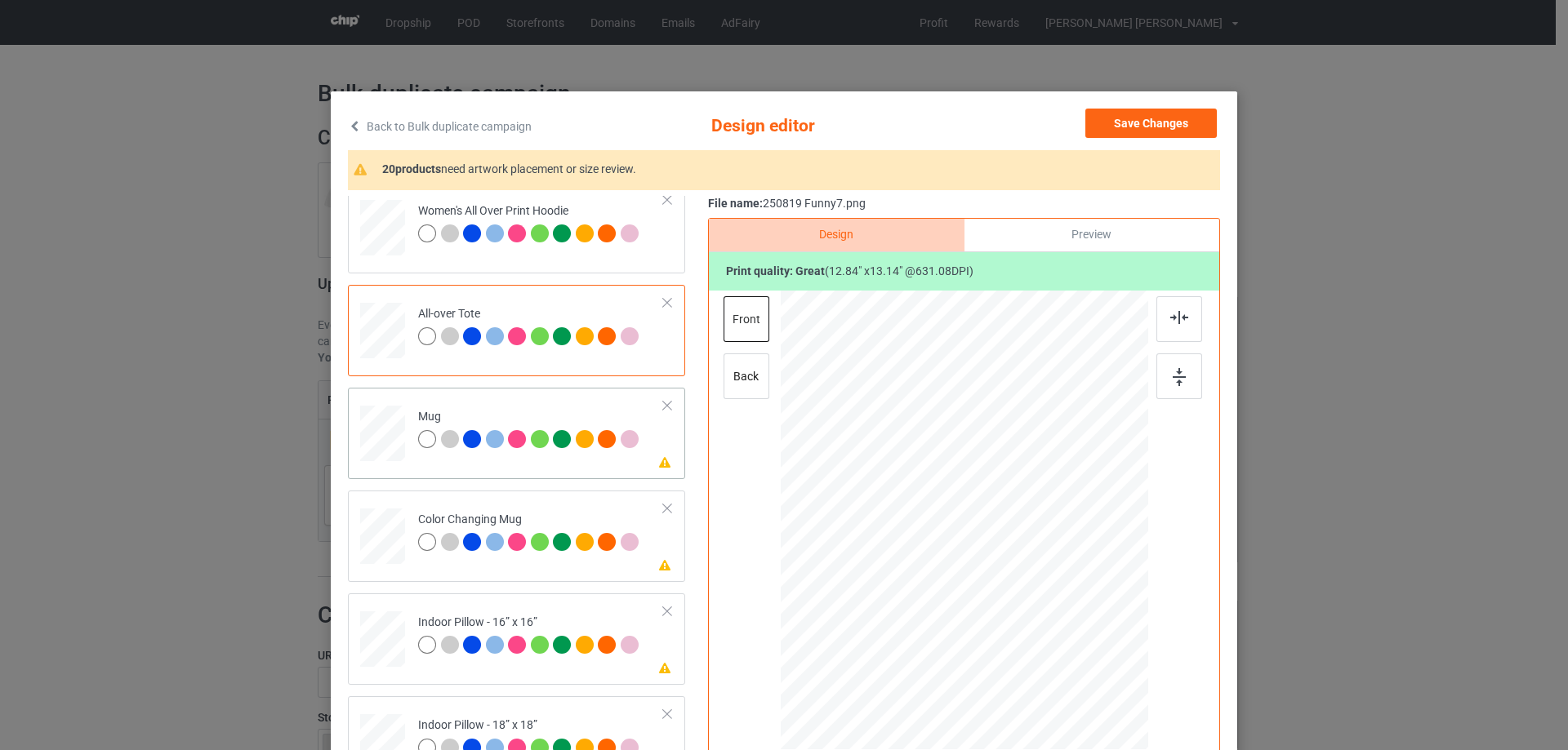
click at [362, 436] on div at bounding box center [382, 434] width 45 height 19
drag, startPoint x: 1071, startPoint y: 636, endPoint x: 1034, endPoint y: 586, distance: 62.2
click at [1034, 586] on div at bounding box center [964, 519] width 367 height 152
drag, startPoint x: 951, startPoint y: 561, endPoint x: 1046, endPoint y: 561, distance: 95.0
click at [1046, 561] on div at bounding box center [1059, 520] width 137 height 140
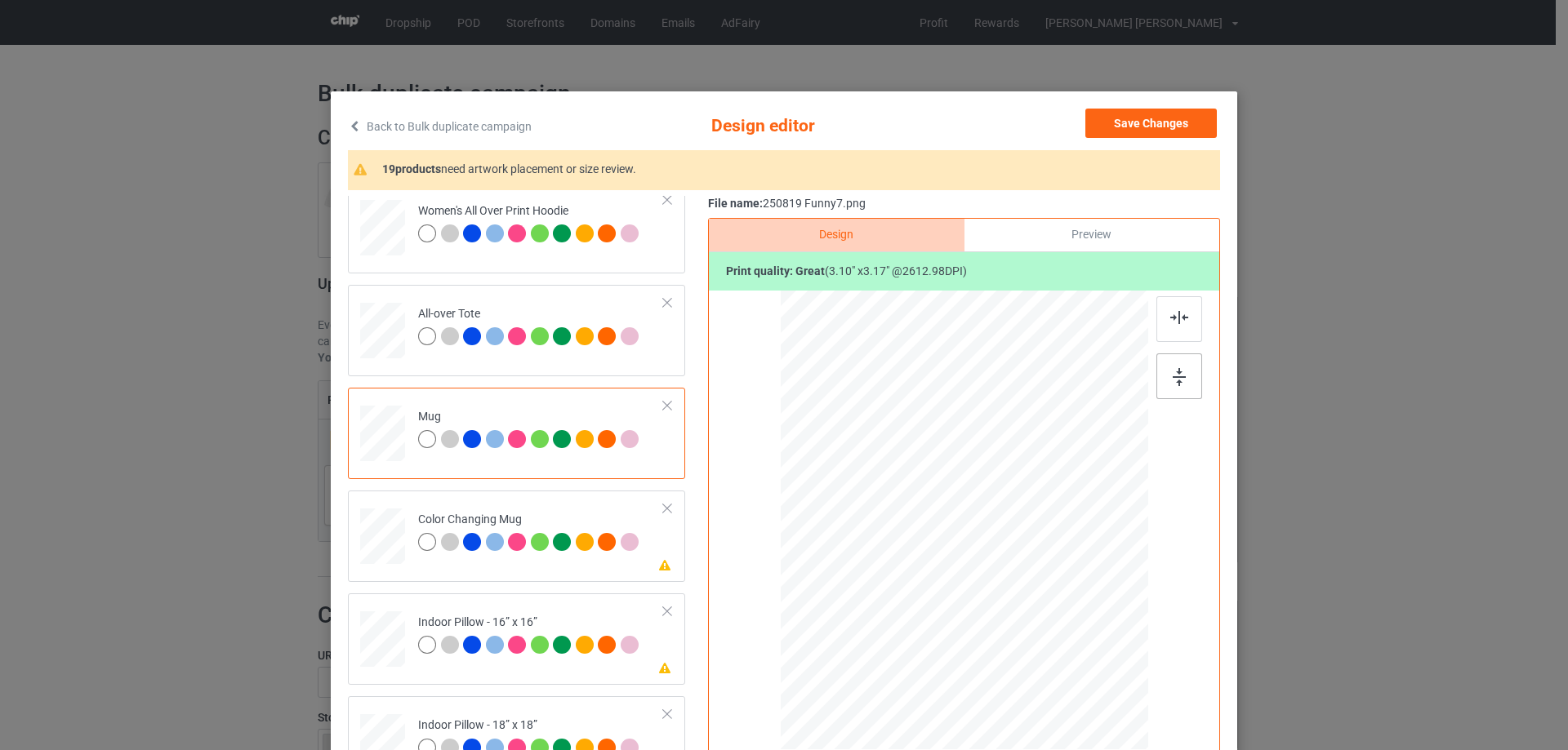
click at [1173, 379] on img at bounding box center [1179, 377] width 13 height 18
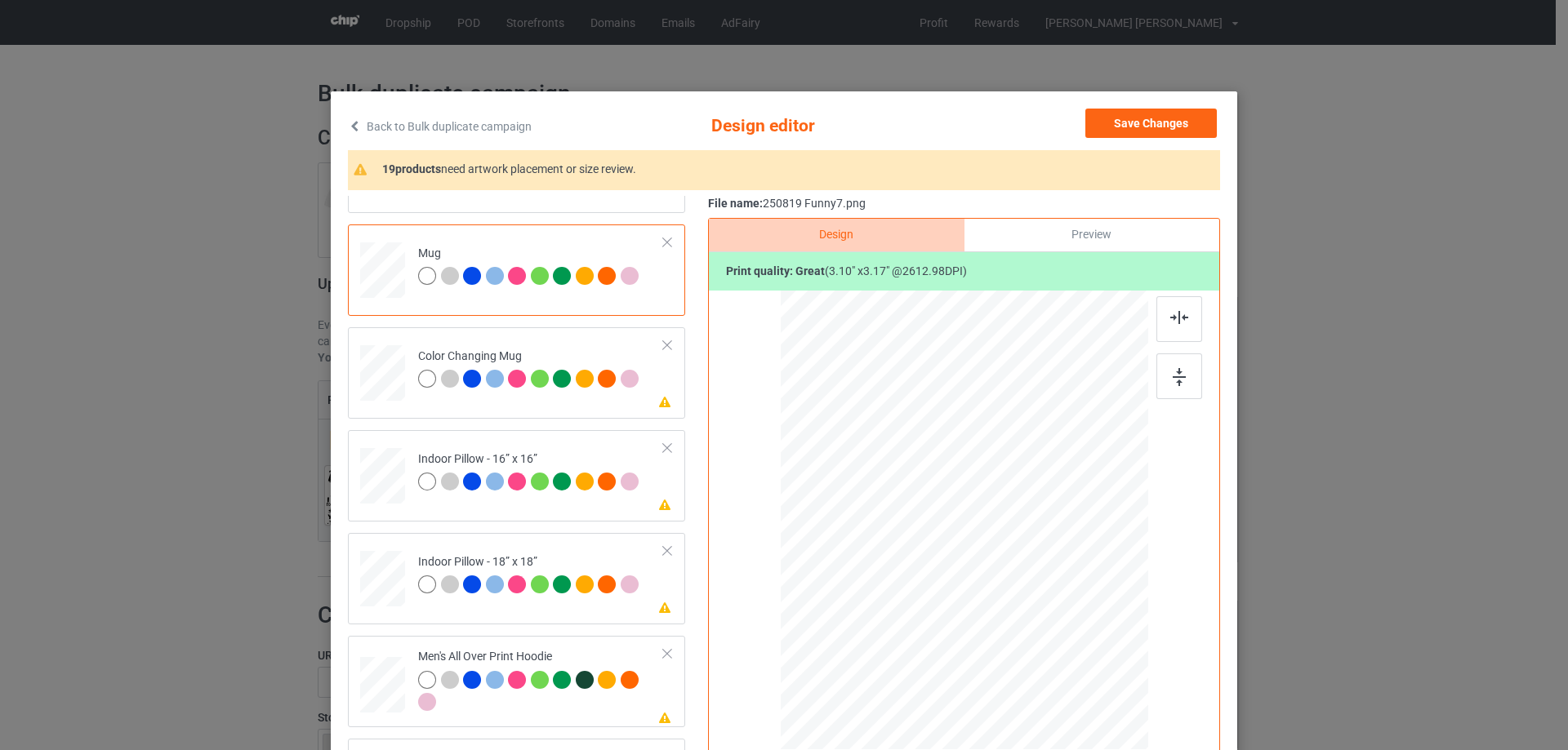
click at [370, 631] on div "Classic T-Shirt Please review artwork placement Premium Fit Mens Tee Please rev…" at bounding box center [521, 475] width 348 height 2355
click at [367, 466] on div at bounding box center [382, 476] width 45 height 45
drag, startPoint x: 1071, startPoint y: 637, endPoint x: 1080, endPoint y: 654, distance: 19.2
click at [1080, 654] on div at bounding box center [964, 519] width 367 height 366
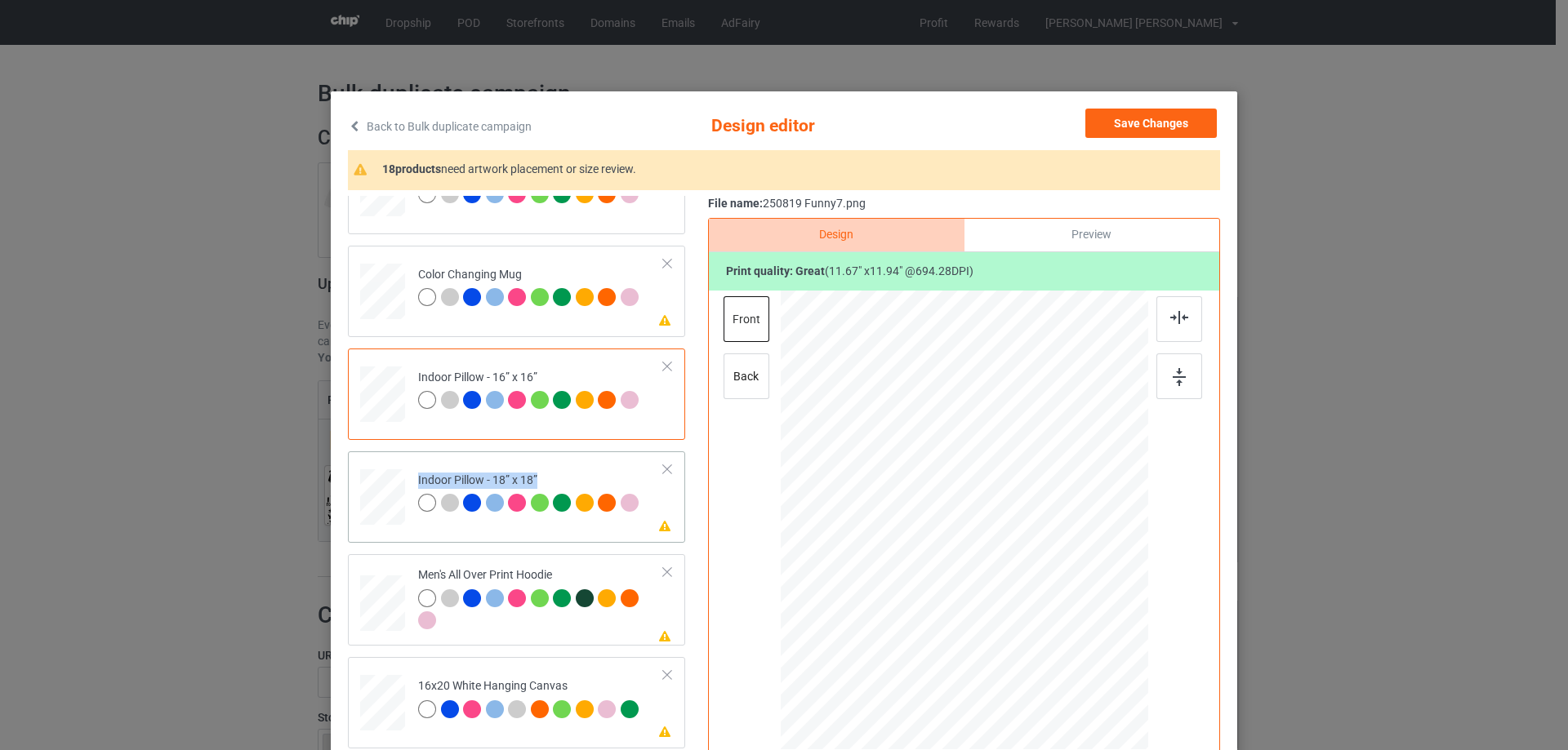
click at [370, 512] on div at bounding box center [382, 497] width 45 height 45
drag, startPoint x: 1073, startPoint y: 631, endPoint x: 1078, endPoint y: 656, distance: 25.5
click at [1078, 656] on div at bounding box center [964, 519] width 366 height 366
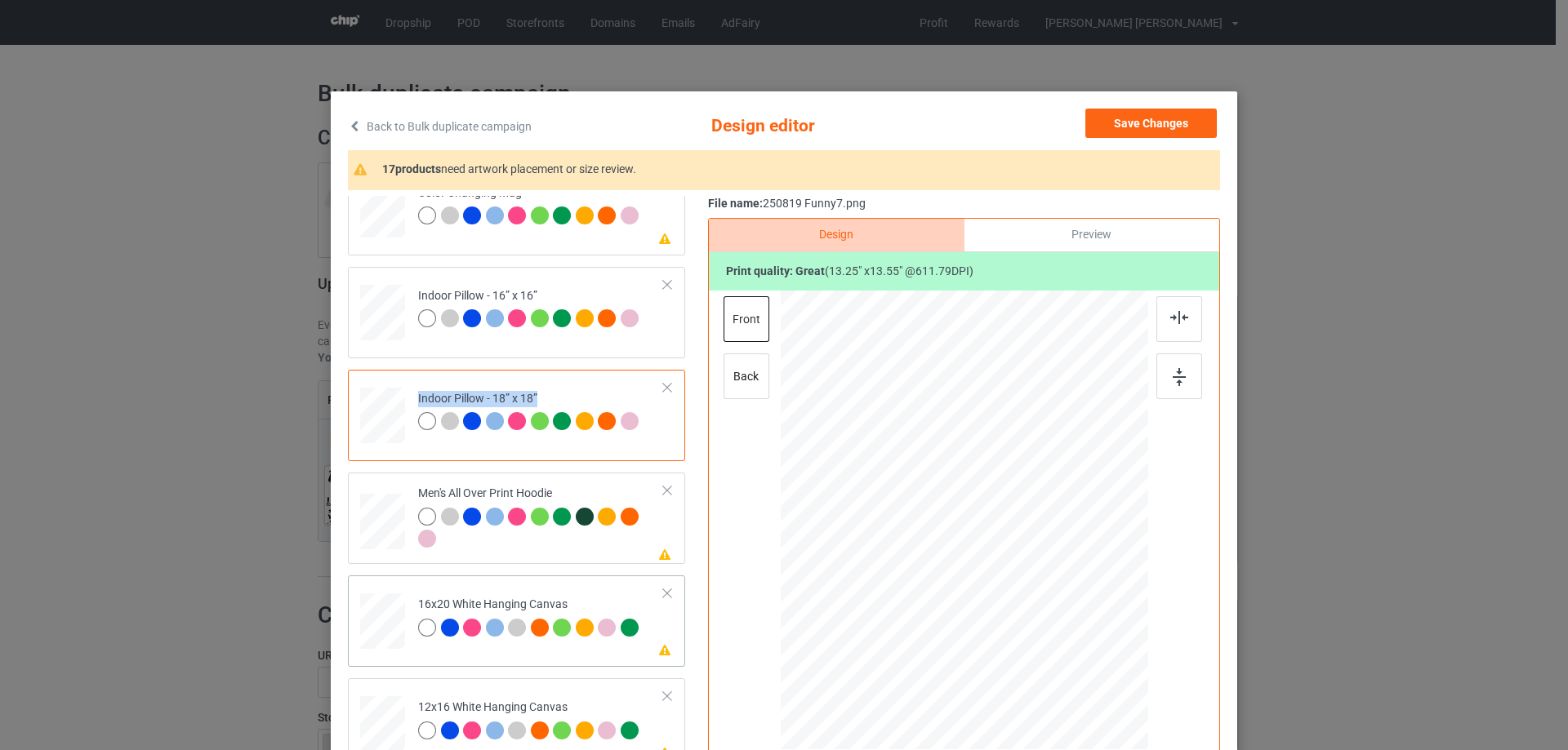
scroll to position [1143, 0]
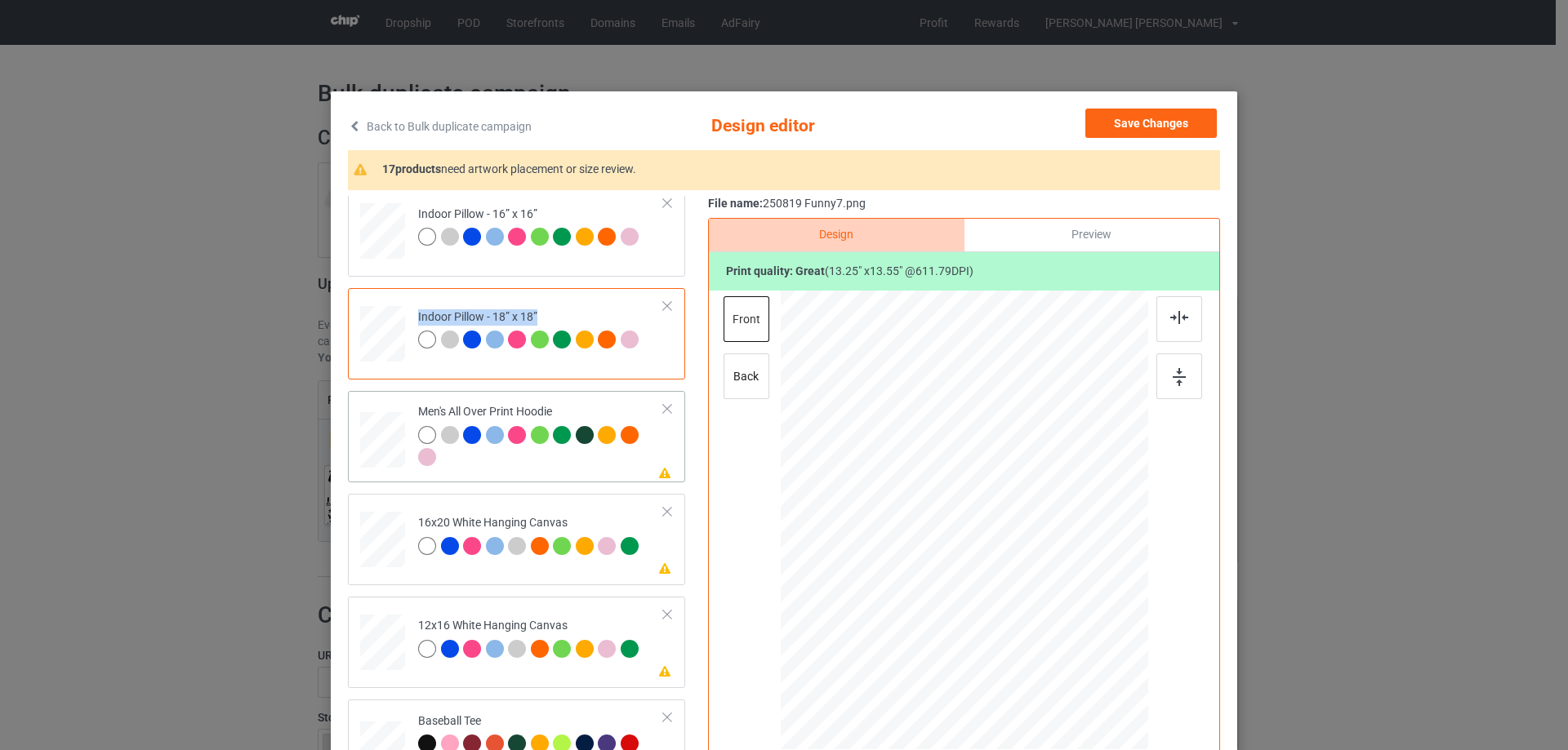
click at [393, 461] on div at bounding box center [382, 441] width 45 height 48
drag, startPoint x: 1064, startPoint y: 635, endPoint x: 997, endPoint y: 567, distance: 95.5
click at [1029, 576] on div at bounding box center [964, 520] width 367 height 390
drag, startPoint x: 999, startPoint y: 510, endPoint x: 998, endPoint y: 520, distance: 10.0
click at [998, 520] on div at bounding box center [966, 473] width 128 height 131
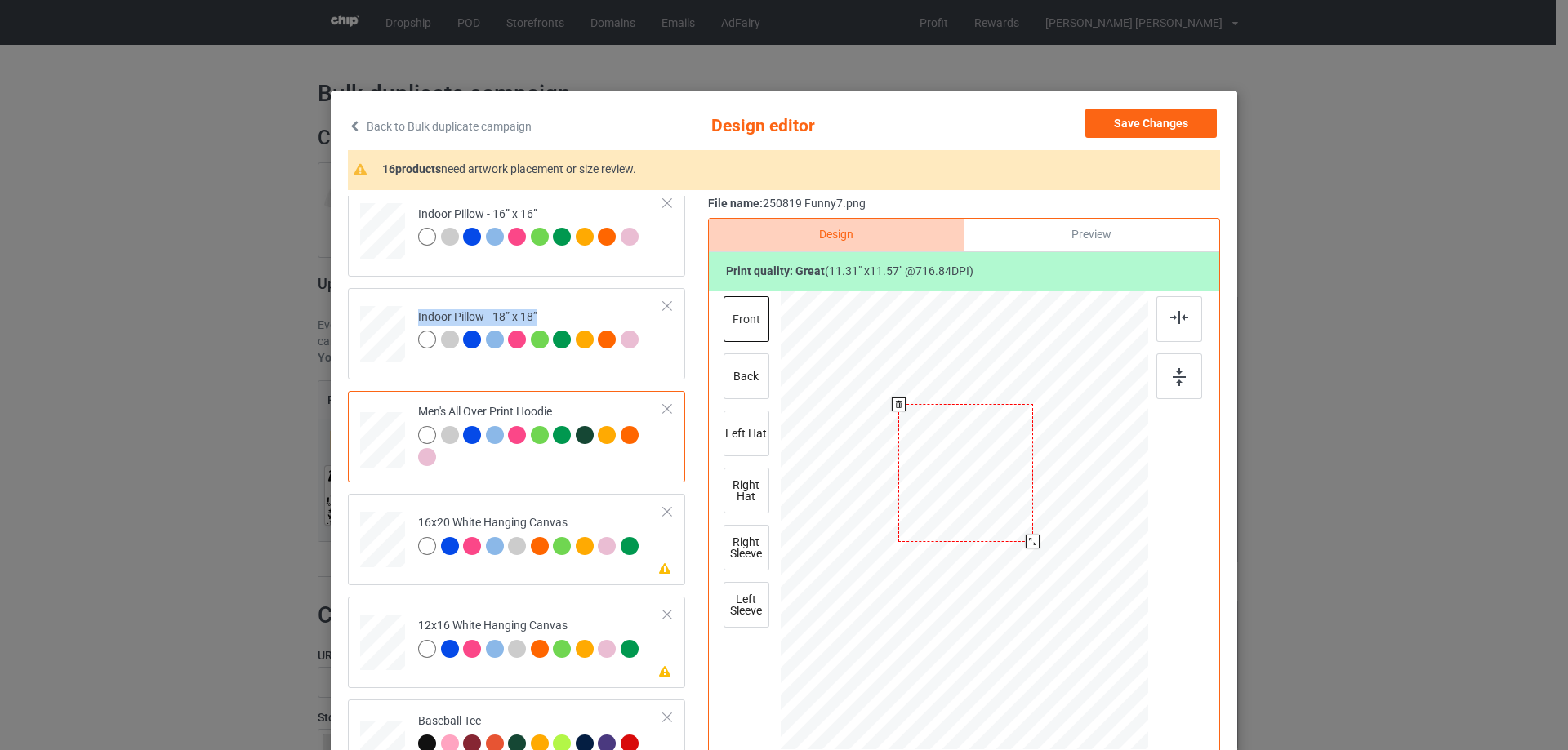
click at [1025, 545] on div at bounding box center [1032, 541] width 14 height 14
click at [990, 519] on div at bounding box center [966, 475] width 135 height 137
click at [1178, 323] on img at bounding box center [1179, 318] width 18 height 13
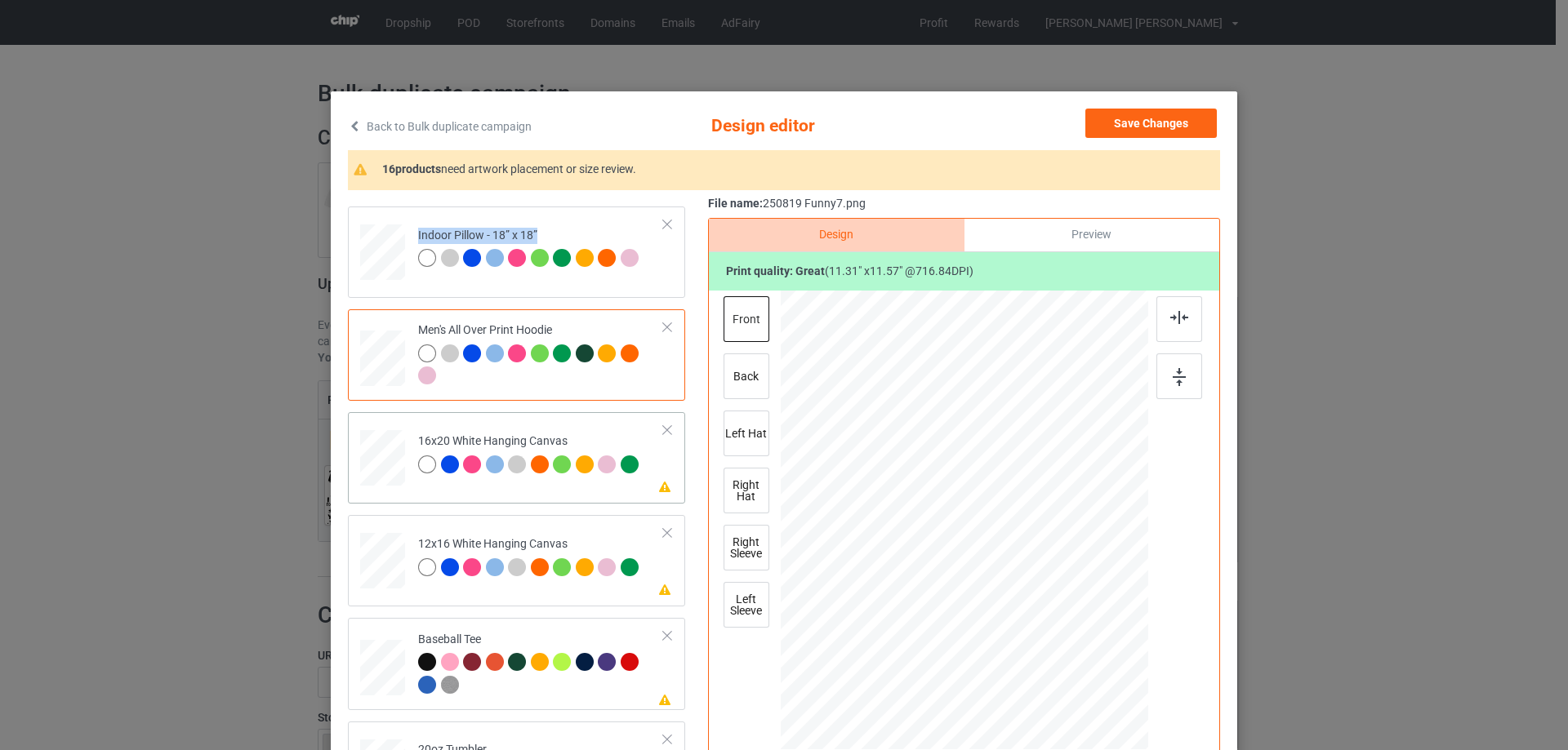
click at [383, 460] on div at bounding box center [382, 459] width 45 height 56
drag, startPoint x: 1065, startPoint y: 634, endPoint x: 1109, endPoint y: 709, distance: 87.0
click at [1109, 709] on div at bounding box center [964, 520] width 367 height 459
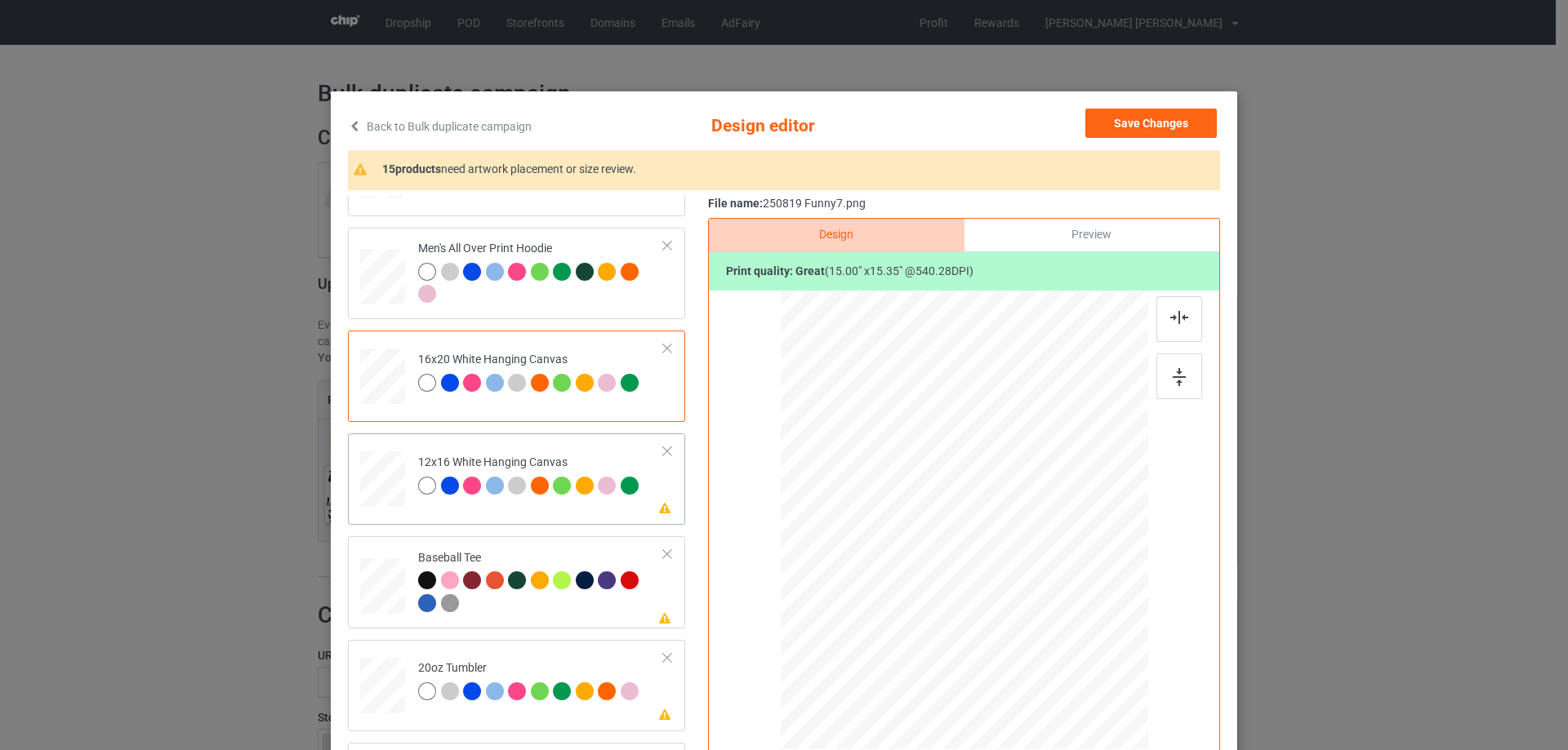
click at [385, 491] on div at bounding box center [383, 479] width 43 height 56
drag, startPoint x: 1067, startPoint y: 630, endPoint x: 1092, endPoint y: 715, distance: 88.6
click at [1092, 715] on div at bounding box center [964, 520] width 345 height 459
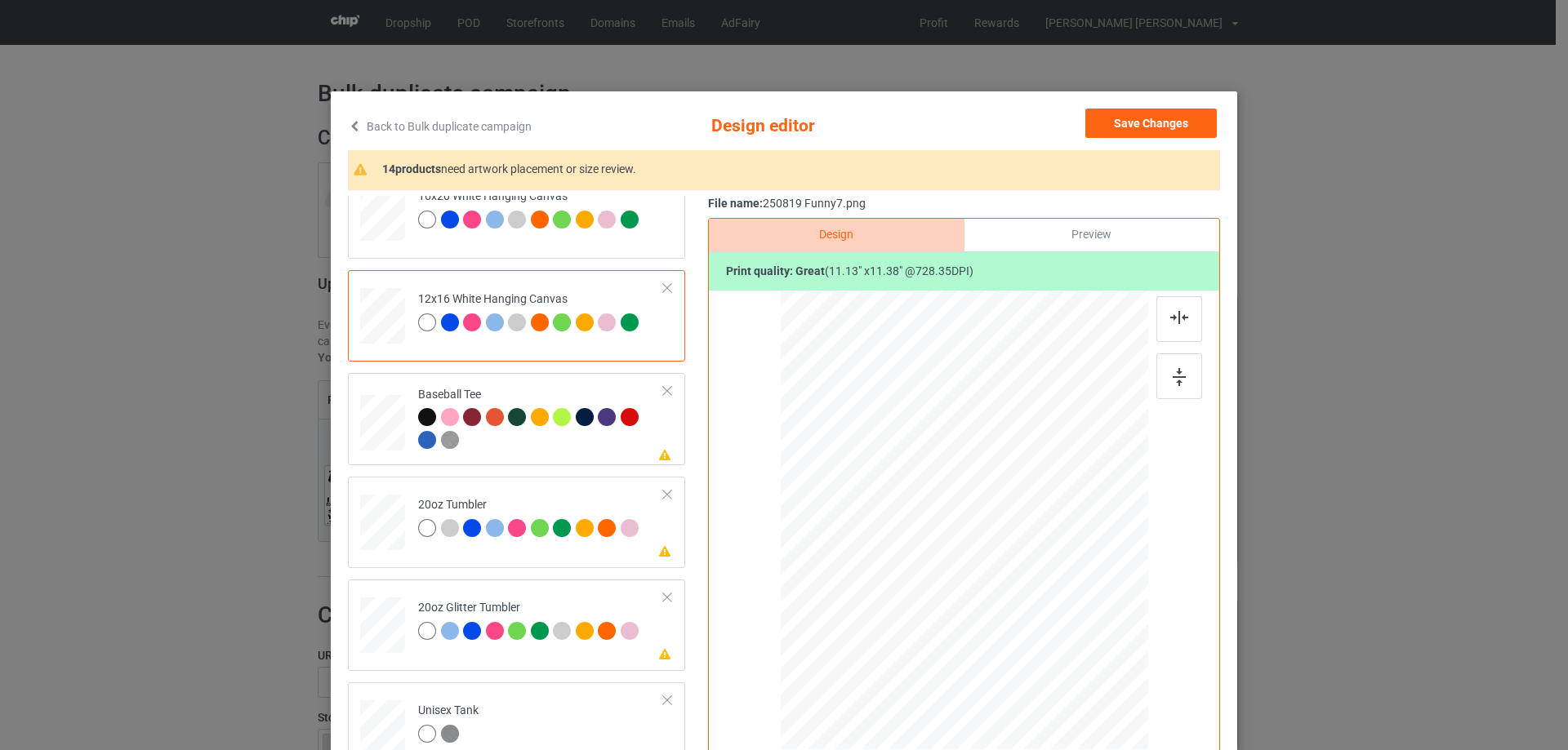
scroll to position [1551, 0]
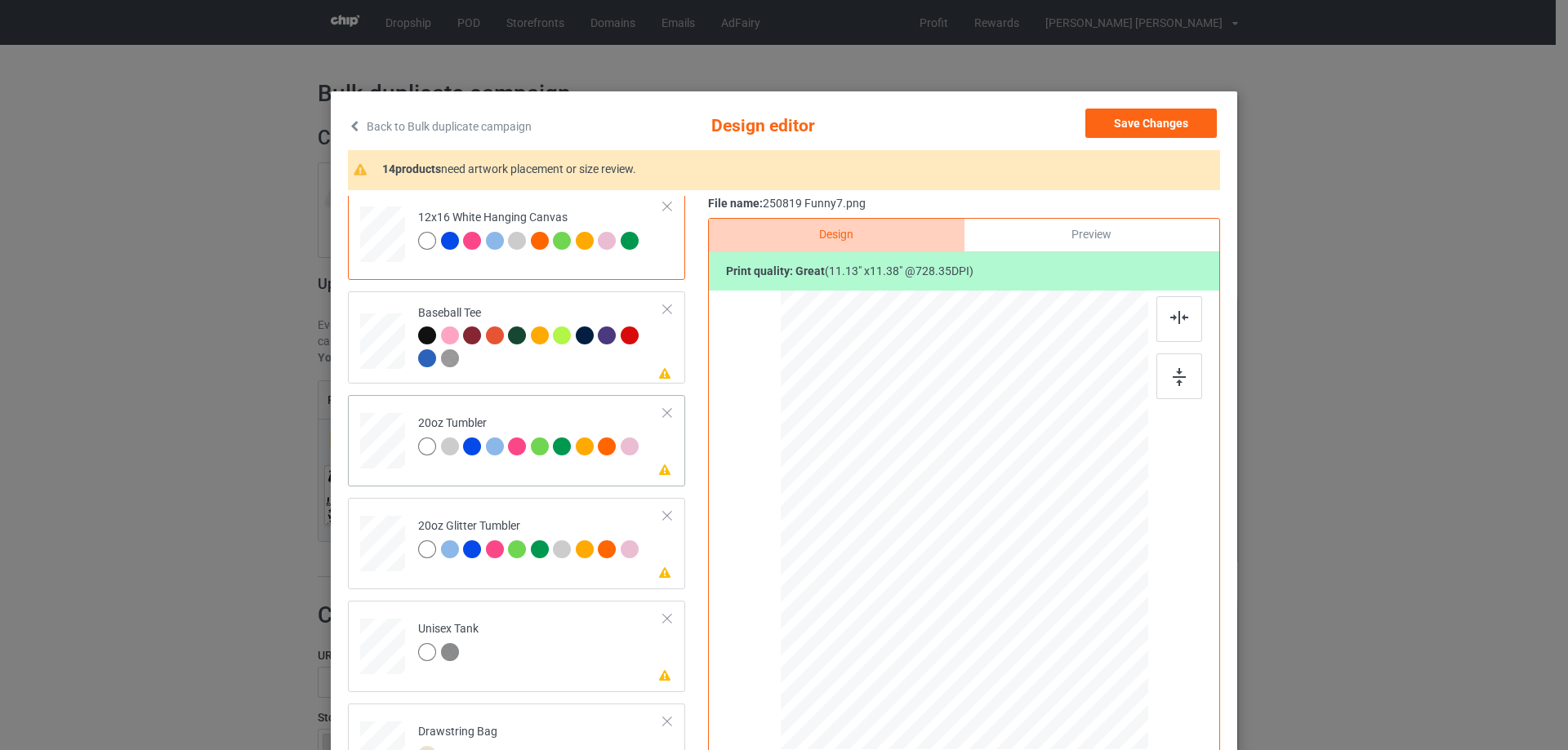
click at [381, 451] on div at bounding box center [382, 441] width 43 height 26
drag, startPoint x: 1062, startPoint y: 630, endPoint x: 1011, endPoint y: 579, distance: 72.1
click at [1027, 589] on div at bounding box center [1031, 589] width 14 height 14
drag, startPoint x: 972, startPoint y: 566, endPoint x: 890, endPoint y: 558, distance: 82.4
click at [890, 558] on div at bounding box center [883, 513] width 133 height 137
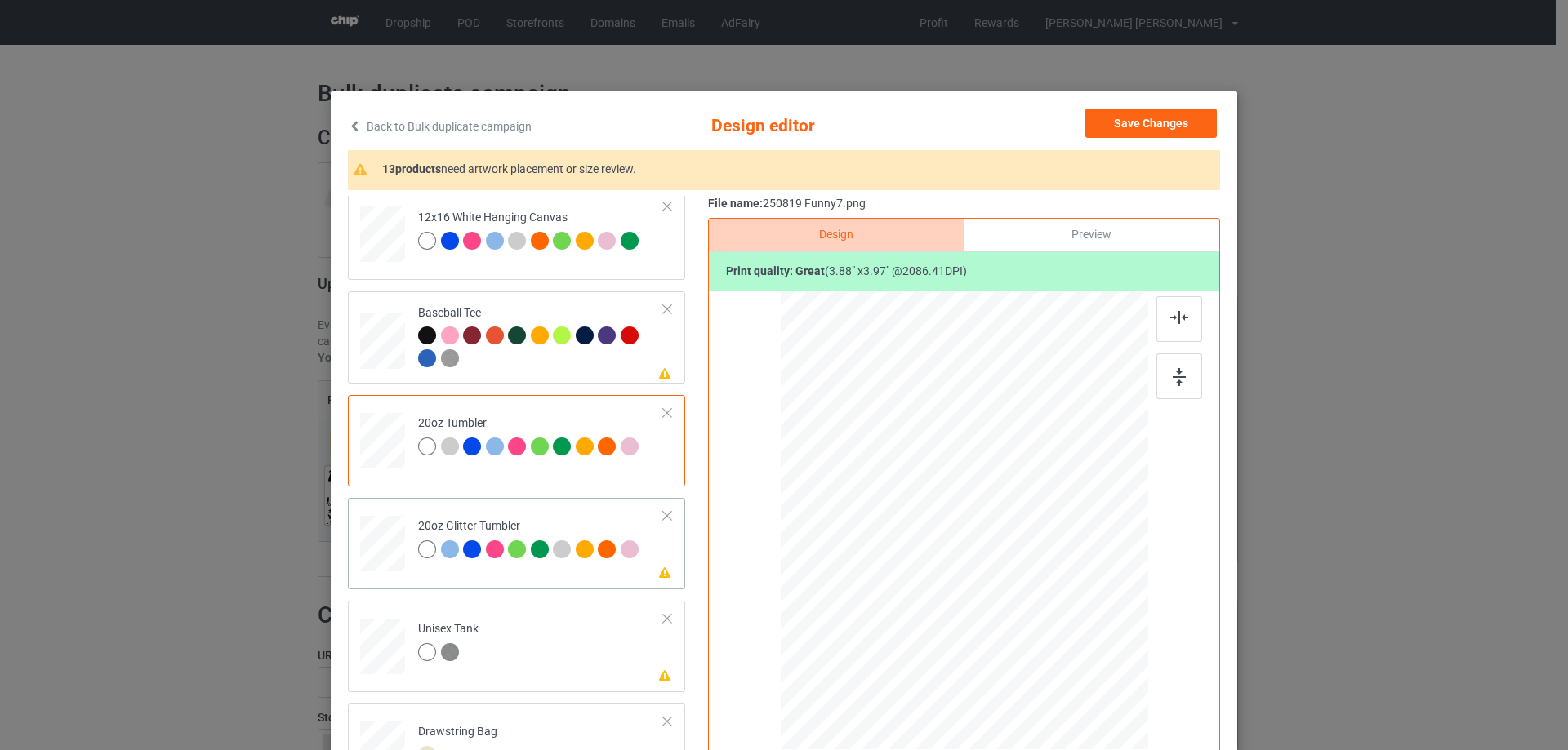
scroll to position [1633, 0]
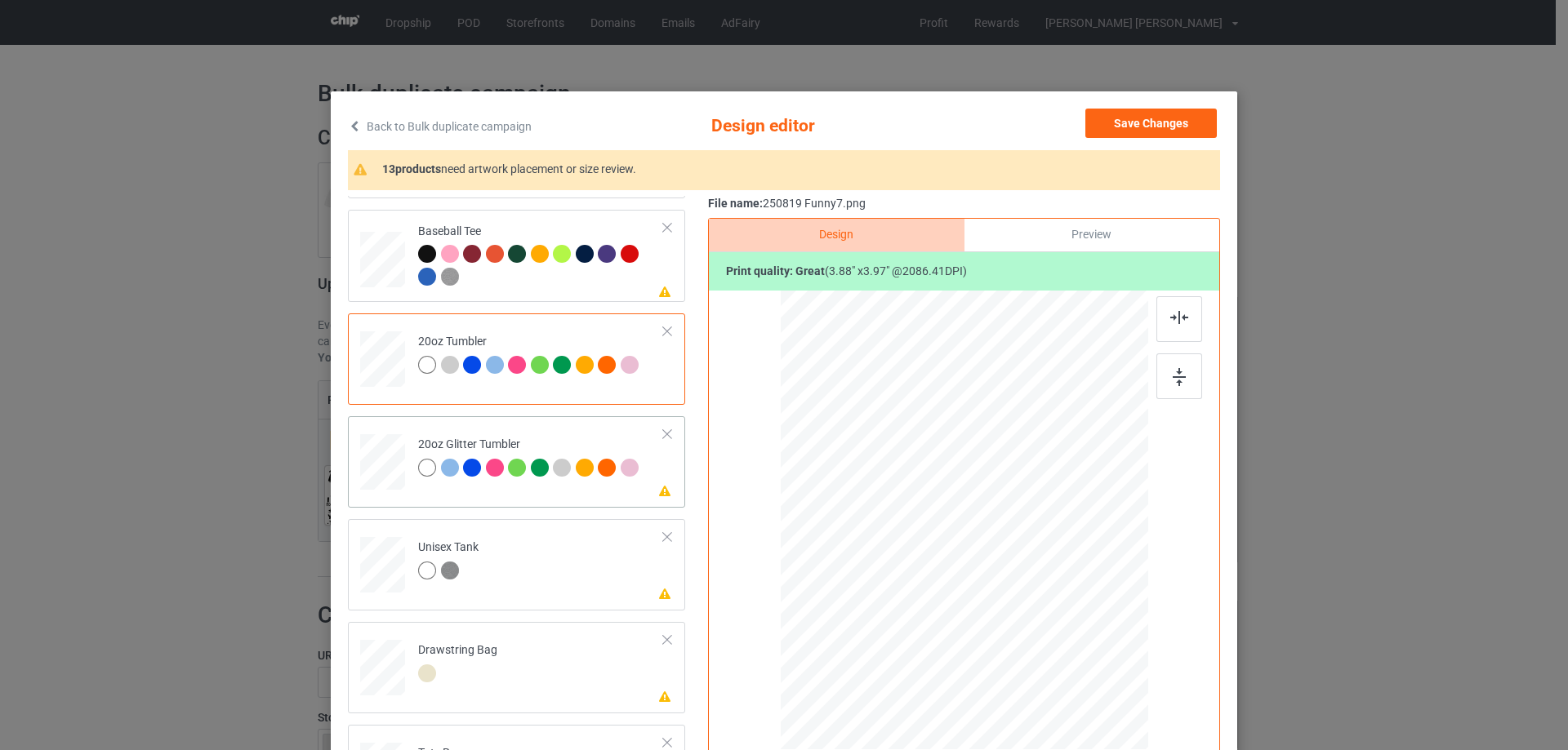
click at [386, 469] on div at bounding box center [383, 462] width 43 height 36
drag, startPoint x: 1060, startPoint y: 627, endPoint x: 1011, endPoint y: 596, distance: 58.0
click at [1011, 596] on div at bounding box center [964, 520] width 347 height 296
drag, startPoint x: 987, startPoint y: 566, endPoint x: 908, endPoint y: 527, distance: 88.1
click at [908, 527] on div at bounding box center [884, 481] width 130 height 133
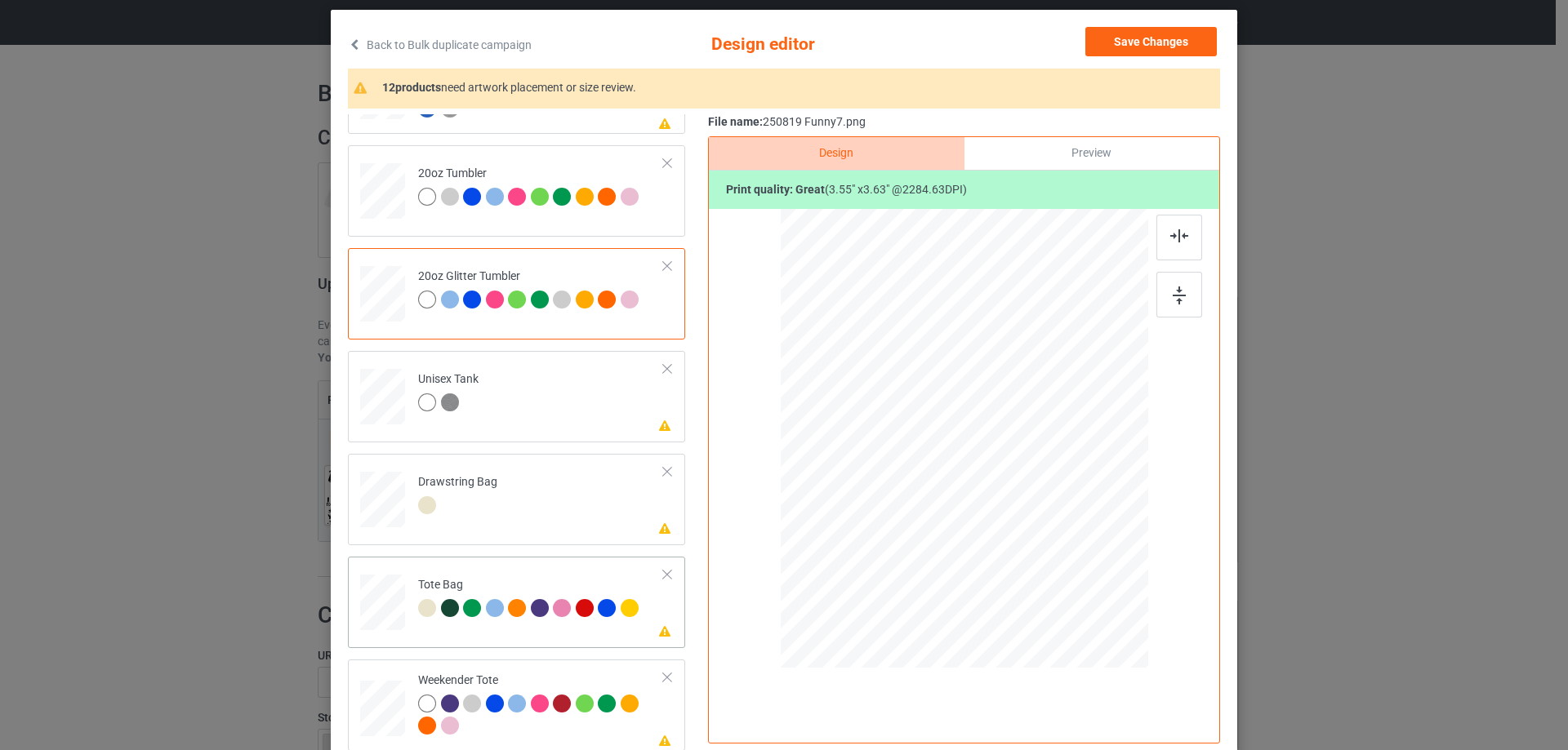
scroll to position [163, 0]
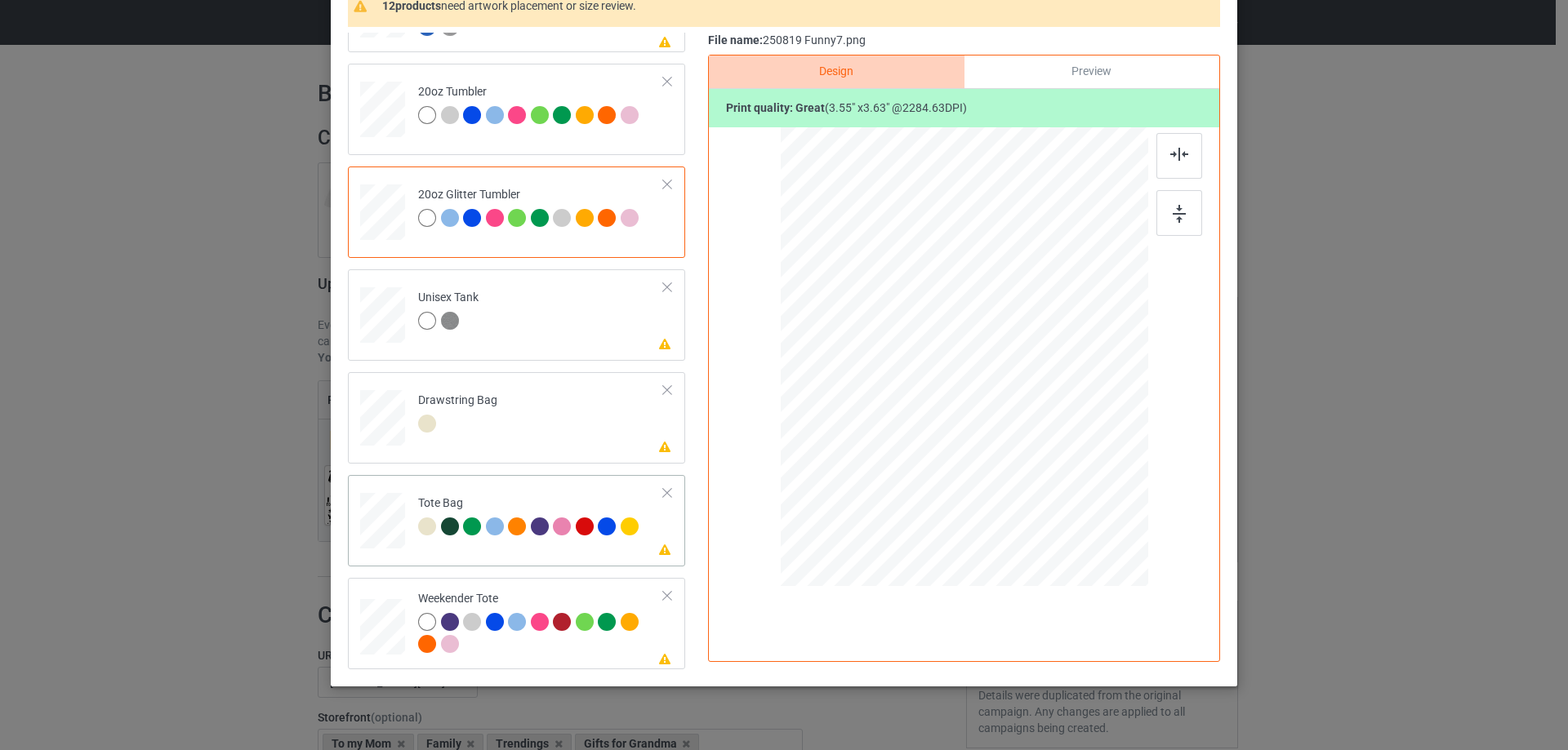
click at [376, 530] on div at bounding box center [383, 529] width 21 height 25
drag, startPoint x: 374, startPoint y: 634, endPoint x: 417, endPoint y: 628, distance: 43.4
click at [374, 633] on div at bounding box center [382, 627] width 45 height 29
drag, startPoint x: 377, startPoint y: 519, endPoint x: 399, endPoint y: 523, distance: 22.4
click at [377, 519] on div at bounding box center [383, 529] width 21 height 25
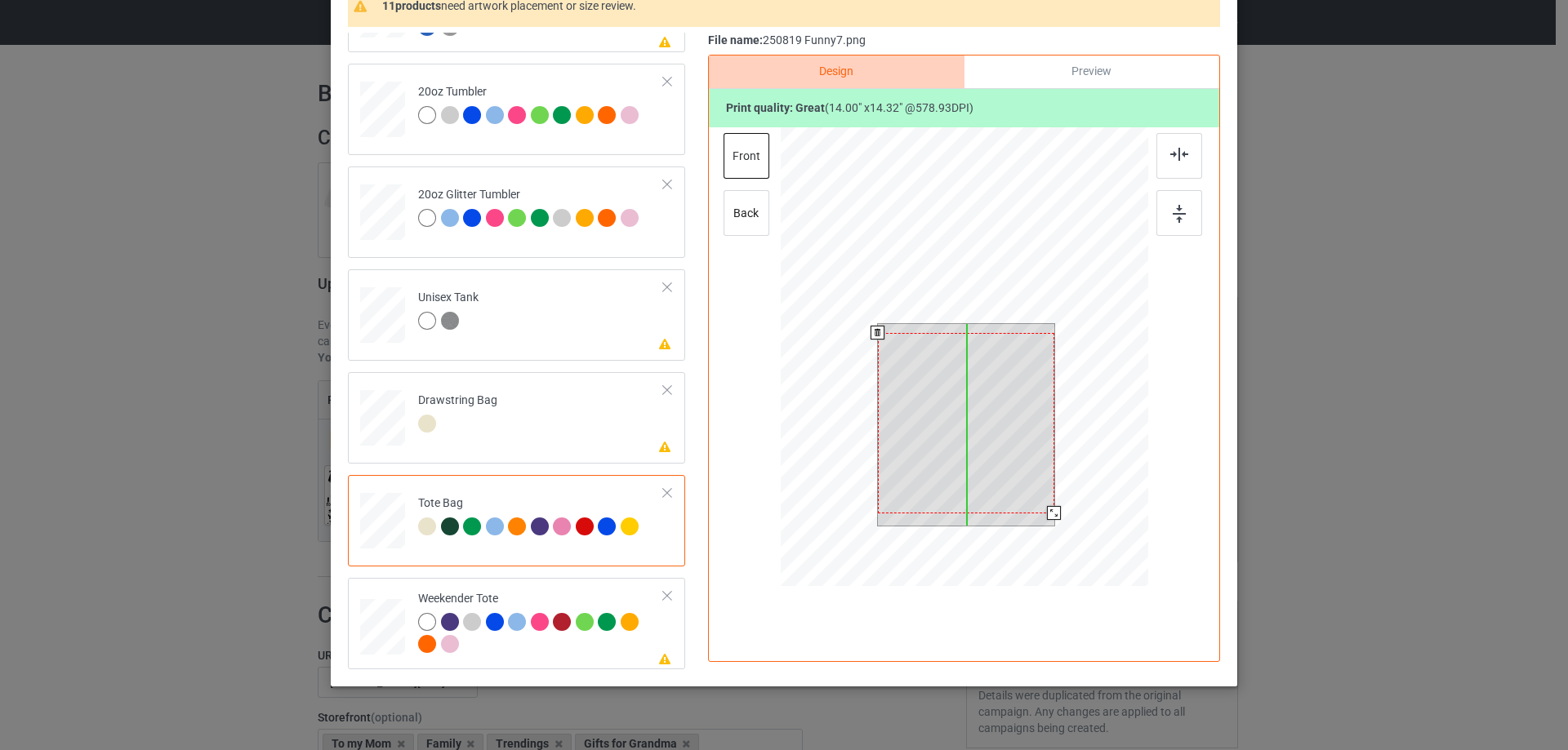
click at [968, 408] on div at bounding box center [966, 423] width 176 height 180
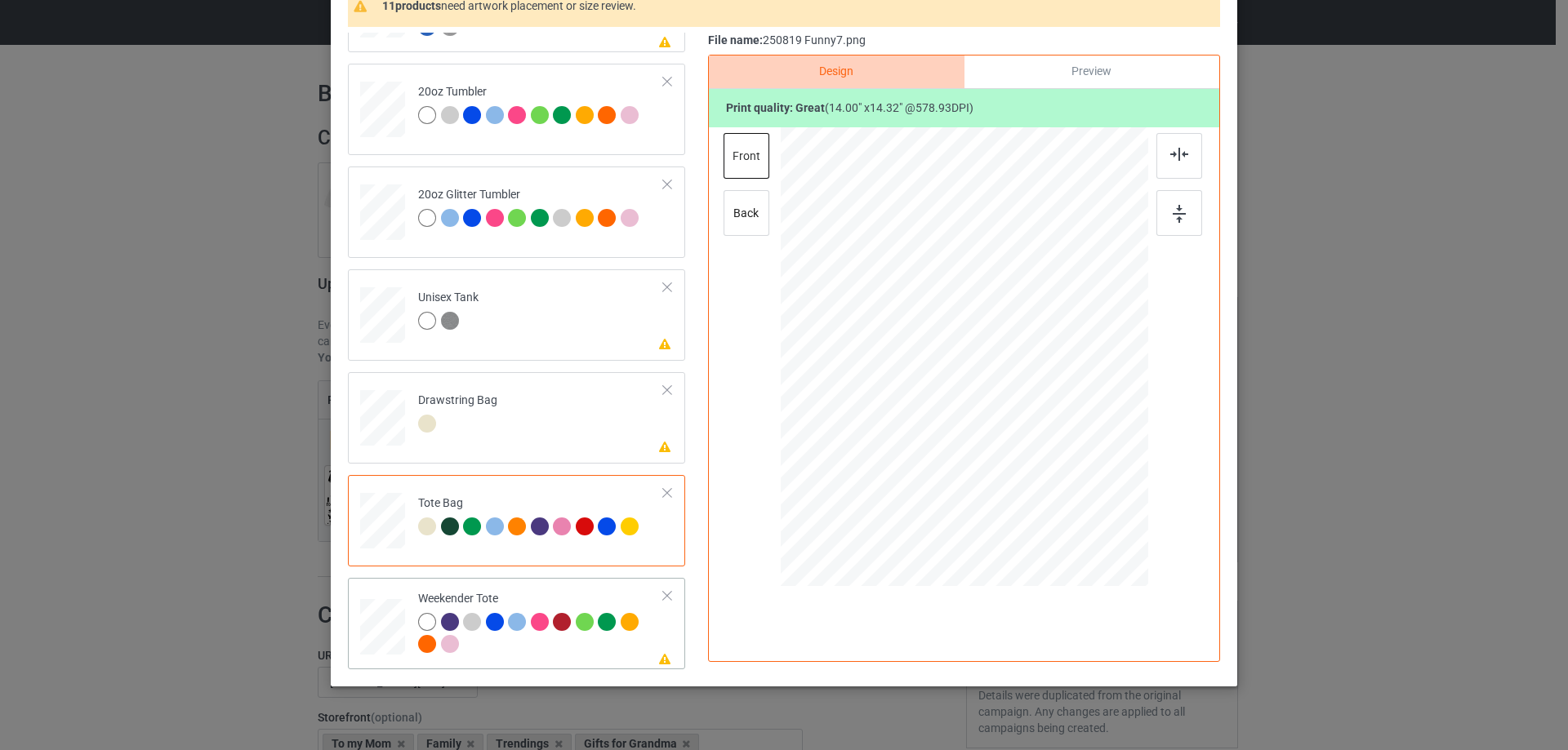
scroll to position [192, 0]
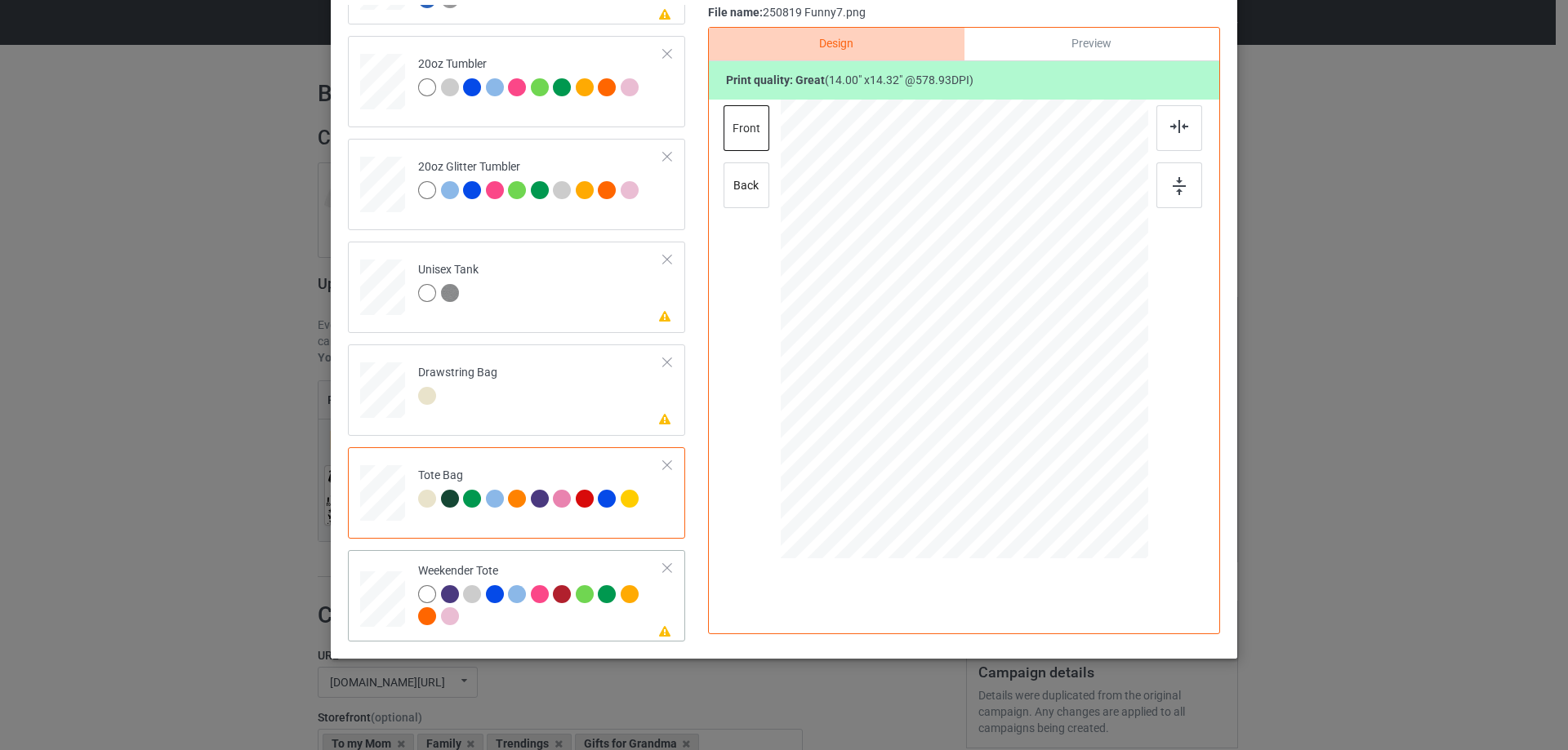
click at [375, 603] on div at bounding box center [382, 599] width 45 height 29
drag, startPoint x: 1066, startPoint y: 445, endPoint x: 1048, endPoint y: 412, distance: 37.6
click at [1048, 412] on div at bounding box center [1048, 416] width 14 height 14
drag, startPoint x: 1019, startPoint y: 398, endPoint x: 1153, endPoint y: 176, distance: 259.3
click at [1019, 392] on div at bounding box center [964, 324] width 170 height 174
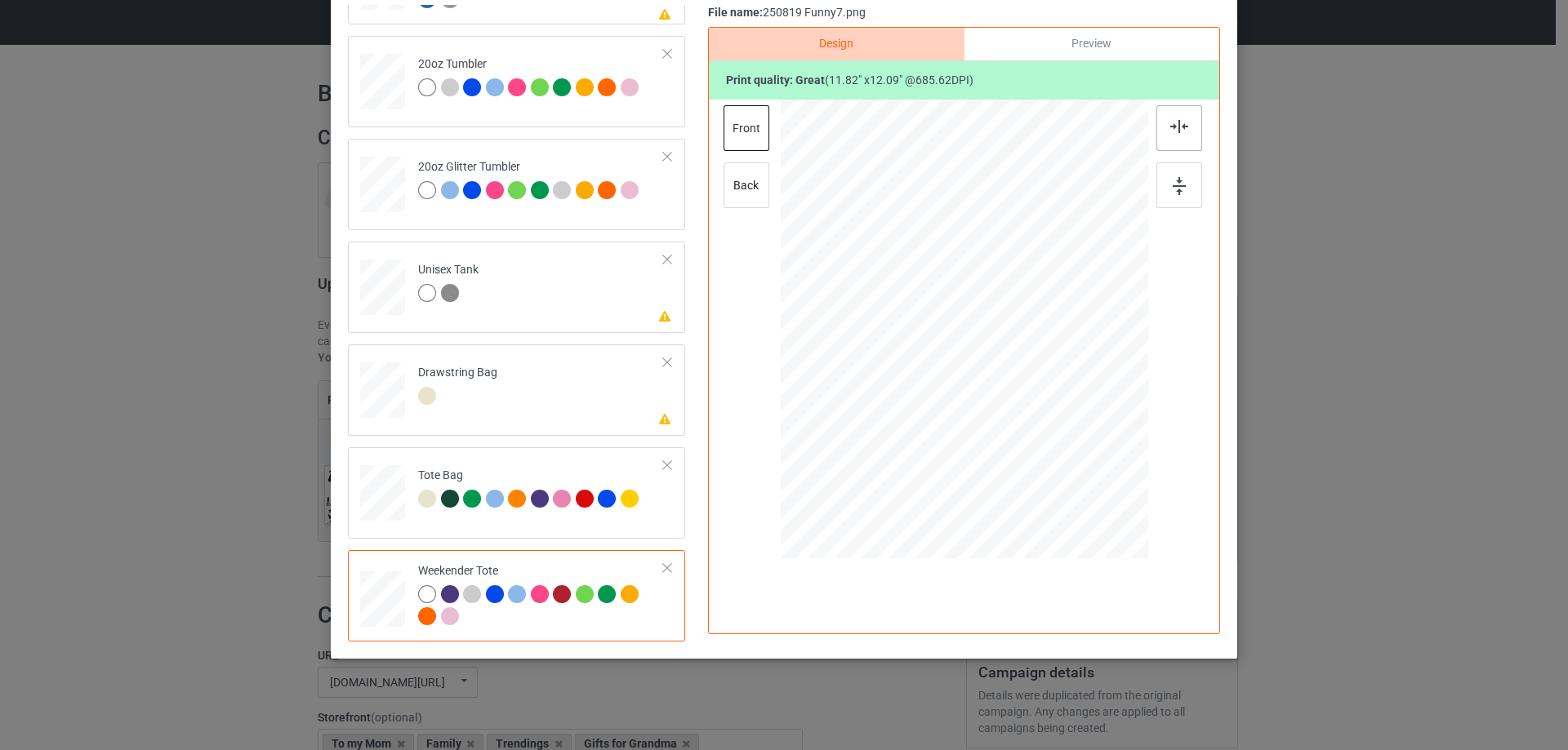
click at [1178, 131] on img at bounding box center [1179, 127] width 18 height 13
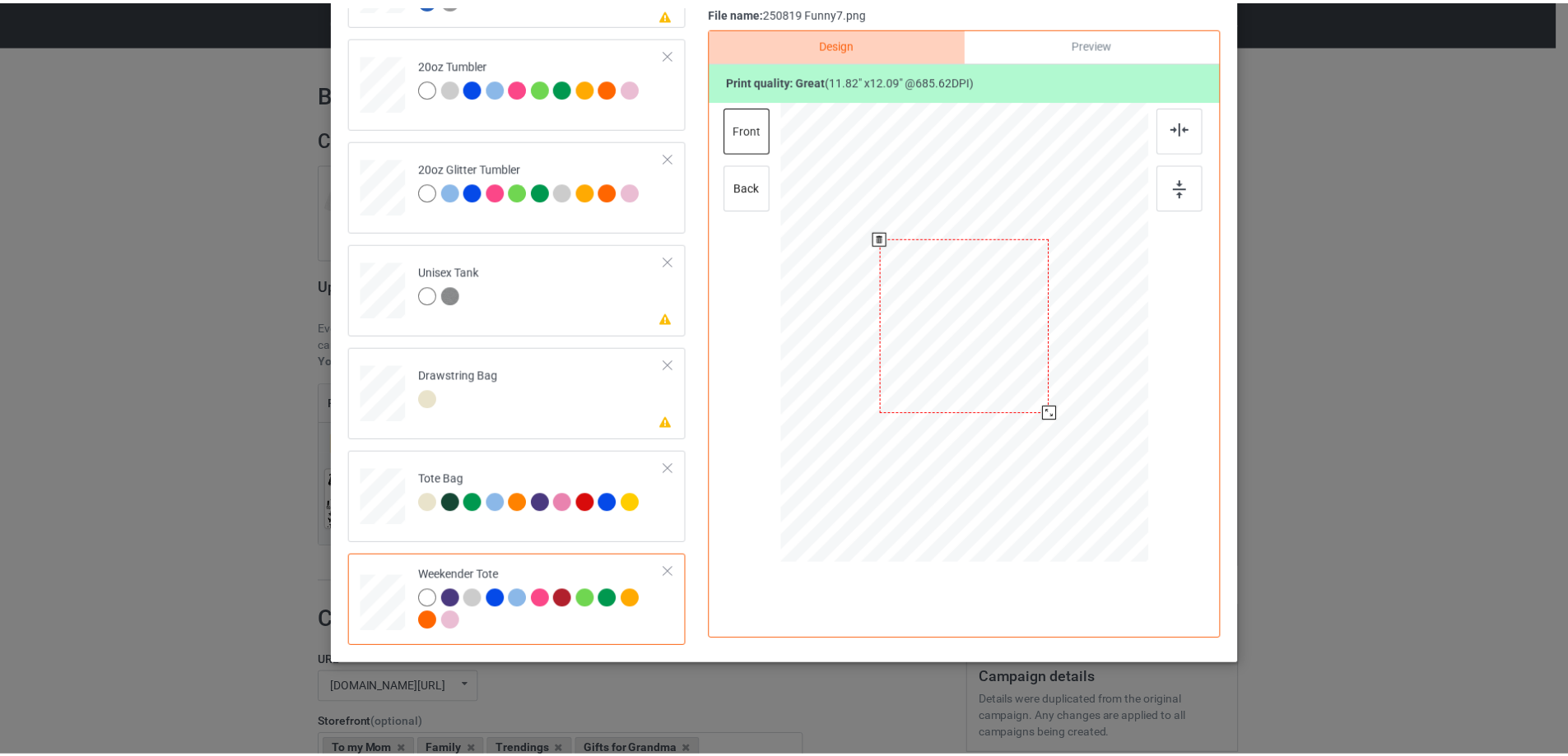
scroll to position [111, 0]
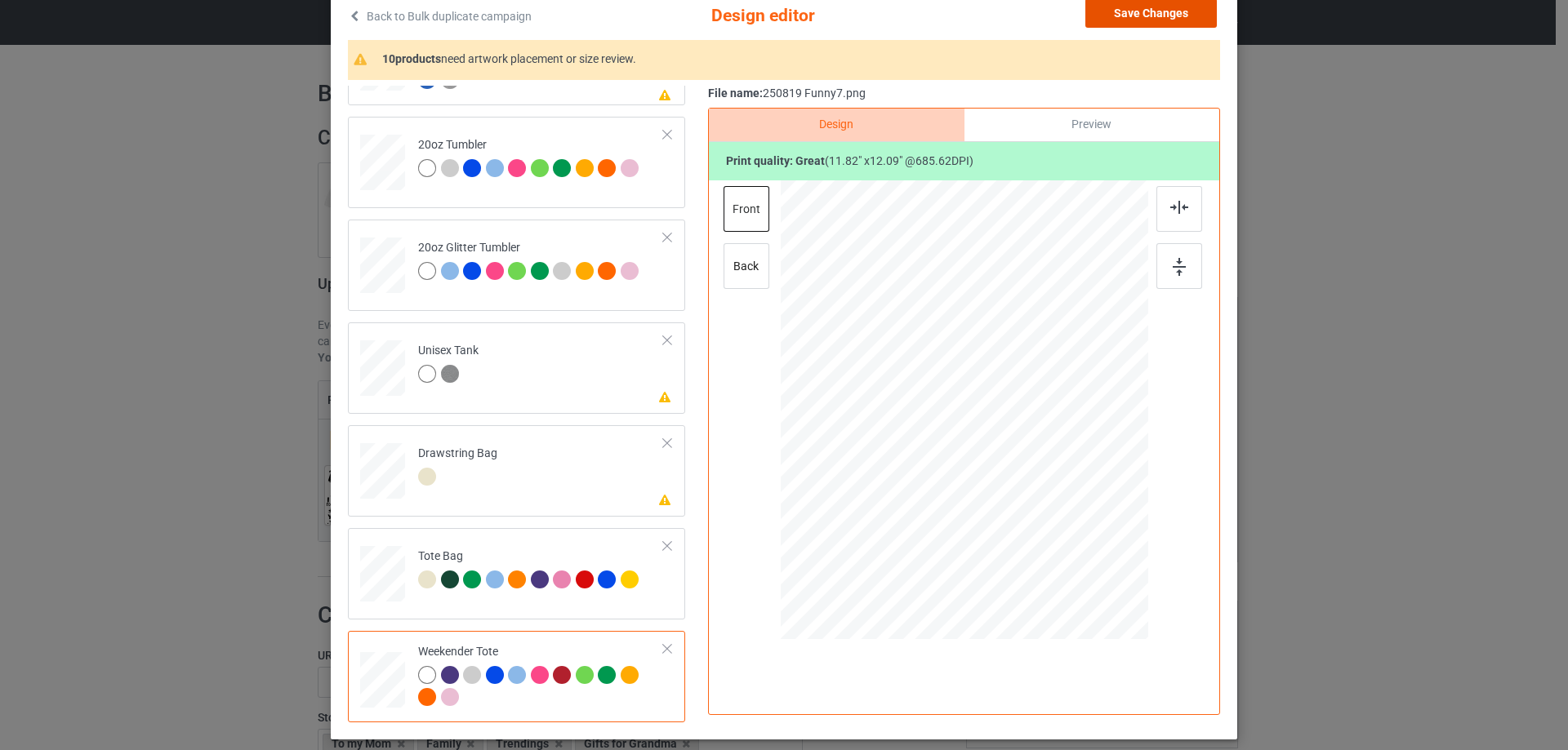
click at [1176, 16] on button "Save Changes" at bounding box center [1151, 13] width 132 height 30
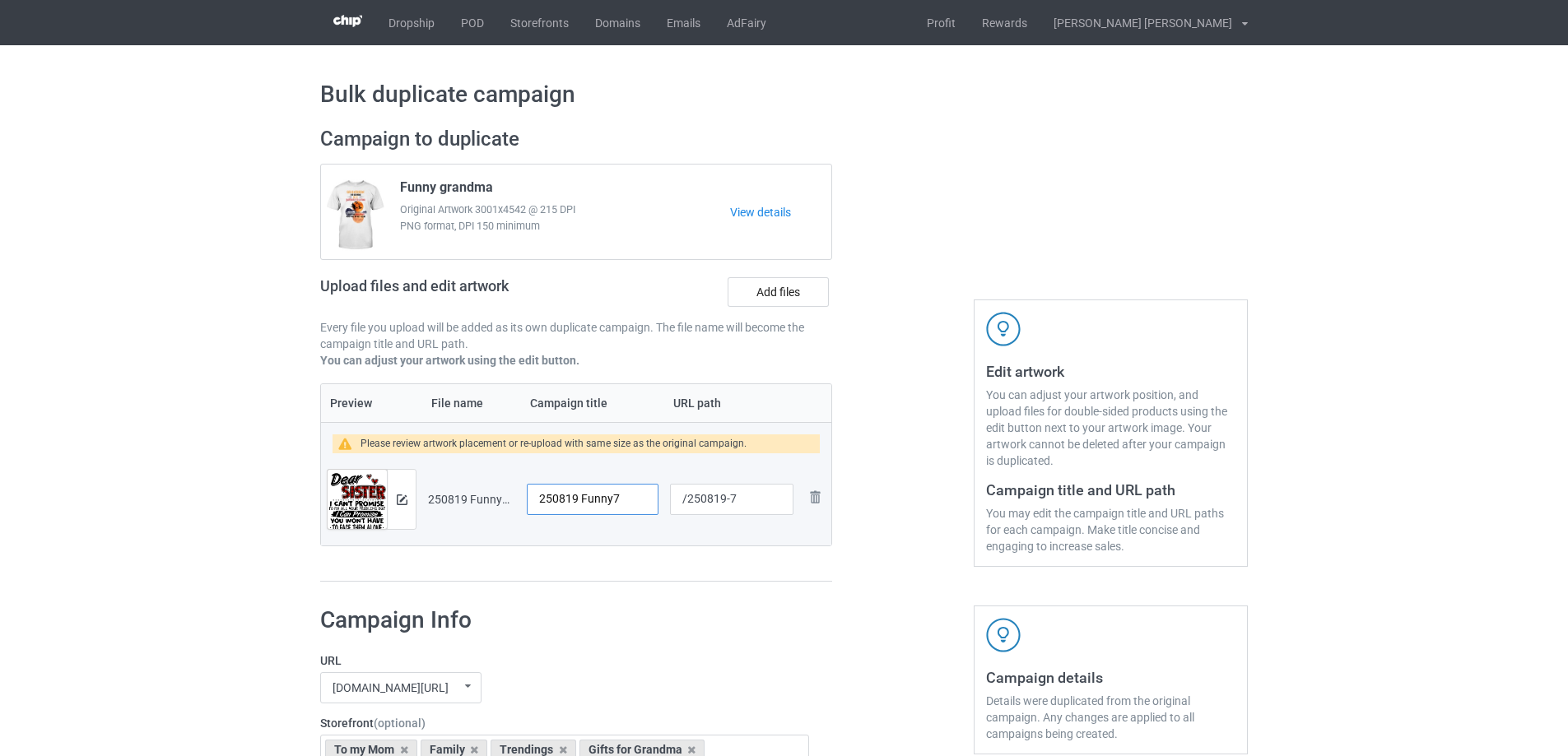
drag, startPoint x: 637, startPoint y: 504, endPoint x: 507, endPoint y: 503, distance: 130.0
click at [508, 501] on tr "Preview and edit artwork 250819 Funny7.png 250819 Funny7 /250819-7 Remove file" at bounding box center [576, 499] width 510 height 92
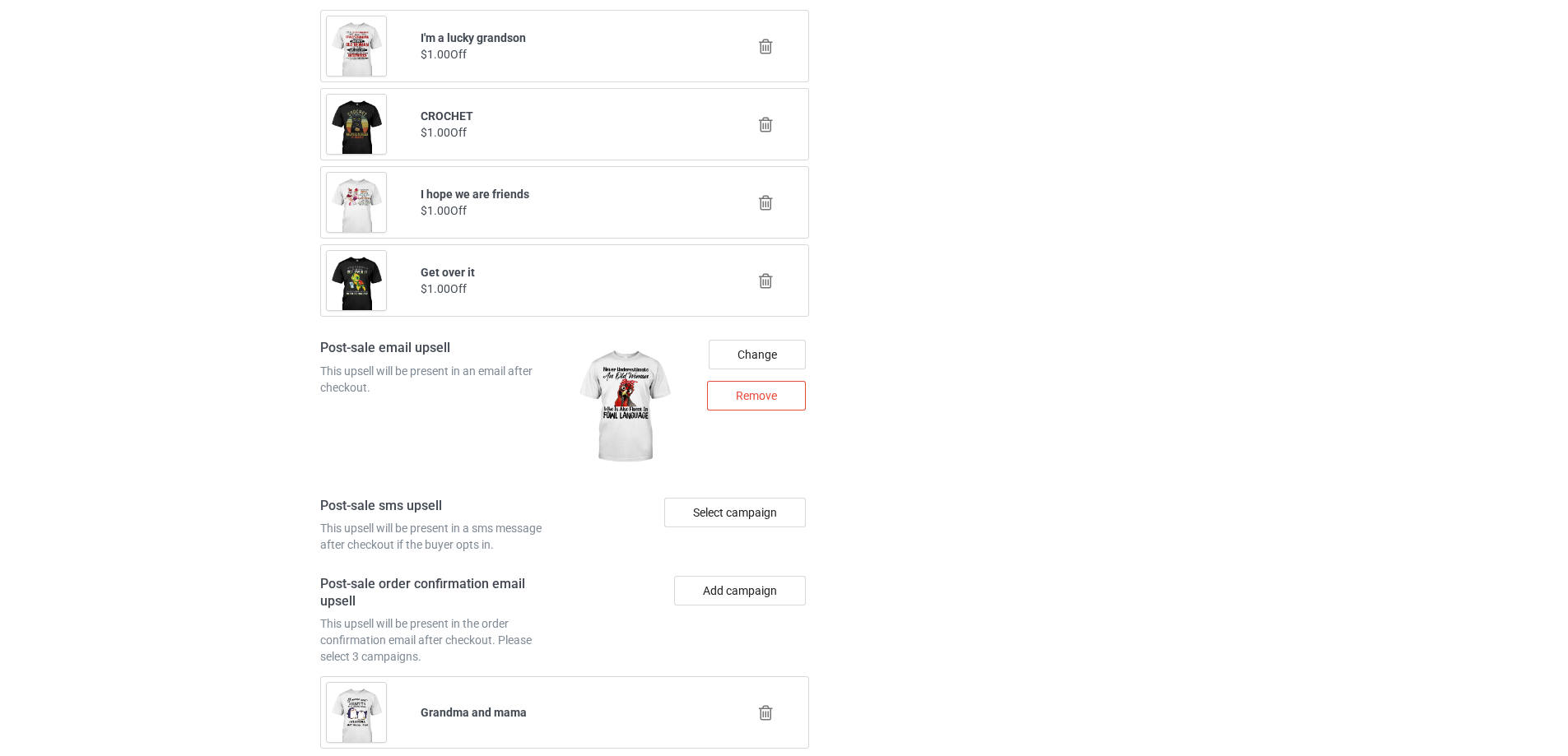
scroll to position [2093, 0]
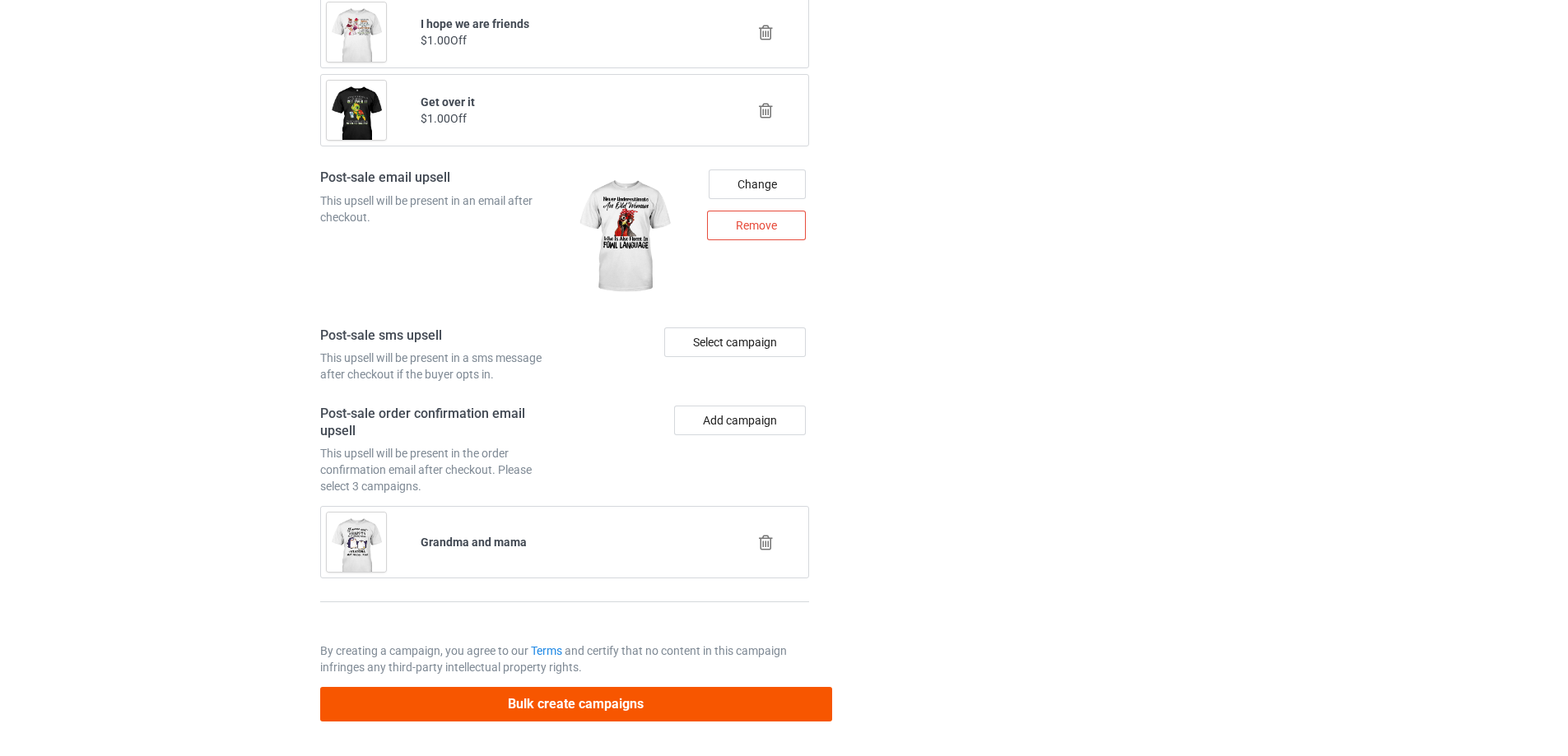
type input "Dear Sister"
click at [751, 703] on button "Bulk create campaigns" at bounding box center [576, 704] width 512 height 34
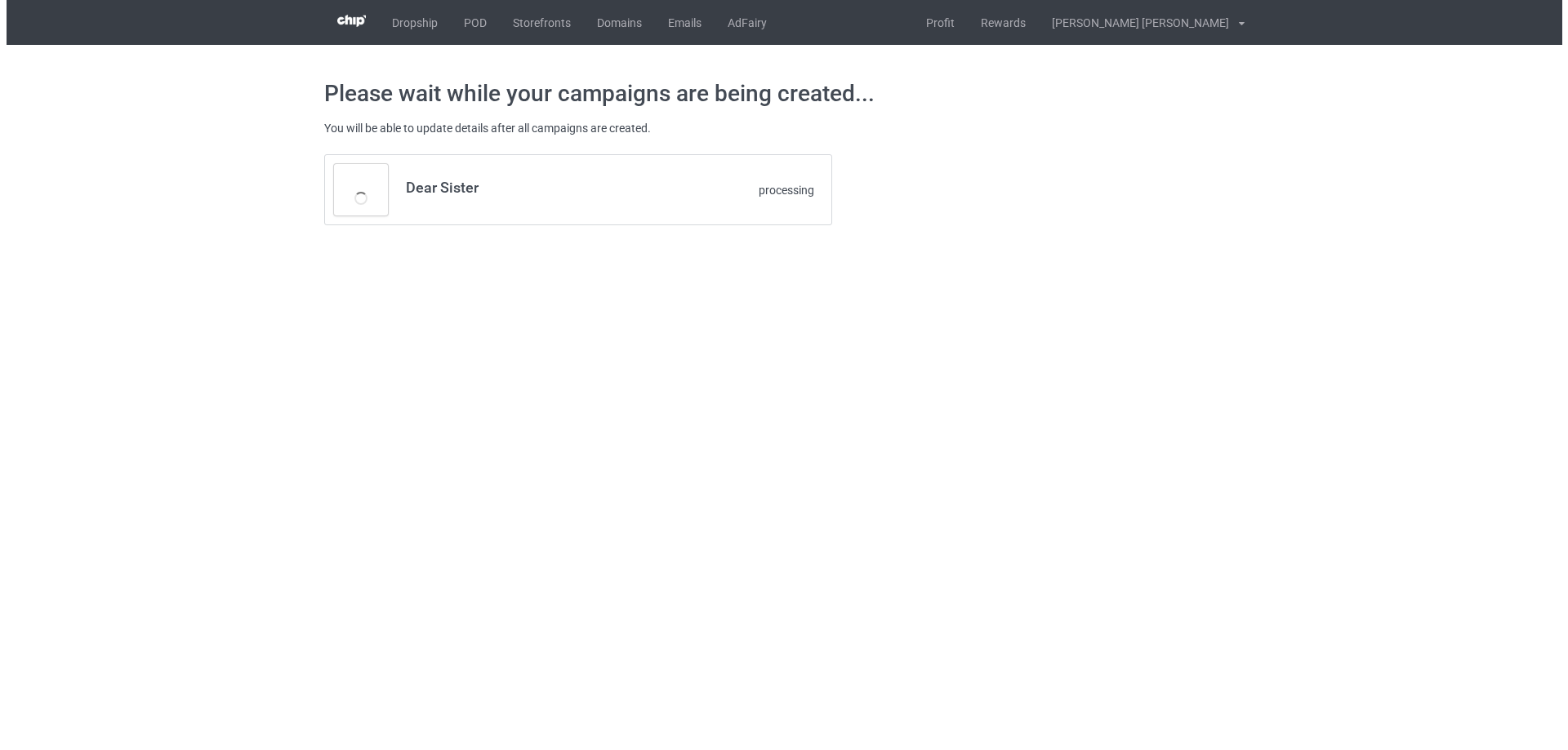
scroll to position [0, 0]
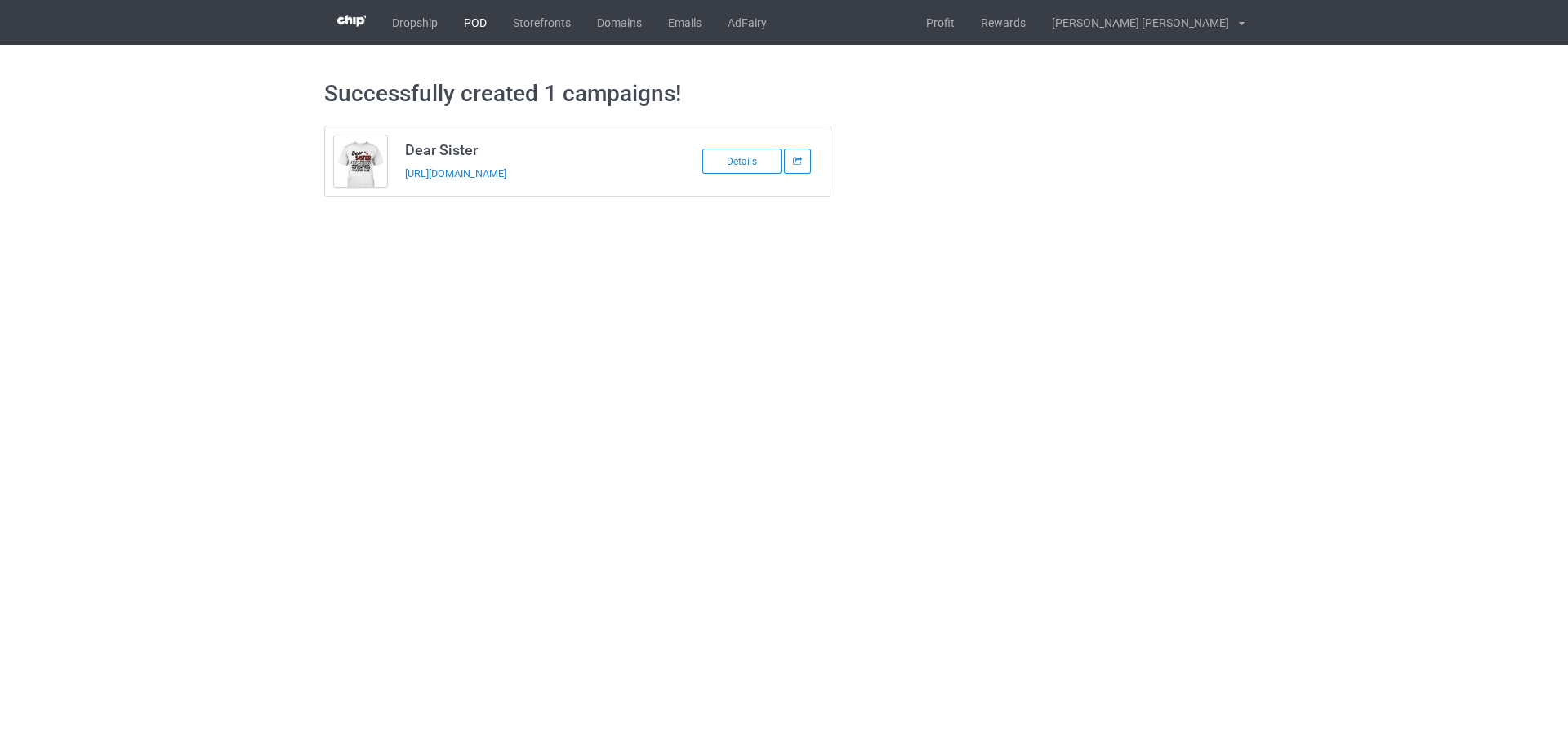
click at [468, 26] on link "POD" at bounding box center [474, 22] width 49 height 45
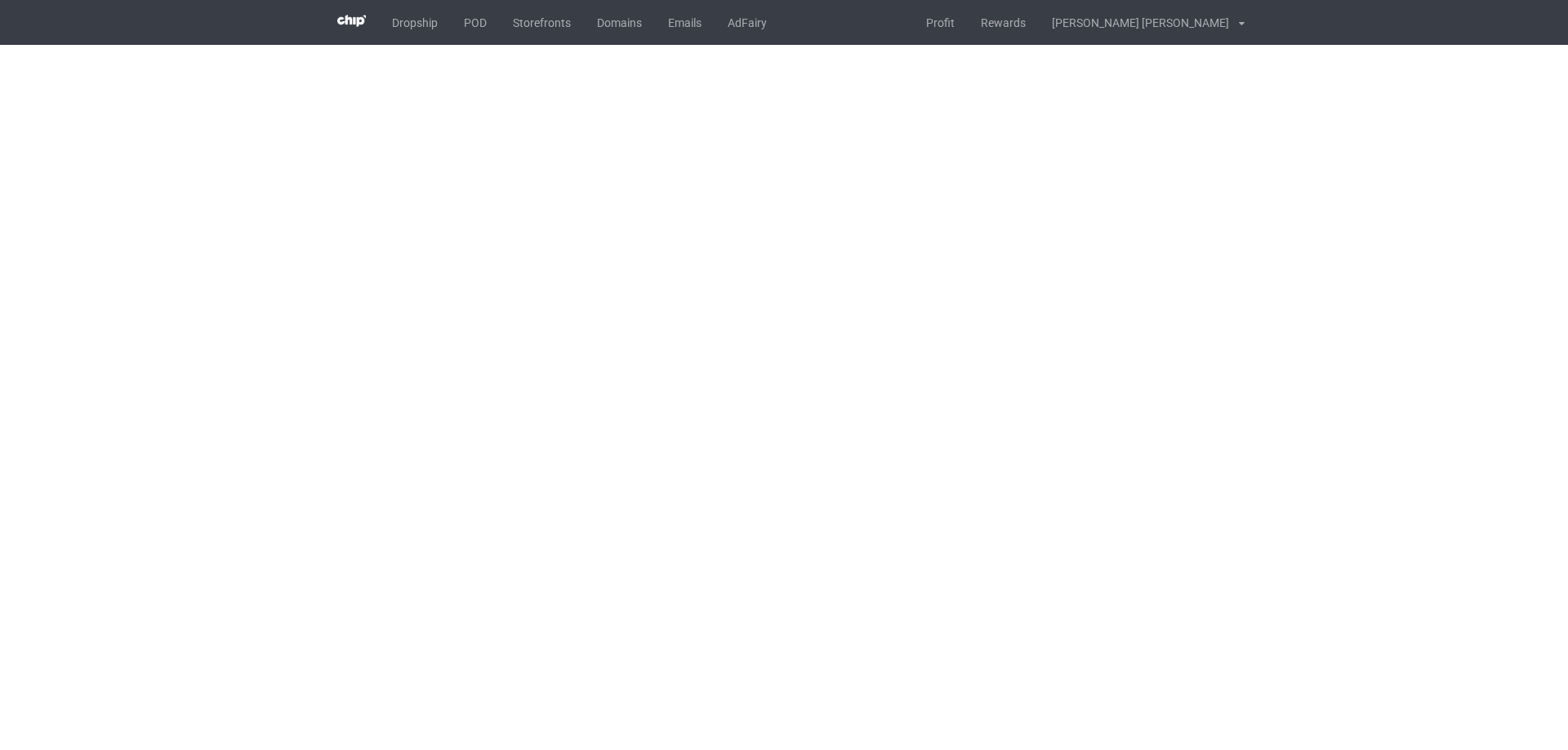
click at [875, 334] on body "Dropship POD Storefronts Domains Emails AdFairy Profit Rewards [PERSON_NAME] [P…" at bounding box center [784, 375] width 1568 height 750
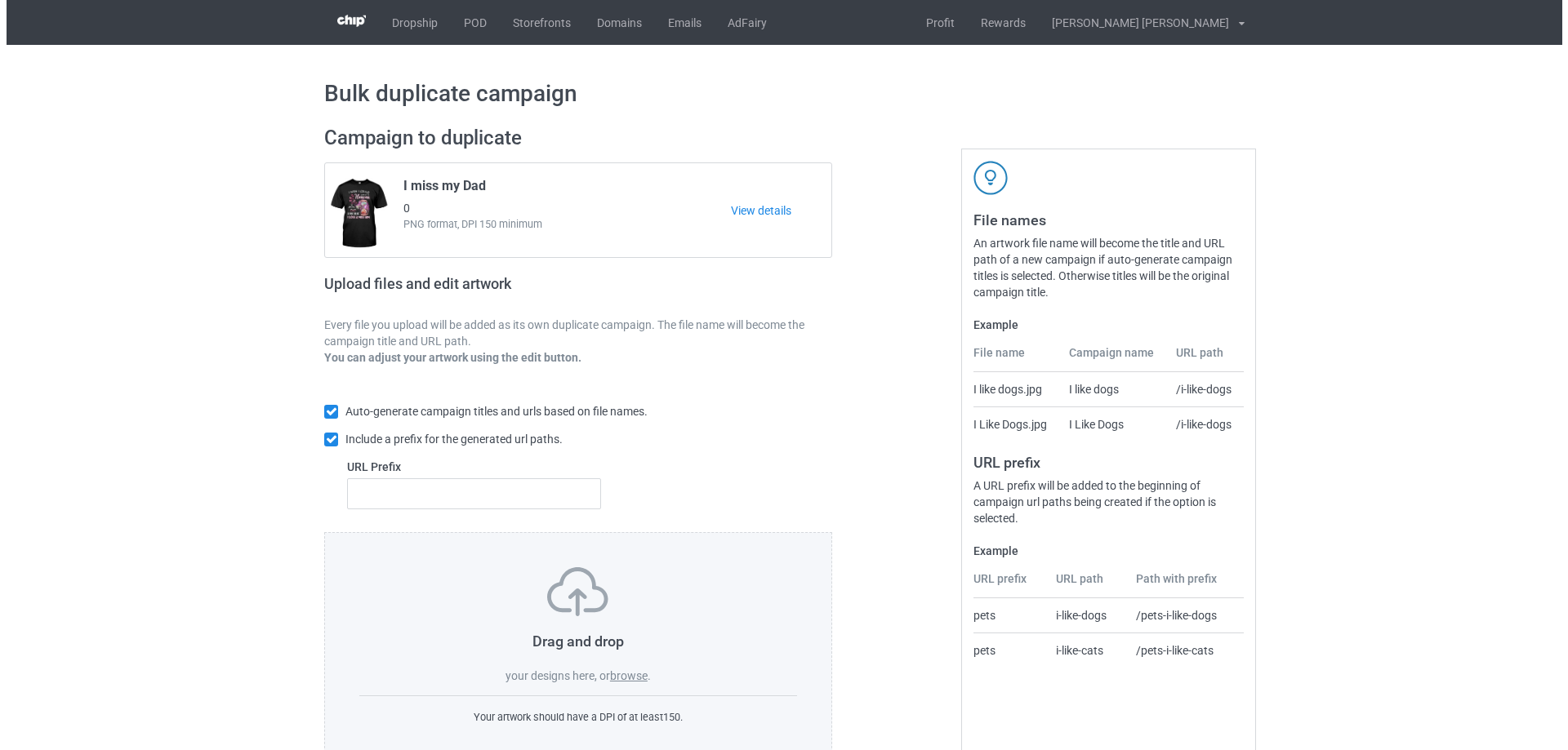
scroll to position [46, 0]
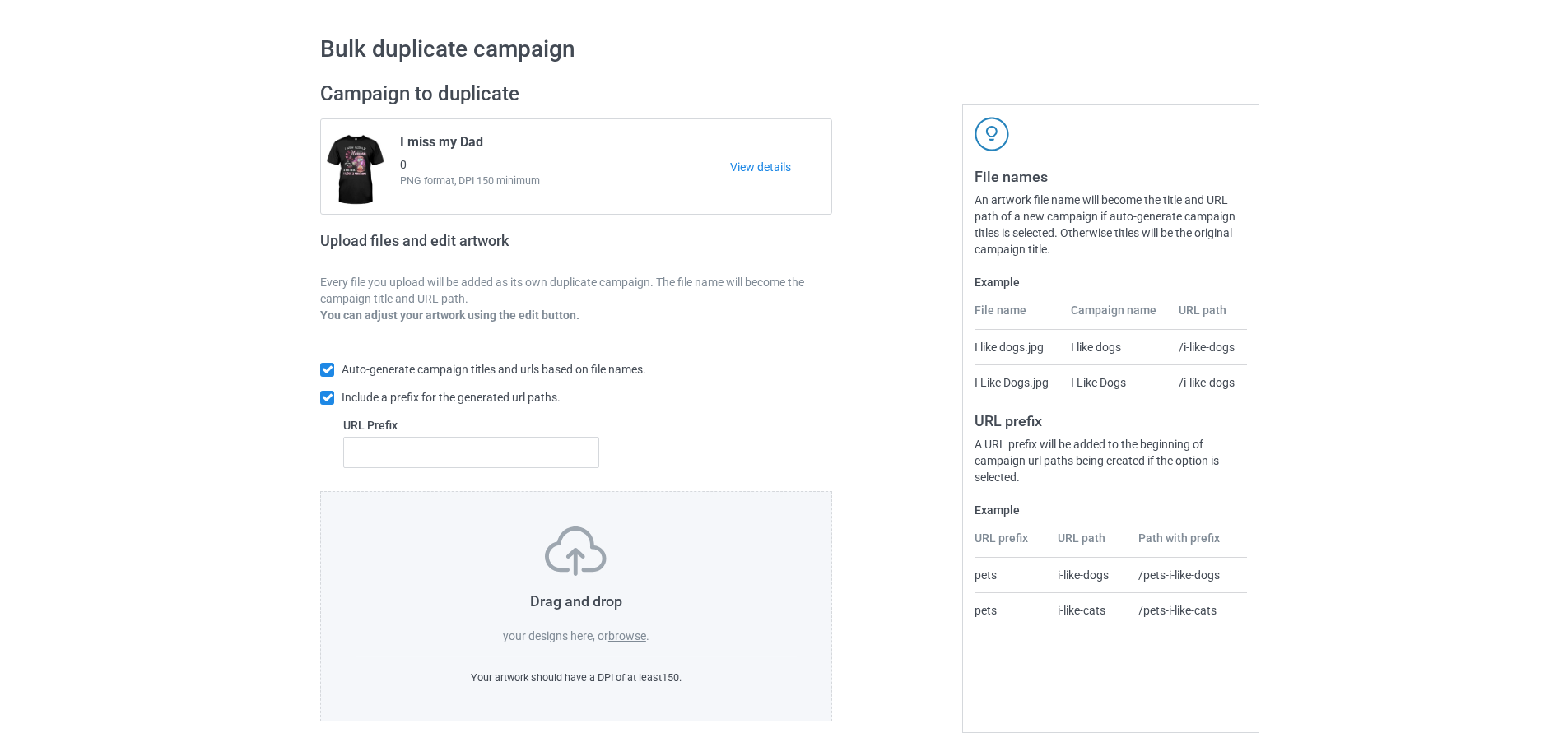
click at [629, 636] on label "browse" at bounding box center [628, 636] width 38 height 13
click at [0, 0] on input "browse" at bounding box center [0, 0] width 0 height 0
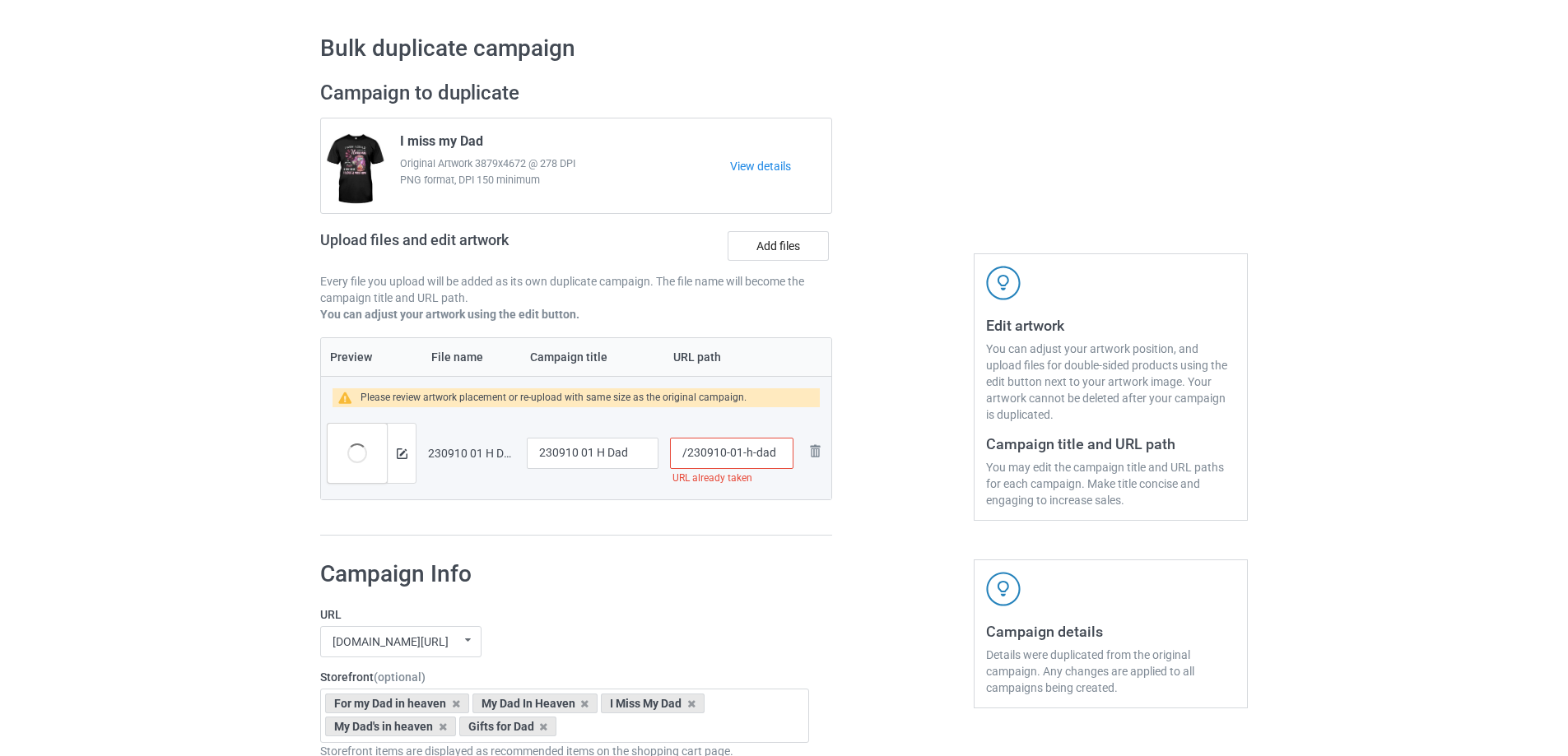
drag, startPoint x: 740, startPoint y: 455, endPoint x: 780, endPoint y: 454, distance: 40.0
click at [780, 454] on input "/230910-01-h-dad" at bounding box center [731, 453] width 124 height 32
type input "/230910-01"
drag, startPoint x: 425, startPoint y: 128, endPoint x: 358, endPoint y: 128, distance: 67.0
click at [358, 128] on div "I miss my Dad Original Artwork 3879x4672 @ 278 DPI PNG format, DPI 150 minimum …" at bounding box center [576, 166] width 510 height 95
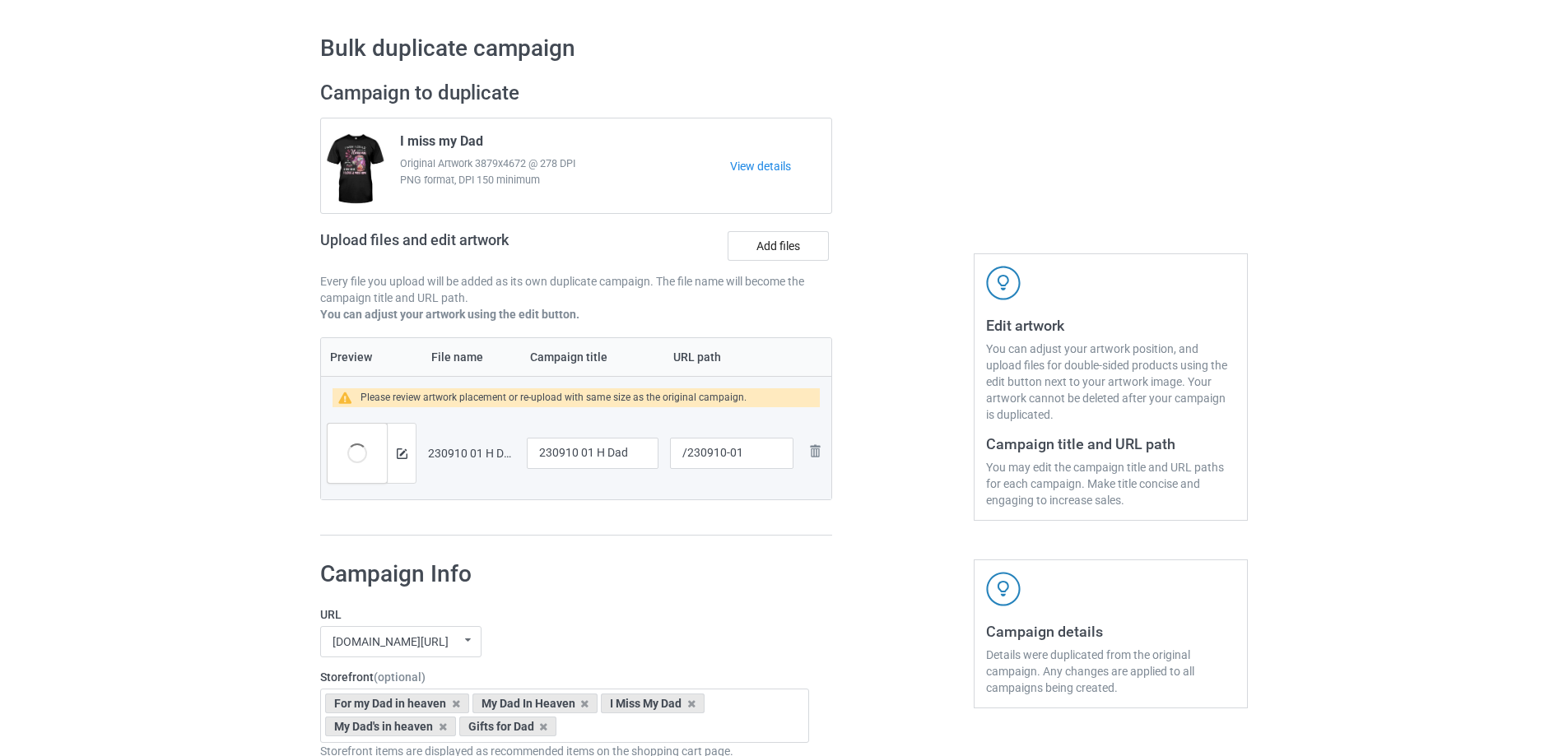
drag, startPoint x: 623, startPoint y: 138, endPoint x: 491, endPoint y: 154, distance: 133.0
click at [621, 140] on div "I miss my Dad Original Artwork 3879x4672 @ 278 DPI PNG format, DPI 150 minimum" at bounding box center [559, 166] width 341 height 77
drag, startPoint x: 489, startPoint y: 139, endPoint x: 398, endPoint y: 141, distance: 91.0
click at [398, 141] on div "I miss my Dad Original Artwork 3879x4672 @ 278 DPI PNG format, DPI 150 minimum" at bounding box center [559, 166] width 341 height 77
copy span "I miss my Dad"
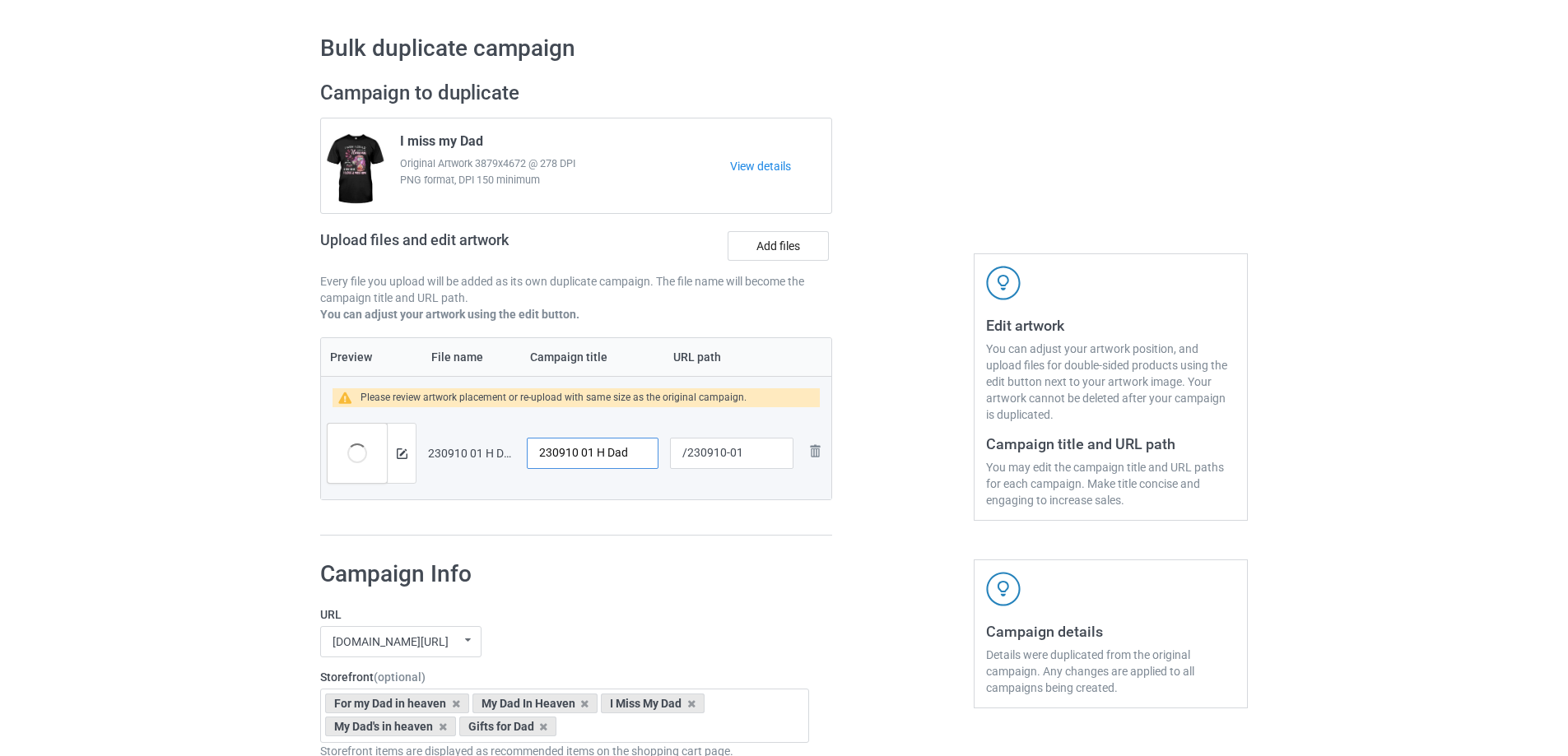
click at [603, 460] on input "230910 01 H Dad" at bounding box center [593, 453] width 132 height 32
paste input "I miss my"
type input "I miss my Dad"
click at [402, 455] on img at bounding box center [402, 453] width 11 height 11
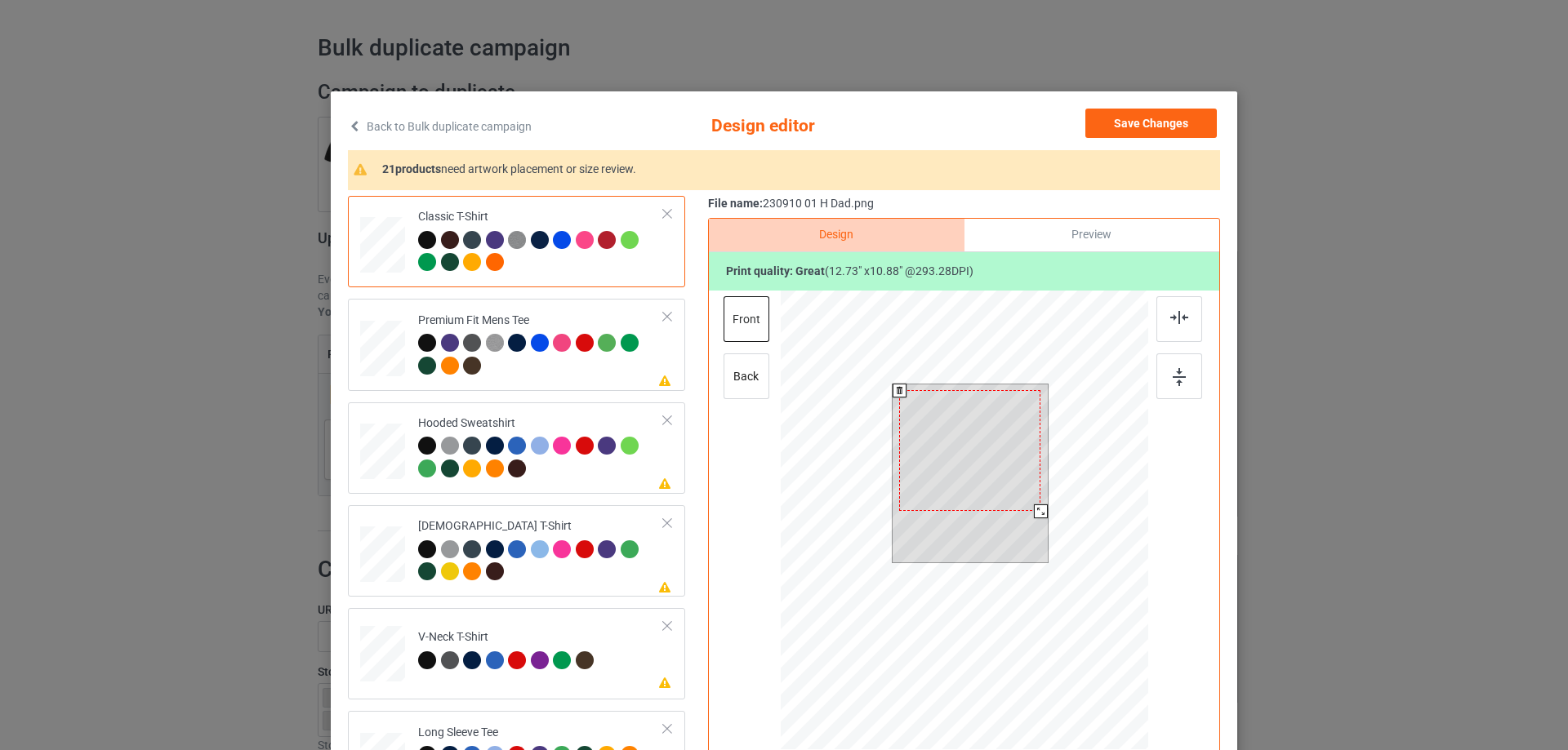
drag, startPoint x: 1038, startPoint y: 519, endPoint x: 1034, endPoint y: 511, distance: 8.9
click at [1034, 511] on div at bounding box center [1040, 511] width 14 height 14
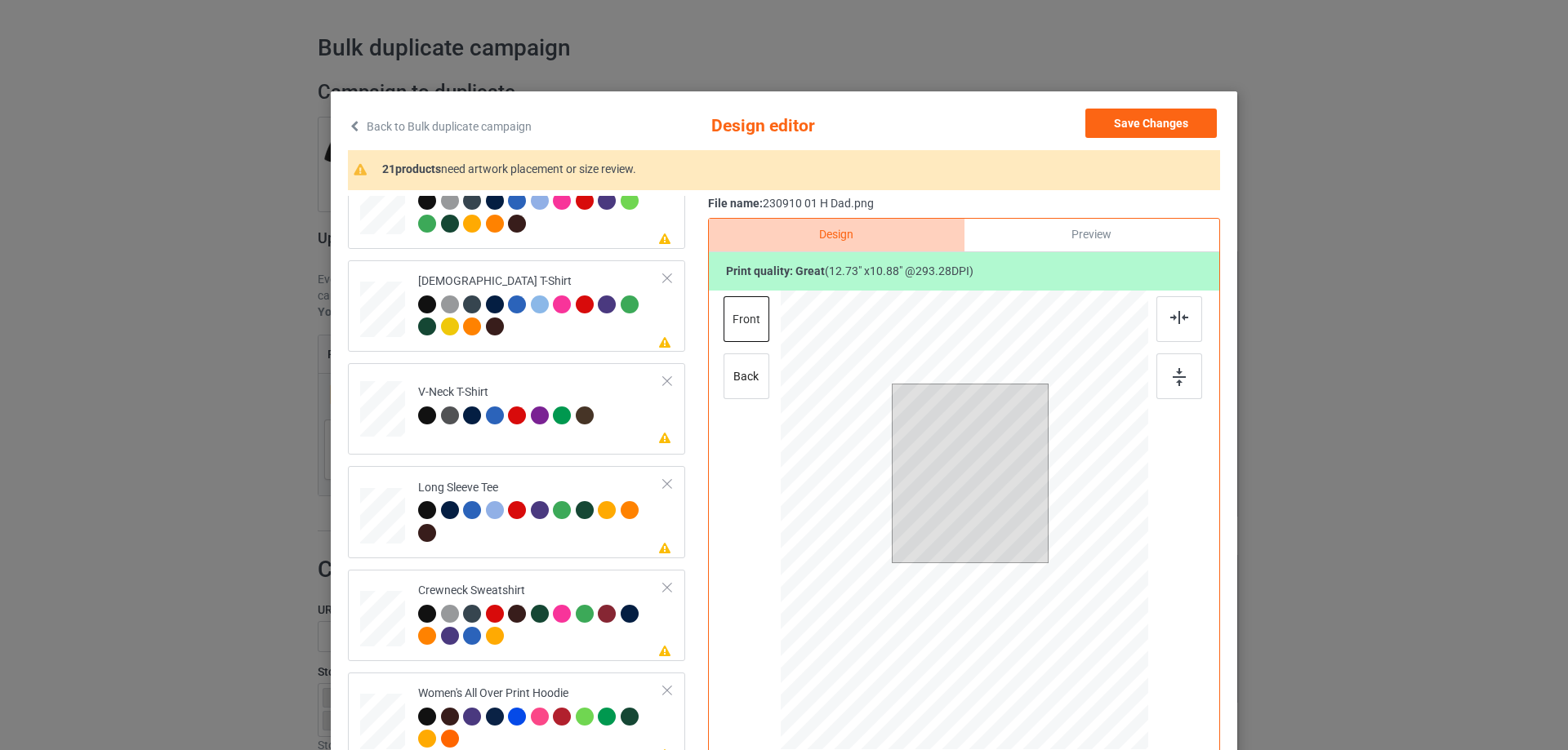
scroll to position [571, 0]
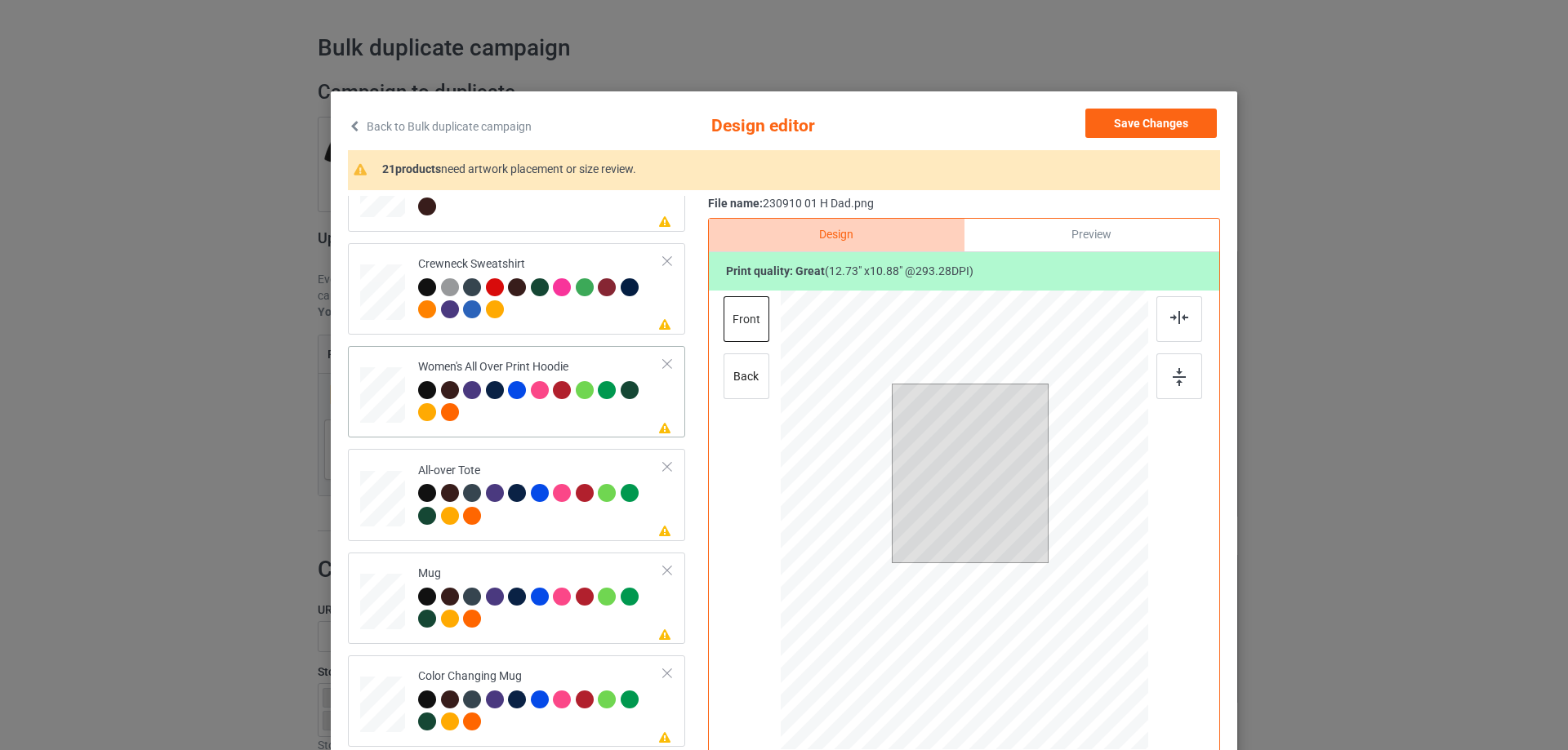
click at [390, 394] on div at bounding box center [382, 395] width 45 height 50
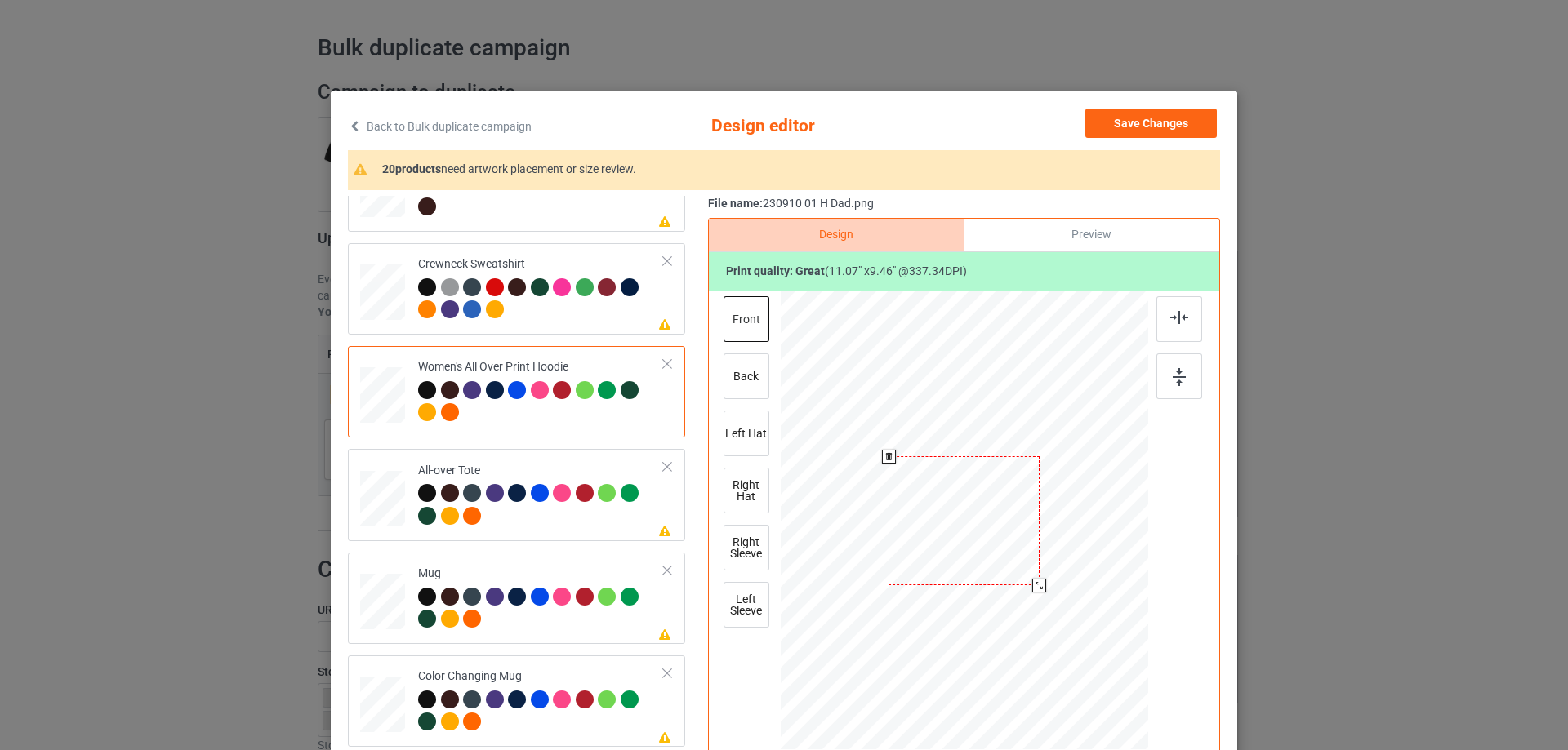
drag, startPoint x: 1069, startPoint y: 617, endPoint x: 993, endPoint y: 563, distance: 93.2
click at [1047, 558] on div at bounding box center [964, 521] width 367 height 416
click at [976, 507] on div at bounding box center [962, 465] width 144 height 124
click at [1174, 326] on div at bounding box center [1179, 319] width 46 height 46
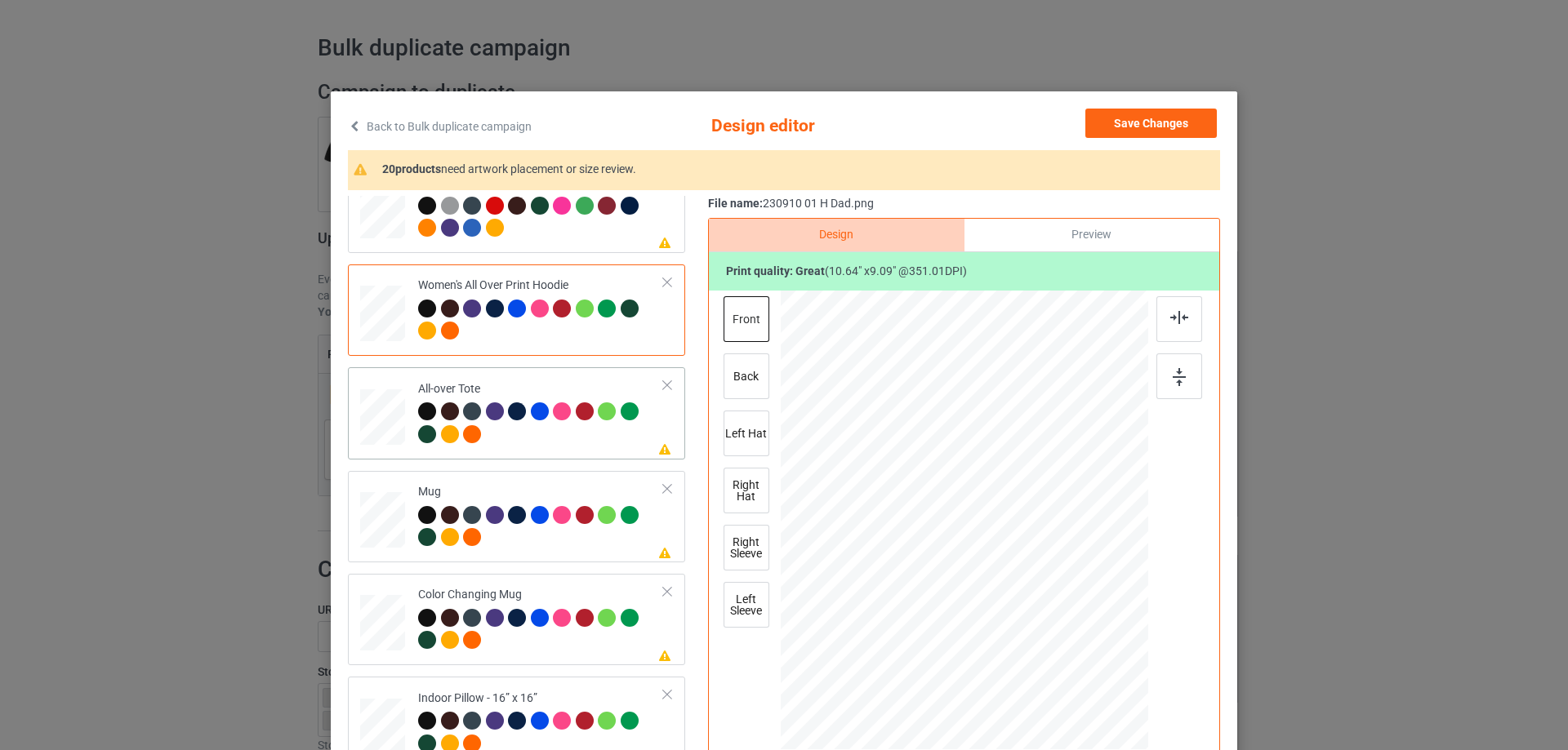
click at [388, 428] on div at bounding box center [382, 417] width 45 height 45
drag, startPoint x: 1073, startPoint y: 616, endPoint x: 1090, endPoint y: 664, distance: 50.9
click at [1090, 664] on div at bounding box center [964, 519] width 367 height 367
click at [961, 523] on div at bounding box center [962, 514] width 288 height 246
click at [1170, 323] on img at bounding box center [1179, 318] width 18 height 13
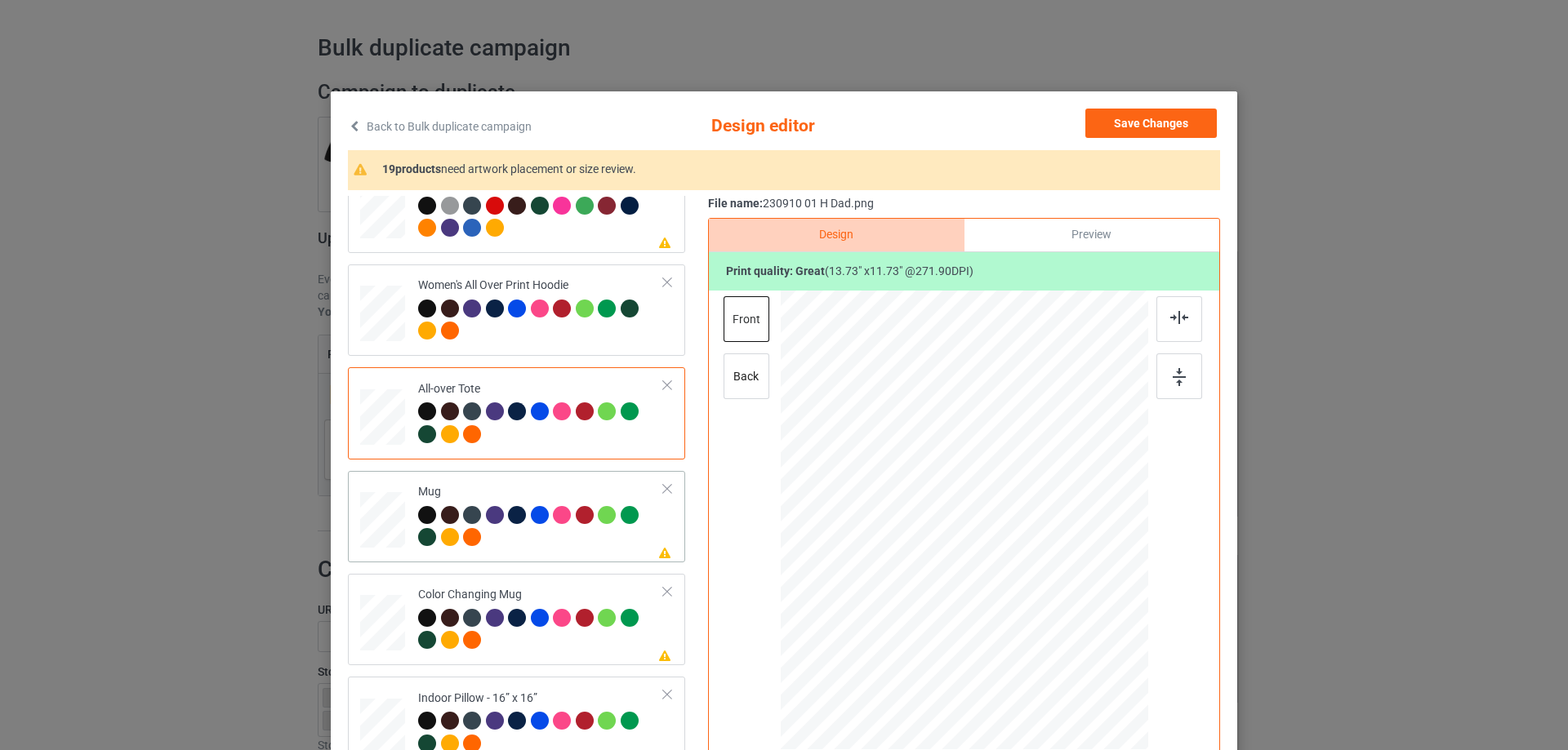
click at [373, 523] on div at bounding box center [382, 520] width 45 height 19
drag, startPoint x: 1068, startPoint y: 617, endPoint x: 1020, endPoint y: 565, distance: 70.8
click at [1034, 569] on div at bounding box center [964, 519] width 367 height 152
drag, startPoint x: 965, startPoint y: 548, endPoint x: 1066, endPoint y: 547, distance: 101.0
click at [1066, 547] on div at bounding box center [1065, 519] width 137 height 117
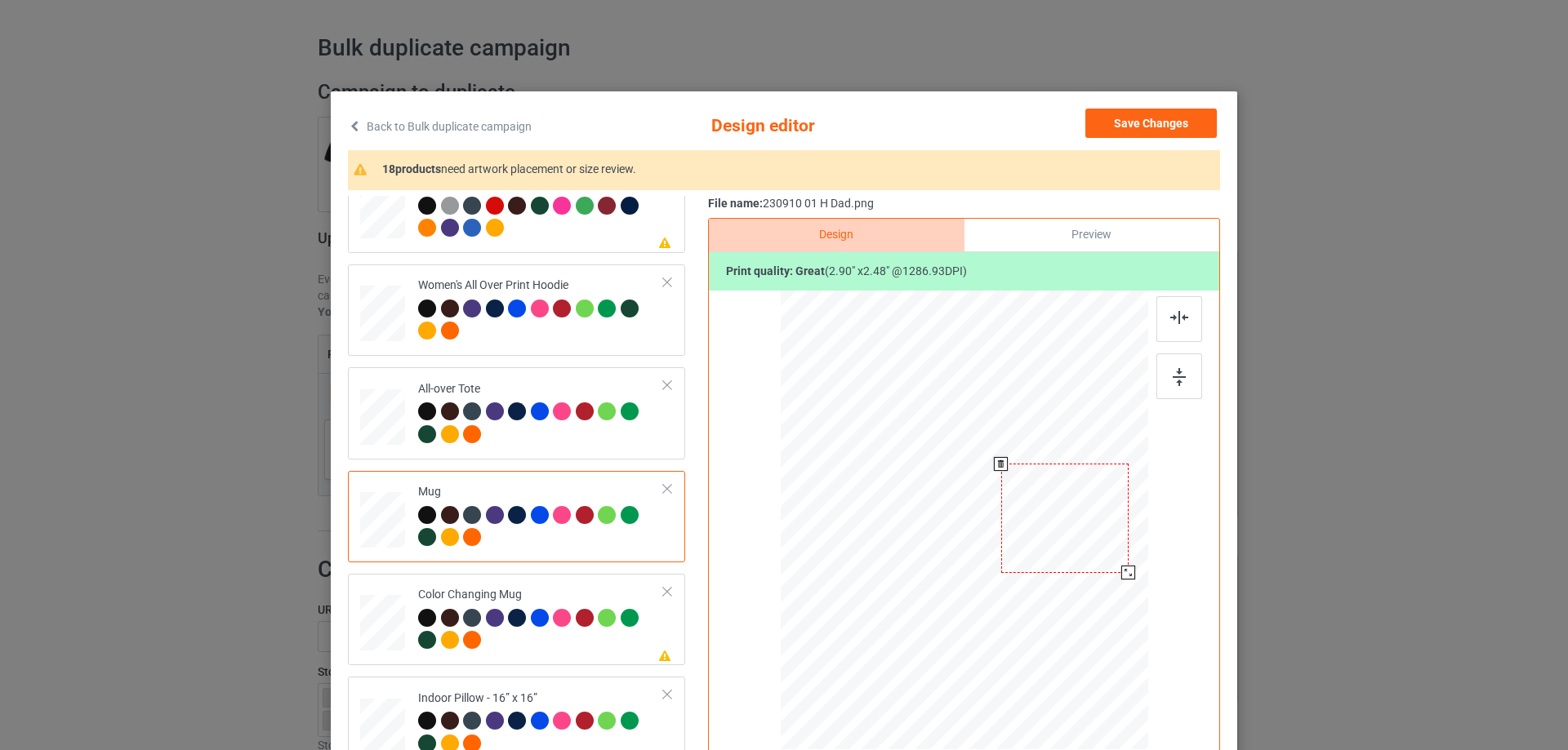
click at [1126, 575] on div at bounding box center [1127, 572] width 14 height 14
click at [1174, 380] on img at bounding box center [1179, 377] width 13 height 18
click at [1062, 538] on div at bounding box center [1065, 517] width 128 height 109
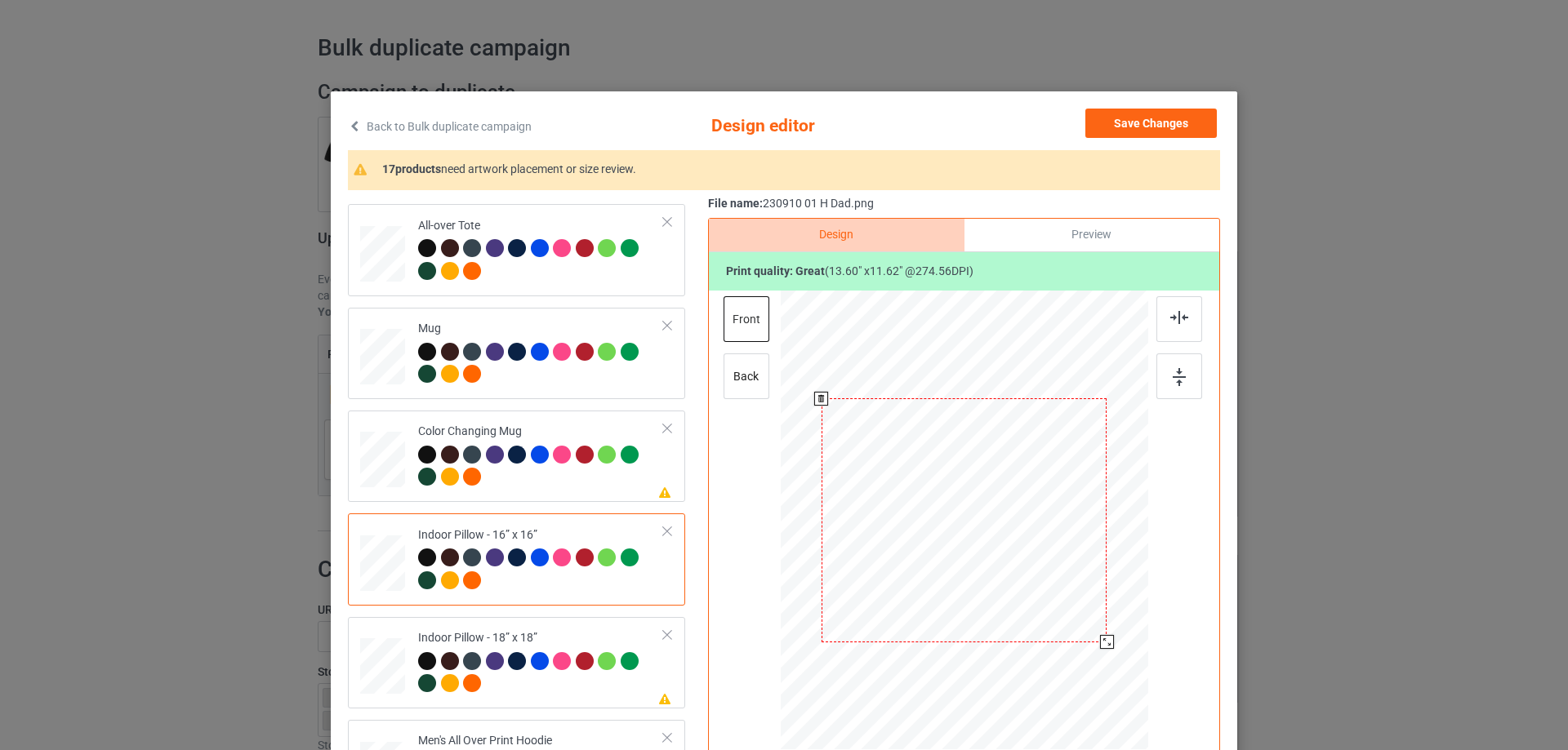
drag, startPoint x: 1068, startPoint y: 614, endPoint x: 1095, endPoint y: 647, distance: 42.6
click at [1100, 647] on div at bounding box center [1107, 641] width 14 height 14
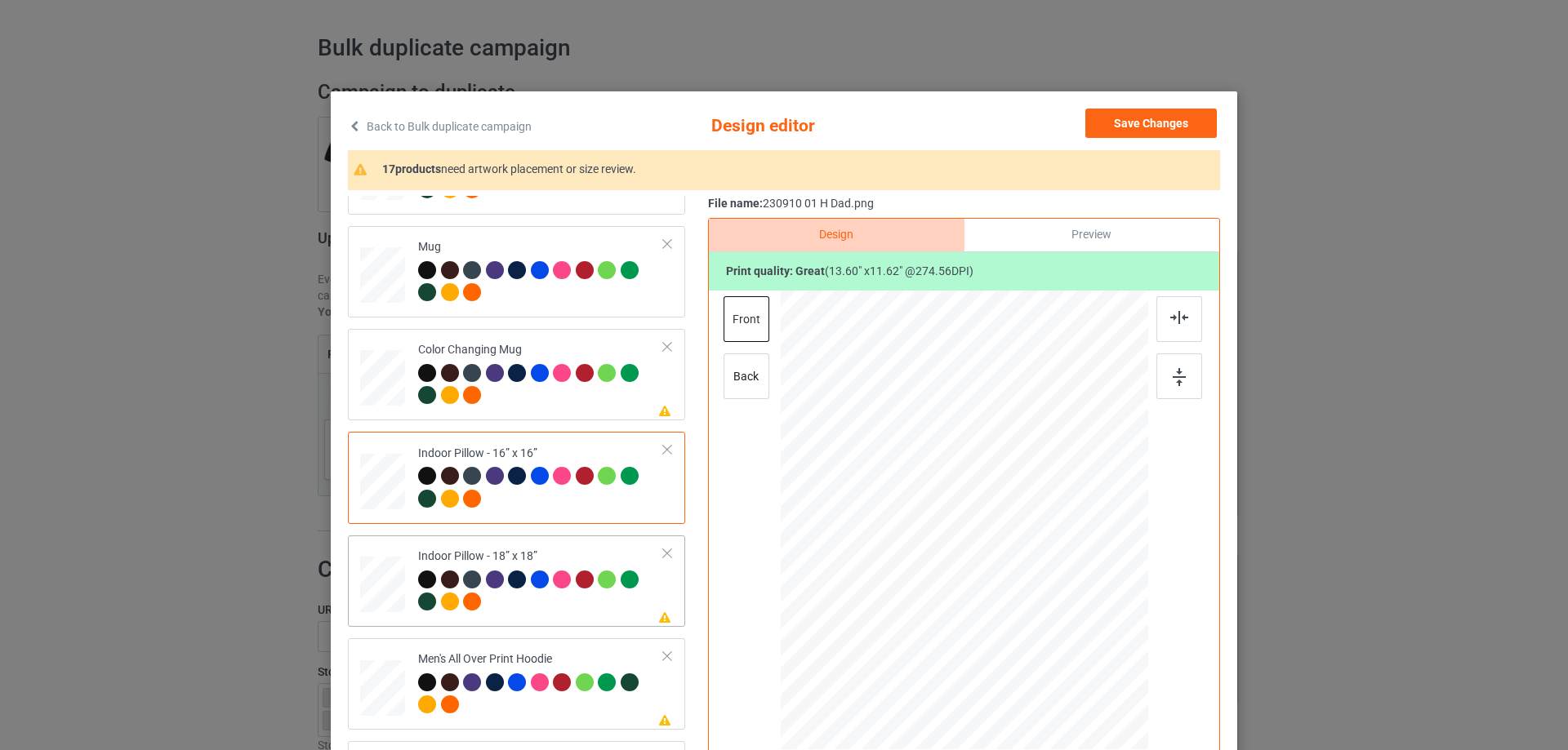
scroll to position [980, 0]
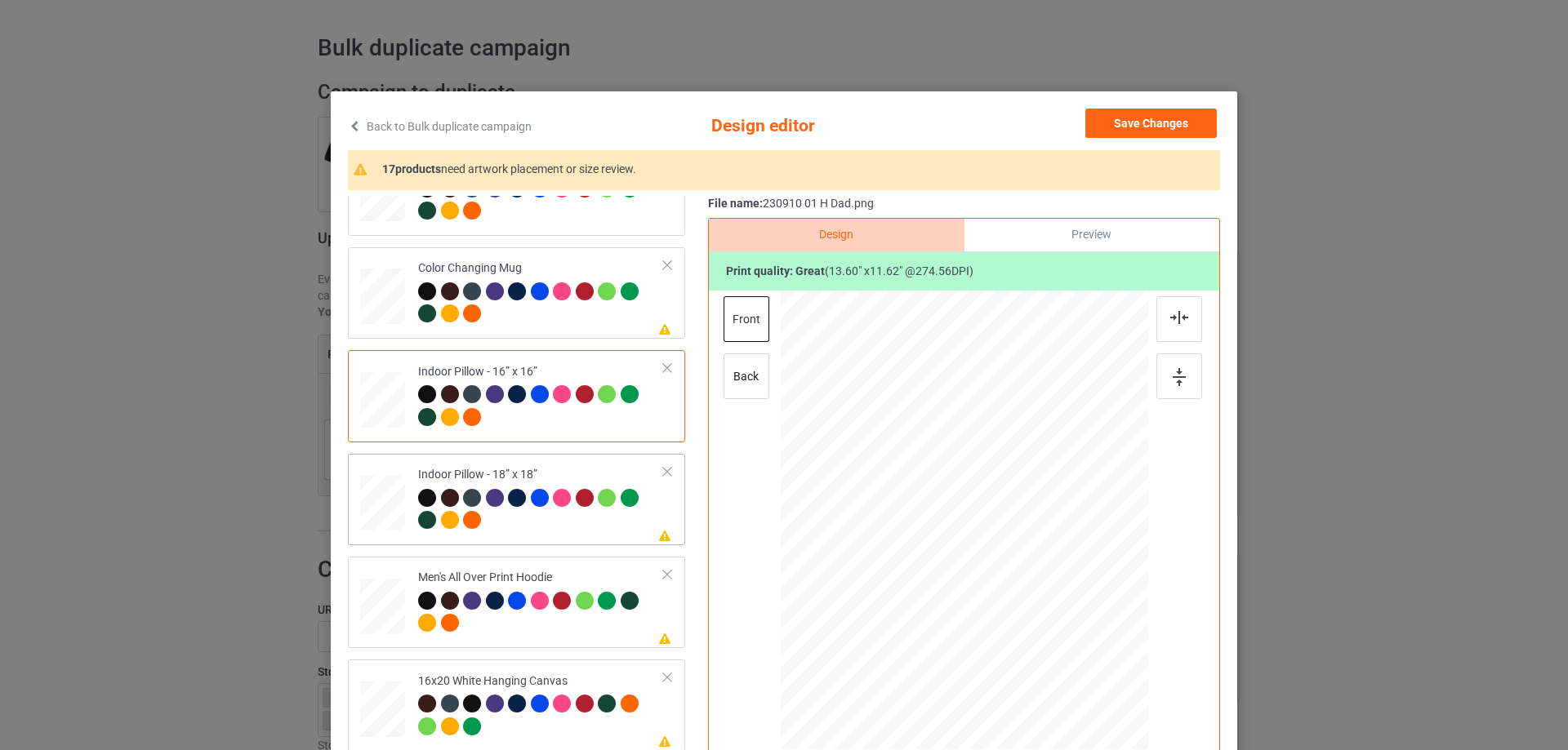
click at [370, 515] on div at bounding box center [382, 503] width 45 height 45
drag, startPoint x: 1072, startPoint y: 616, endPoint x: 1114, endPoint y: 649, distance: 53.4
click at [1114, 649] on div at bounding box center [1113, 648] width 14 height 14
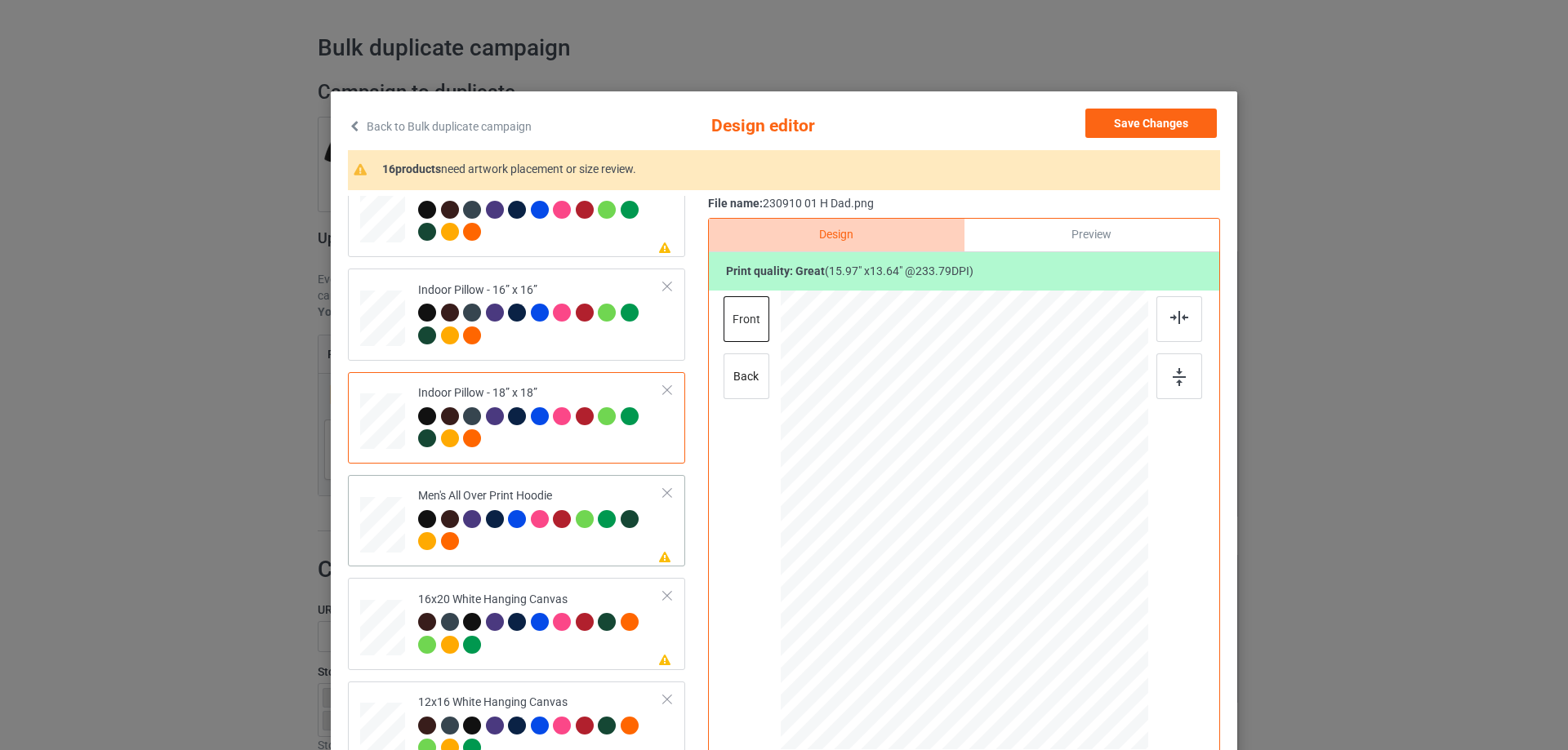
click at [383, 529] on div at bounding box center [382, 525] width 45 height 48
drag, startPoint x: 1072, startPoint y: 617, endPoint x: 1041, endPoint y: 578, distance: 49.8
click at [1041, 578] on div at bounding box center [964, 520] width 367 height 390
drag, startPoint x: 1020, startPoint y: 540, endPoint x: 1020, endPoint y: 526, distance: 14.0
click at [1020, 526] on div at bounding box center [967, 478] width 149 height 128
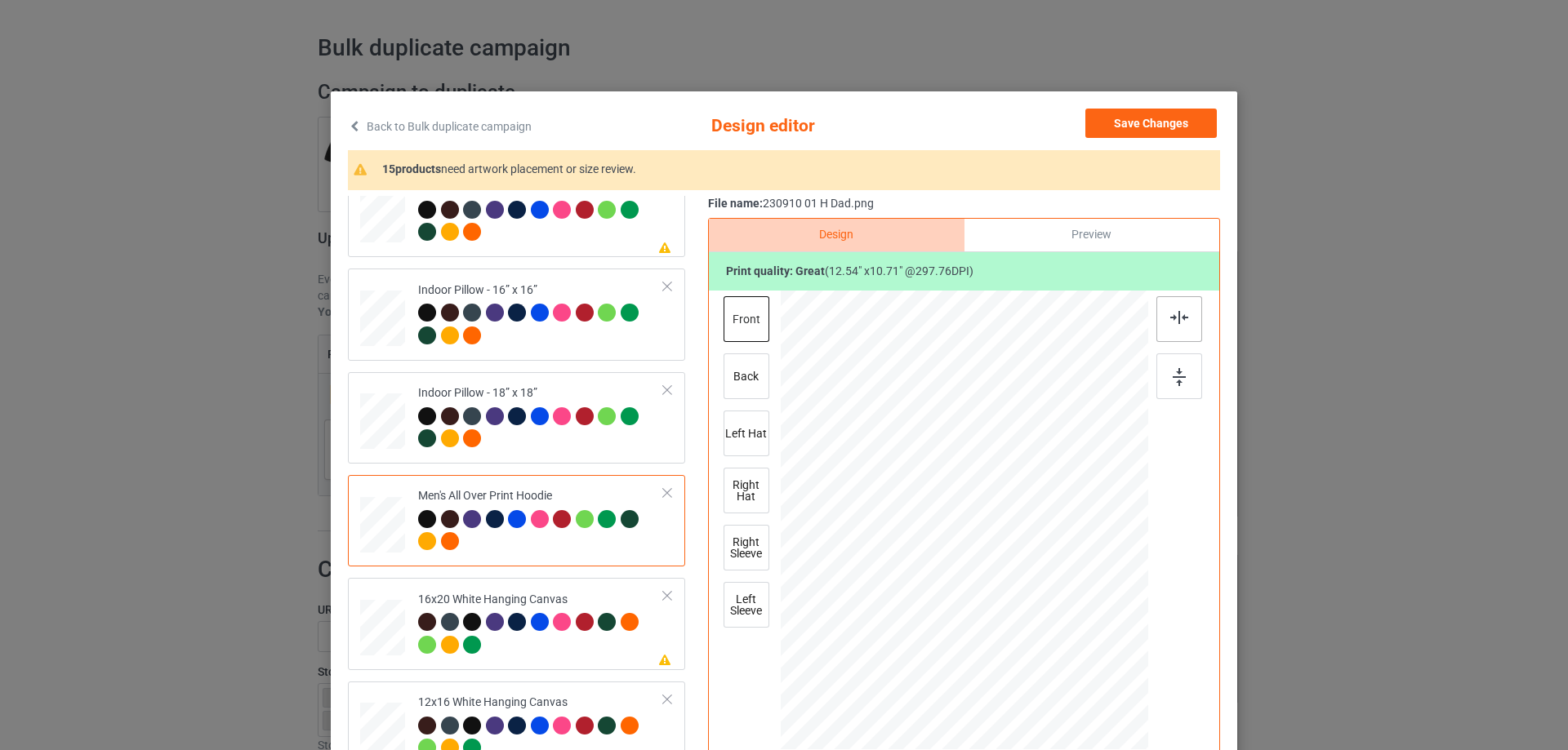
click at [1170, 323] on img at bounding box center [1179, 318] width 18 height 13
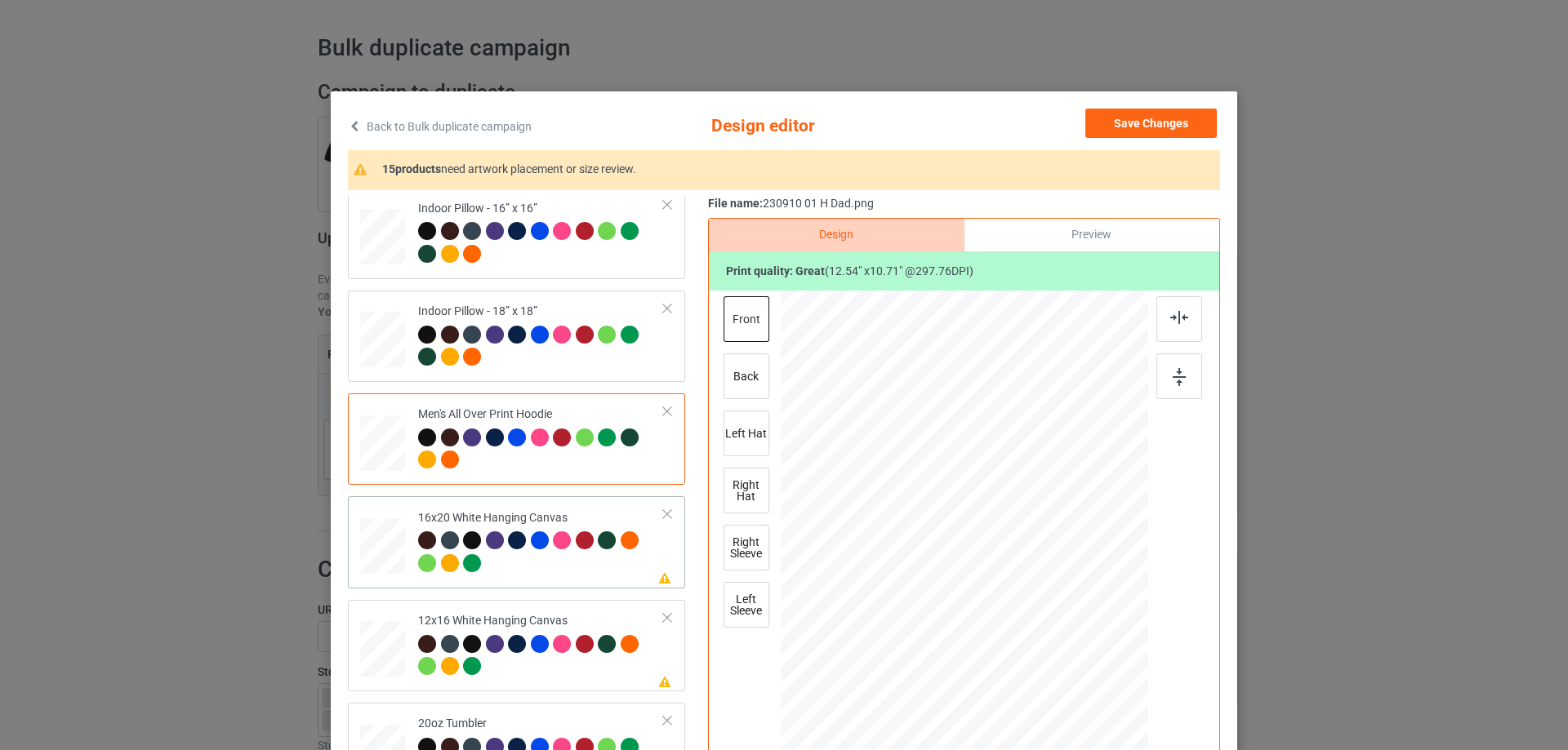
scroll to position [1224, 0]
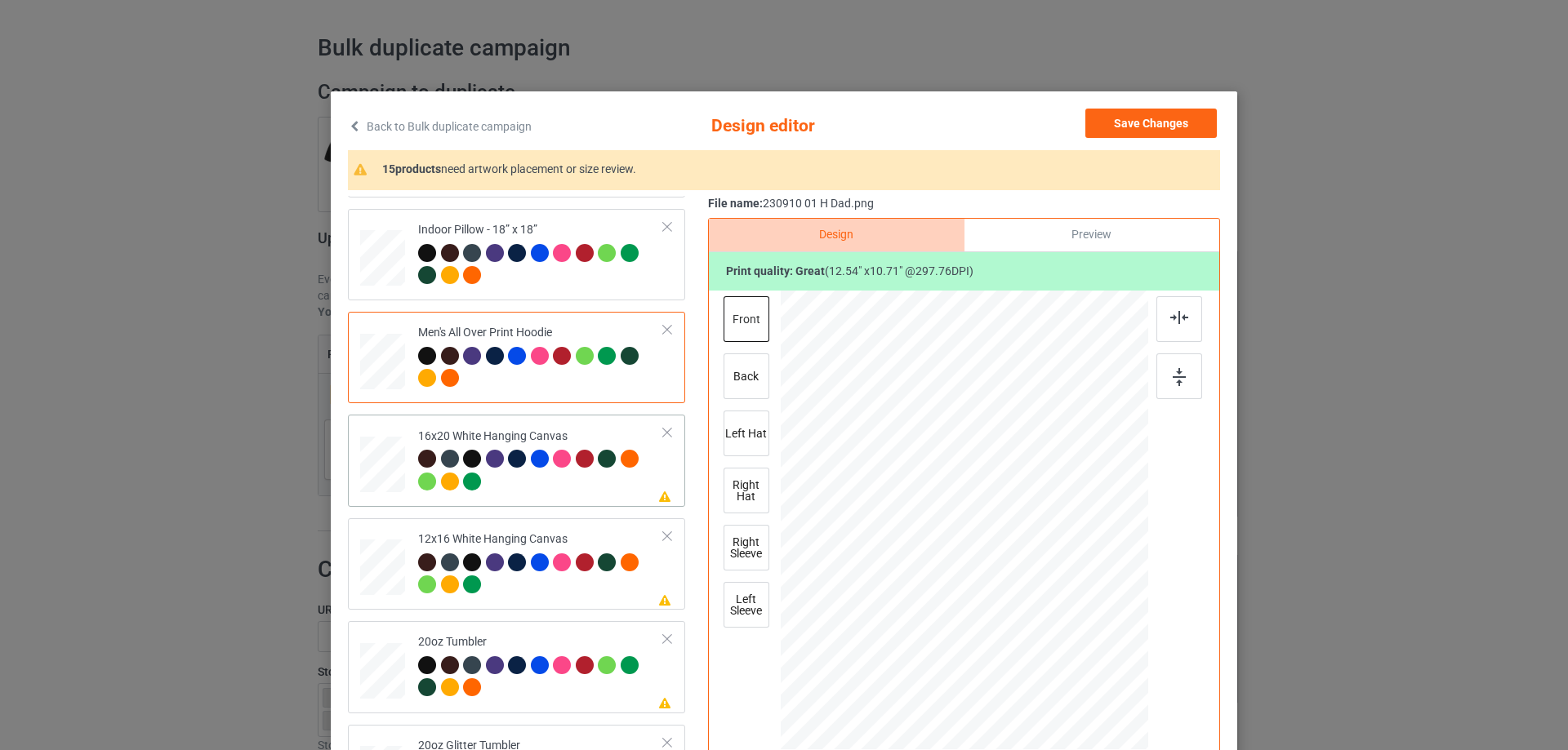
click at [389, 464] on div at bounding box center [382, 464] width 45 height 56
drag, startPoint x: 1081, startPoint y: 648, endPoint x: 1116, endPoint y: 685, distance: 50.9
click at [1116, 685] on div at bounding box center [964, 520] width 367 height 459
drag, startPoint x: 1088, startPoint y: 635, endPoint x: 1088, endPoint y: 621, distance: 14.0
click at [1088, 621] on div at bounding box center [964, 505] width 343 height 294
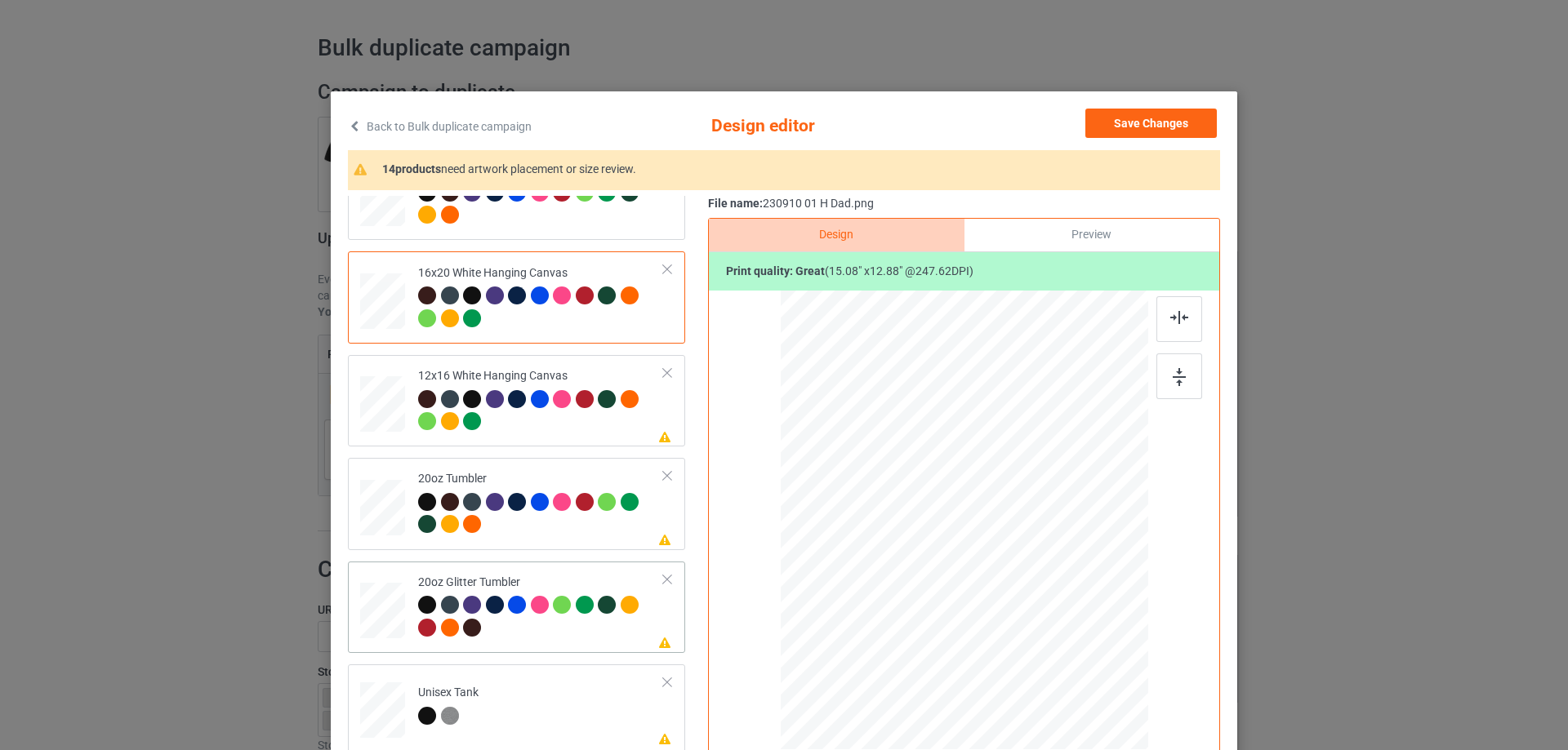
scroll to position [1470, 0]
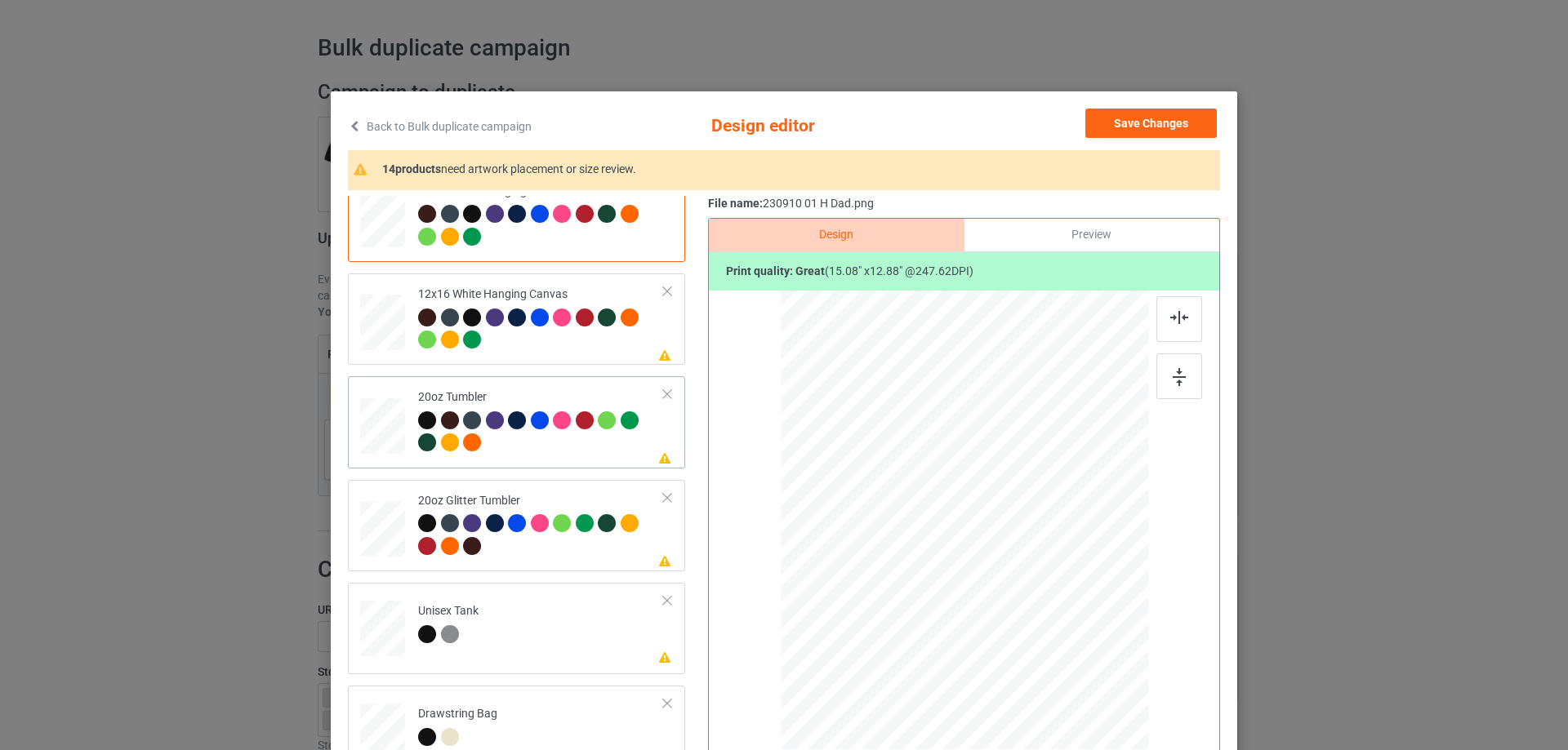
click at [391, 427] on div at bounding box center [382, 426] width 43 height 26
click at [376, 325] on div at bounding box center [383, 323] width 43 height 56
drag, startPoint x: 1064, startPoint y: 613, endPoint x: 1104, endPoint y: 680, distance: 78.0
click at [1104, 680] on div at bounding box center [964, 520] width 345 height 459
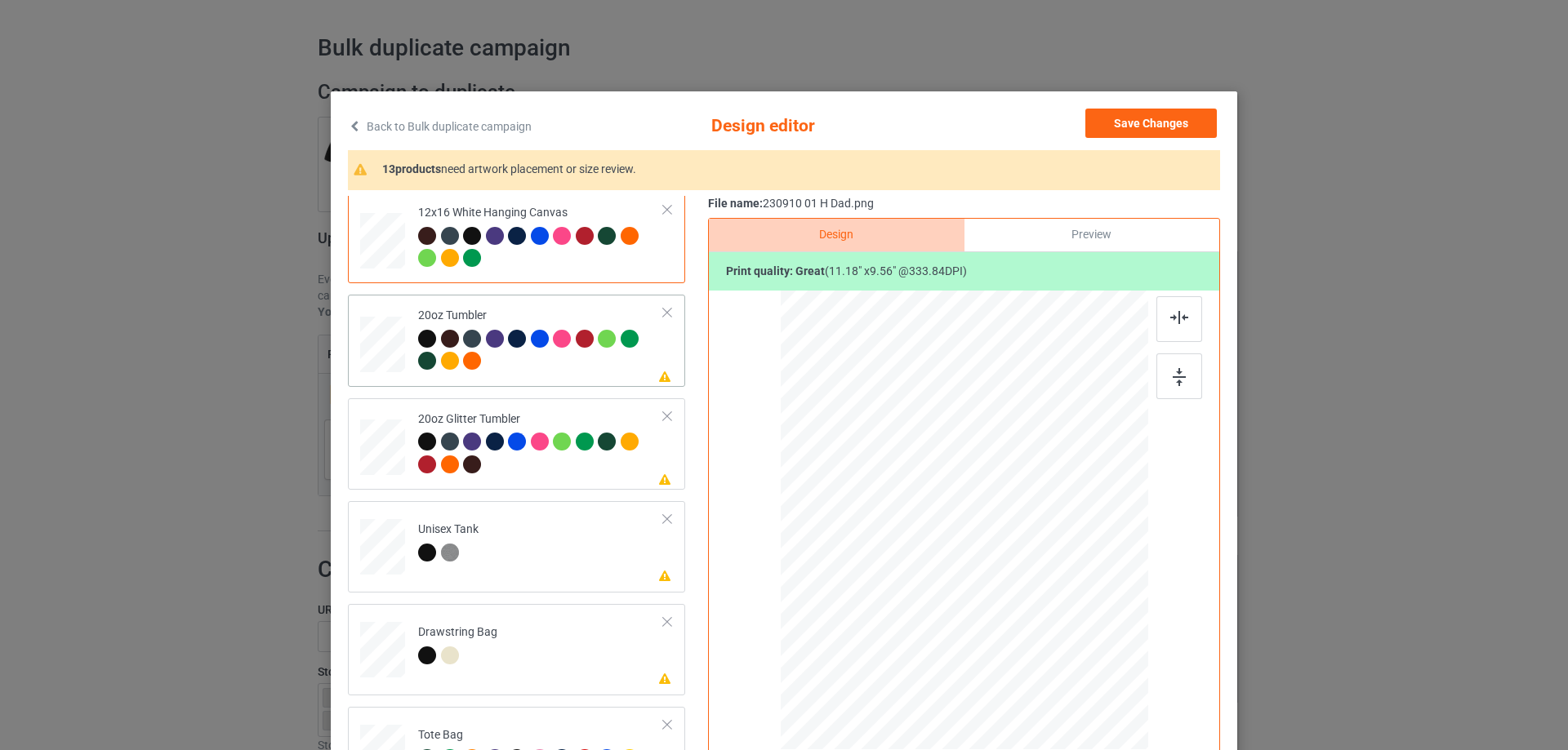
click at [390, 376] on div at bounding box center [382, 347] width 45 height 60
drag, startPoint x: 1065, startPoint y: 611, endPoint x: 1032, endPoint y: 576, distance: 48.1
click at [1032, 576] on div at bounding box center [1032, 579] width 14 height 14
drag, startPoint x: 943, startPoint y: 553, endPoint x: 916, endPoint y: 543, distance: 28.8
click at [916, 543] on div at bounding box center [881, 510] width 138 height 119
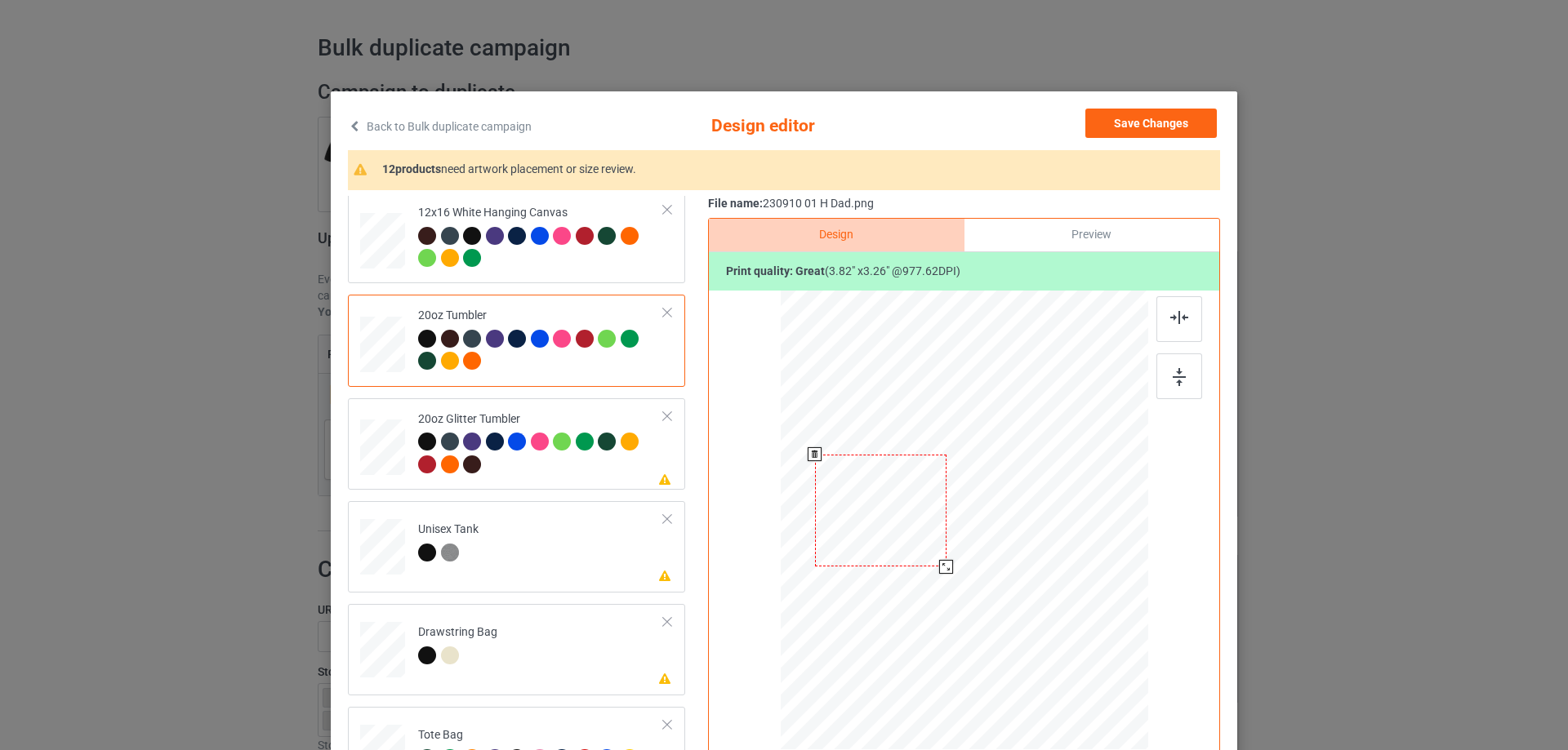
click at [939, 566] on div at bounding box center [945, 566] width 14 height 14
drag, startPoint x: 1065, startPoint y: 613, endPoint x: 979, endPoint y: 550, distance: 106.6
click at [1020, 566] on div at bounding box center [1020, 569] width 14 height 14
drag, startPoint x: 979, startPoint y: 550, endPoint x: 917, endPoint y: 510, distance: 73.8
click at [917, 510] on div at bounding box center [884, 473] width 113 height 96
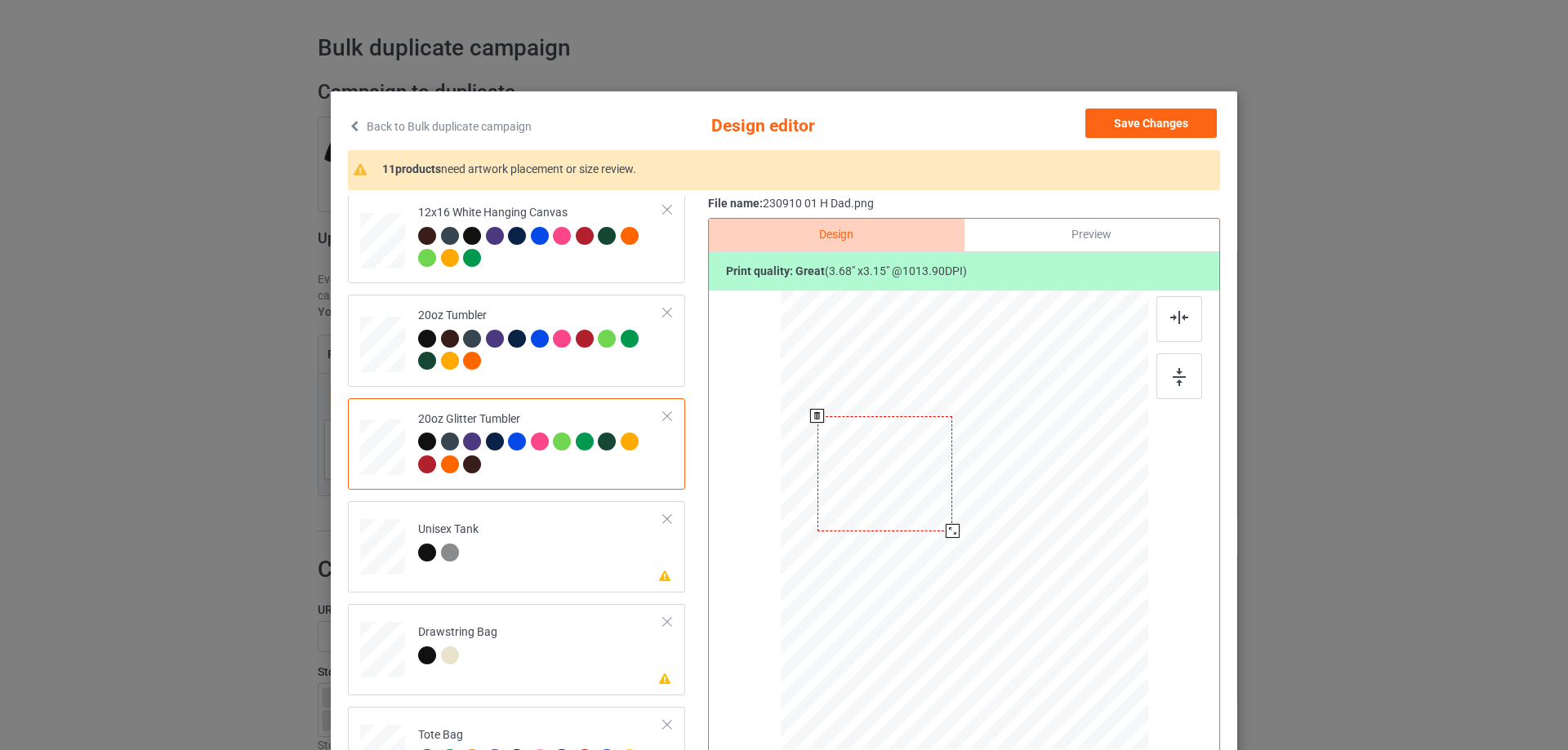
drag, startPoint x: 936, startPoint y: 520, endPoint x: 942, endPoint y: 534, distance: 15.2
click at [945, 534] on div at bounding box center [952, 531] width 14 height 14
click at [929, 514] on div at bounding box center [883, 467] width 135 height 115
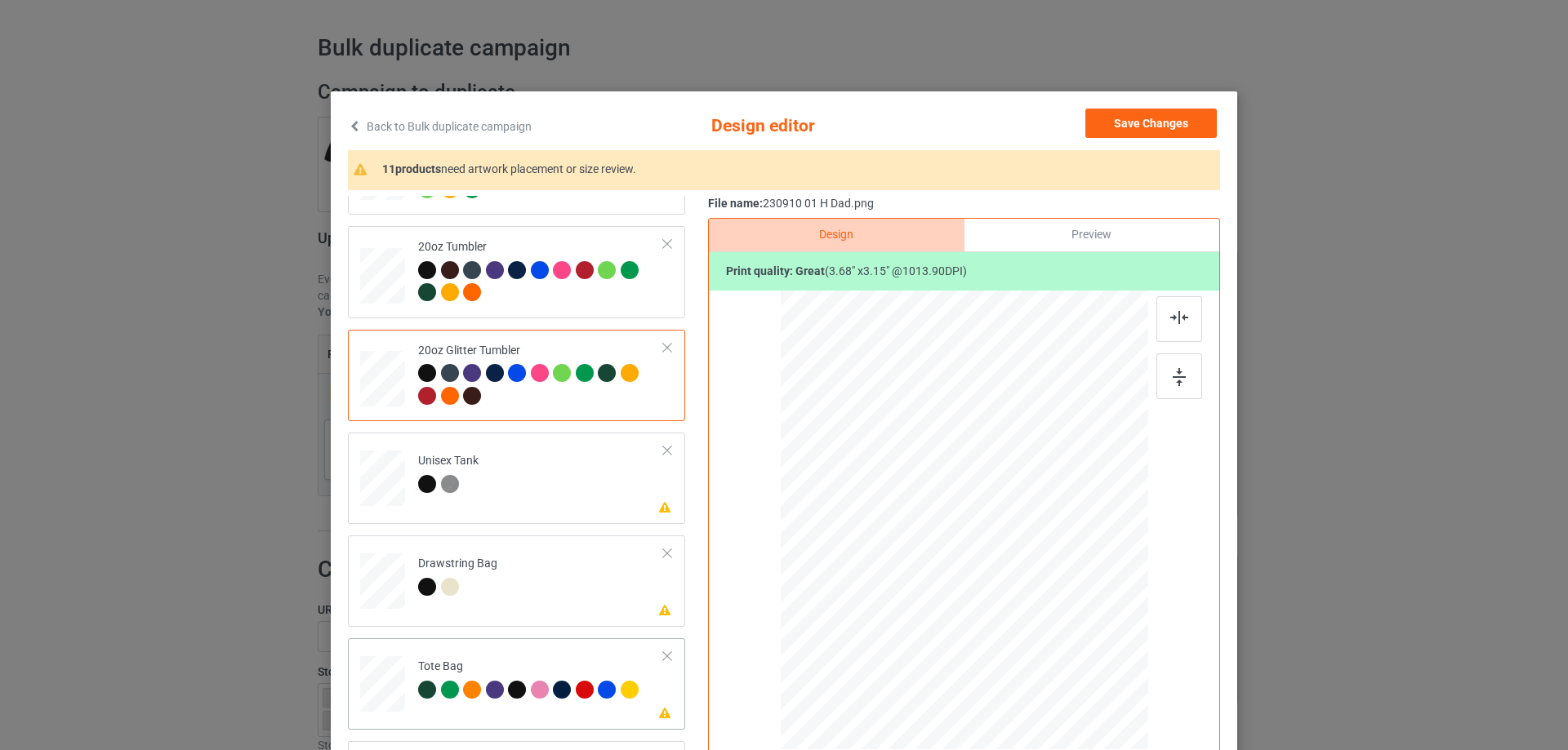
scroll to position [163, 0]
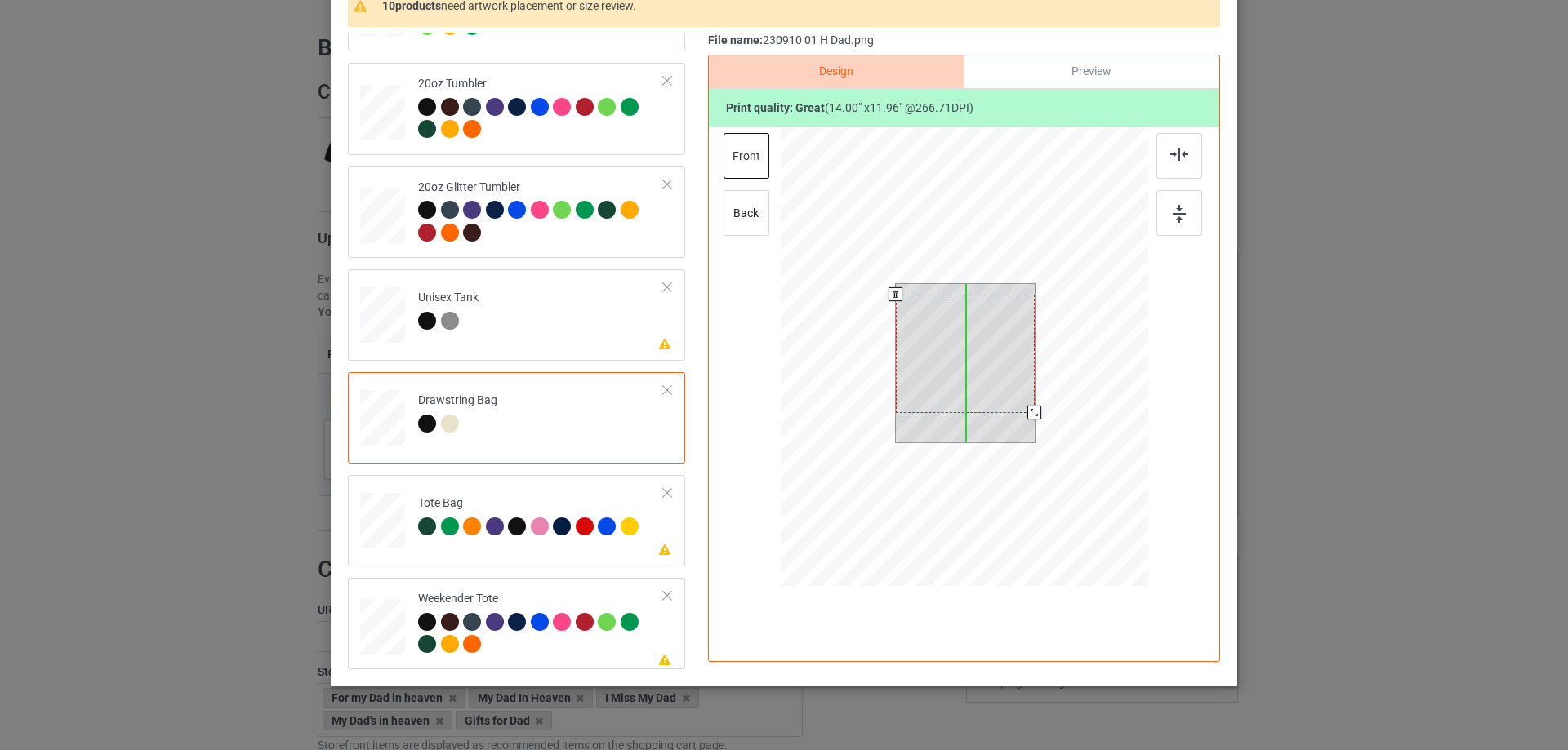
drag, startPoint x: 999, startPoint y: 384, endPoint x: 997, endPoint y: 394, distance: 10.2
click at [997, 394] on div at bounding box center [965, 354] width 139 height 119
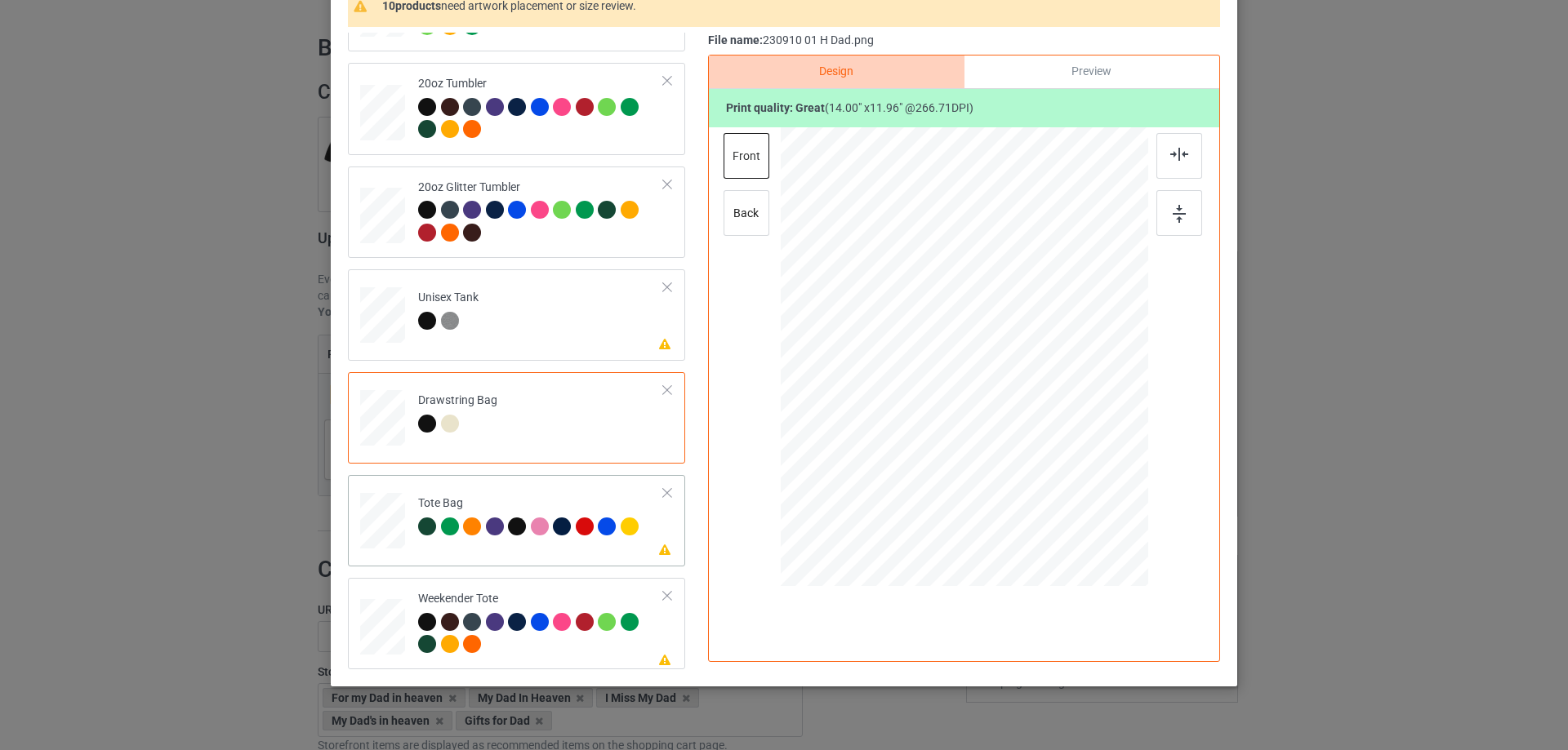
scroll to position [192, 0]
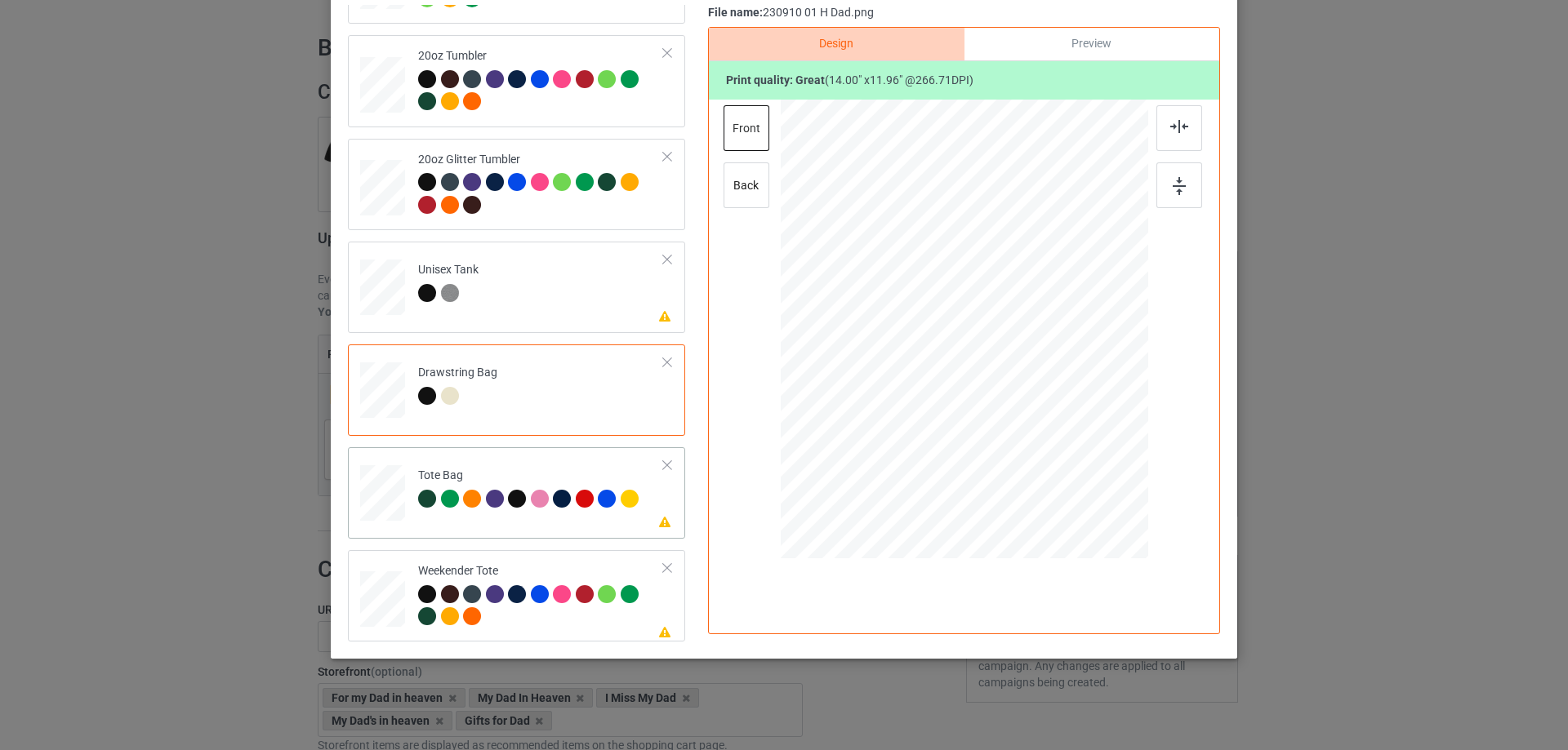
click at [374, 513] on div at bounding box center [383, 501] width 21 height 25
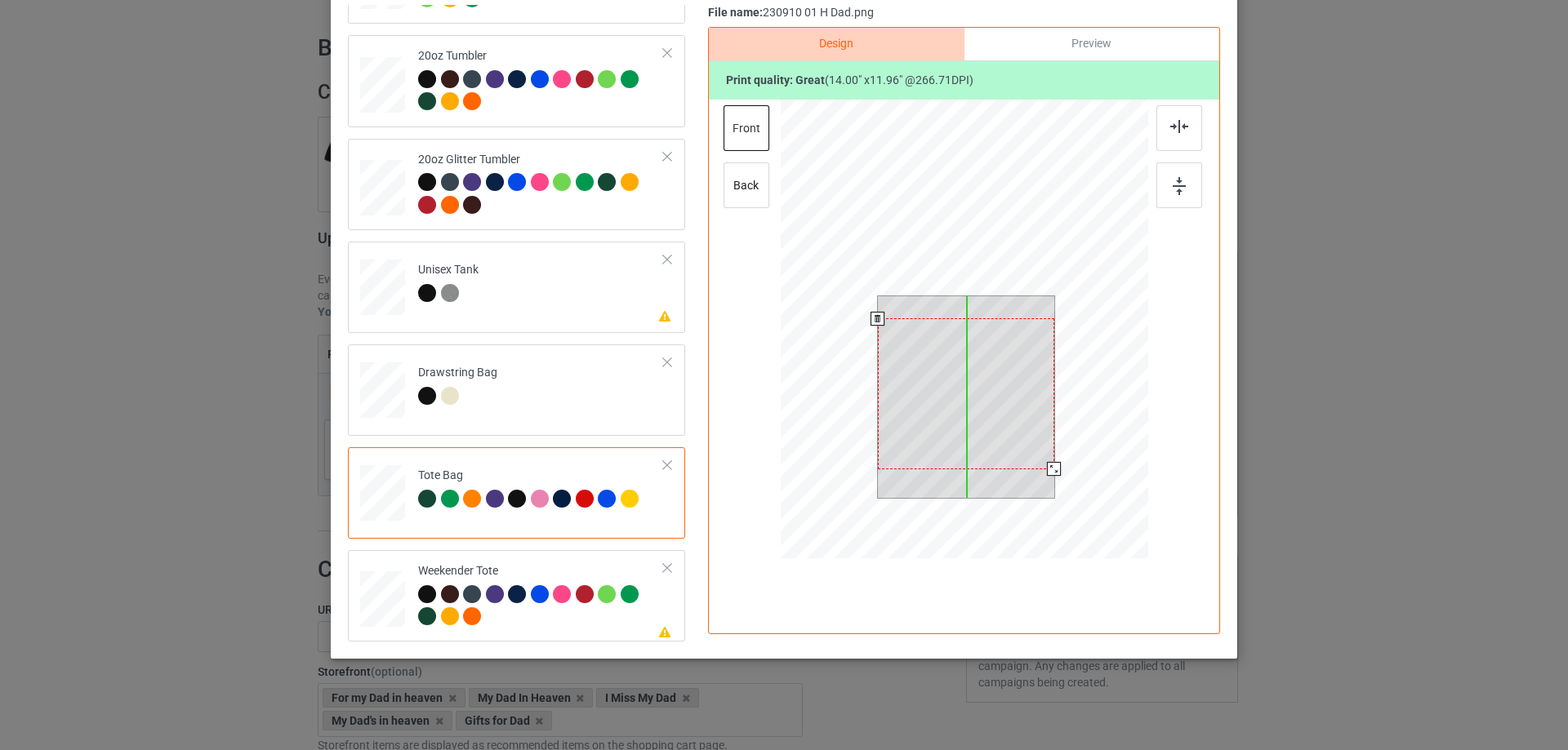
click at [996, 393] on div at bounding box center [966, 394] width 176 height 151
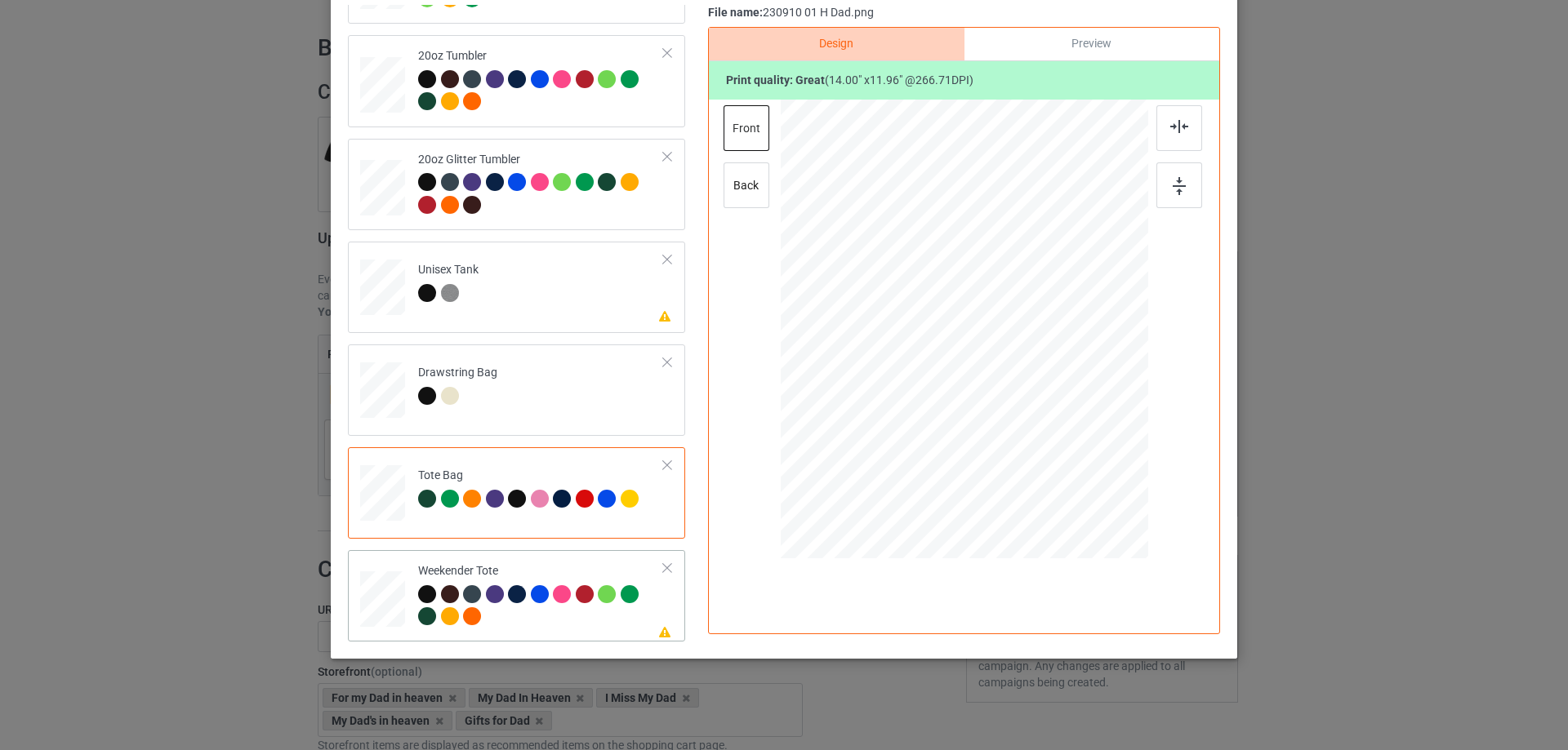
click at [383, 603] on div at bounding box center [382, 599] width 45 height 29
drag, startPoint x: 1070, startPoint y: 420, endPoint x: 1064, endPoint y: 408, distance: 13.4
click at [1064, 408] on div at bounding box center [964, 330] width 366 height 237
click at [1035, 391] on div at bounding box center [964, 321] width 201 height 171
click at [1172, 127] on img at bounding box center [1179, 127] width 18 height 13
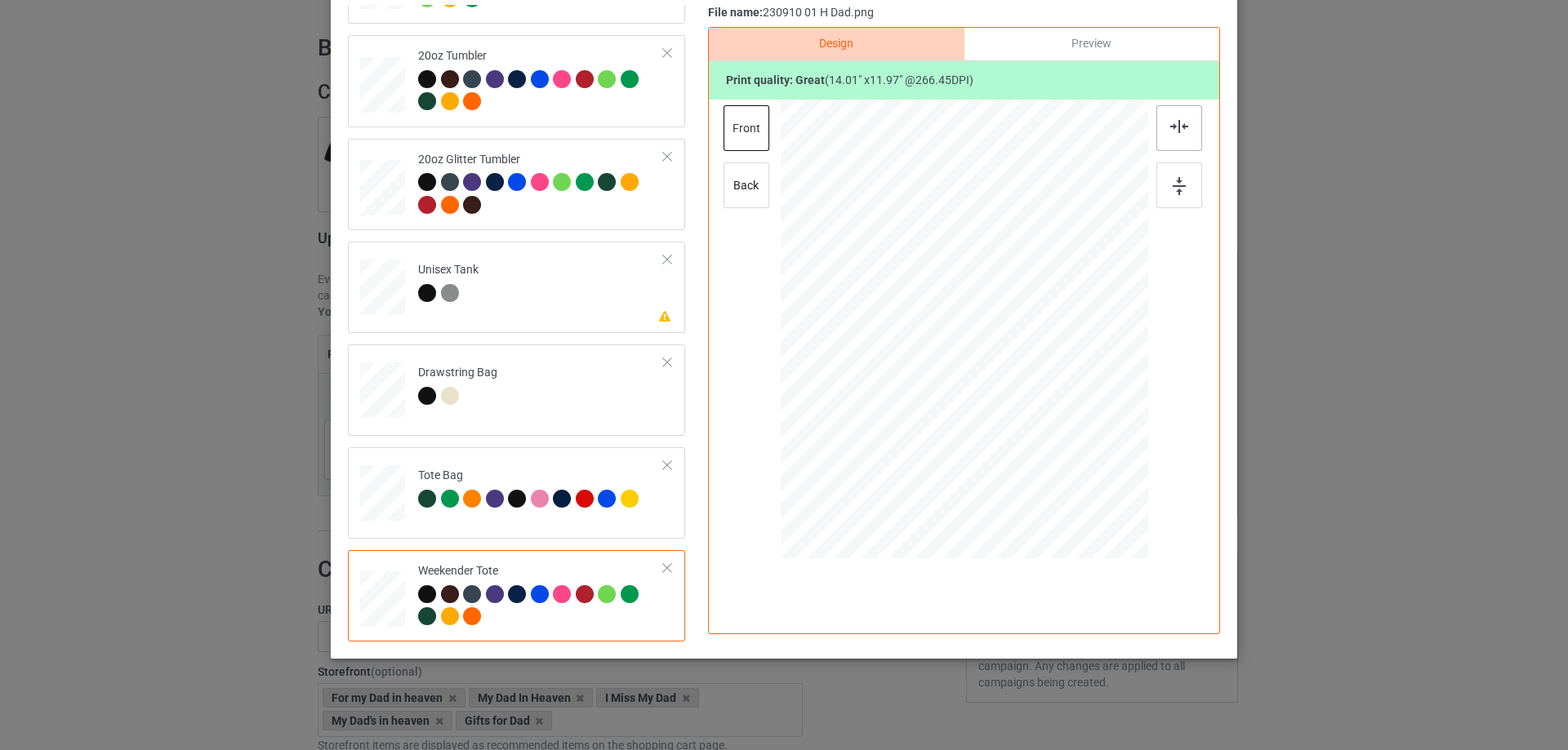
click at [1173, 123] on img at bounding box center [1179, 127] width 18 height 13
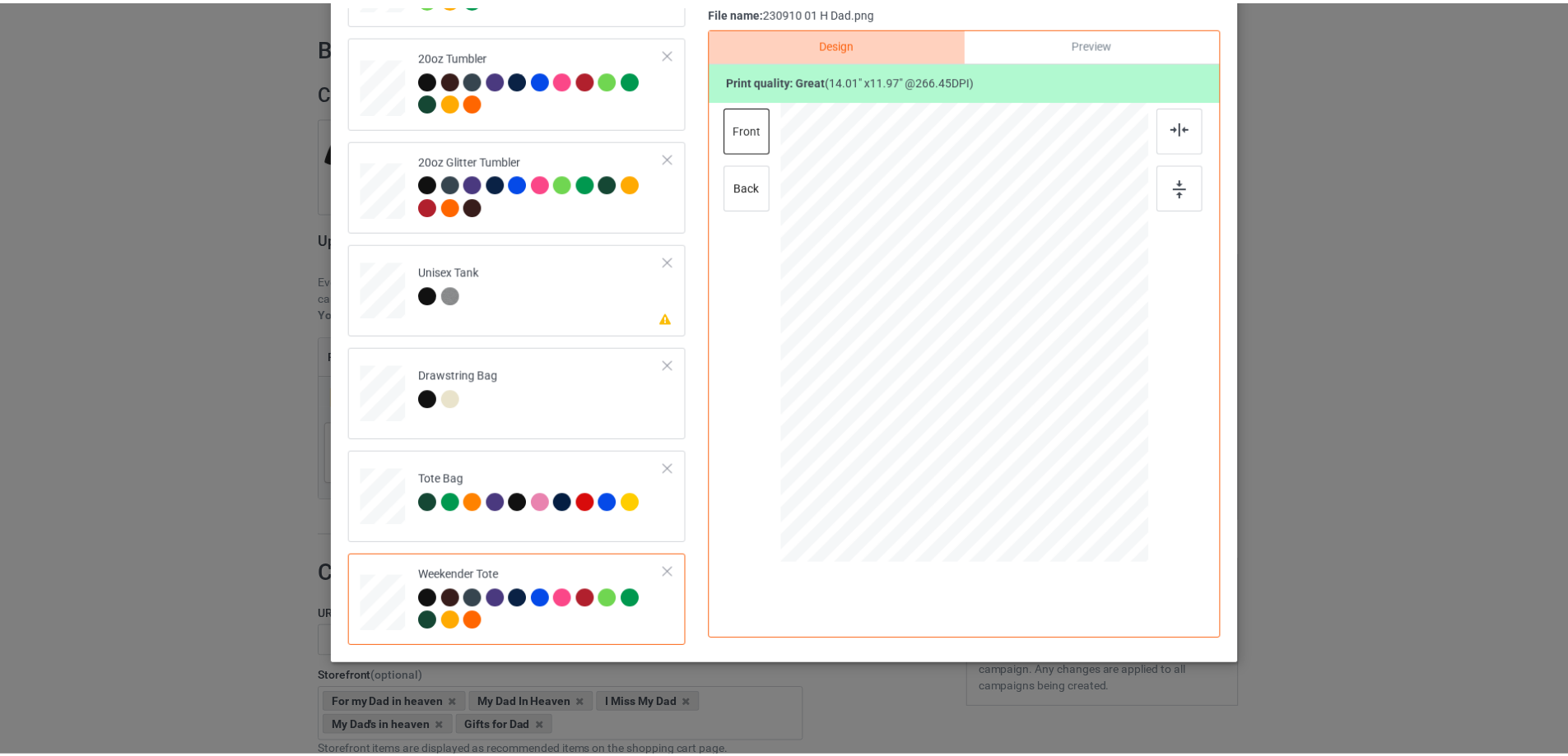
scroll to position [29, 0]
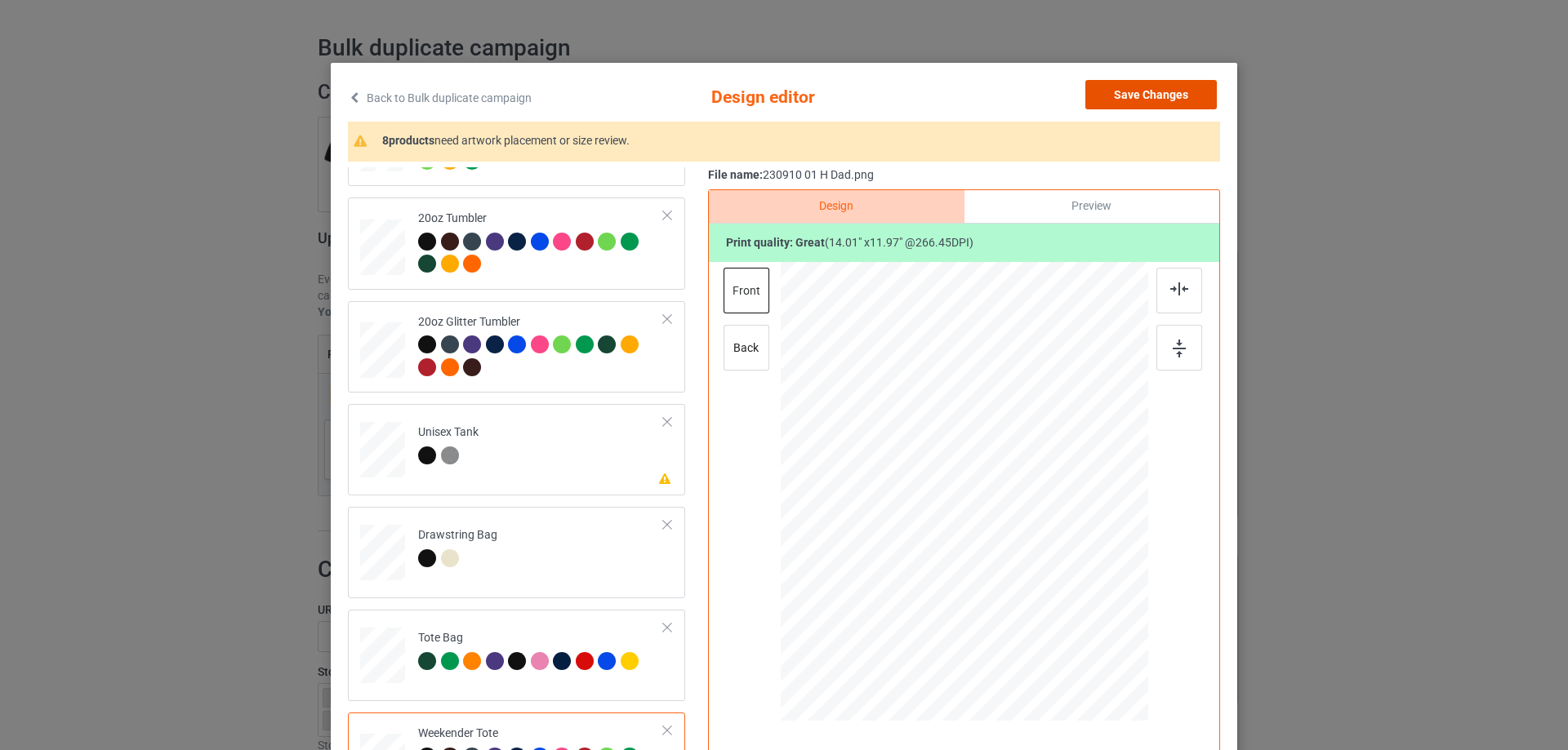
click at [1166, 95] on button "Save Changes" at bounding box center [1151, 95] width 132 height 30
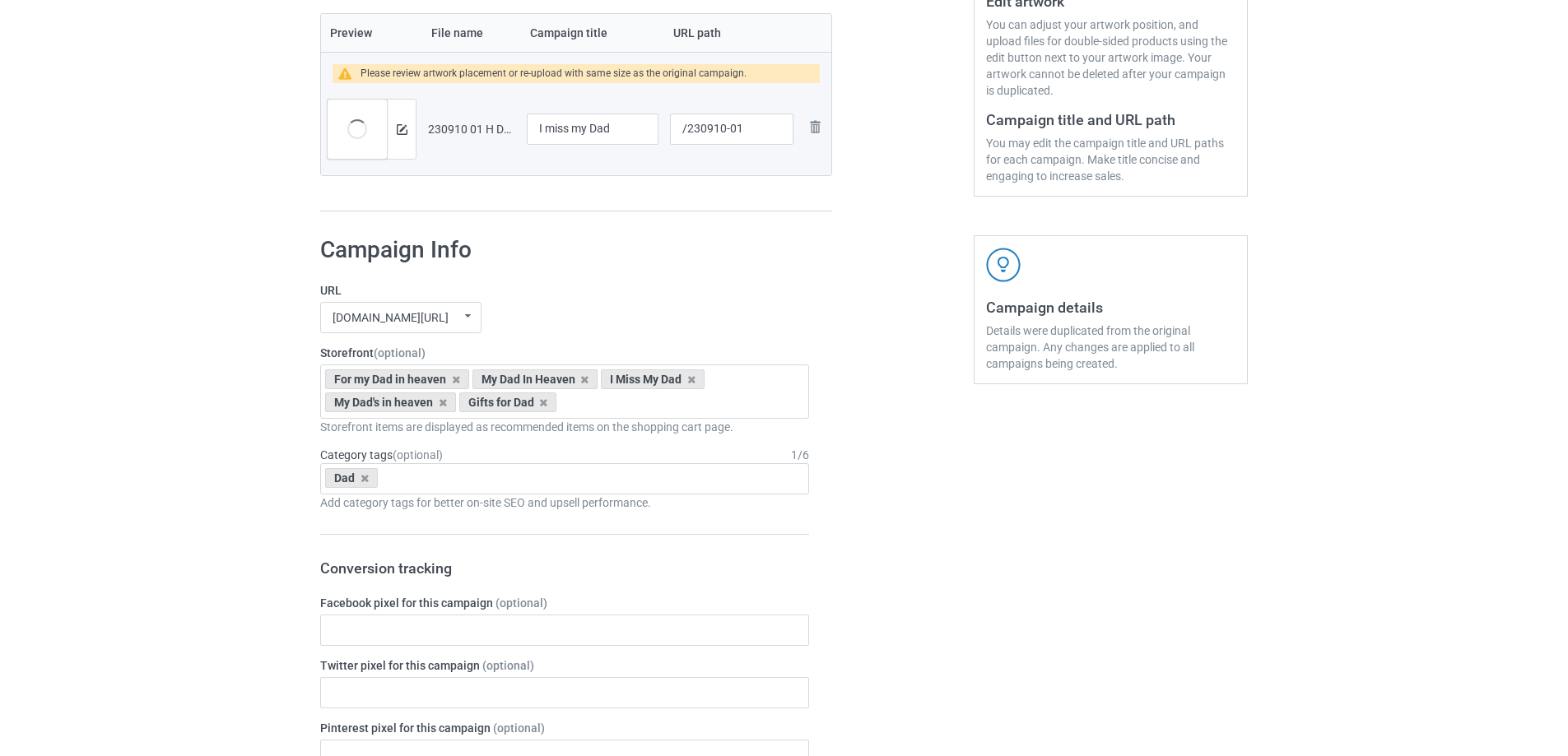
scroll to position [1394, 0]
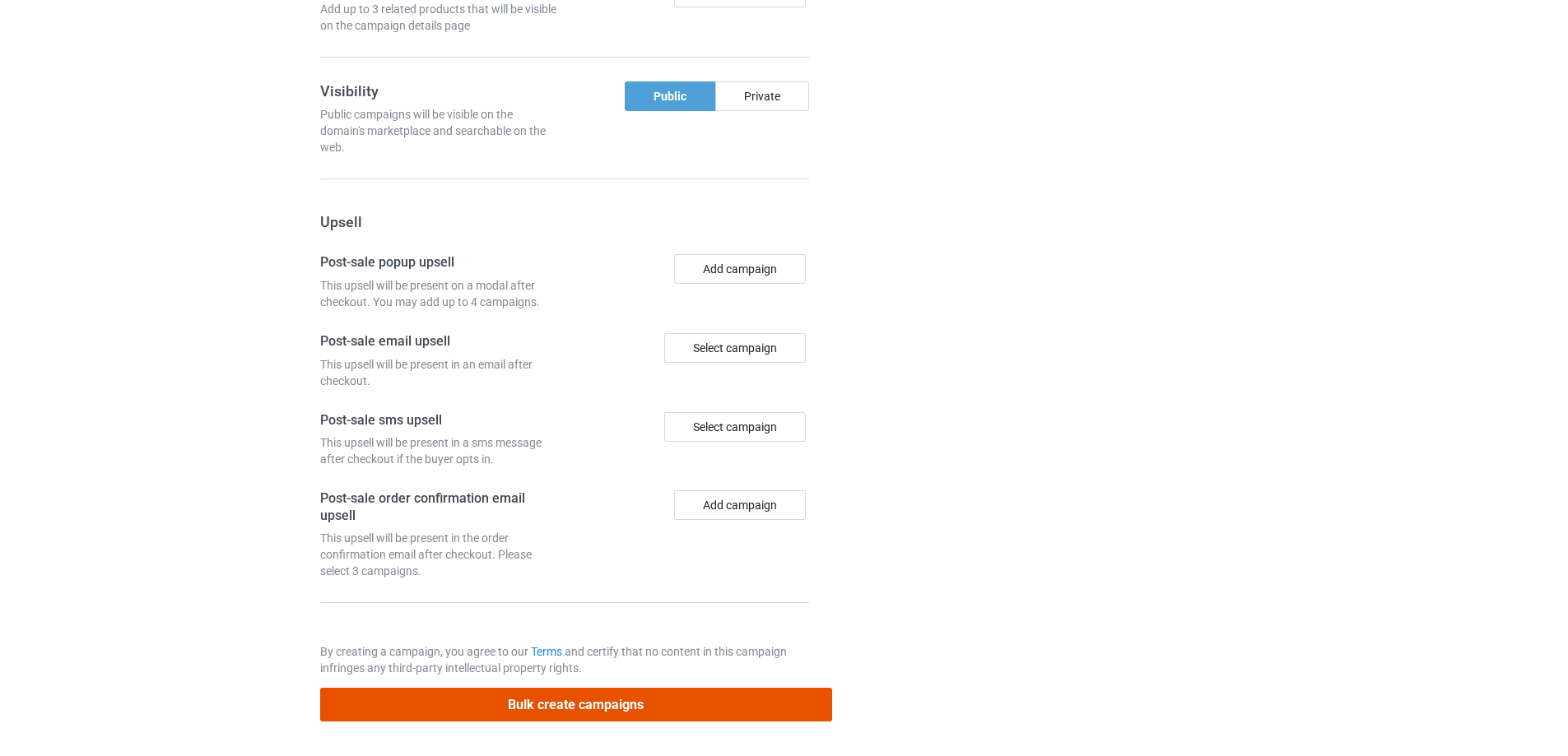
click at [735, 706] on button "Bulk create campaigns" at bounding box center [576, 705] width 512 height 34
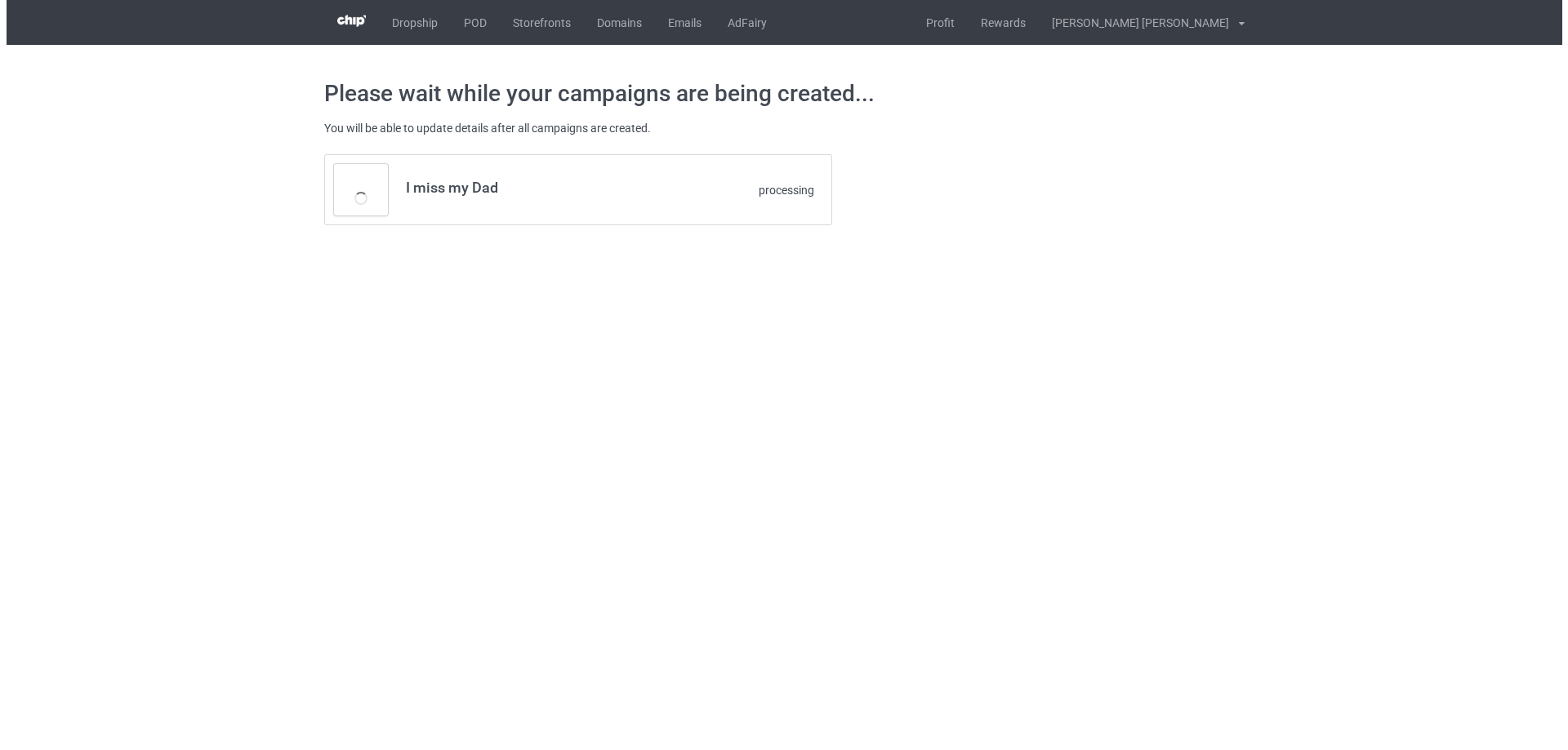
scroll to position [0, 0]
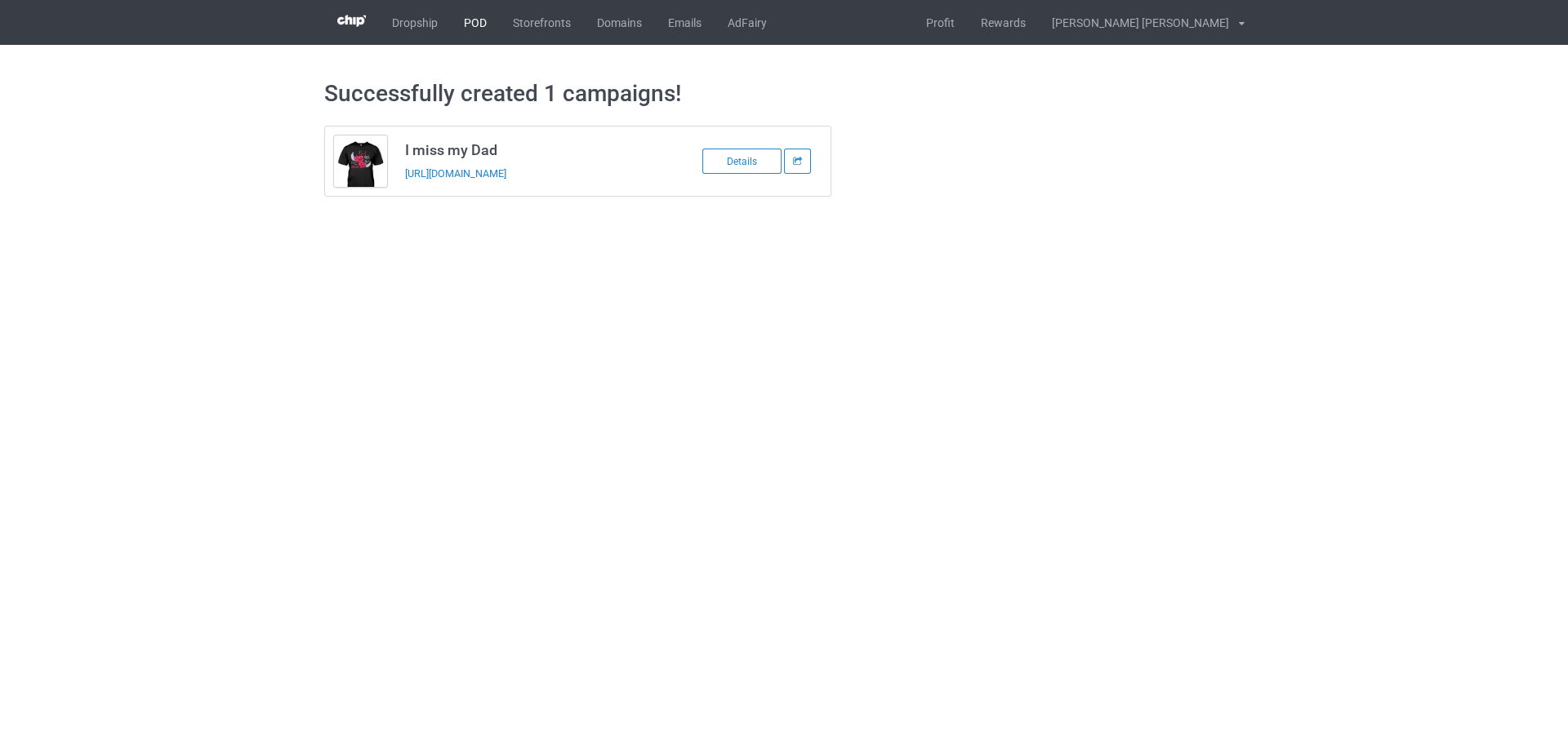
click at [473, 24] on link "POD" at bounding box center [474, 22] width 49 height 45
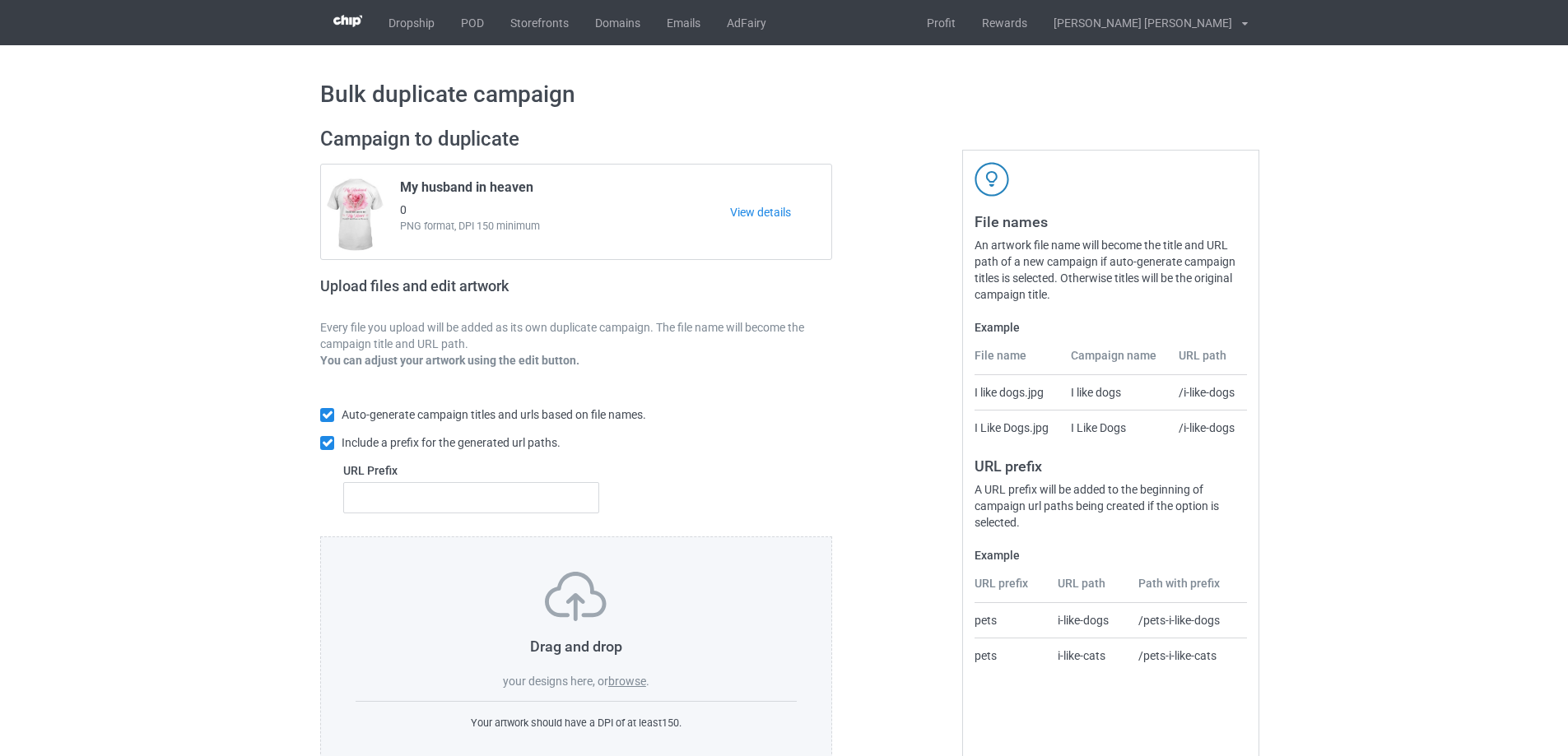
click at [640, 685] on label "browse" at bounding box center [628, 681] width 38 height 13
click at [0, 0] on input "browse" at bounding box center [0, 0] width 0 height 0
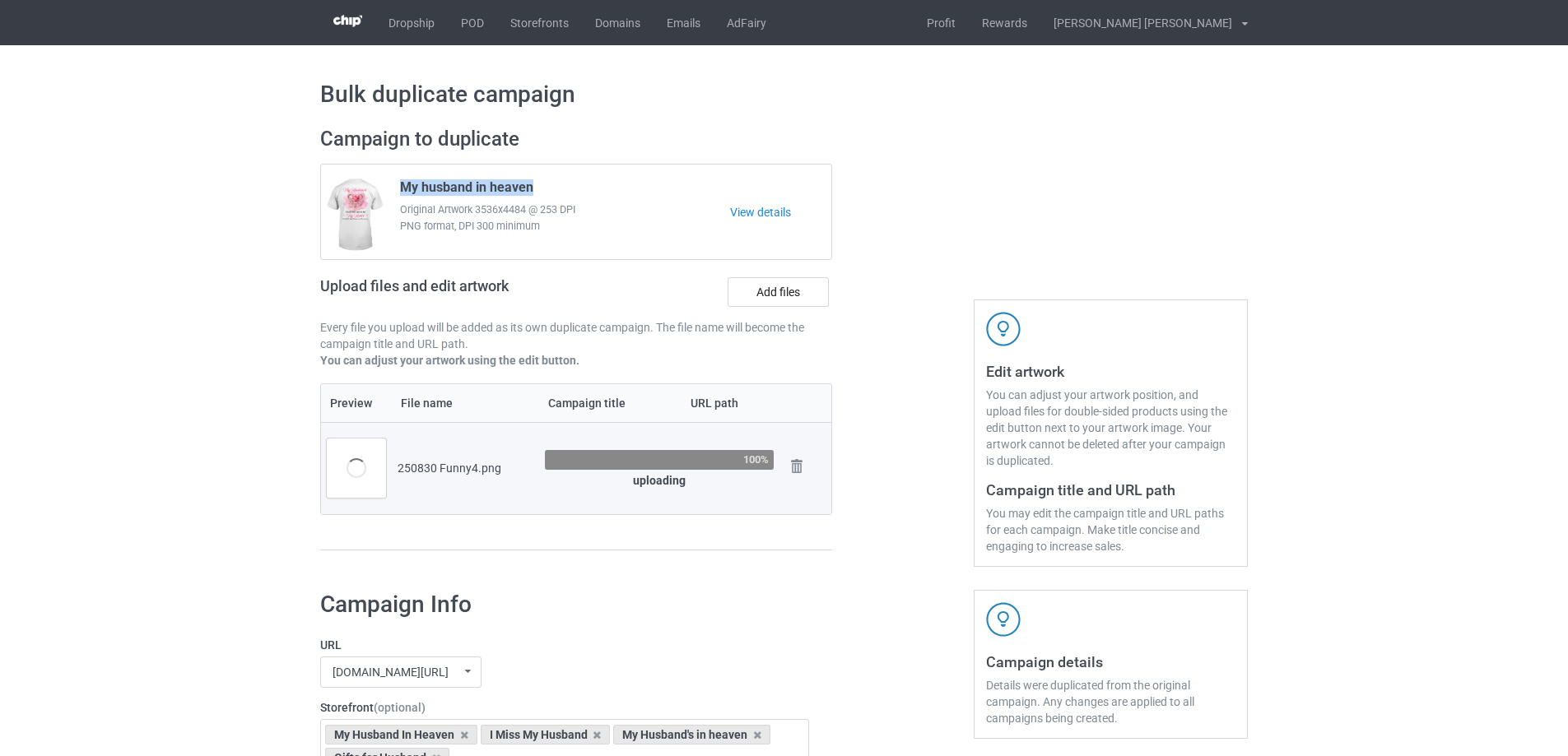
drag, startPoint x: 553, startPoint y: 190, endPoint x: 403, endPoint y: 189, distance: 150.0
click at [403, 189] on div "My husband in heaven Original Artwork 3536x4484 @ 253 DPI PNG format, DPI 300 m…" at bounding box center [559, 212] width 341 height 77
copy span "My husband in heaven"
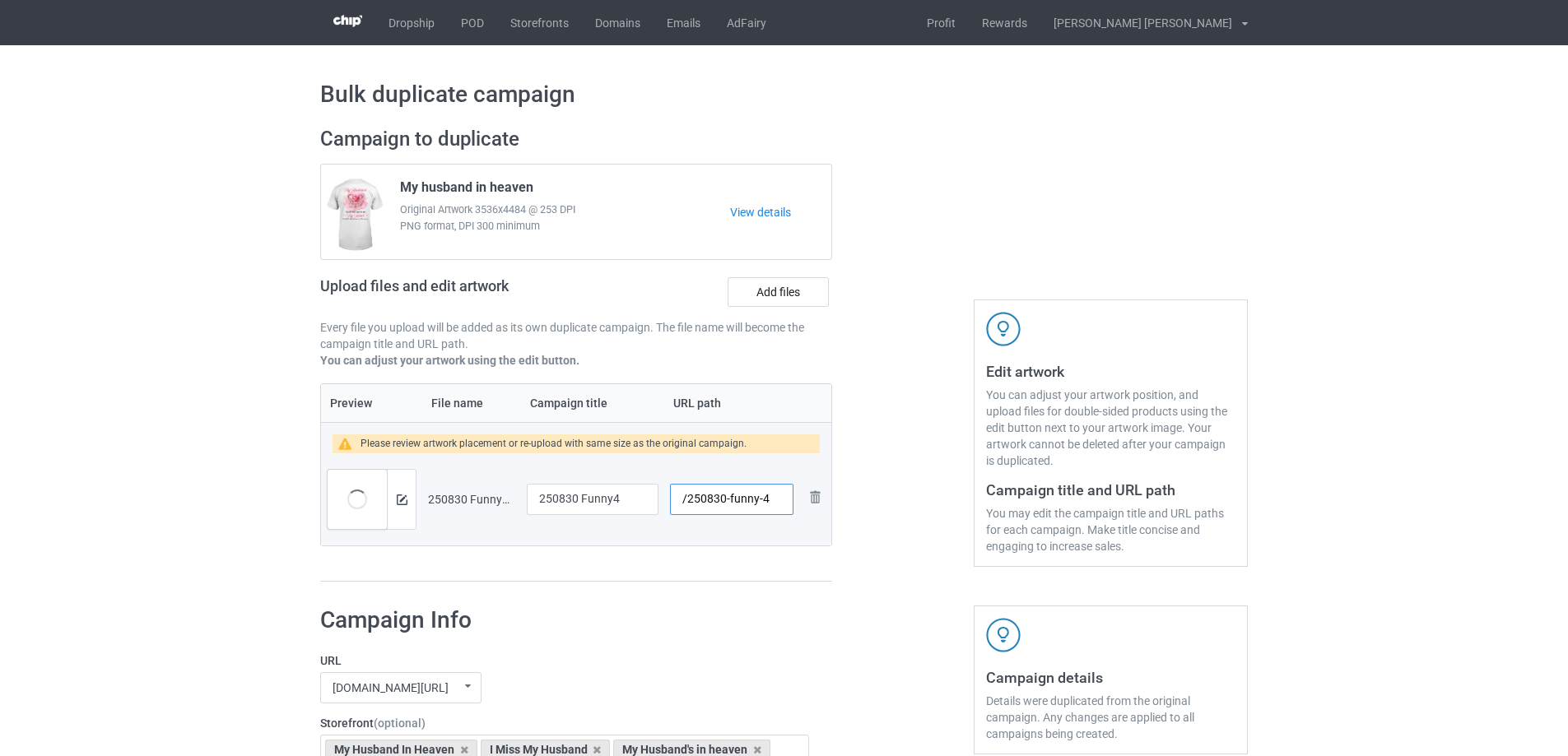
drag, startPoint x: 729, startPoint y: 501, endPoint x: 785, endPoint y: 503, distance: 56.0
click at [785, 503] on input "/250830-funny-4" at bounding box center [731, 500] width 124 height 32
type input "/250830-1"
drag, startPoint x: 627, startPoint y: 497, endPoint x: 459, endPoint y: 500, distance: 168.0
click at [459, 500] on tr "Preview and edit artwork 250830 Funny4.png 250830 Funny4 /250830-1 Remove file" at bounding box center [576, 499] width 510 height 92
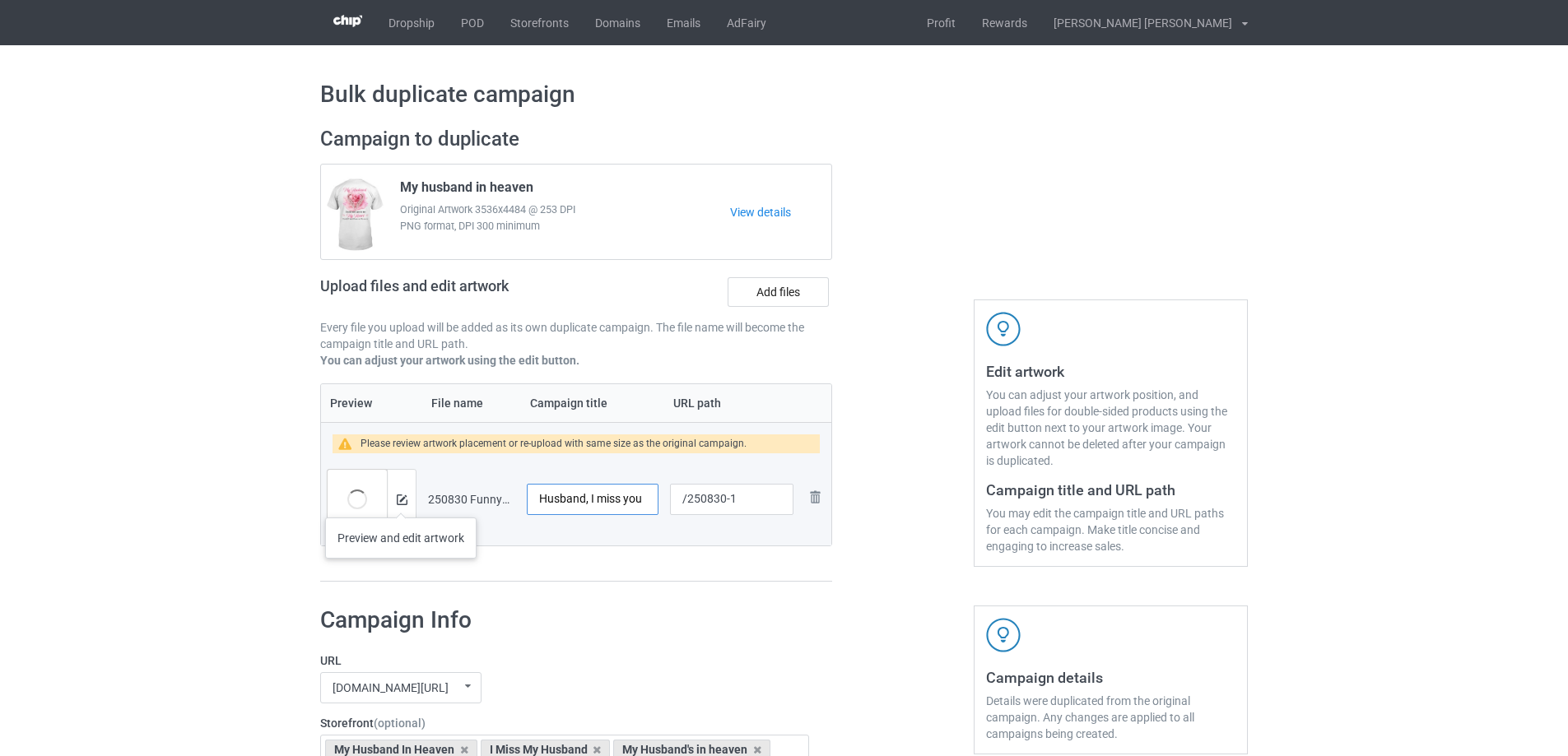
type input "Husband, I miss you"
click at [401, 501] on img at bounding box center [402, 500] width 11 height 11
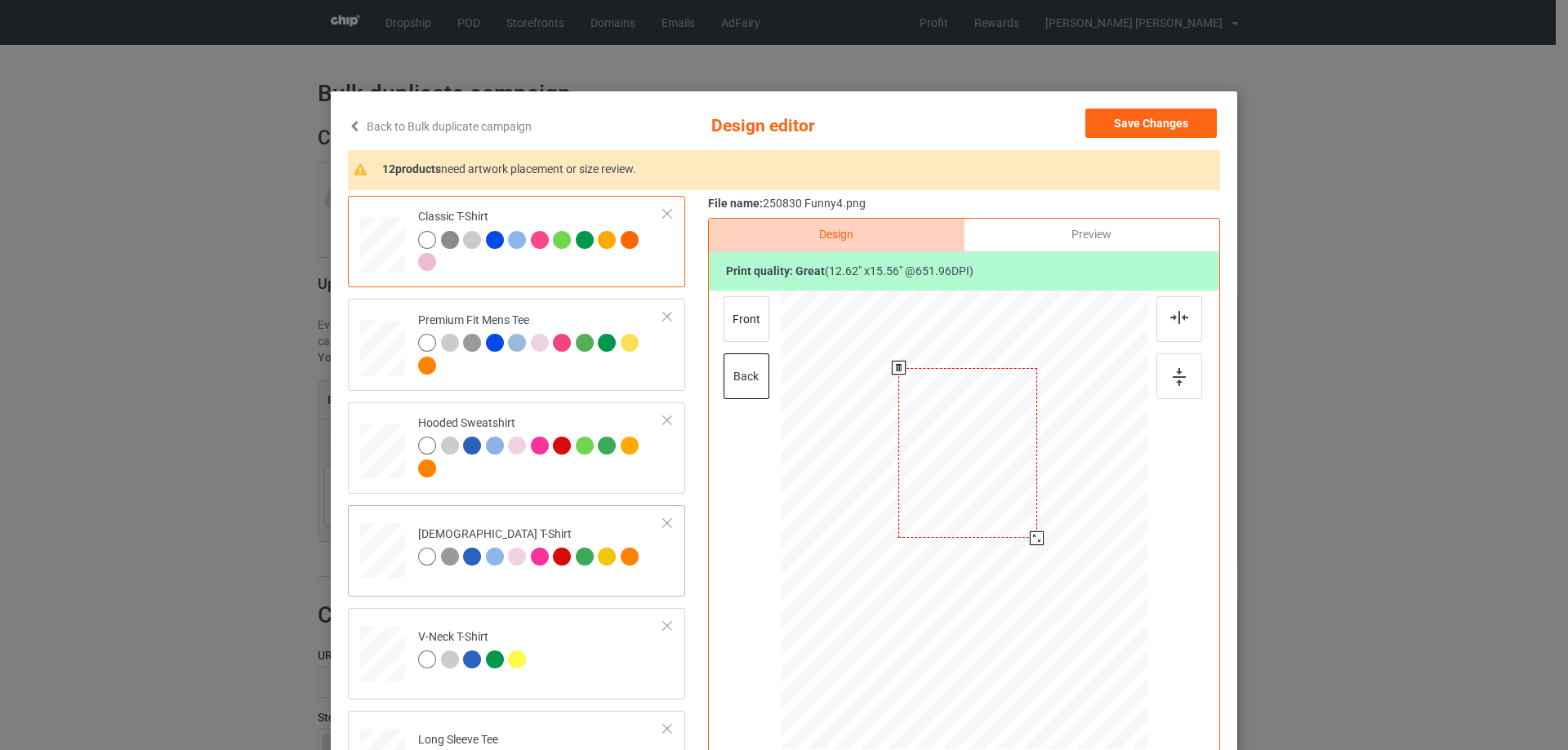
click at [1036, 574] on div at bounding box center [964, 522] width 367 height 464
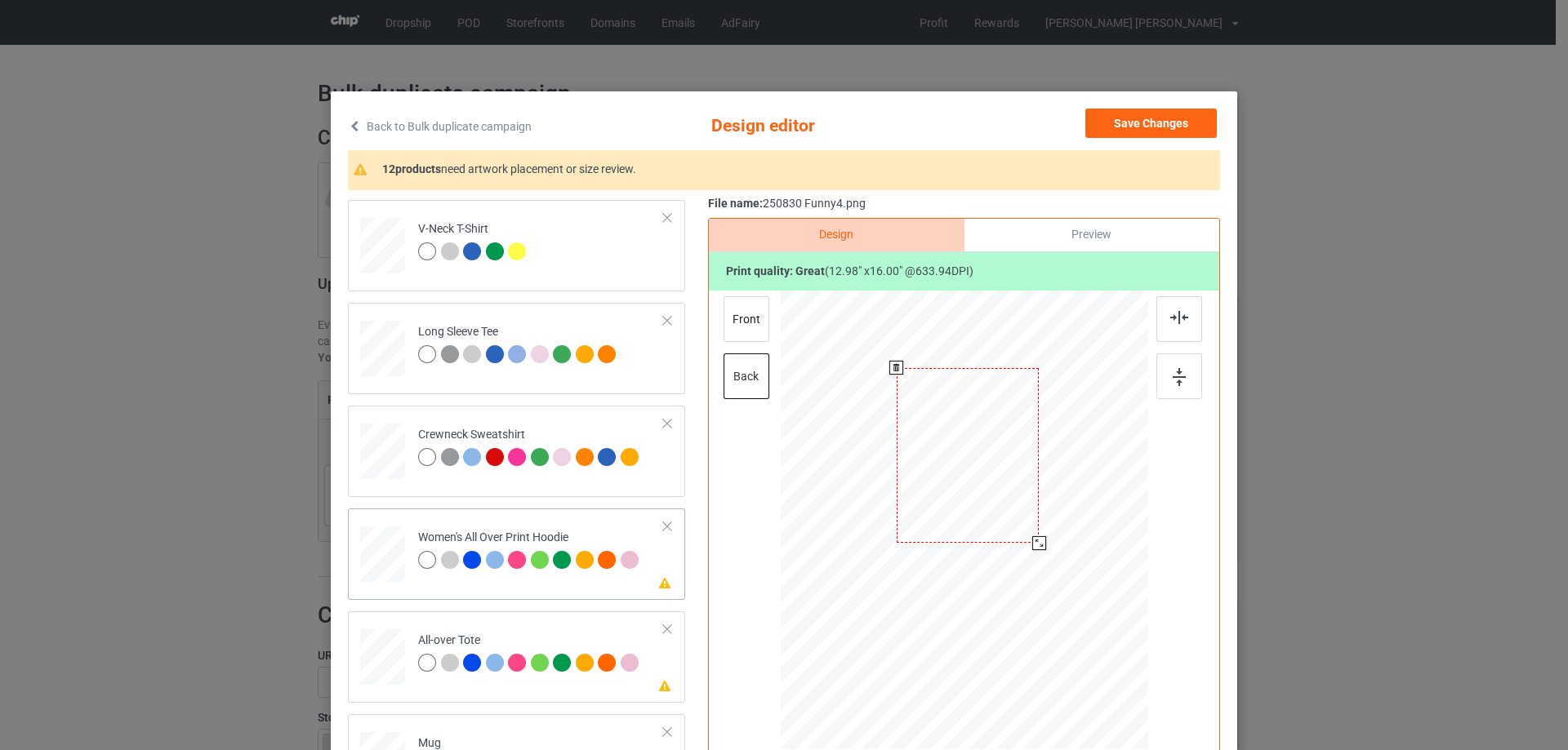
scroll to position [571, 0]
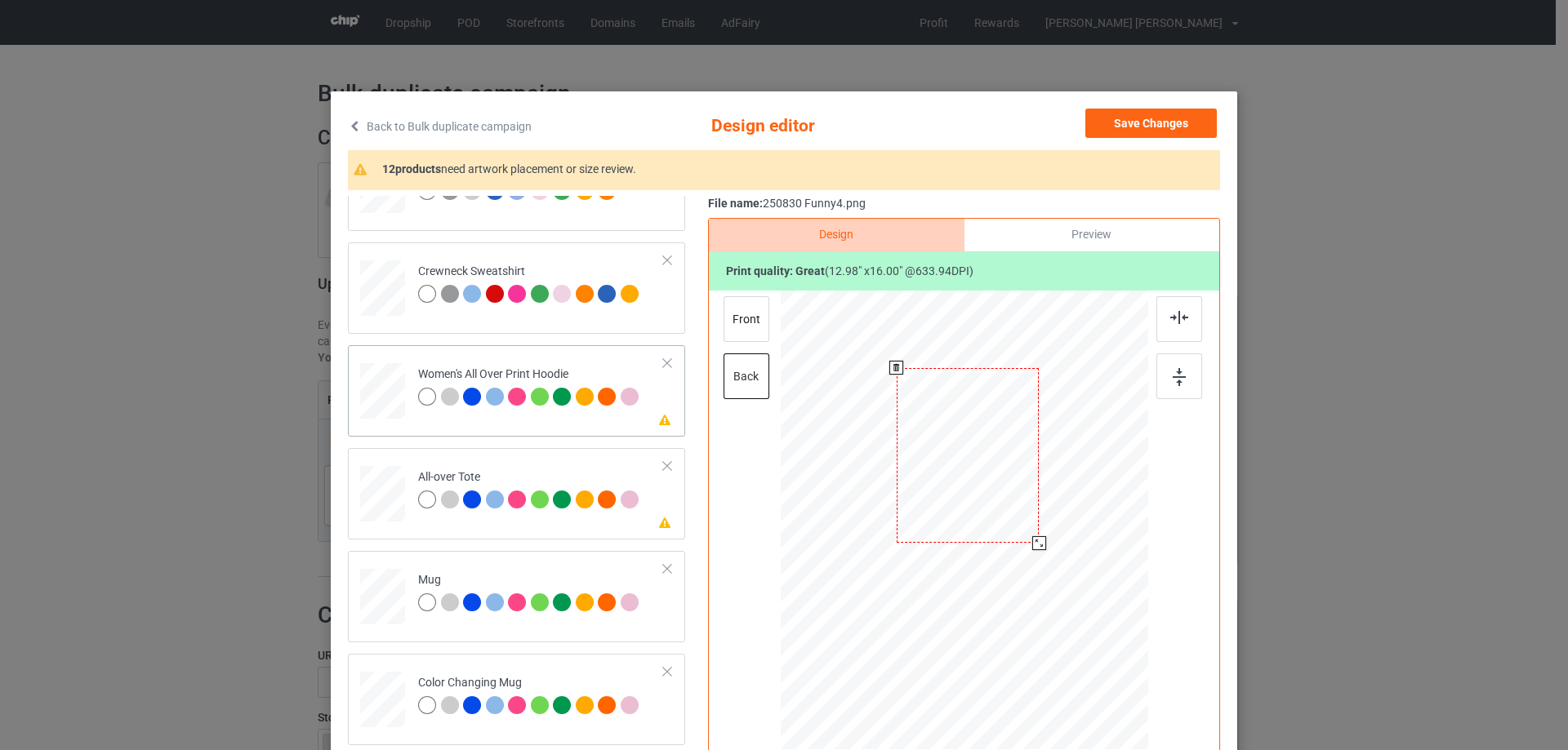
click at [382, 397] on div at bounding box center [382, 390] width 45 height 50
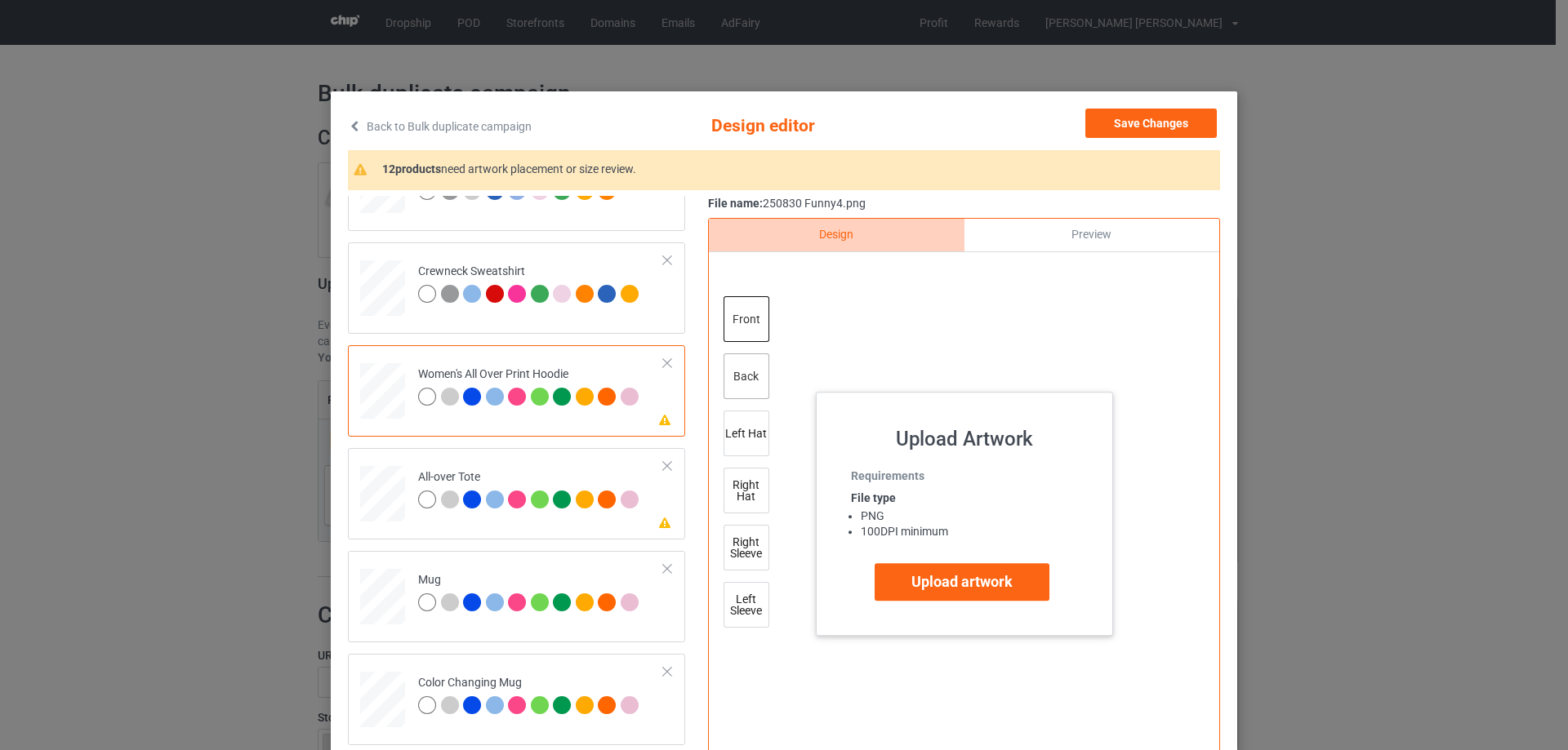
click at [729, 389] on div "back" at bounding box center [746, 376] width 46 height 46
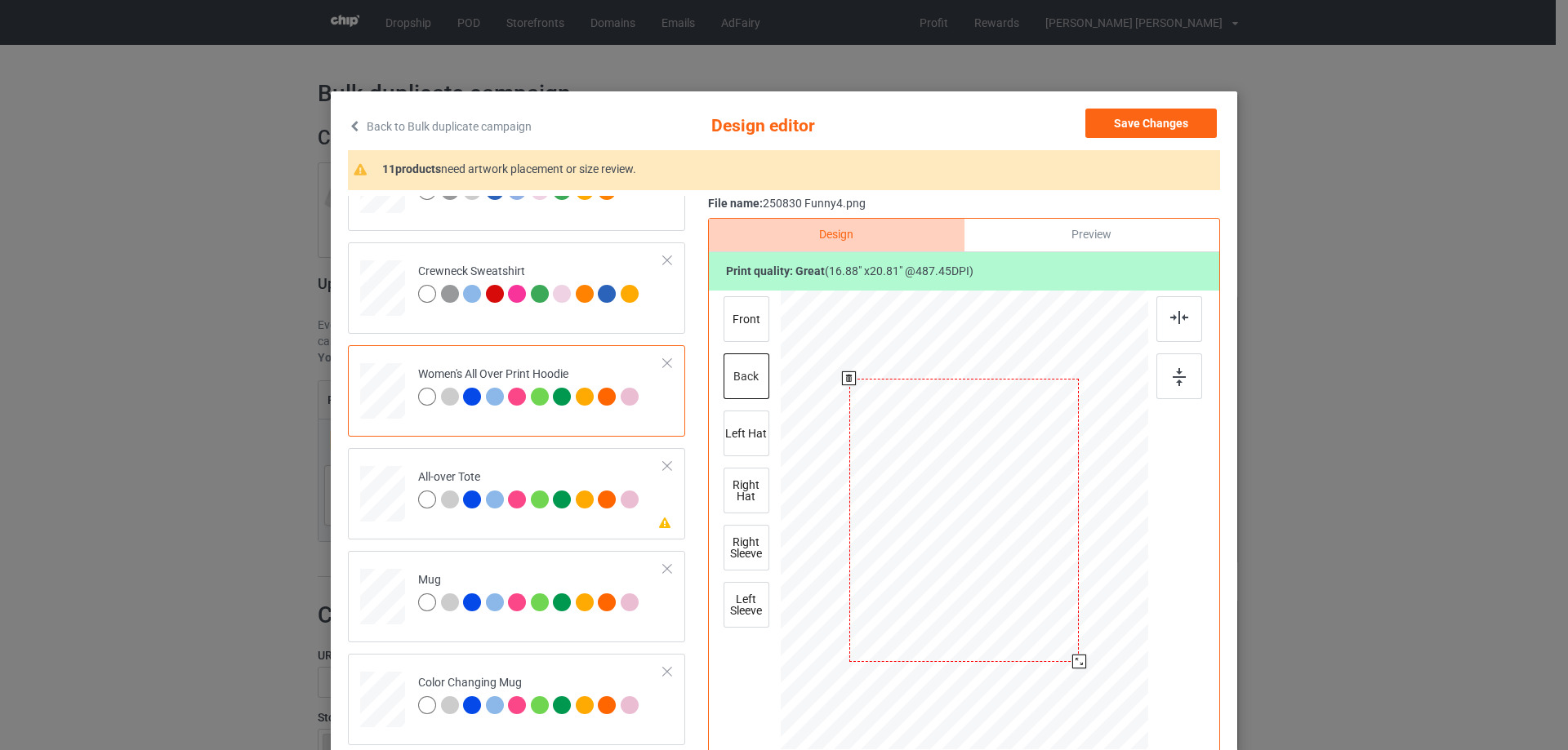
drag, startPoint x: 1066, startPoint y: 657, endPoint x: 1068, endPoint y: 665, distance: 8.2
click at [1072, 665] on div at bounding box center [1079, 661] width 14 height 14
click at [390, 495] on div at bounding box center [382, 494] width 45 height 45
drag, startPoint x: 1068, startPoint y: 659, endPoint x: 377, endPoint y: 487, distance: 712.1
click at [1071, 655] on div at bounding box center [1071, 653] width 14 height 14
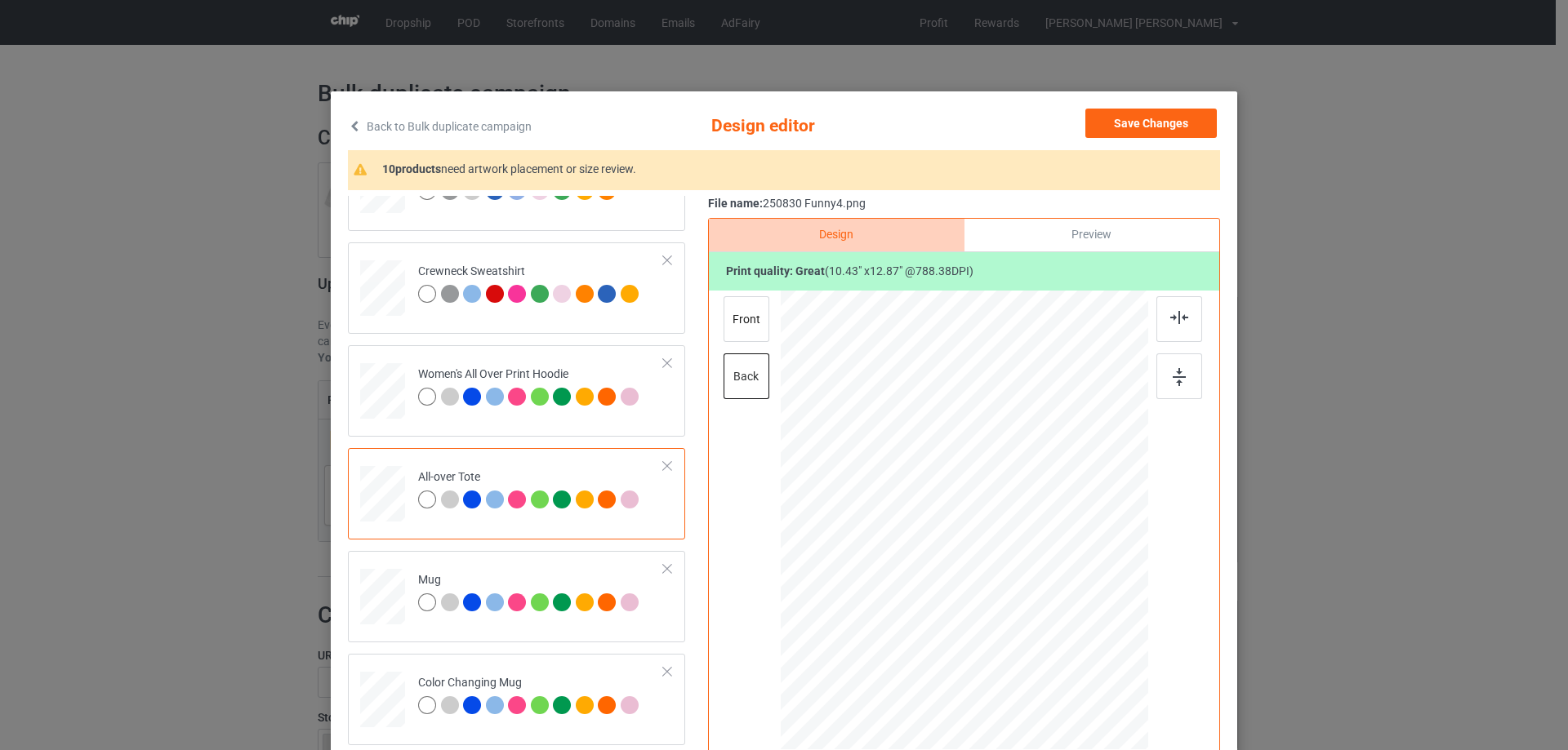
scroll to position [653, 0]
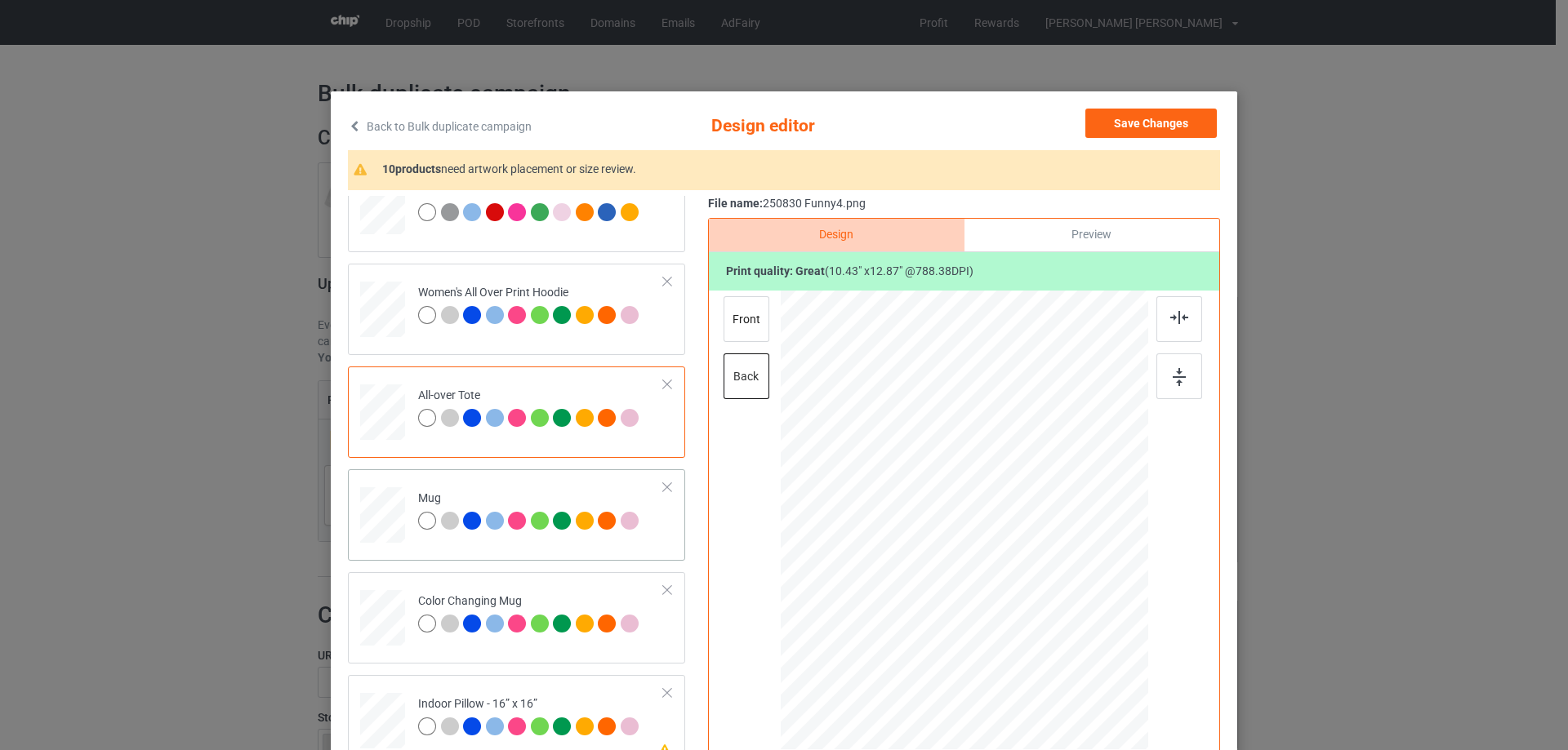
click at [399, 520] on td at bounding box center [384, 511] width 49 height 72
click at [1120, 594] on div at bounding box center [1123, 592] width 14 height 14
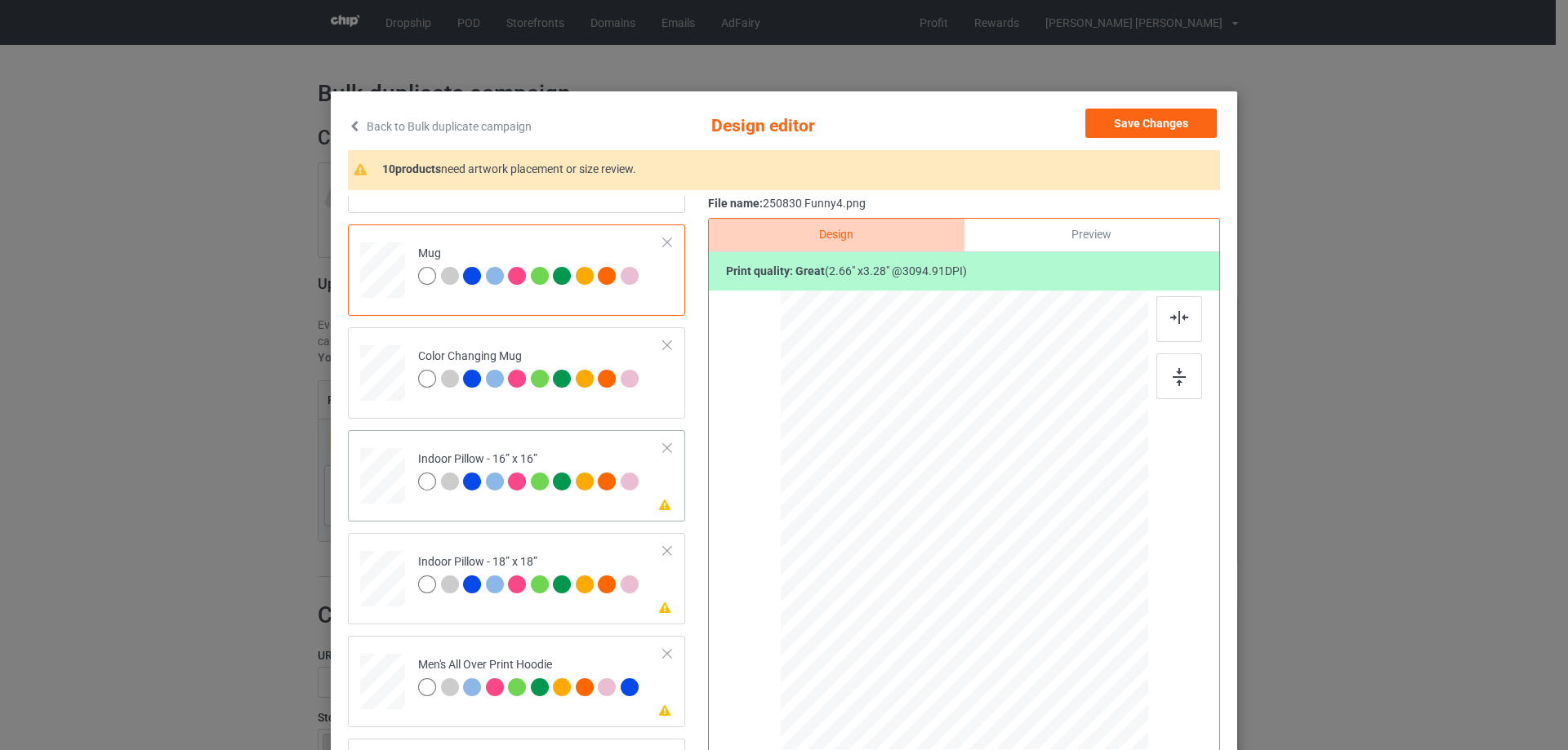
scroll to position [980, 0]
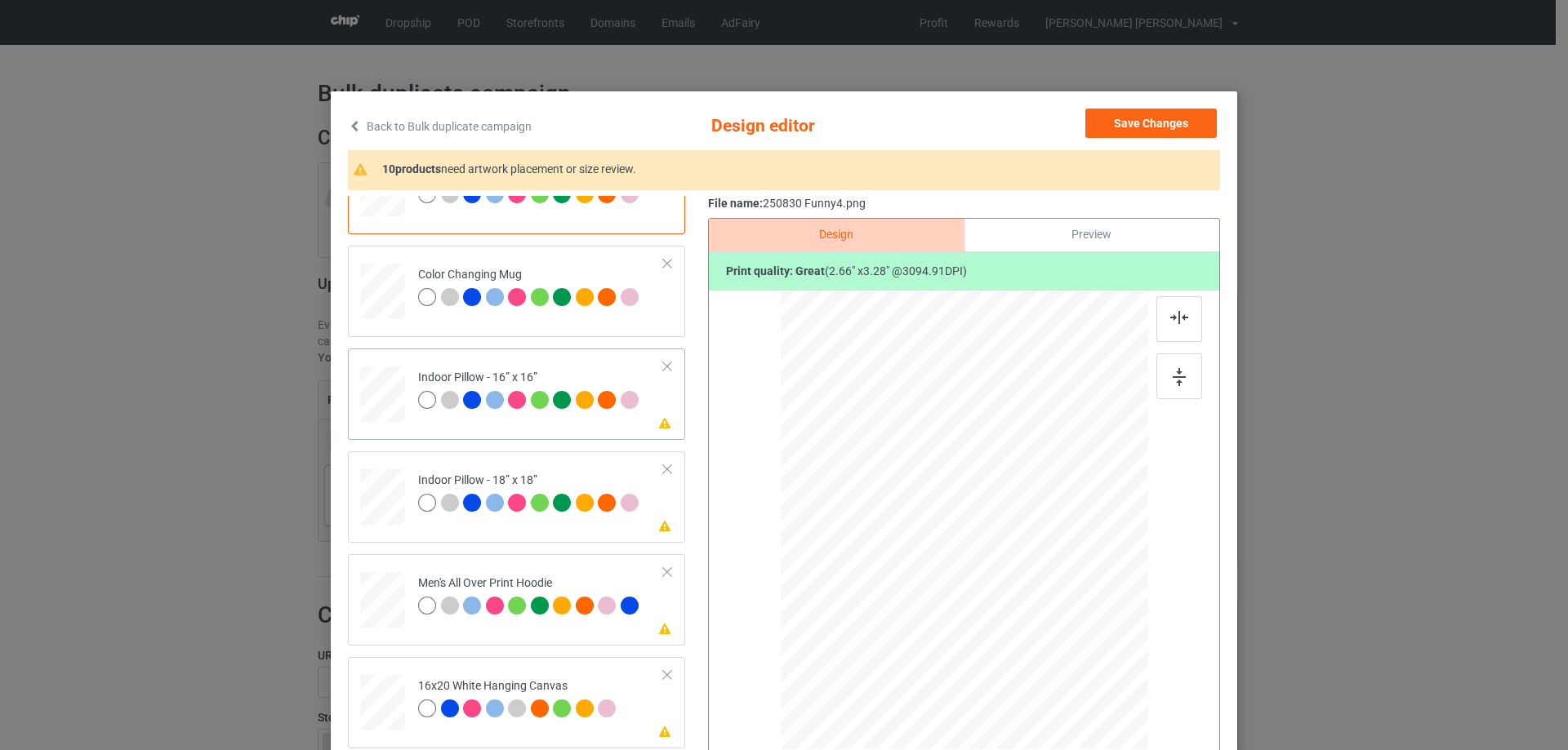
click at [384, 397] on div at bounding box center [382, 394] width 45 height 45
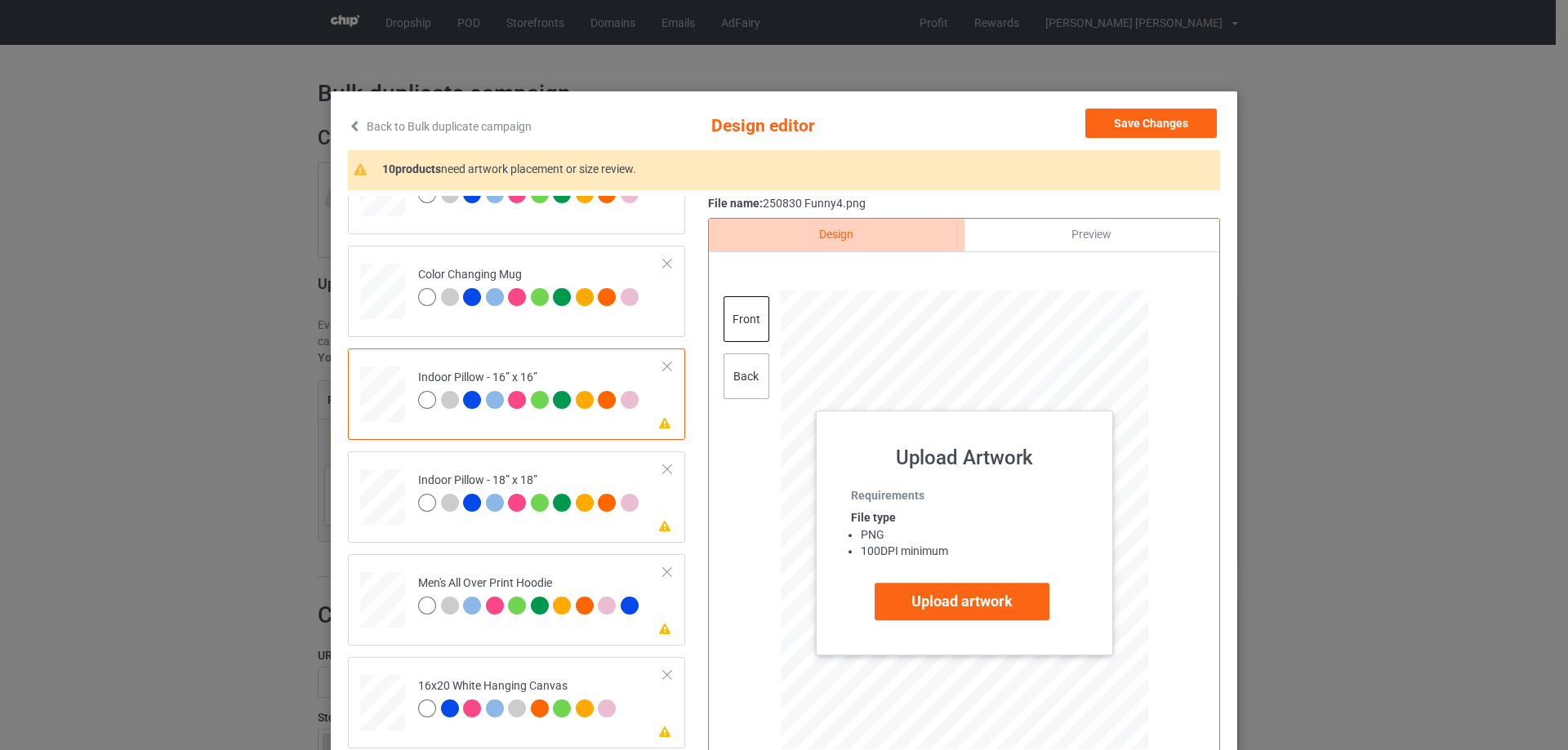
click at [748, 386] on div "back" at bounding box center [746, 376] width 46 height 46
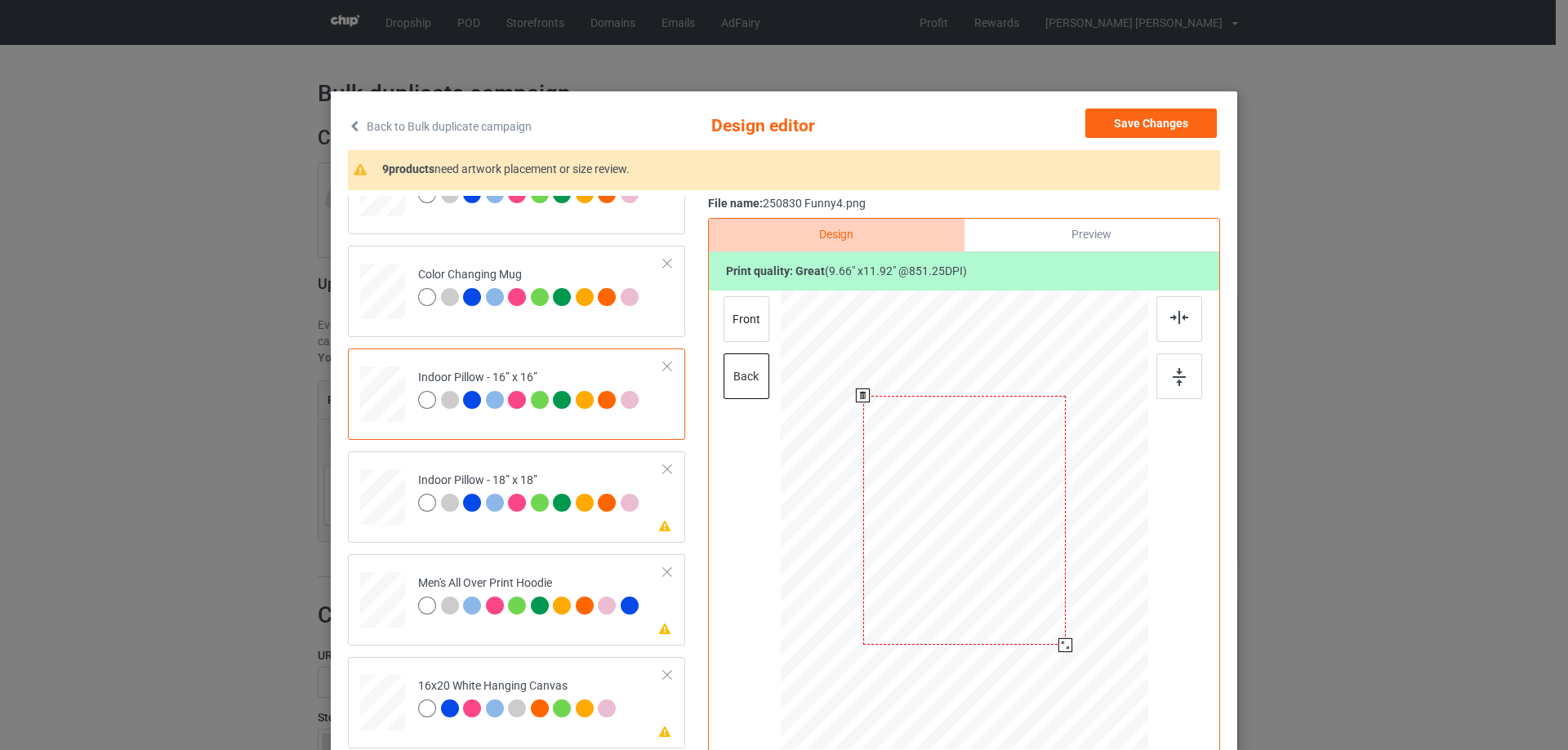
drag, startPoint x: 1063, startPoint y: 657, endPoint x: 1062, endPoint y: 641, distance: 16.0
click at [1062, 641] on div at bounding box center [1065, 645] width 14 height 14
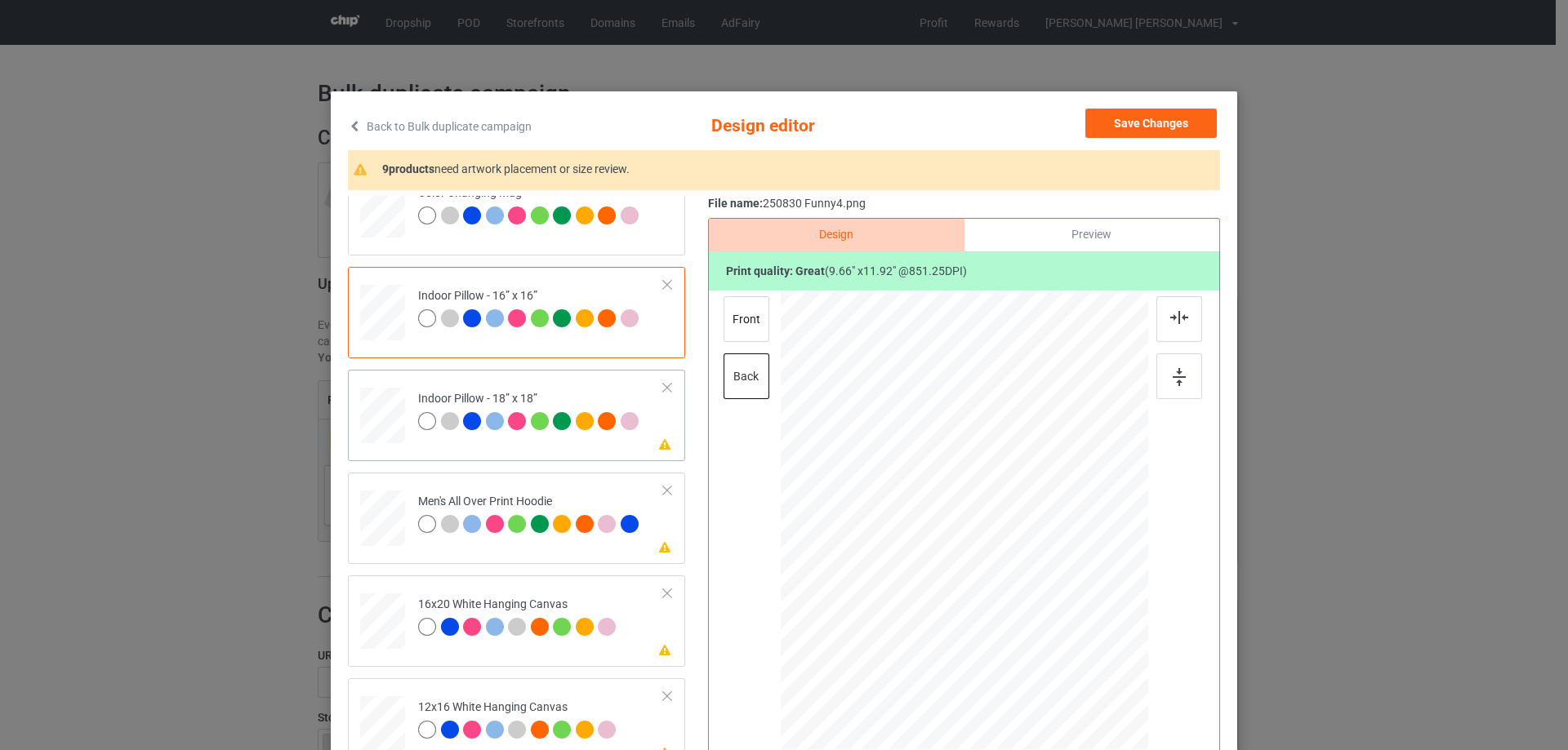
click at [371, 431] on div at bounding box center [382, 416] width 45 height 45
drag, startPoint x: 1067, startPoint y: 655, endPoint x: 1067, endPoint y: 645, distance: 10.0
click at [1067, 645] on div at bounding box center [1069, 650] width 14 height 14
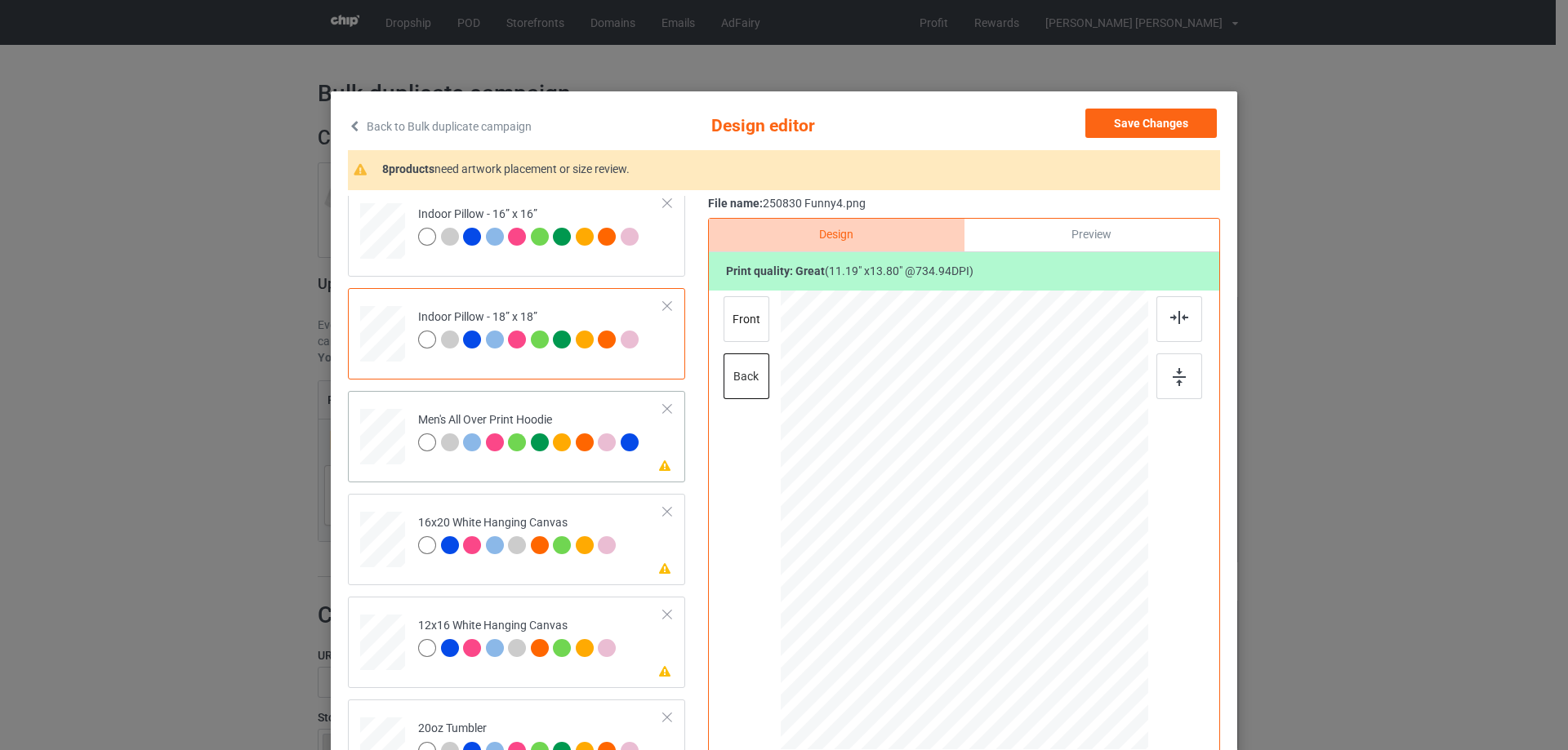
click at [381, 426] on div at bounding box center [382, 437] width 45 height 48
drag, startPoint x: 382, startPoint y: 543, endPoint x: 422, endPoint y: 544, distance: 40.0
click at [382, 544] on div at bounding box center [382, 540] width 45 height 56
click at [1127, 726] on div at bounding box center [1131, 727] width 14 height 14
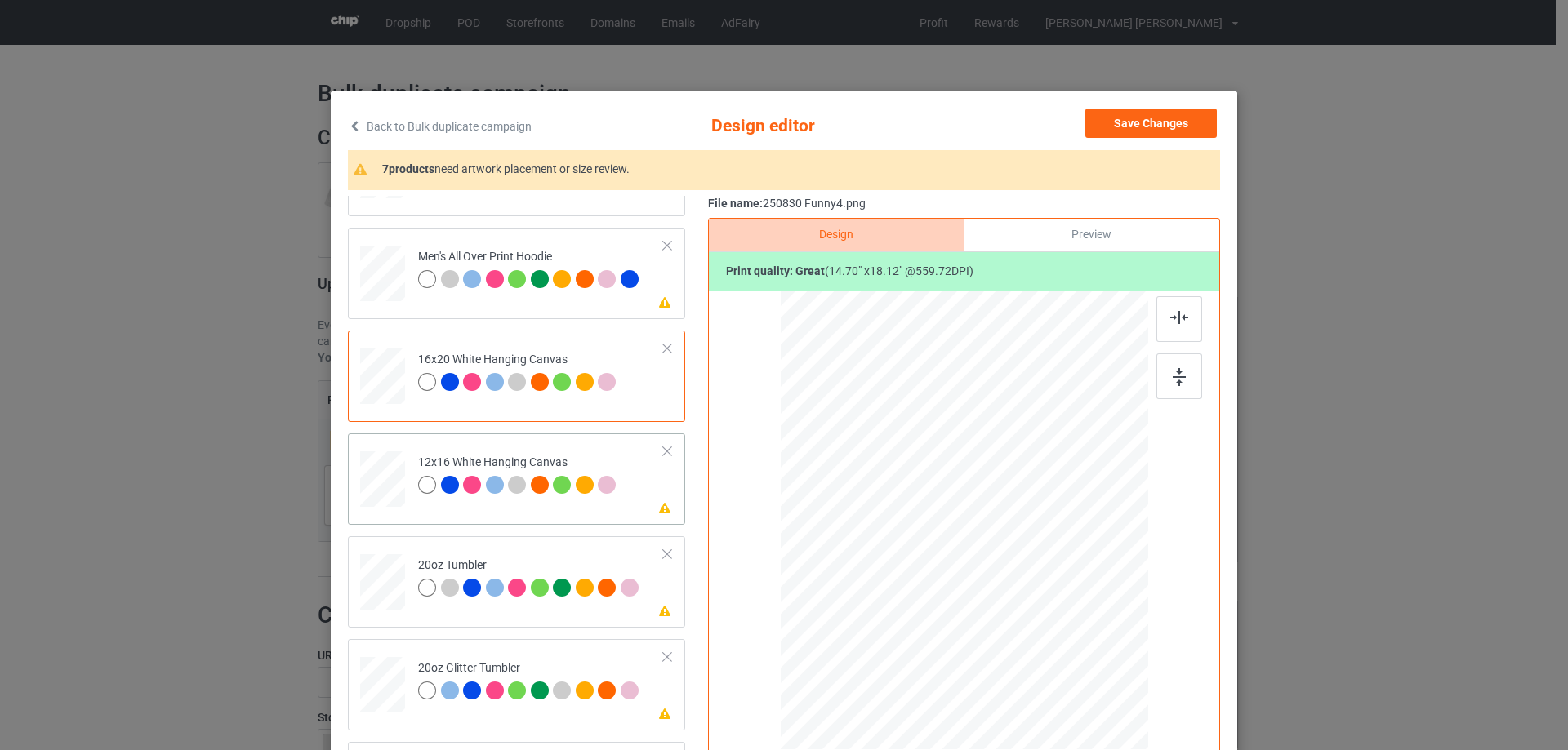
click at [380, 481] on div at bounding box center [383, 479] width 43 height 56
drag, startPoint x: 1113, startPoint y: 717, endPoint x: 543, endPoint y: 538, distance: 597.4
click at [1113, 710] on div at bounding box center [1119, 712] width 14 height 14
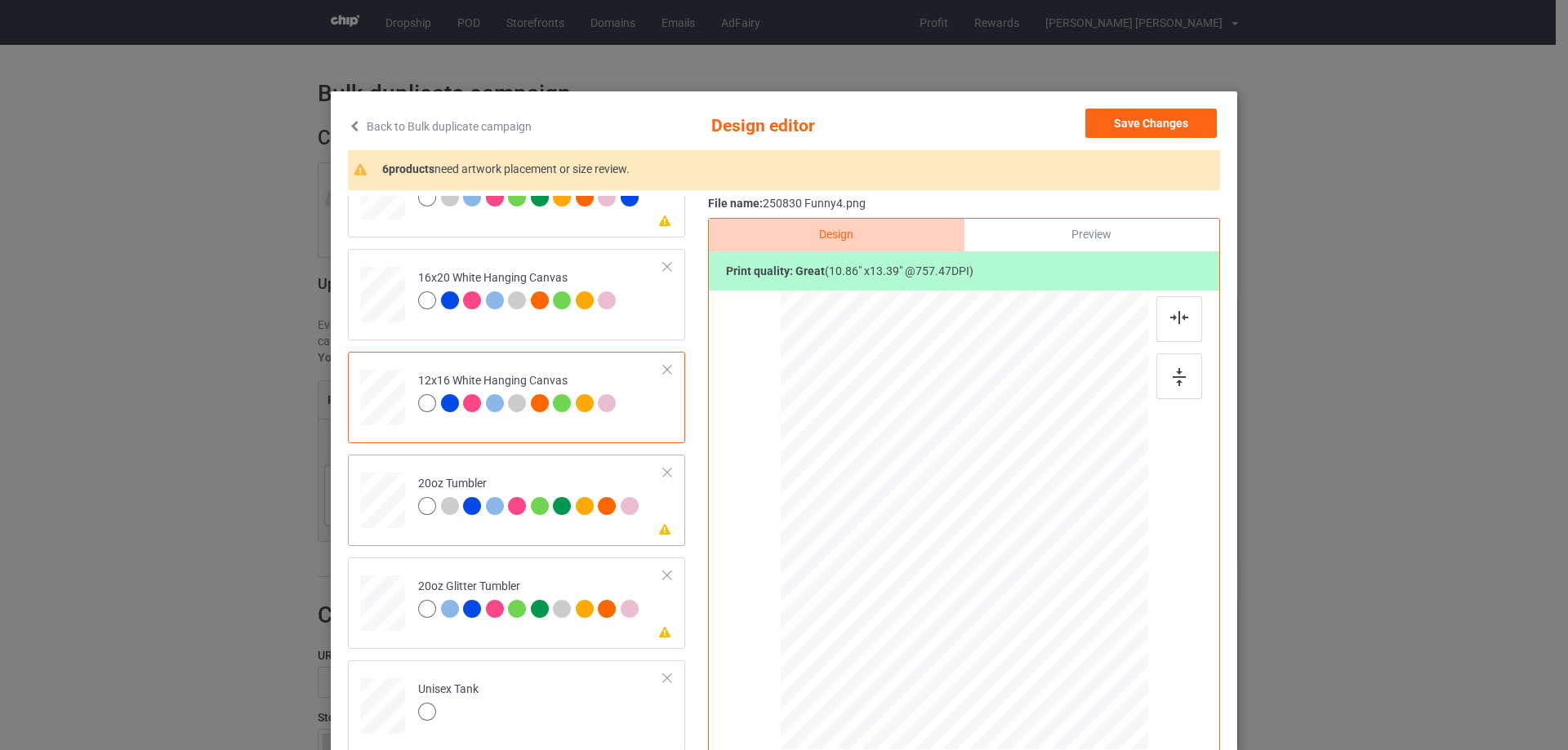
click at [384, 496] on div at bounding box center [382, 501] width 43 height 26
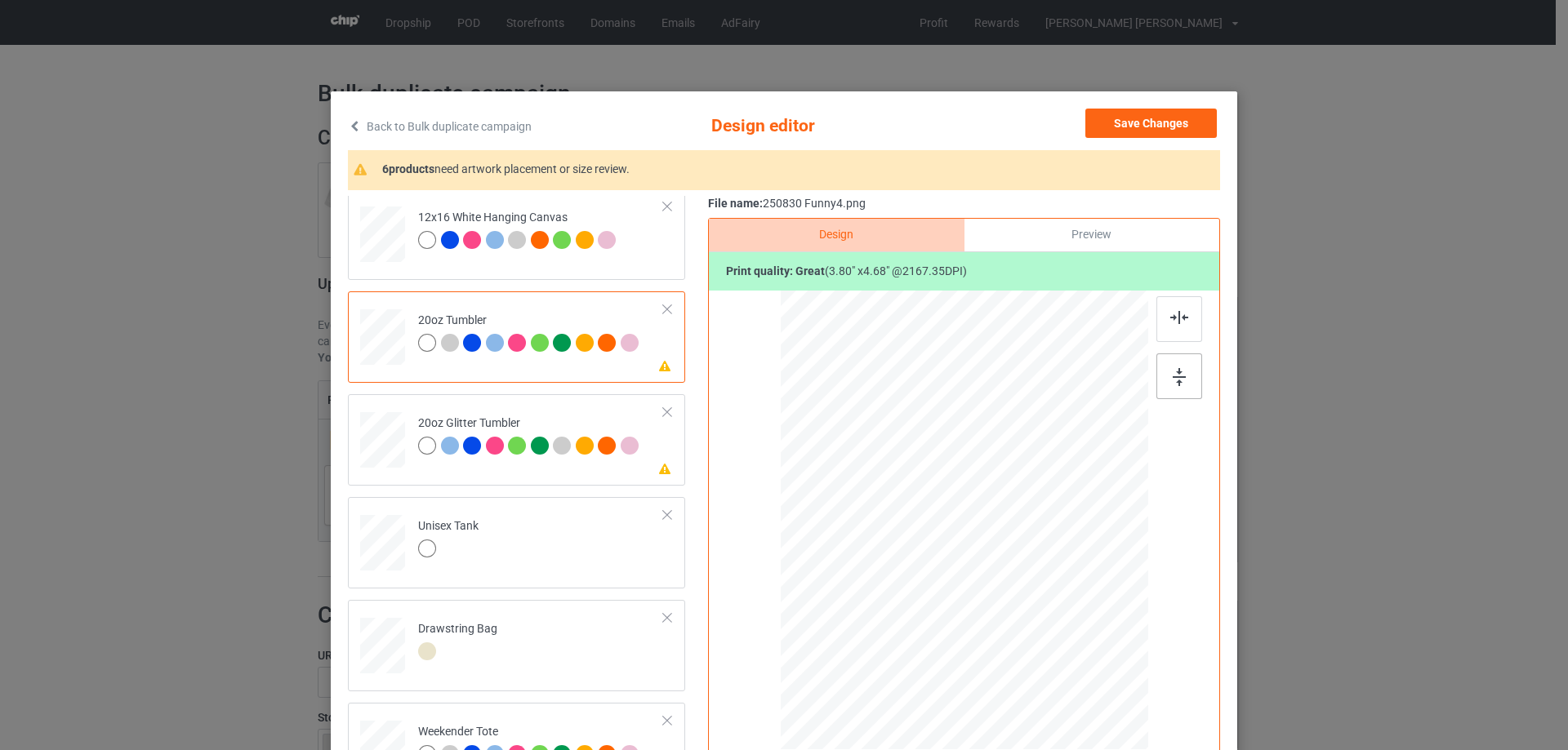
click at [1174, 388] on div at bounding box center [1179, 376] width 46 height 46
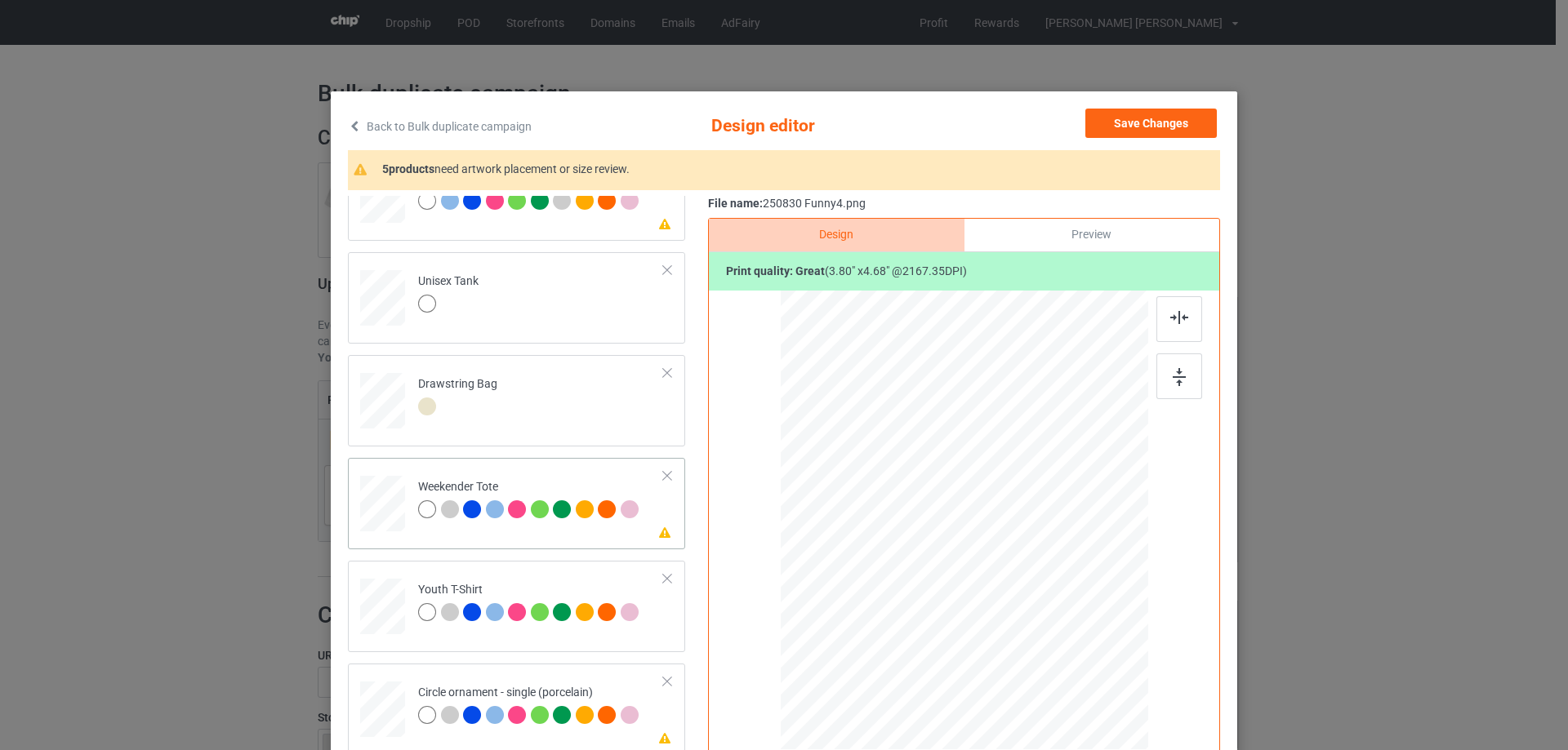
click at [380, 506] on div at bounding box center [382, 504] width 45 height 29
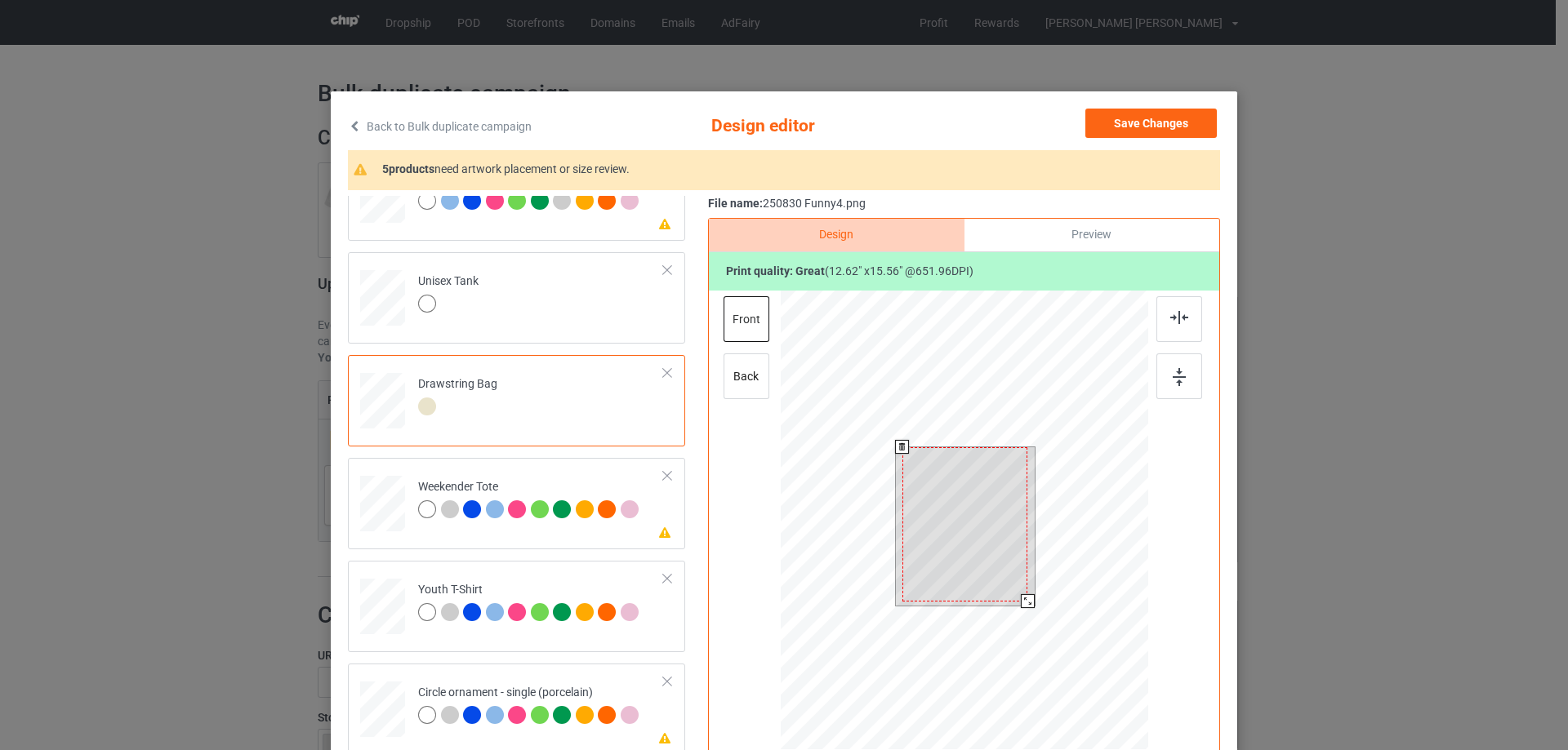
click at [1031, 629] on div at bounding box center [964, 522] width 367 height 464
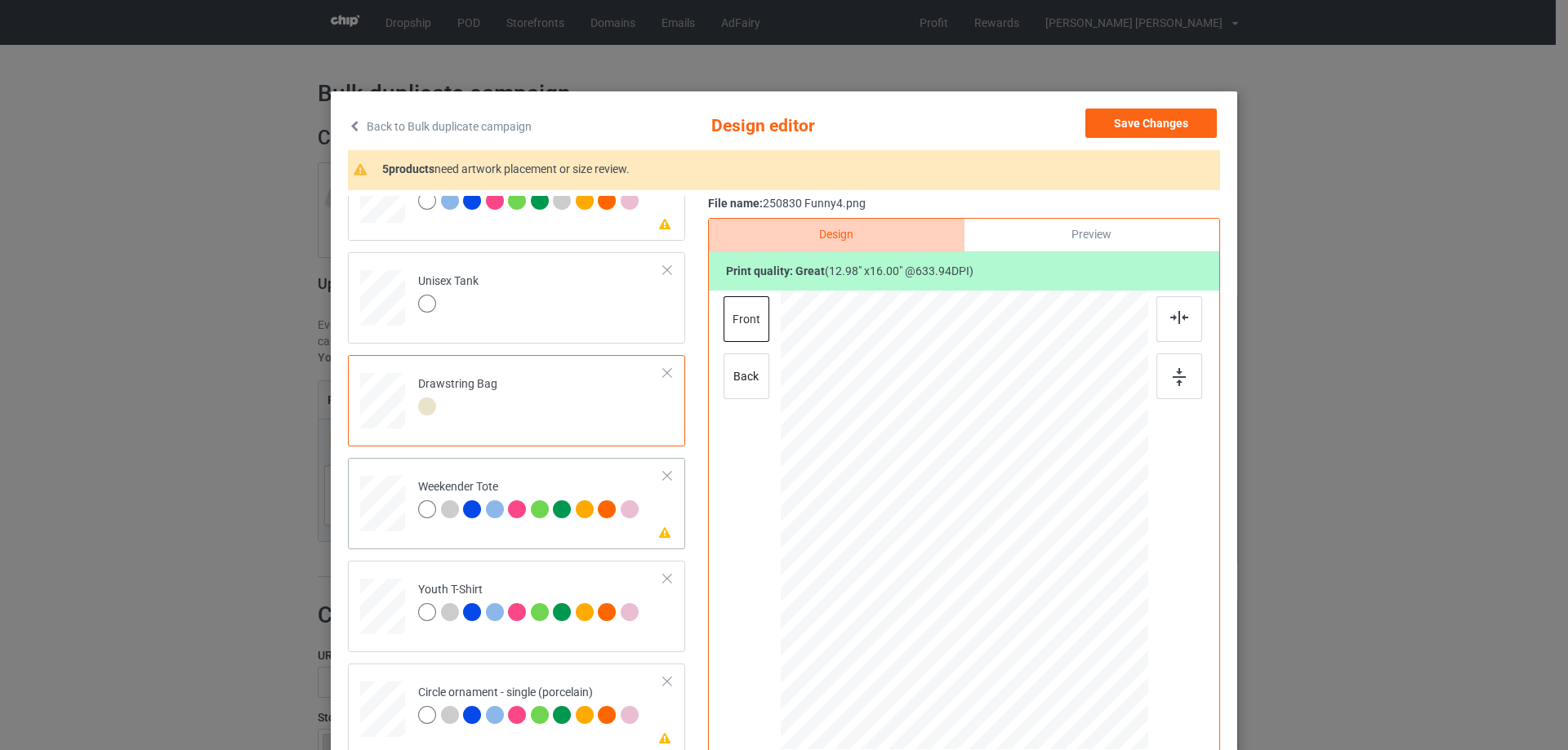
click at [377, 505] on div at bounding box center [382, 504] width 45 height 29
drag, startPoint x: 1070, startPoint y: 659, endPoint x: 1037, endPoint y: 605, distance: 63.3
click at [1037, 605] on div at bounding box center [964, 521] width 366 height 237
click at [1020, 589] on div at bounding box center [965, 513] width 142 height 175
click at [1177, 319] on img at bounding box center [1179, 318] width 18 height 13
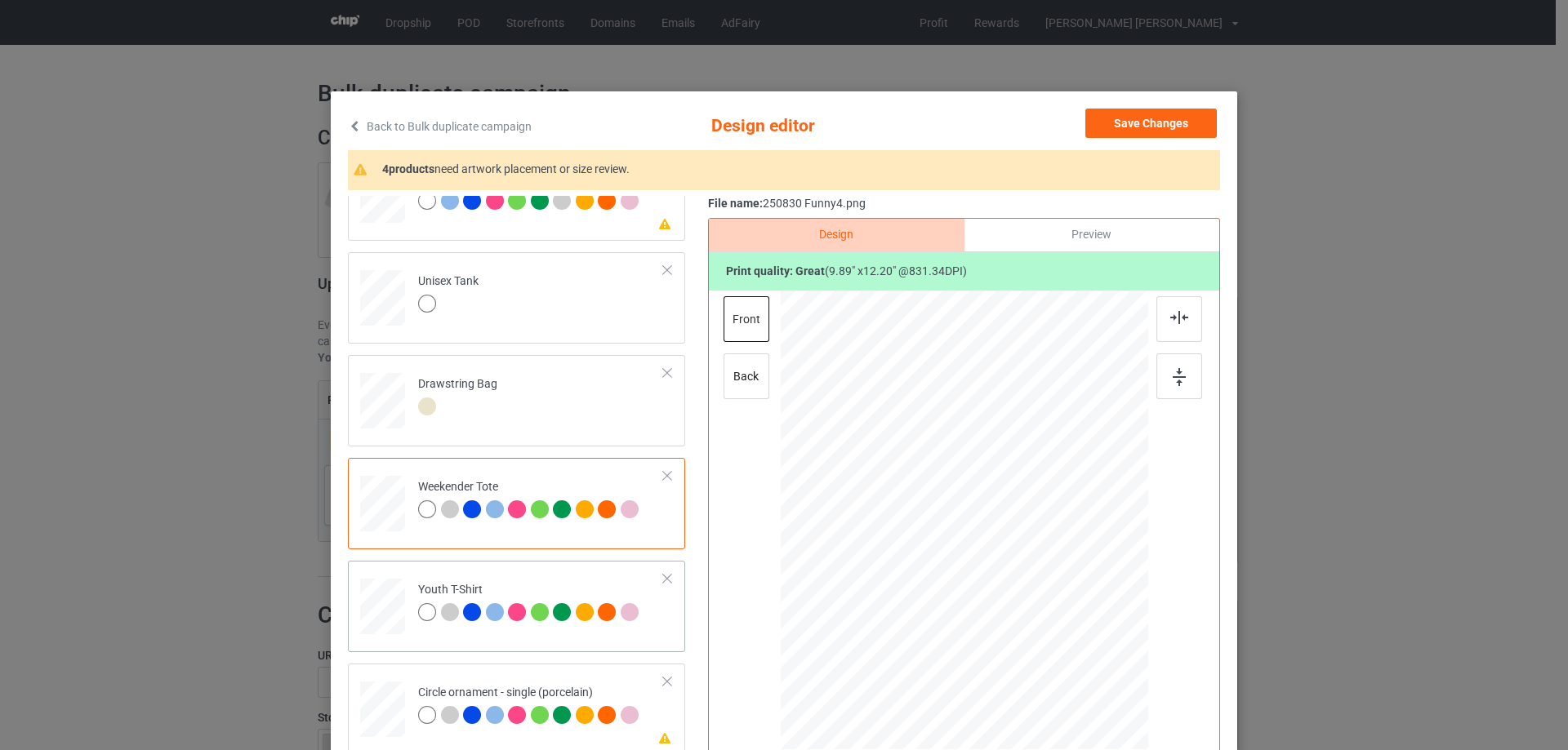
scroll to position [1924, 0]
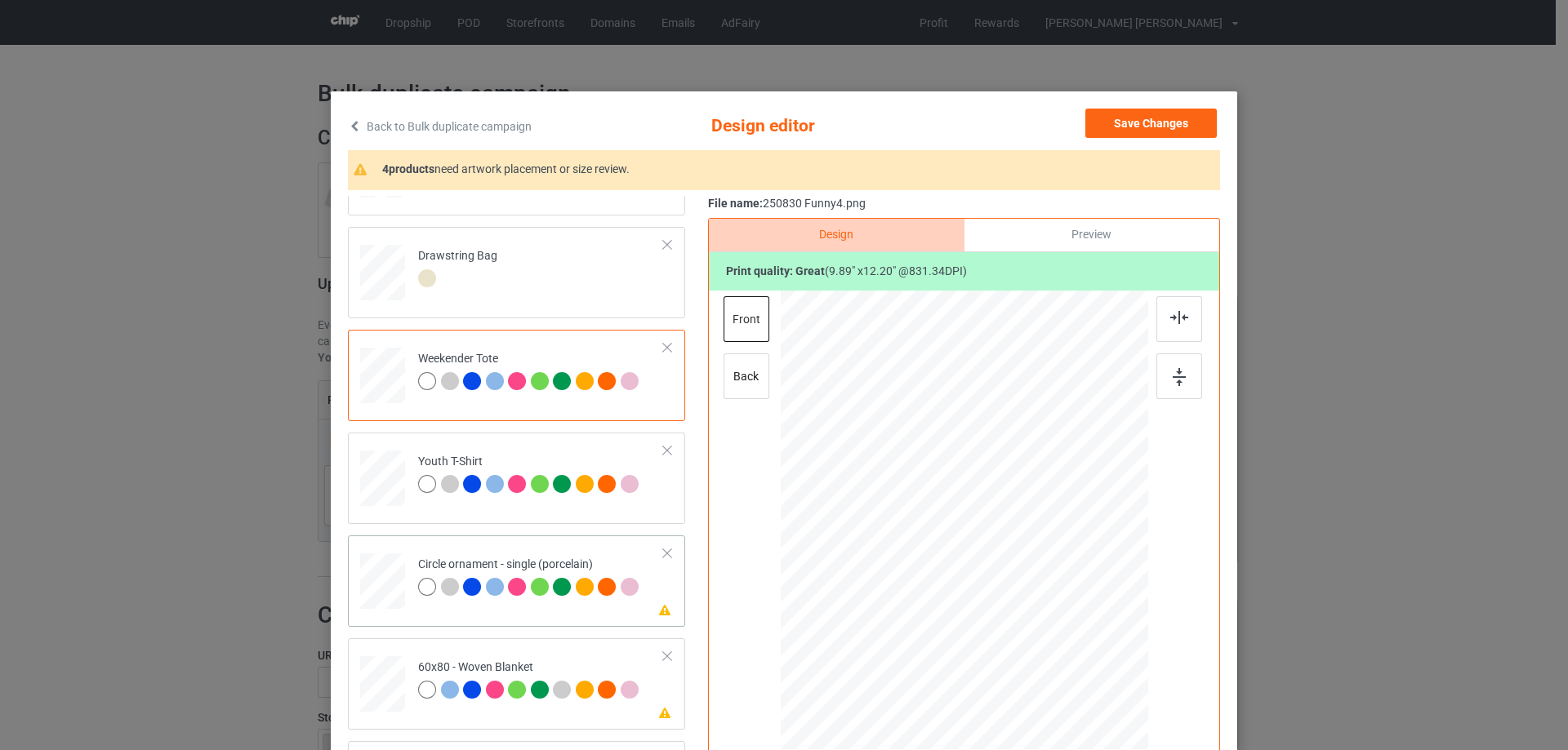
click at [379, 603] on div at bounding box center [382, 581] width 45 height 45
click at [1064, 665] on div at bounding box center [1071, 662] width 14 height 14
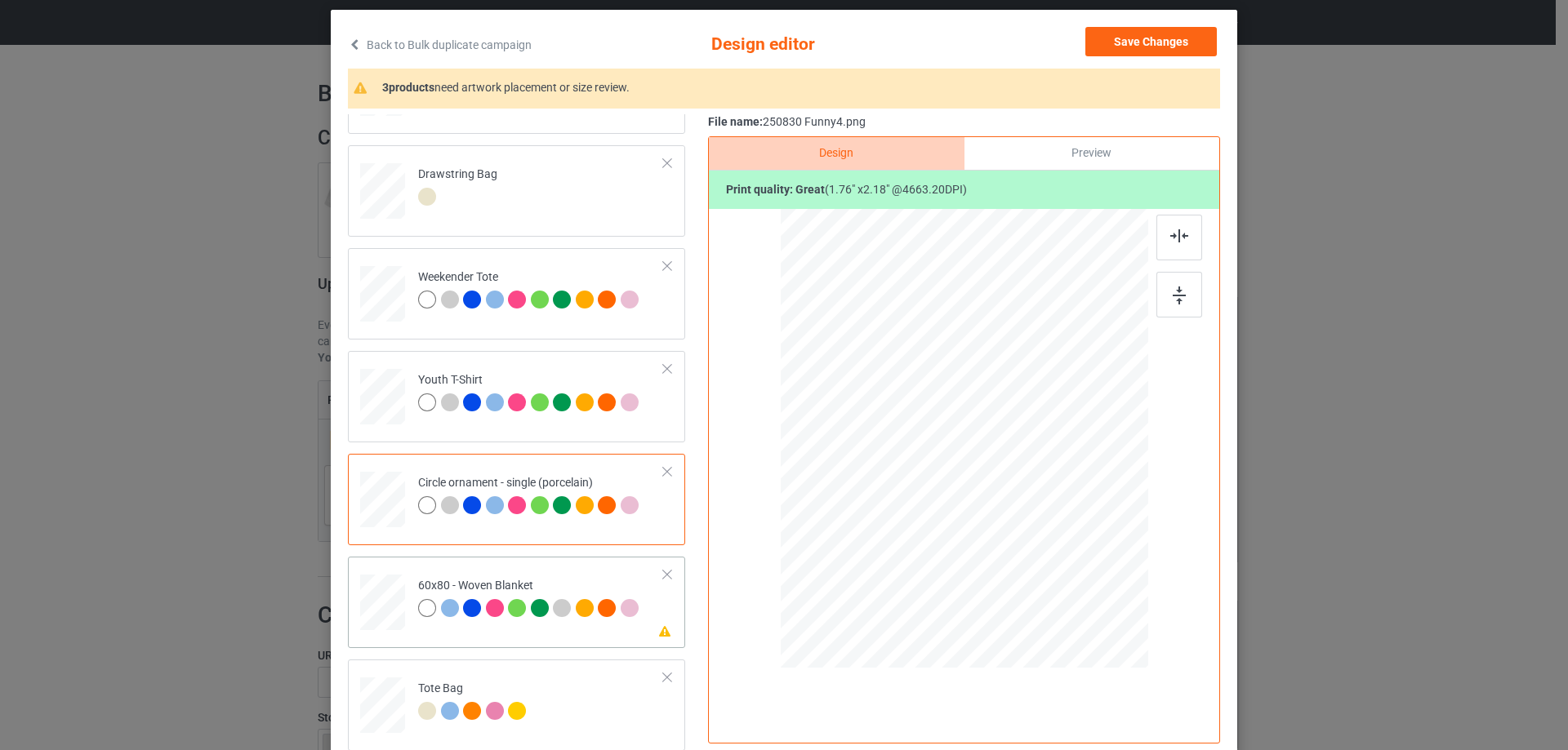
drag, startPoint x: 365, startPoint y: 595, endPoint x: 379, endPoint y: 596, distance: 14.0
click at [364, 596] on div at bounding box center [383, 603] width 41 height 54
drag, startPoint x: 1054, startPoint y: 537, endPoint x: 1080, endPoint y: 613, distance: 80.3
click at [1080, 613] on div at bounding box center [964, 439] width 334 height 445
drag, startPoint x: 1034, startPoint y: 532, endPoint x: 1033, endPoint y: 546, distance: 14.0
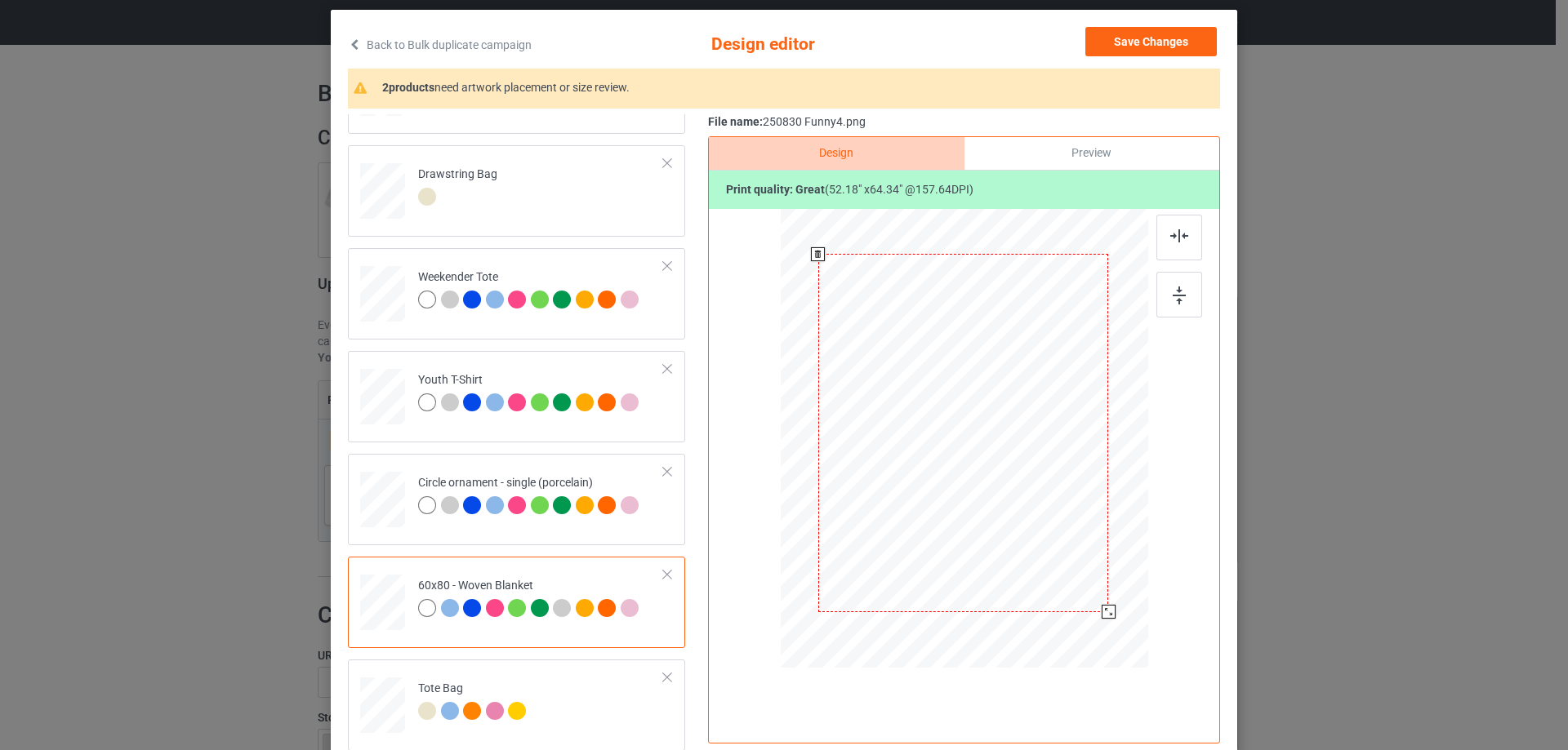
click at [1033, 546] on div at bounding box center [963, 432] width 290 height 357
click at [1172, 240] on img at bounding box center [1179, 236] width 18 height 13
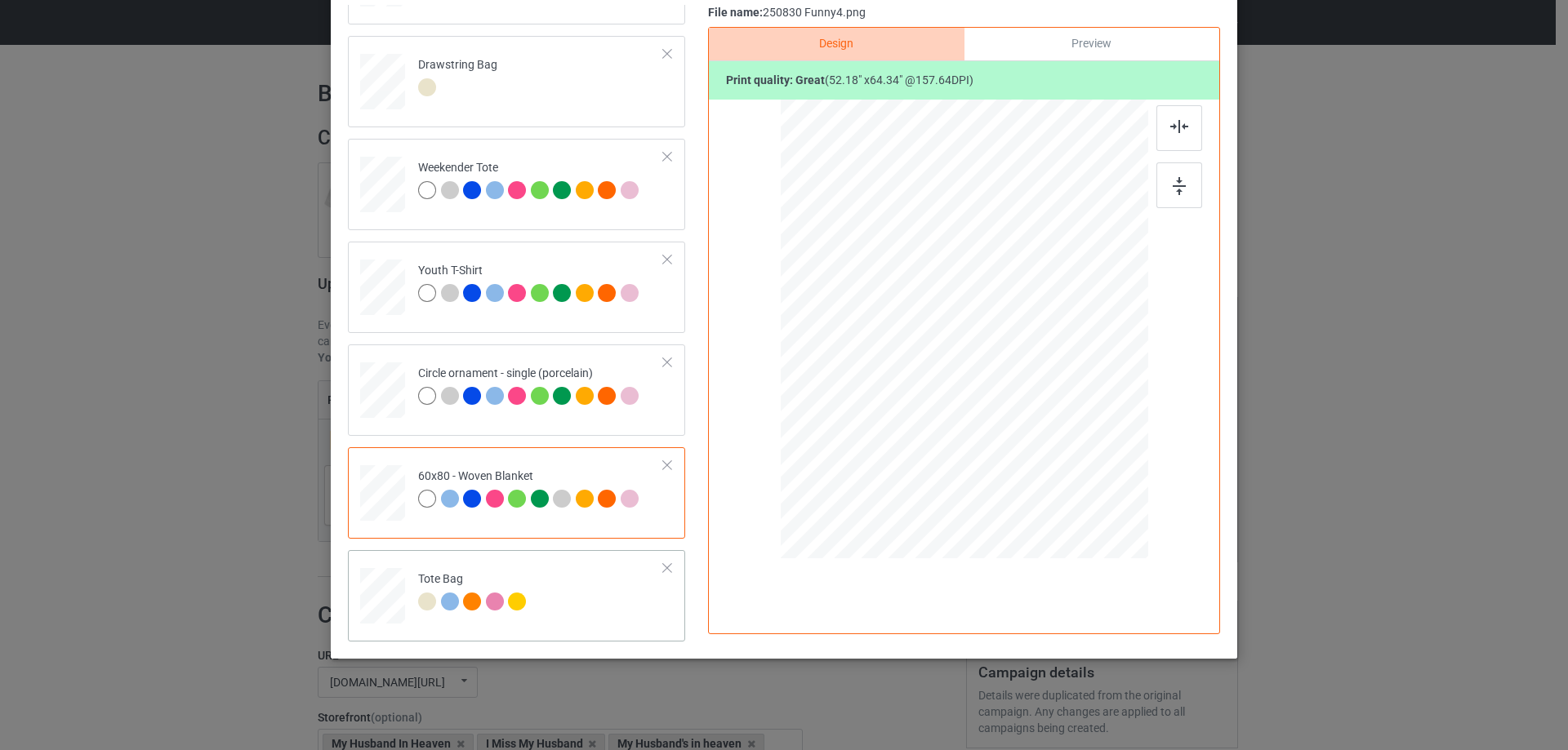
click at [384, 615] on div at bounding box center [383, 604] width 21 height 25
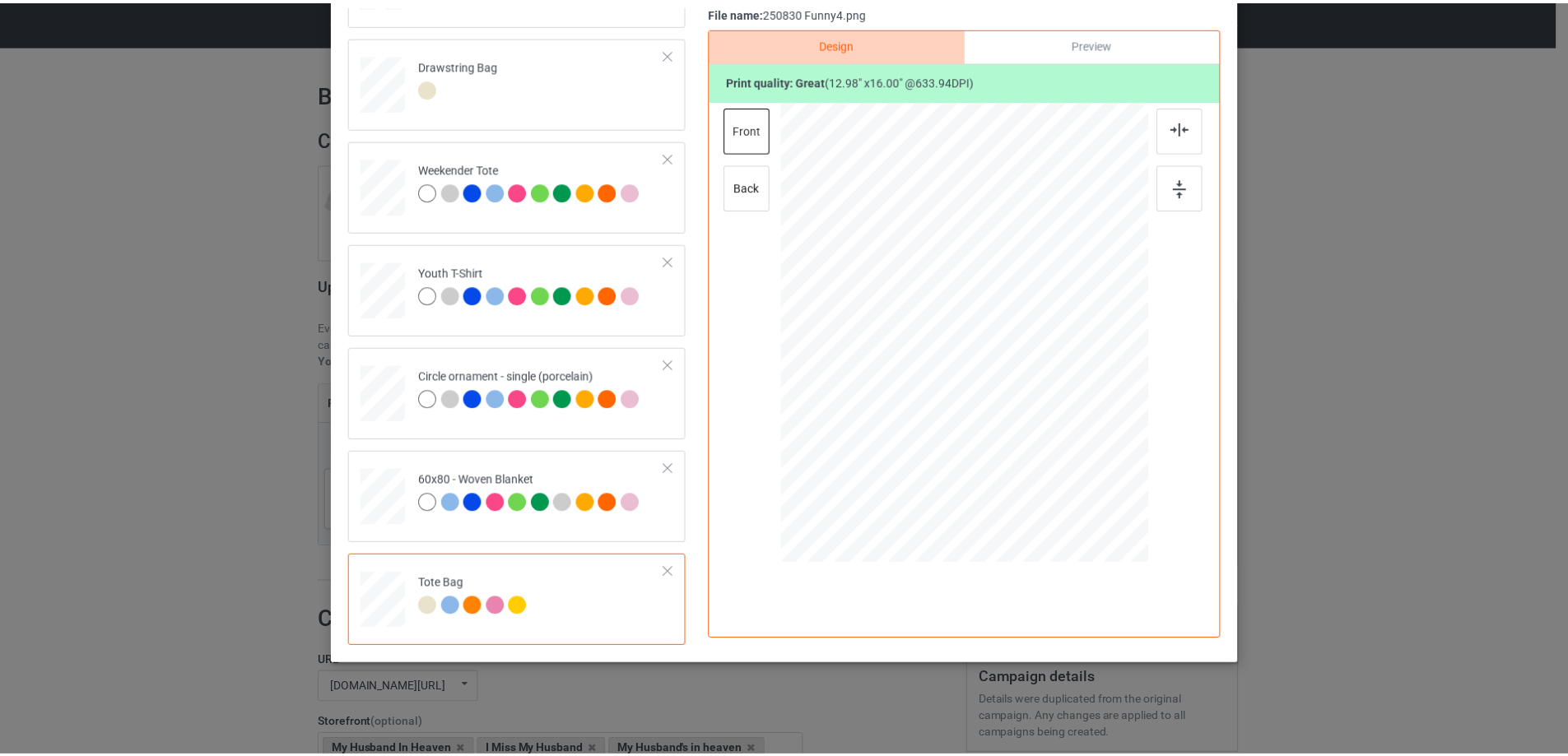
scroll to position [0, 0]
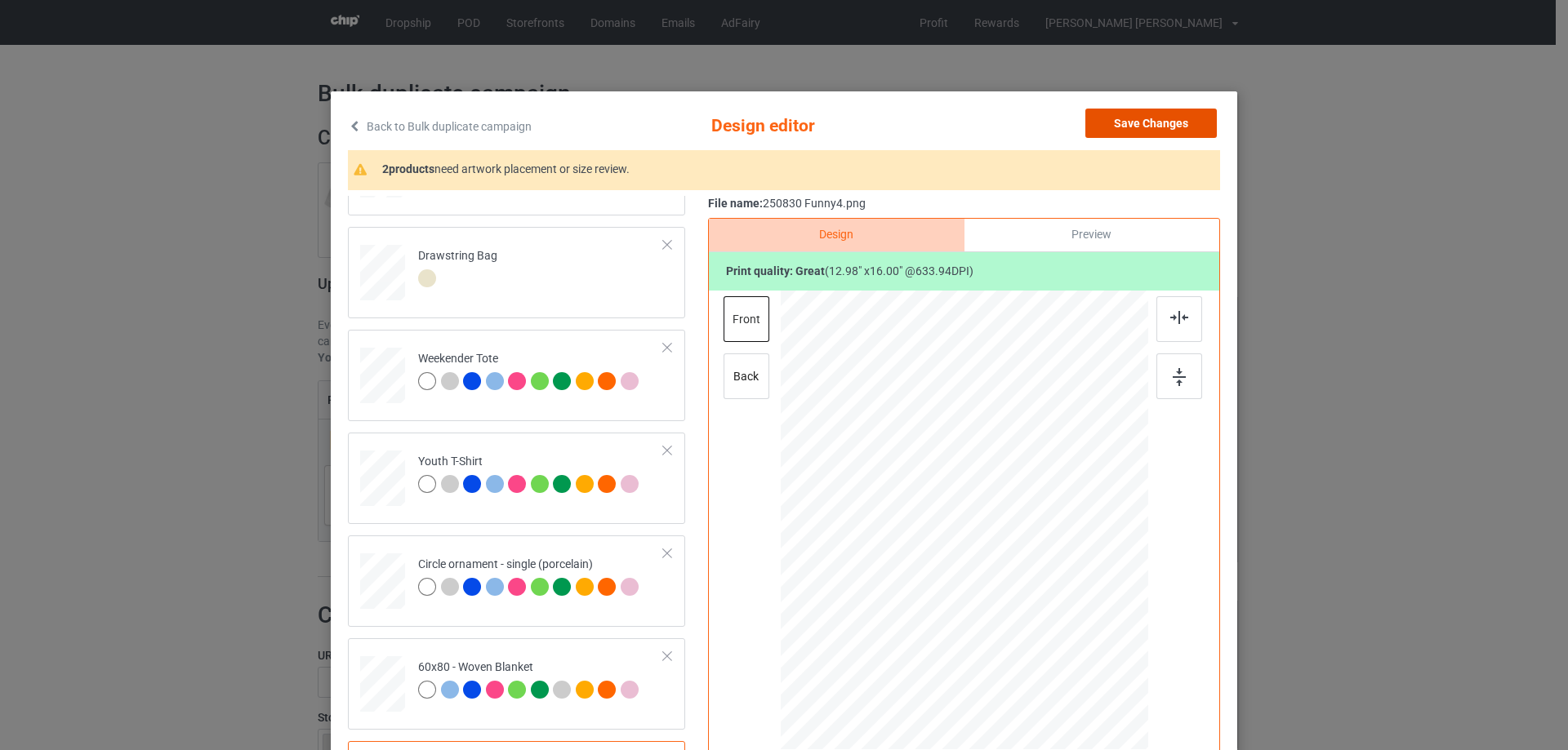
click at [1163, 121] on button "Save Changes" at bounding box center [1151, 123] width 132 height 30
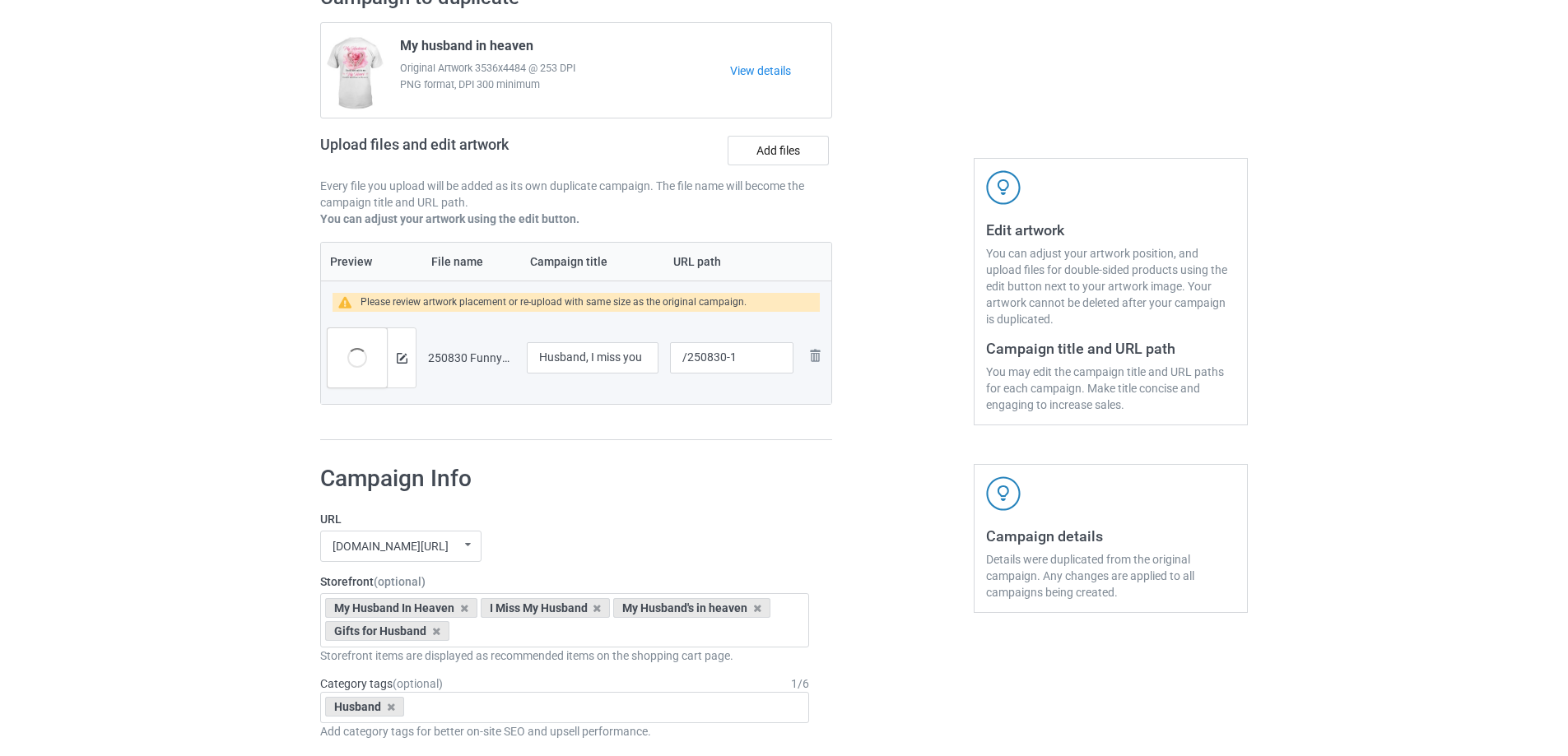
scroll to position [1394, 0]
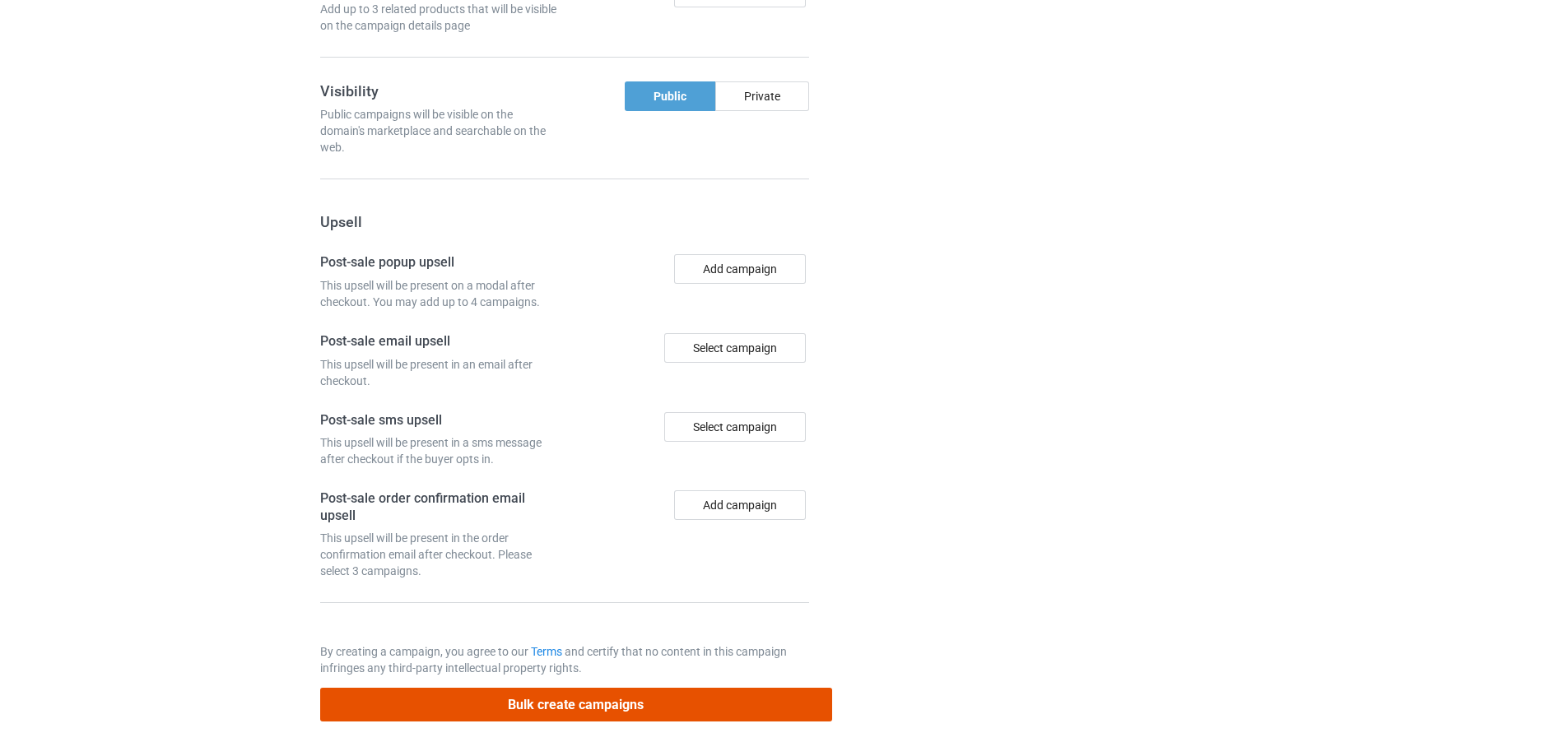
drag, startPoint x: 795, startPoint y: 703, endPoint x: 827, endPoint y: 706, distance: 32.1
click at [795, 704] on button "Bulk create campaigns" at bounding box center [576, 705] width 512 height 34
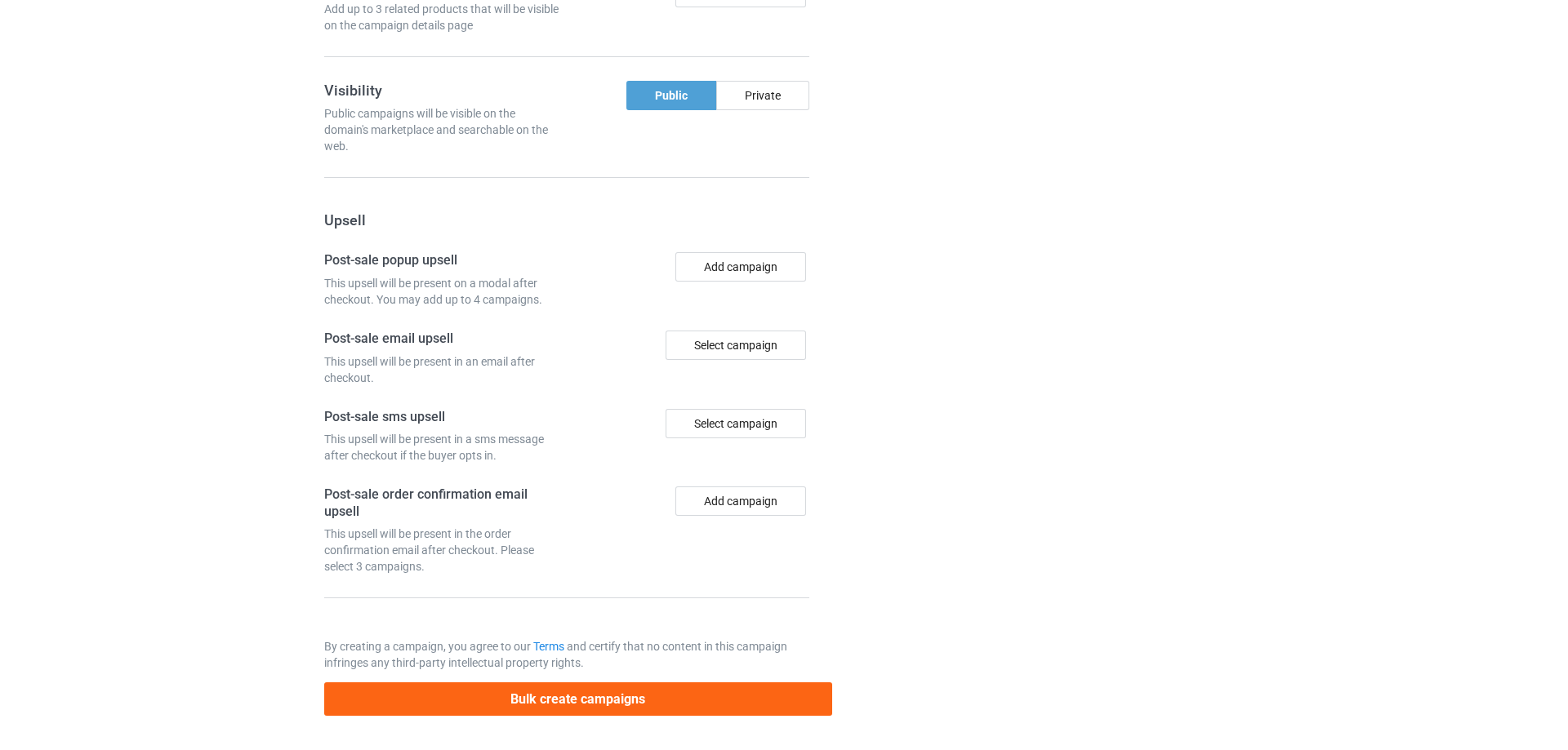
scroll to position [0, 0]
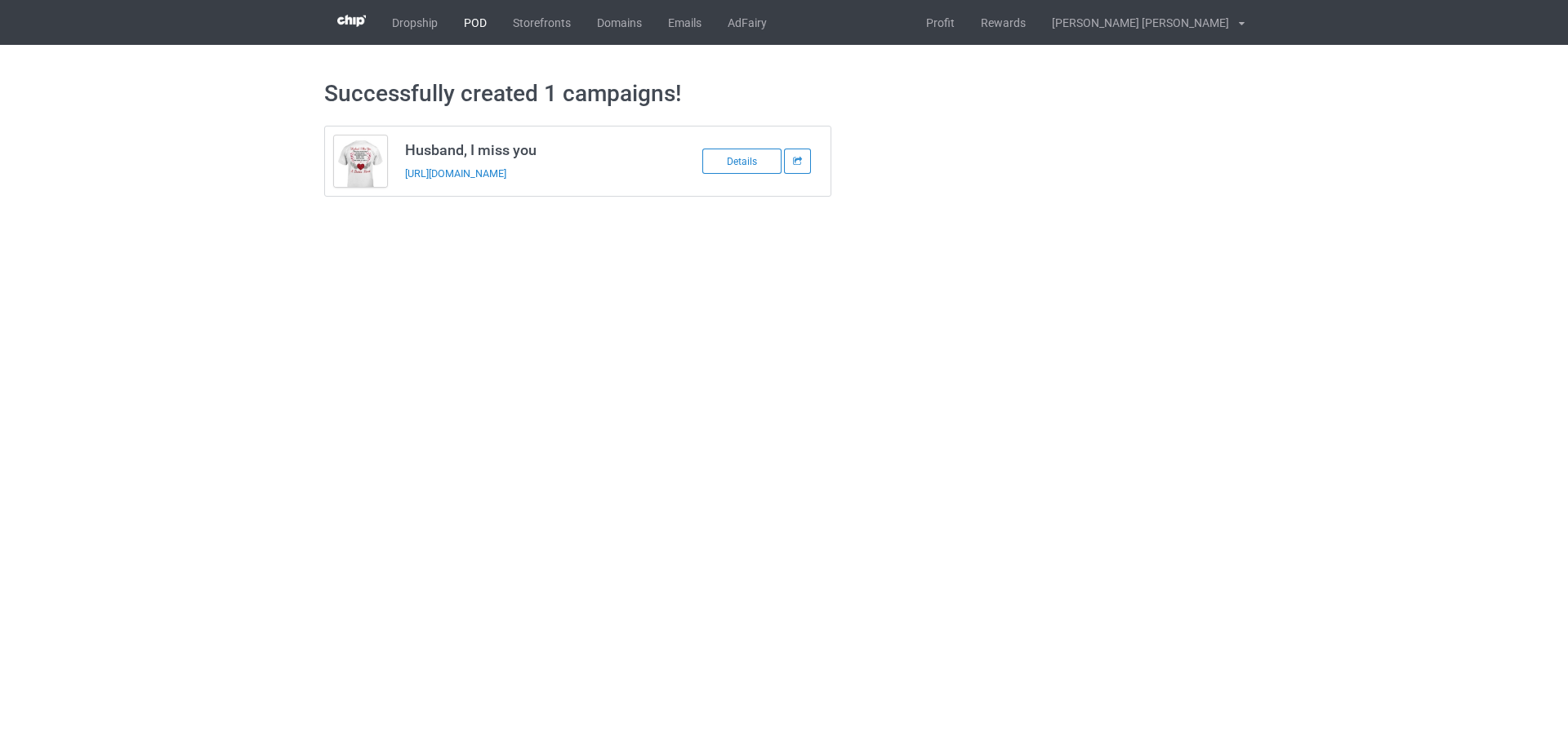
click at [478, 30] on link "POD" at bounding box center [474, 22] width 49 height 45
